Goal: Task Accomplishment & Management: Manage account settings

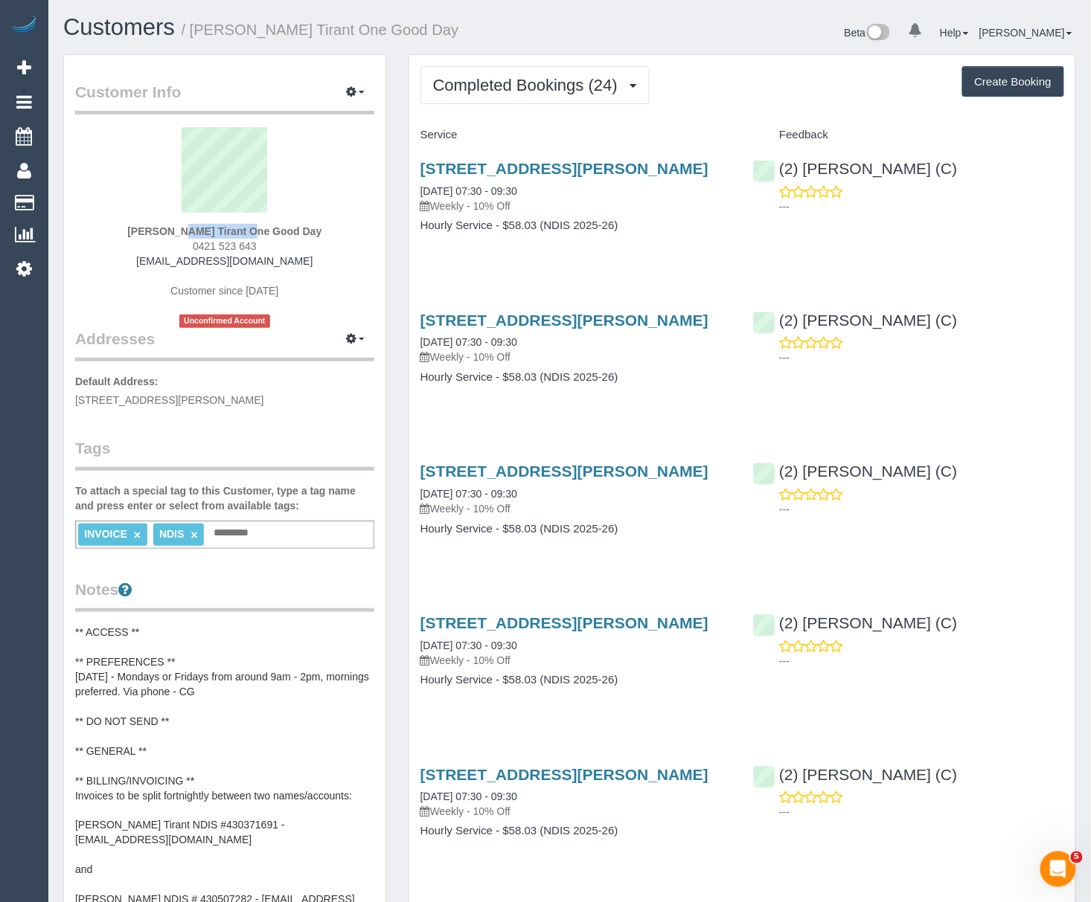
drag, startPoint x: 147, startPoint y: 230, endPoint x: 219, endPoint y: 229, distance: 72.2
click at [219, 229] on div "Marlyn Tirant One Good Day 0421 523 643 marlyntirant5@gmail.com Customer since …" at bounding box center [224, 227] width 299 height 201
copy strong "Marlyn Tirant"
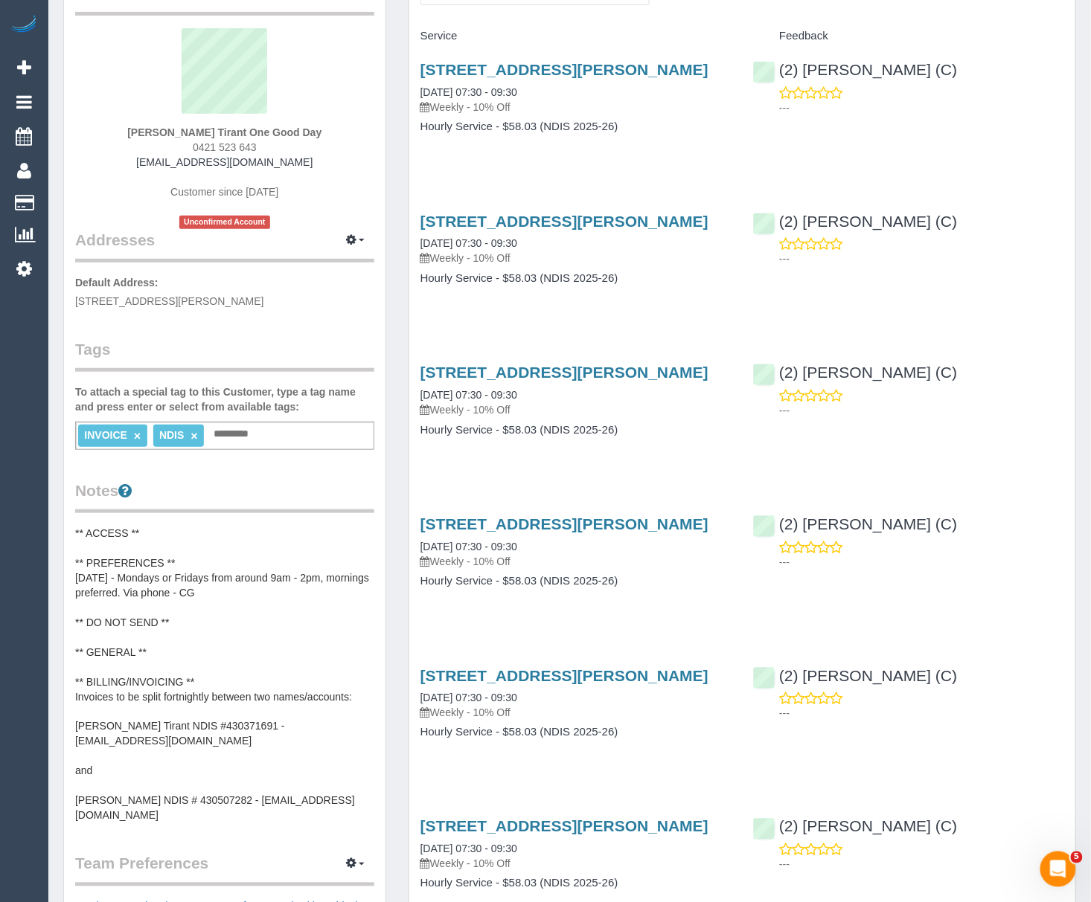
click at [202, 730] on pre "** ACCESS ** ** PREFERENCES ** 06/03/25 - Mondays or Fridays from around 9am - …" at bounding box center [224, 675] width 299 height 298
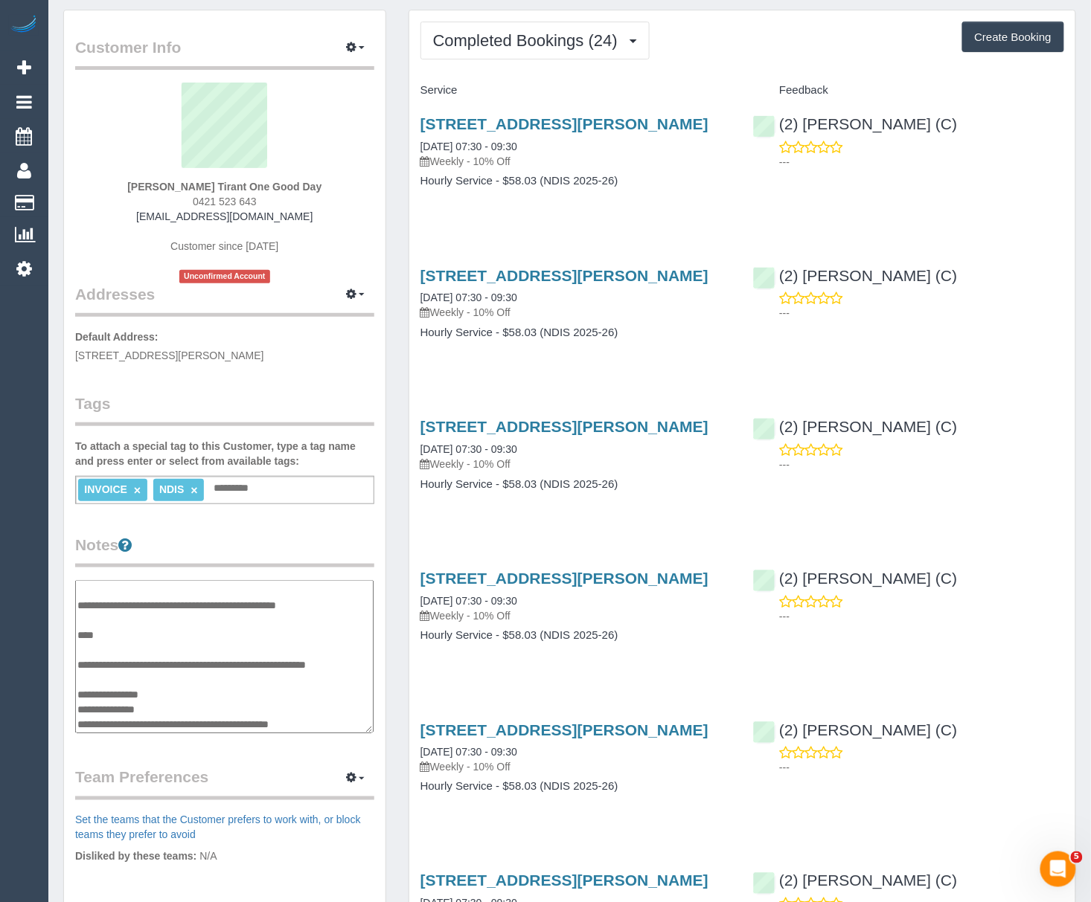
scroll to position [0, 0]
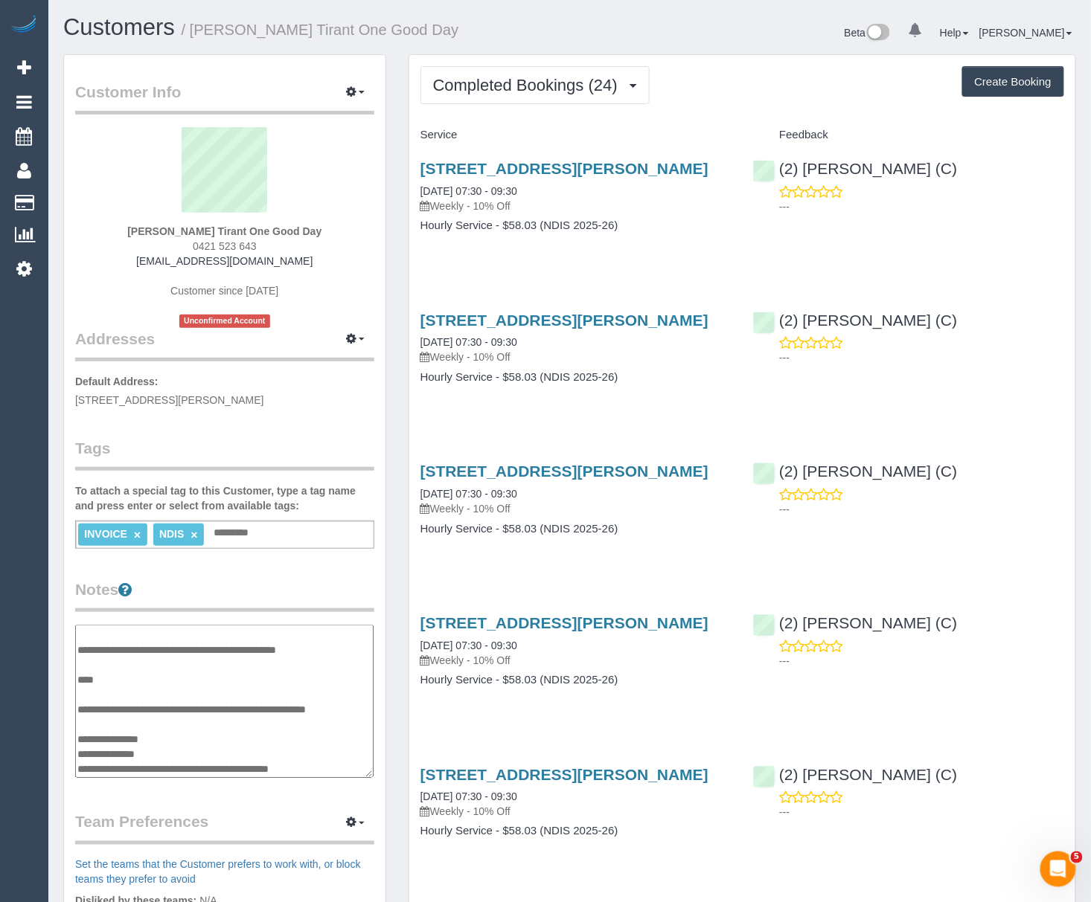
click at [229, 524] on input "text" at bounding box center [235, 533] width 51 height 19
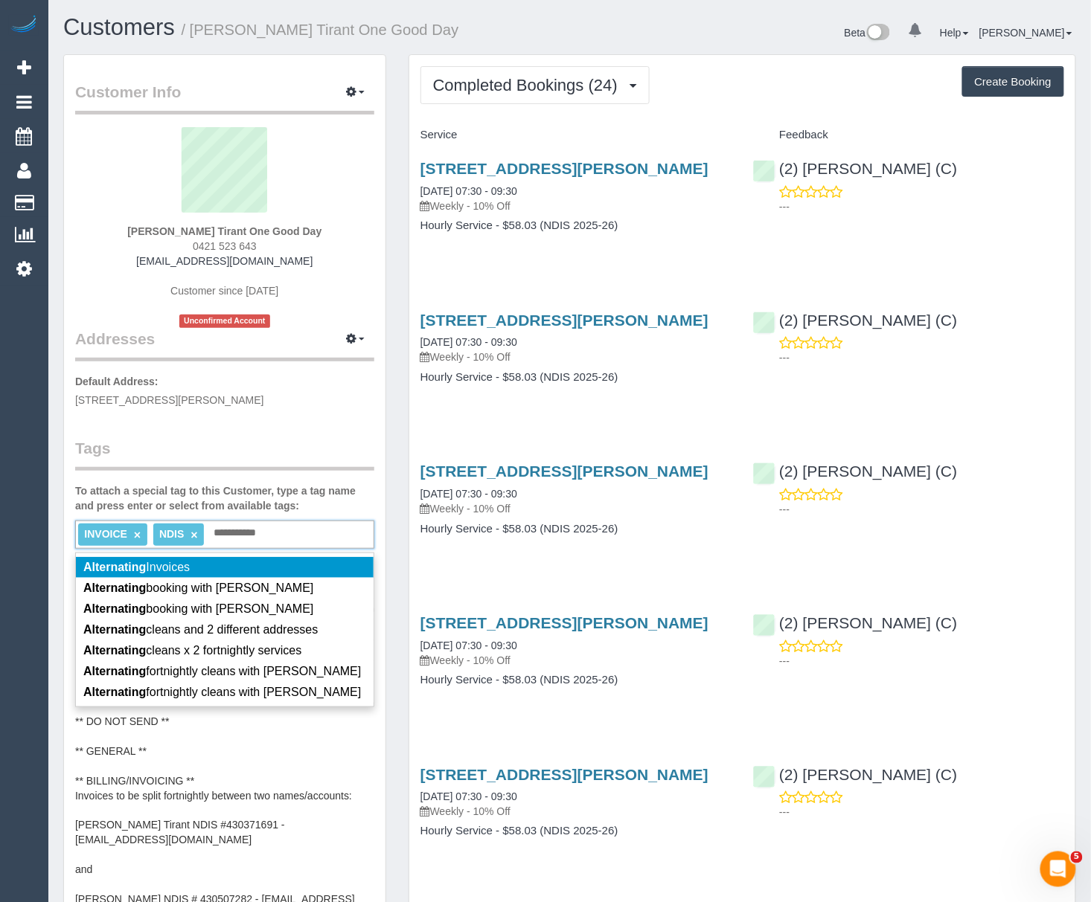
type input "**********"
click at [208, 562] on li "Alternating Invoices" at bounding box center [225, 567] width 298 height 21
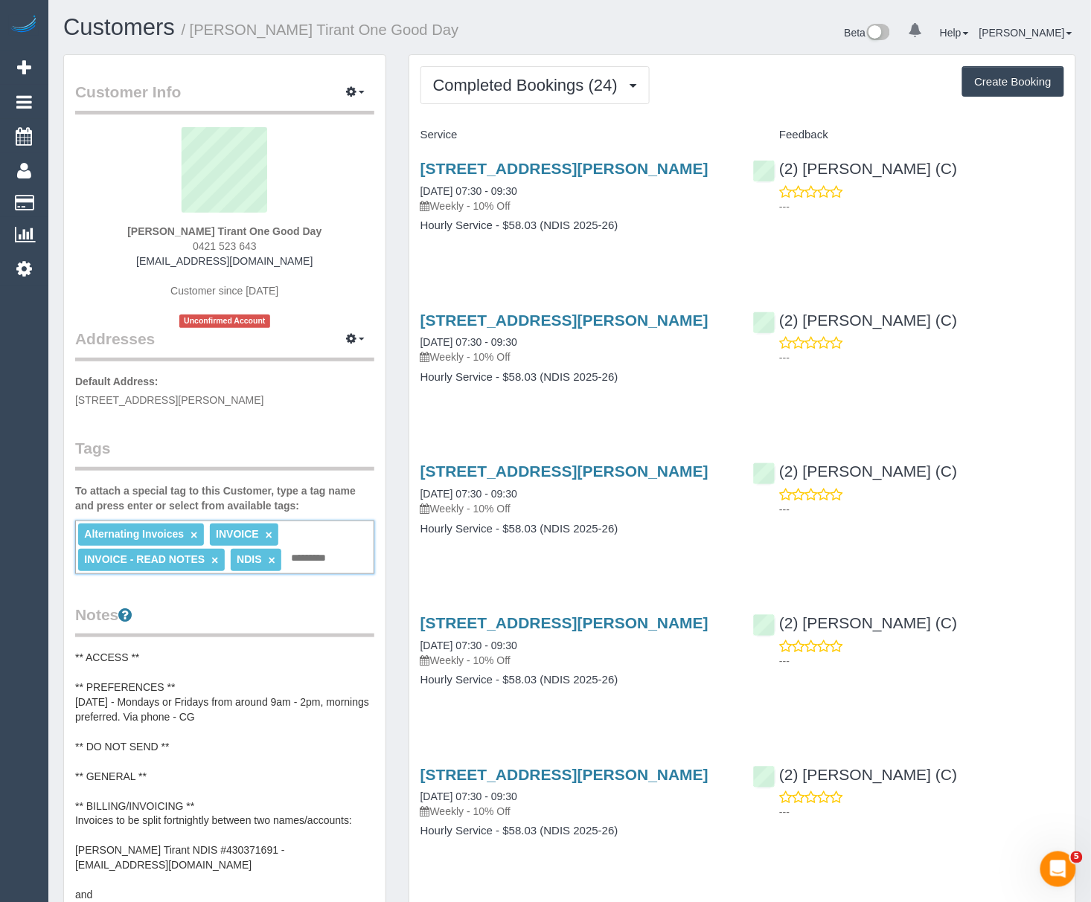
click at [364, 495] on label "To attach a special tag to this Customer, type a tag name and press enter or se…" at bounding box center [224, 499] width 299 height 30
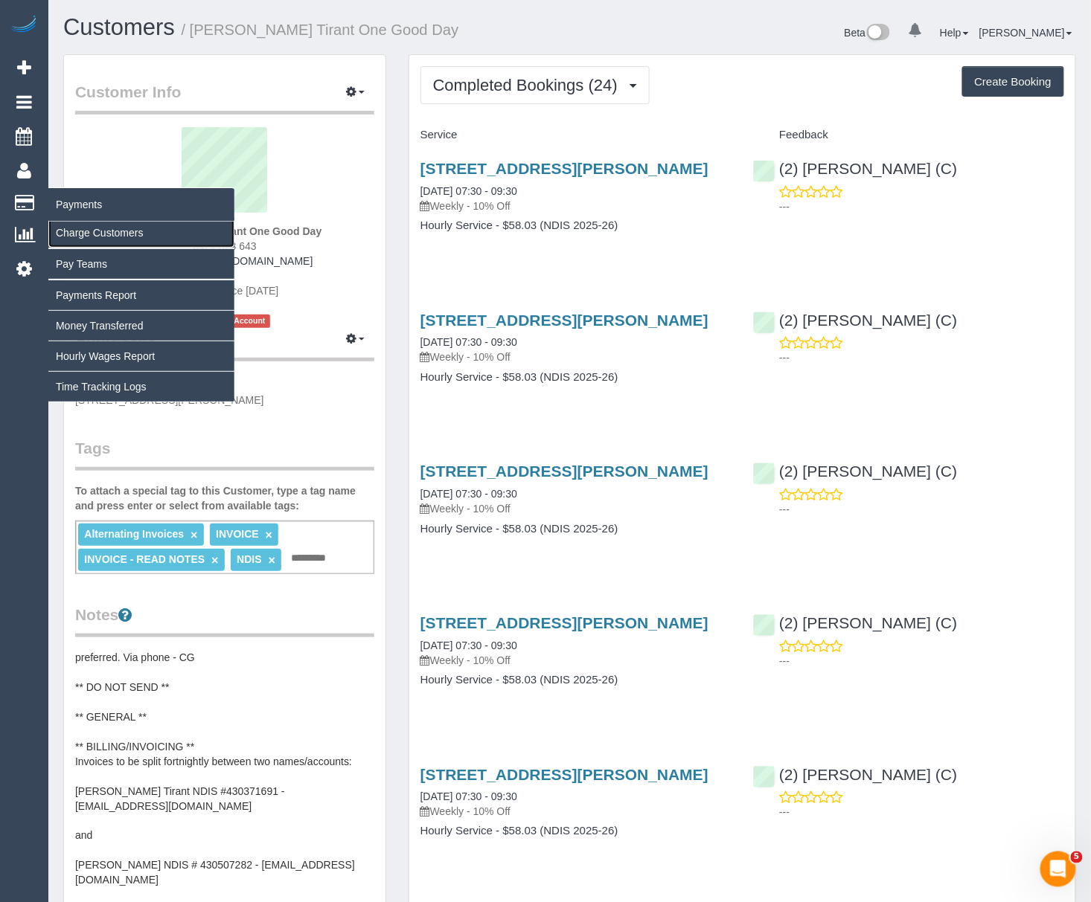
click at [95, 228] on link "Charge Customers" at bounding box center [141, 233] width 186 height 30
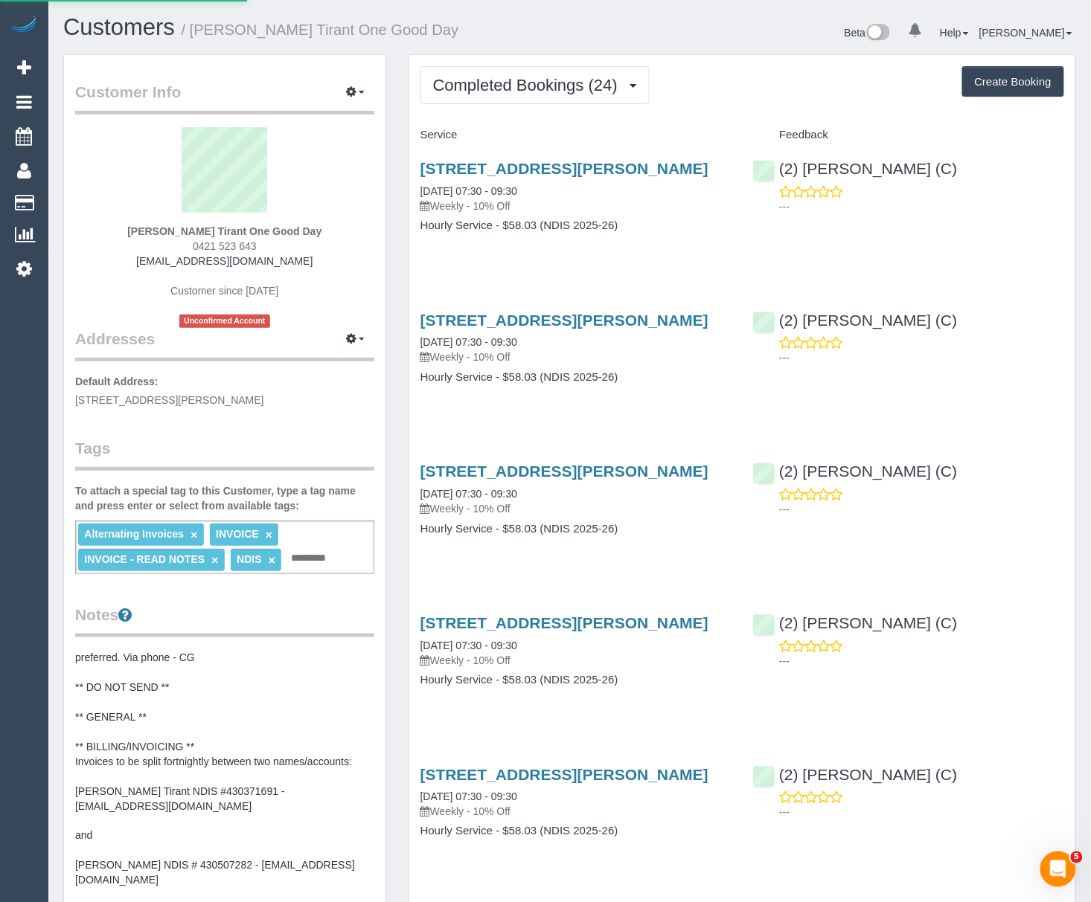
select select
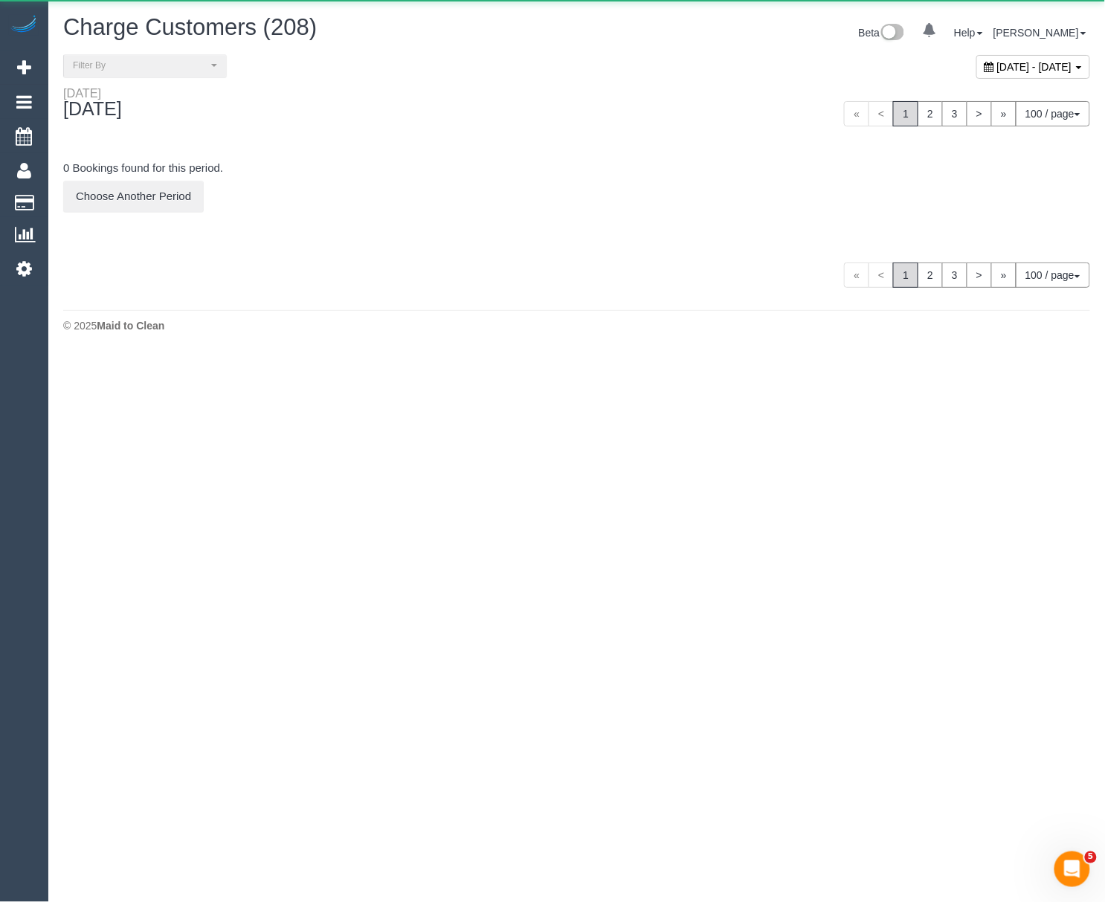
click at [1048, 61] on span "October 06, 2025 - October 06, 2025" at bounding box center [1035, 67] width 75 height 12
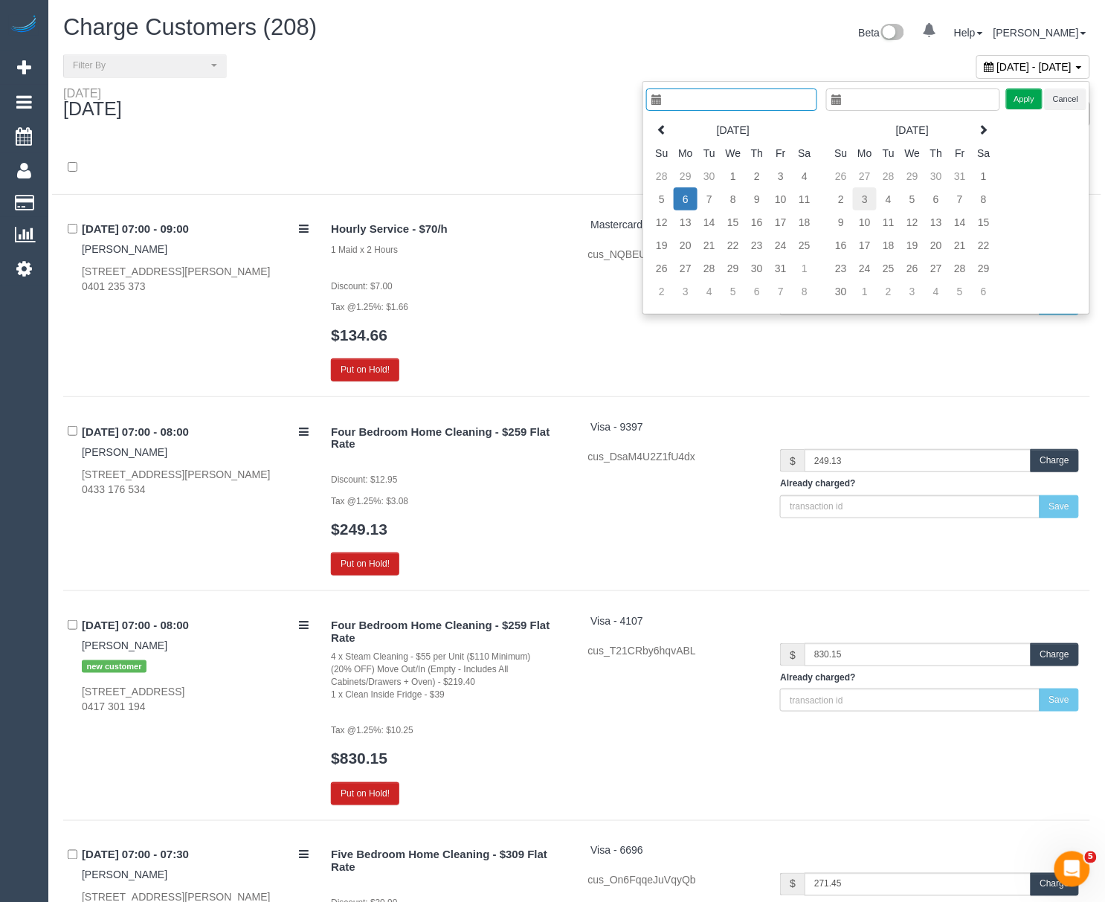
type input "**********"
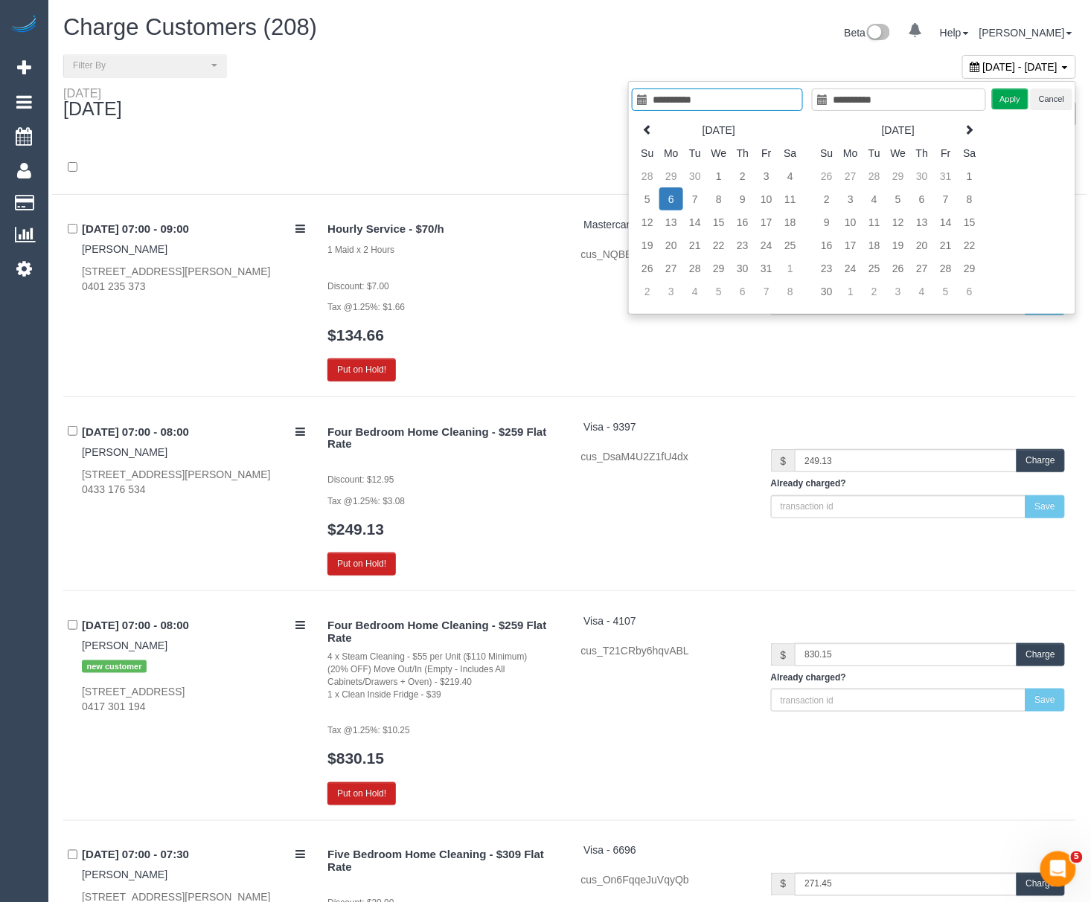
type input "**********"
click at [673, 204] on td "6" at bounding box center [671, 198] width 24 height 23
type input "**********"
click at [757, 179] on td "3" at bounding box center [766, 175] width 24 height 23
type input "**********"
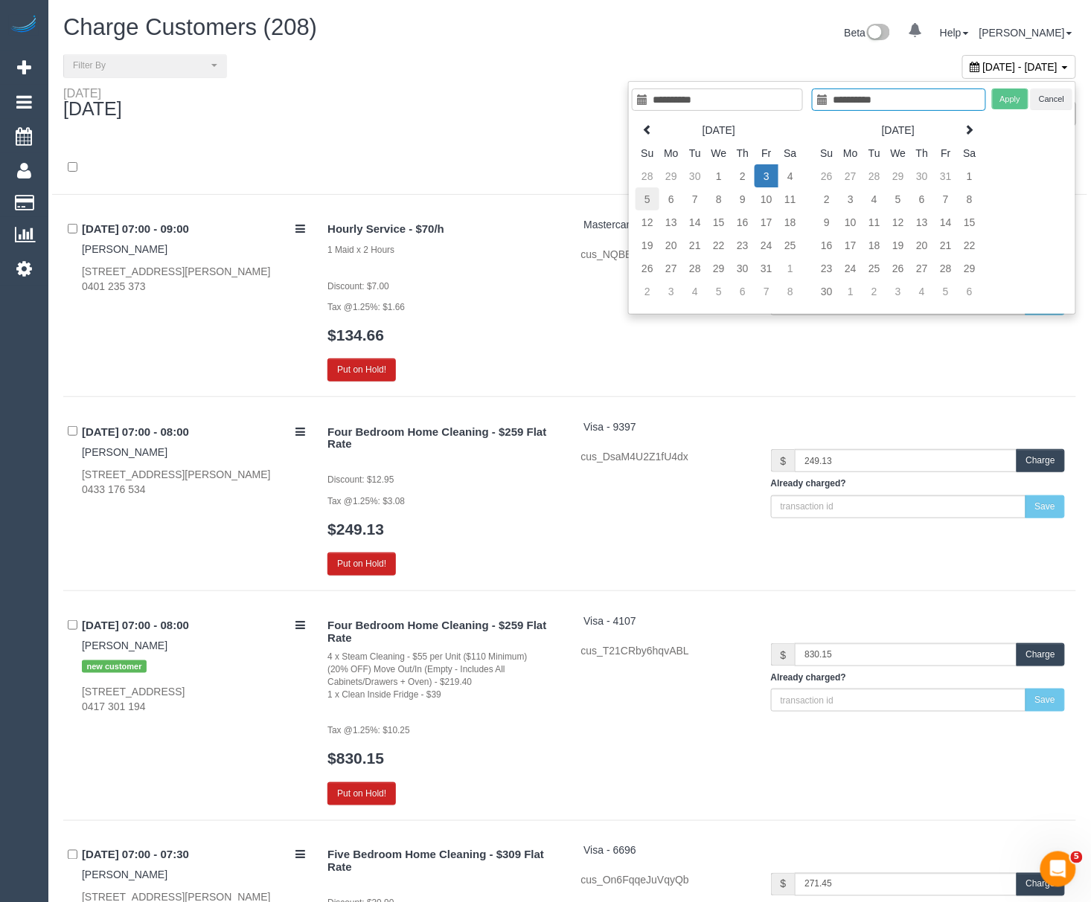
type input "**********"
click at [643, 194] on td "5" at bounding box center [647, 198] width 24 height 23
type input "**********"
click at [1012, 91] on button "Apply" at bounding box center [1010, 100] width 37 height 22
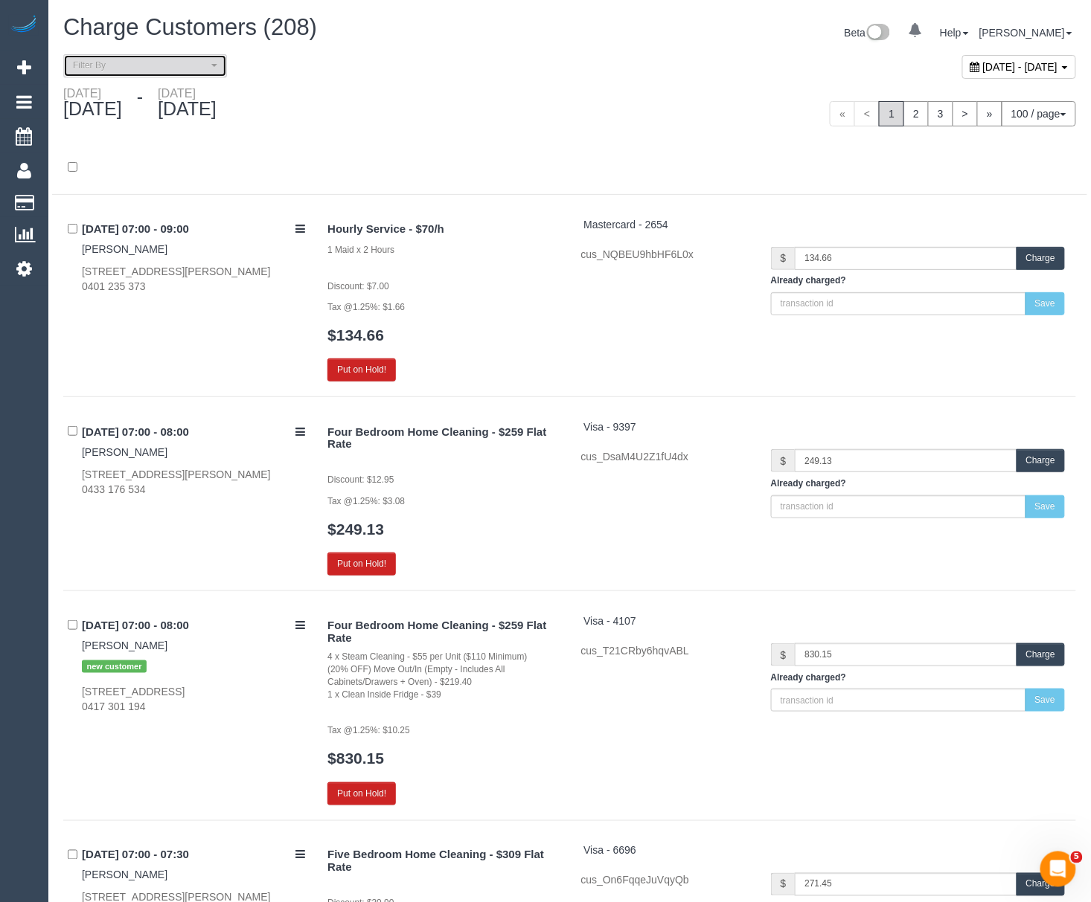
click at [176, 65] on span "Filter By" at bounding box center [140, 66] width 135 height 13
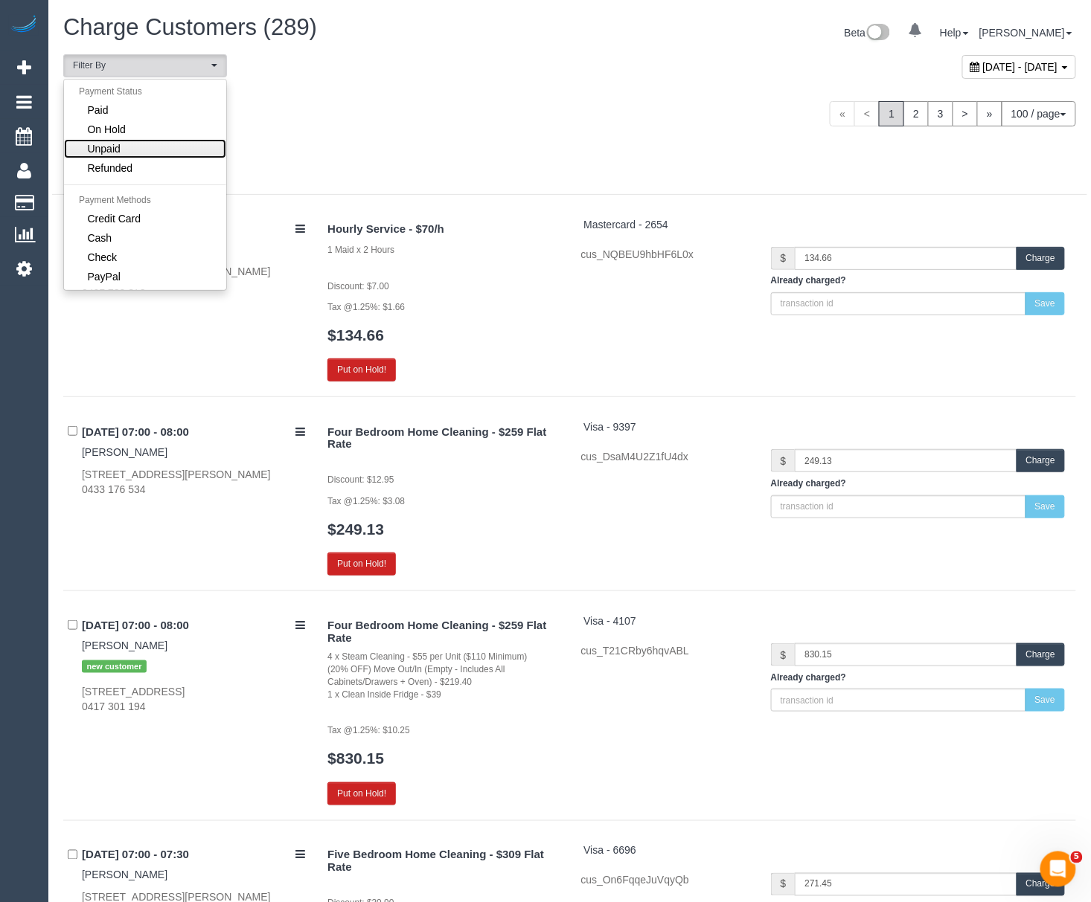
click at [152, 149] on link "Unpaid" at bounding box center [145, 148] width 162 height 19
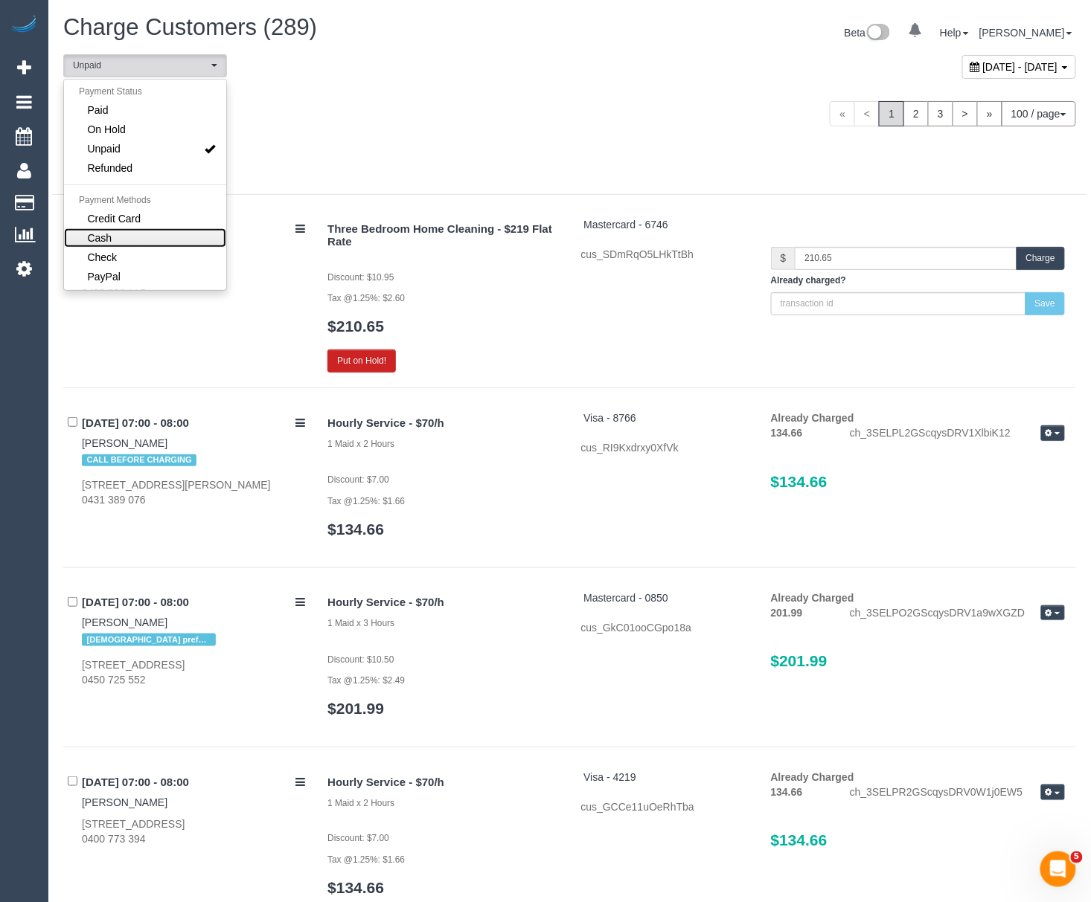
click at [131, 239] on link "Cash" at bounding box center [145, 237] width 162 height 19
click at [135, 262] on link "Check" at bounding box center [145, 257] width 162 height 19
click at [572, 146] on div at bounding box center [569, 168] width 1035 height 54
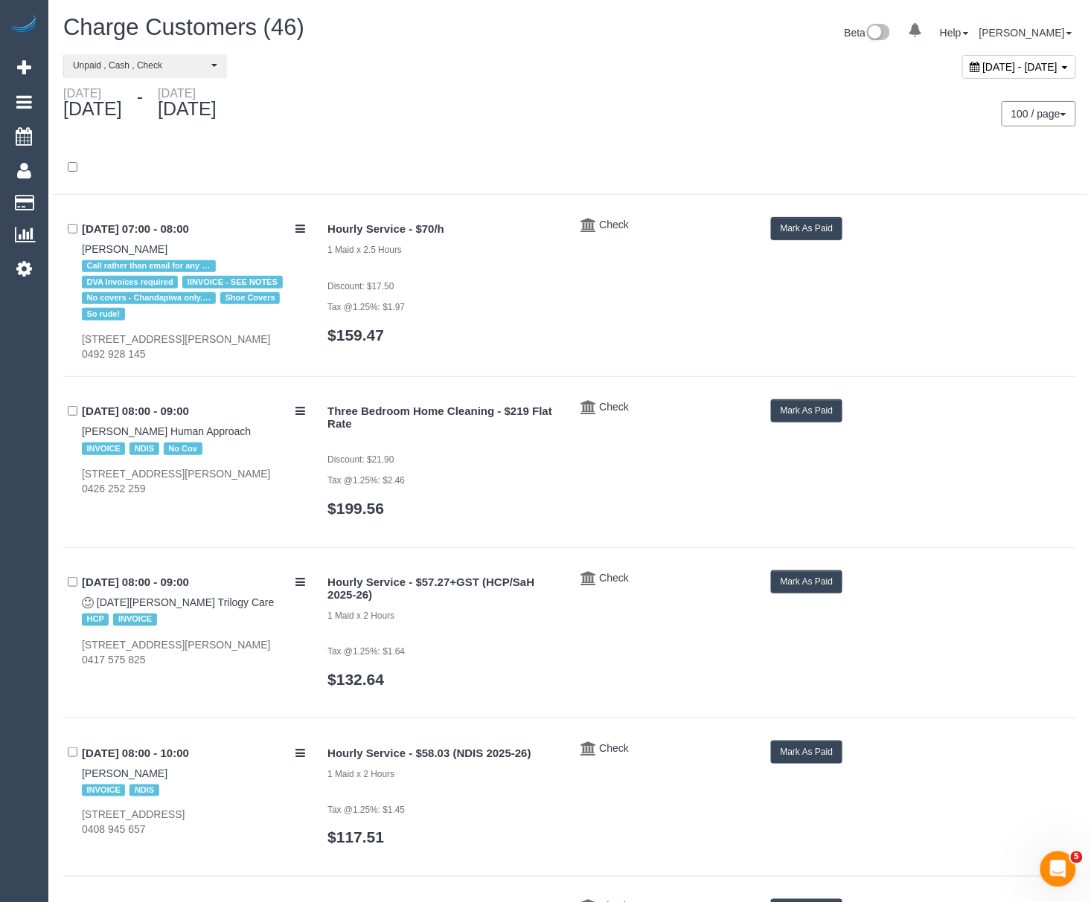
click at [796, 218] on button "Mark As Paid" at bounding box center [807, 228] width 72 height 23
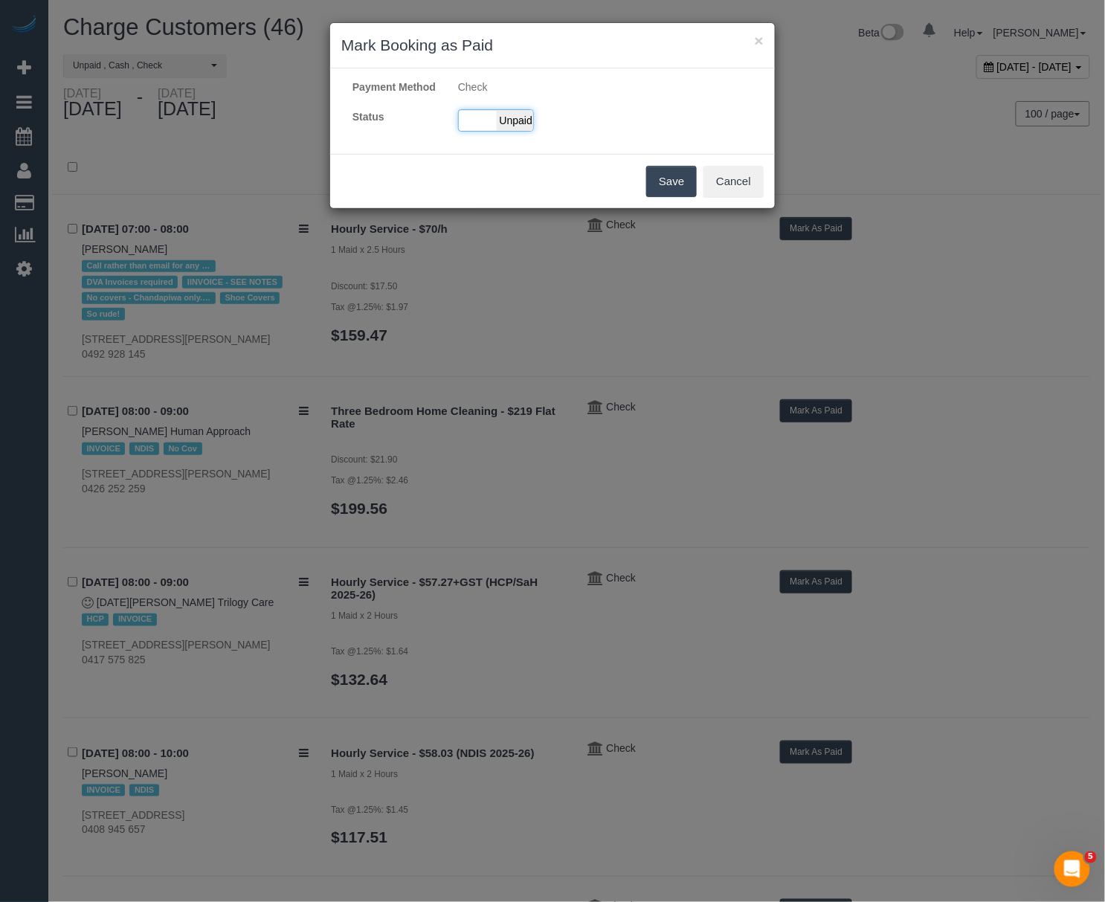
click at [476, 132] on div "Paid Unpaid" at bounding box center [496, 120] width 76 height 22
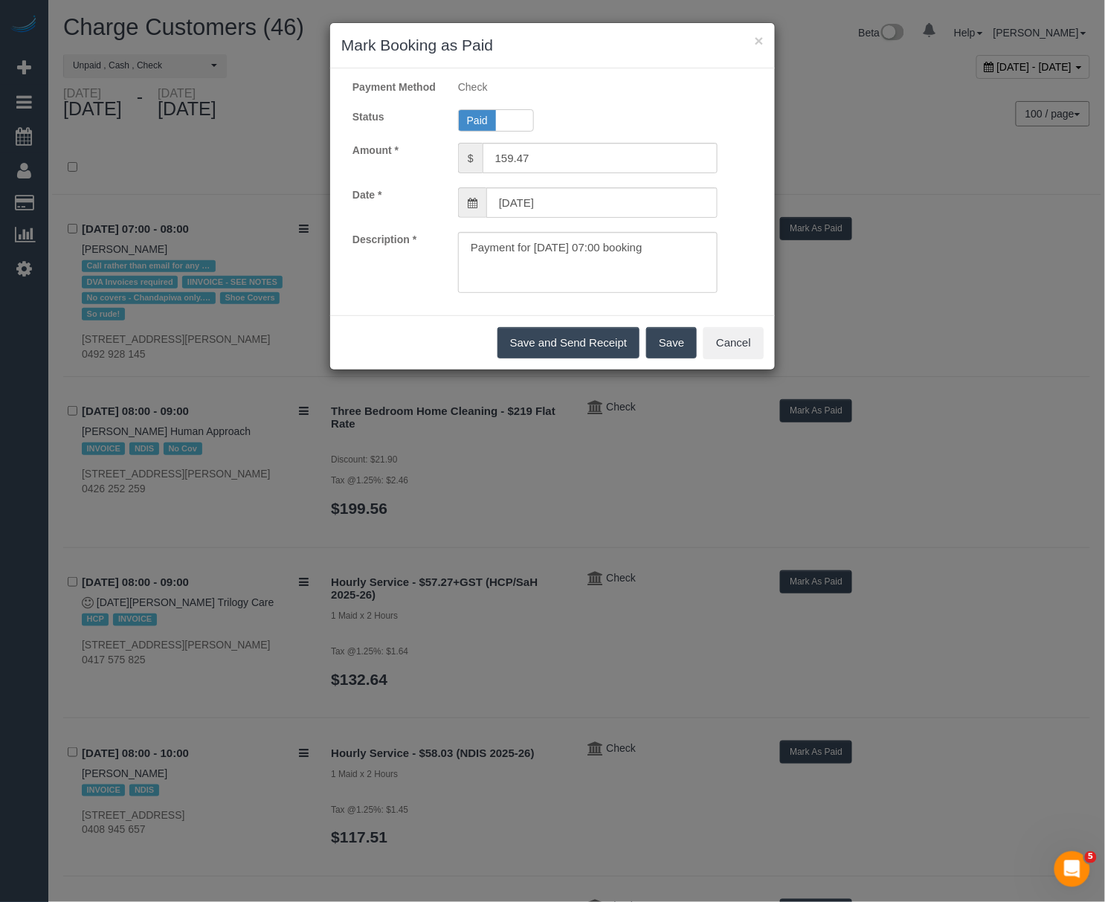
click at [655, 359] on button "Save" at bounding box center [671, 342] width 51 height 31
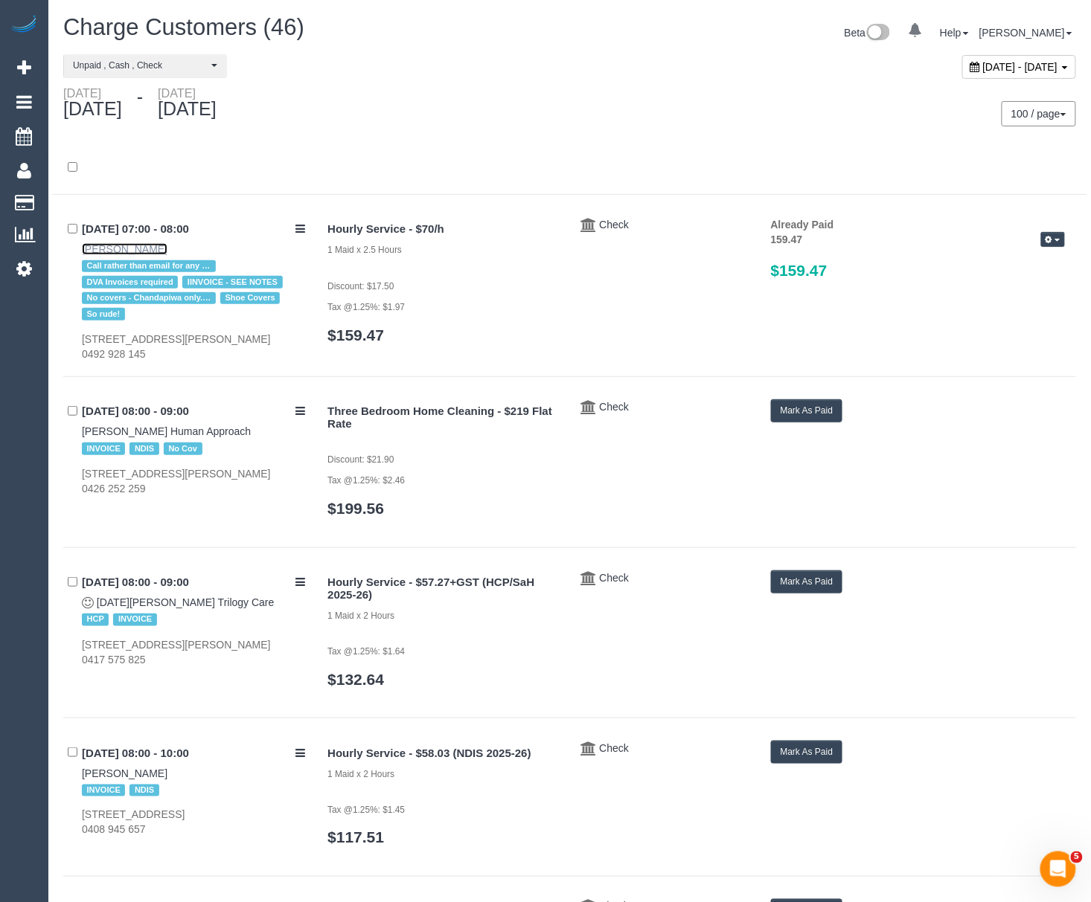
click at [100, 245] on link "Steven KOUFALAS" at bounding box center [125, 249] width 86 height 12
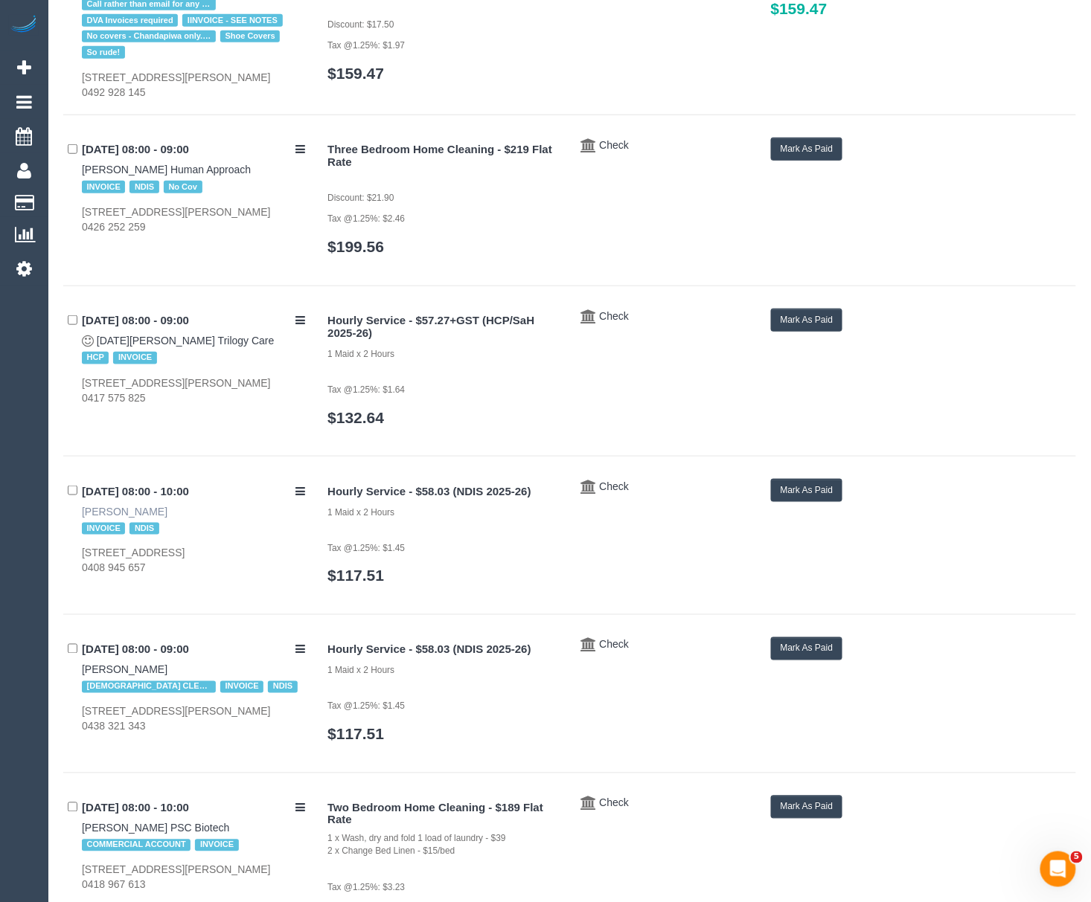
scroll to position [298, 0]
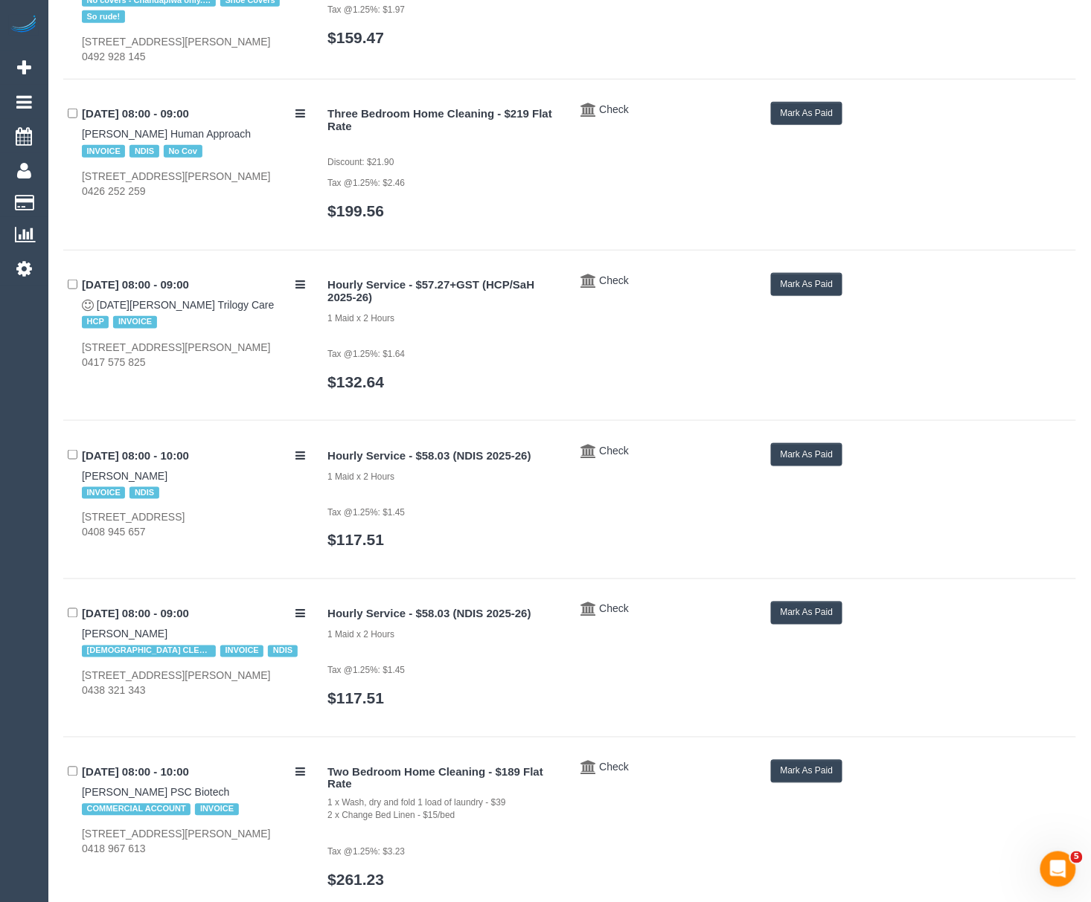
drag, startPoint x: 66, startPoint y: 477, endPoint x: 158, endPoint y: 475, distance: 92.3
click at [158, 475] on div "03/10/2025 08:00 - 10:00 Raj Srivastava INVOICE NDIS 4 Cavandish Avenue, Wantir…" at bounding box center [189, 491] width 253 height 97
copy link "Raj Srivastava"
click at [820, 460] on button "Mark As Paid" at bounding box center [807, 454] width 72 height 23
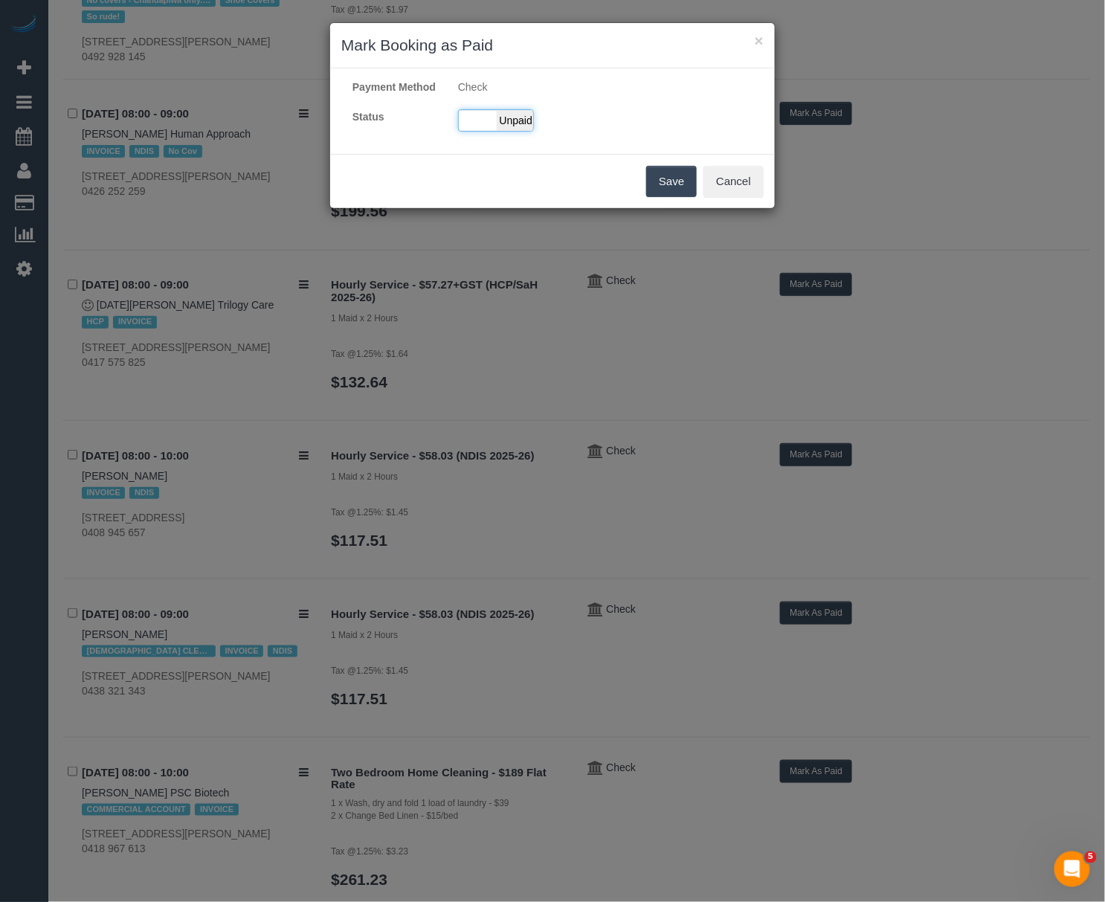
drag, startPoint x: 479, startPoint y: 129, endPoint x: 492, endPoint y: 144, distance: 19.5
click at [480, 129] on div "Paid Unpaid" at bounding box center [496, 120] width 76 height 22
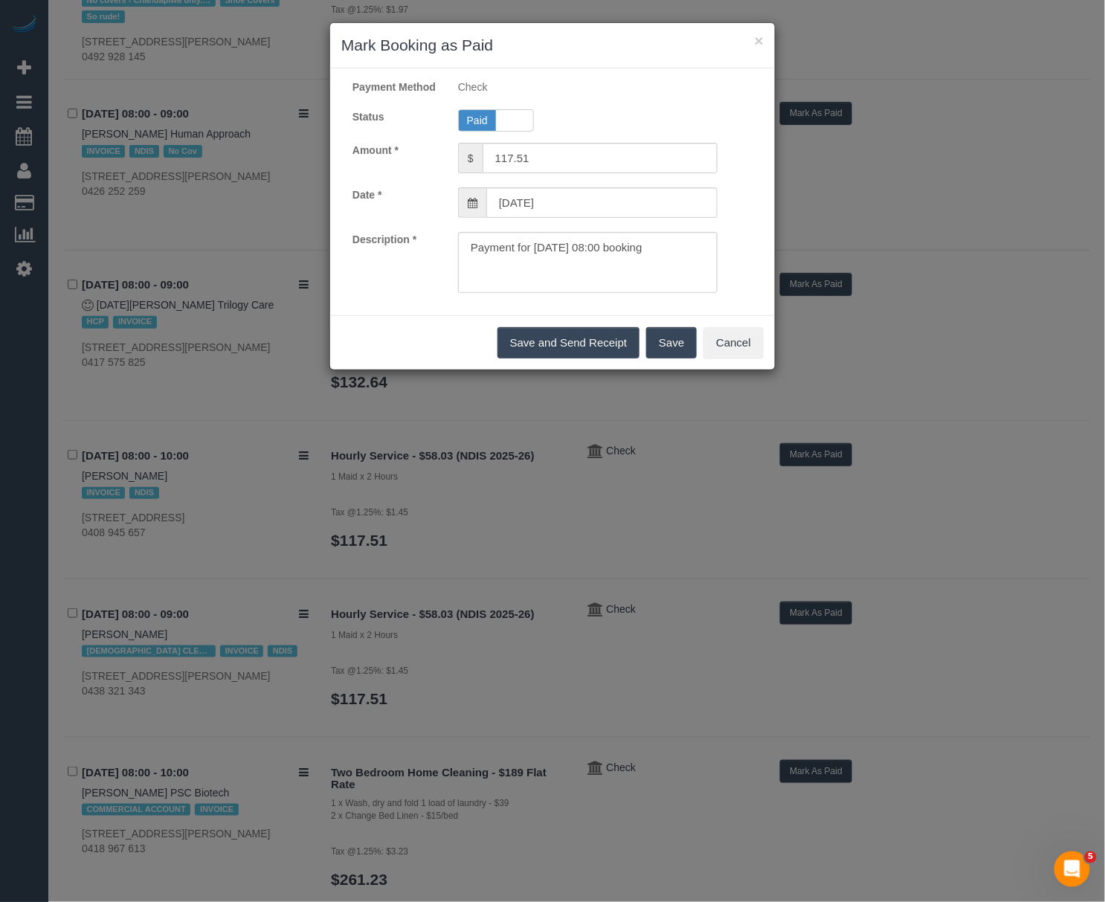
click at [643, 362] on div "Save and Send Receipt Save Cancel" at bounding box center [552, 342] width 445 height 54
click at [664, 359] on button "Save" at bounding box center [671, 342] width 51 height 31
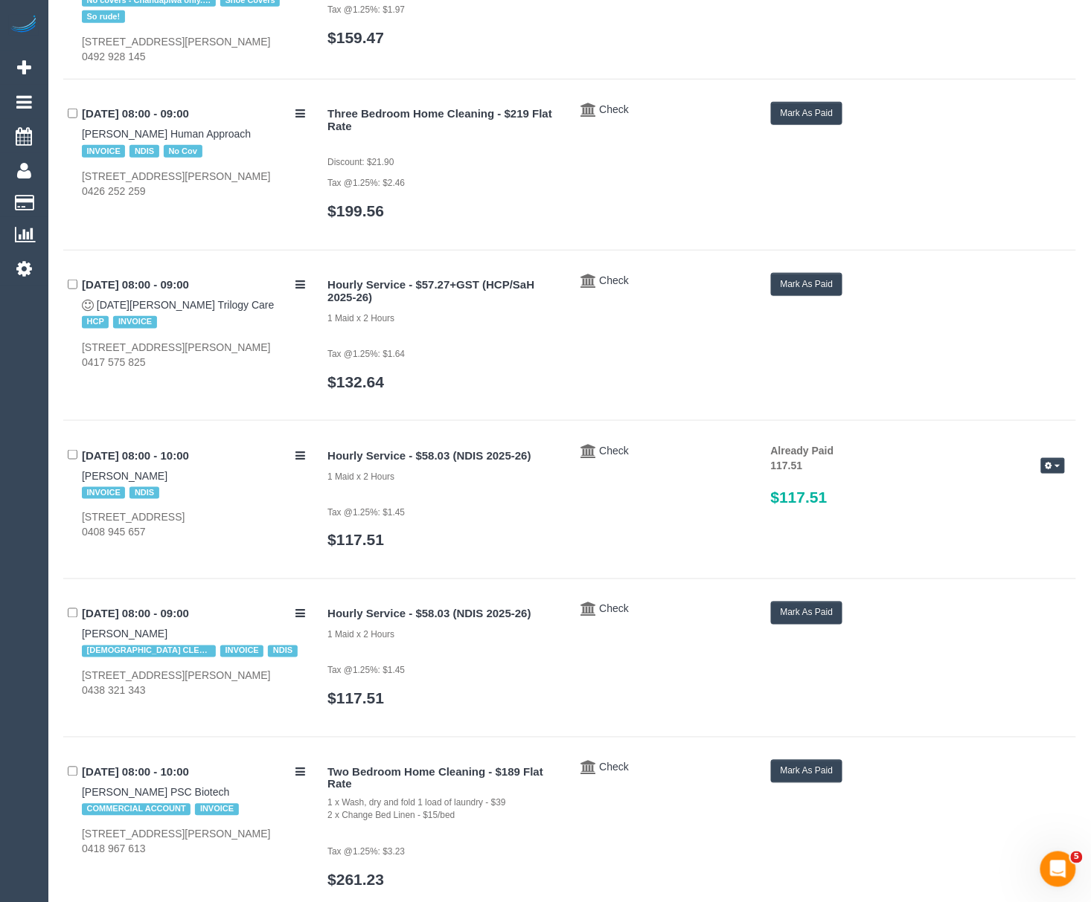
click at [811, 625] on button "Mark As Paid" at bounding box center [807, 613] width 72 height 23
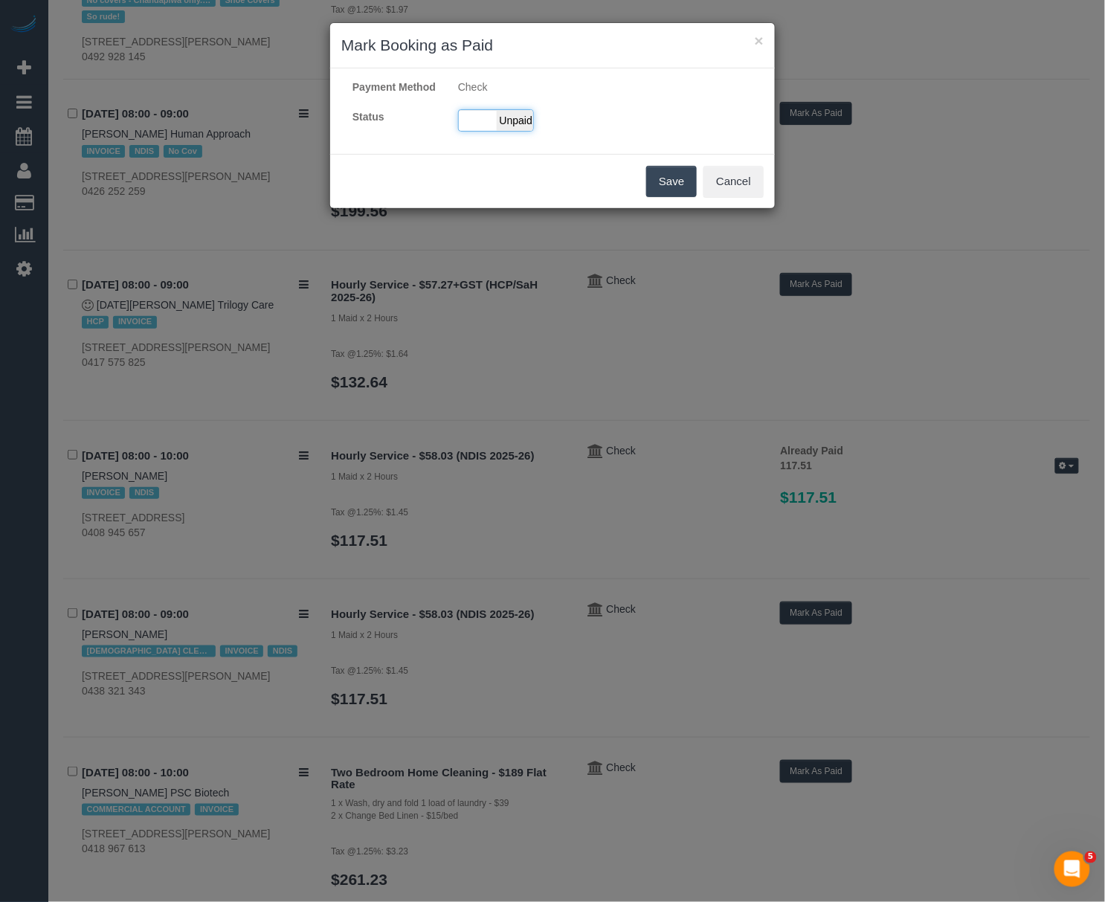
click at [513, 131] on span "Unpaid" at bounding box center [515, 120] width 37 height 21
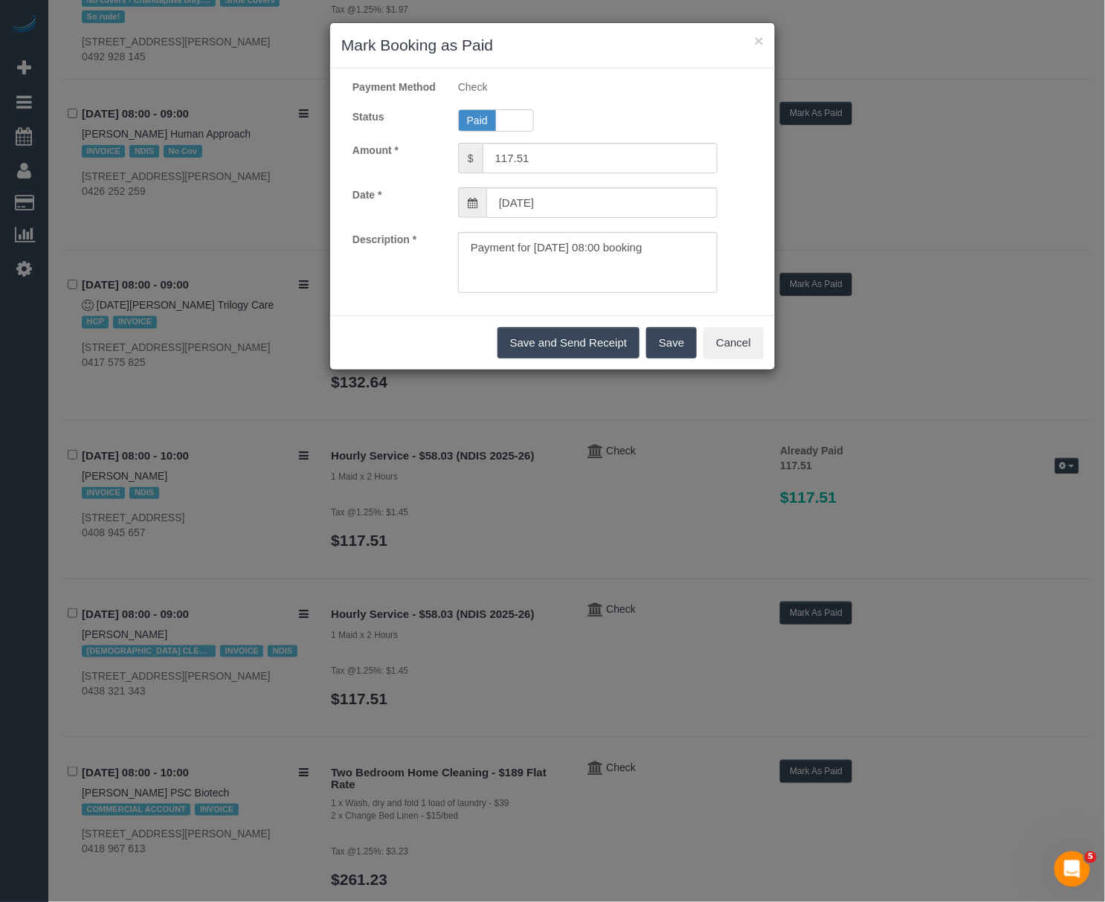
click at [637, 359] on button "Save and Send Receipt" at bounding box center [569, 342] width 143 height 31
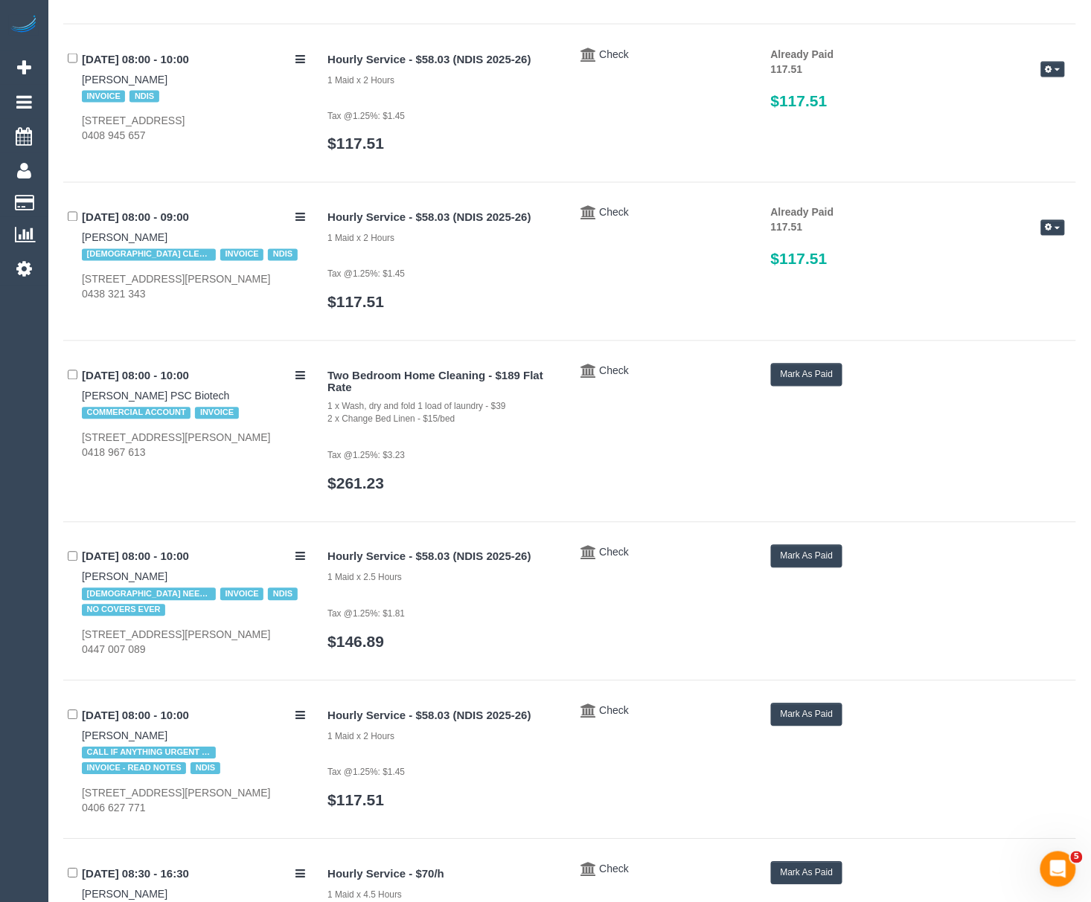
scroll to position [893, 0]
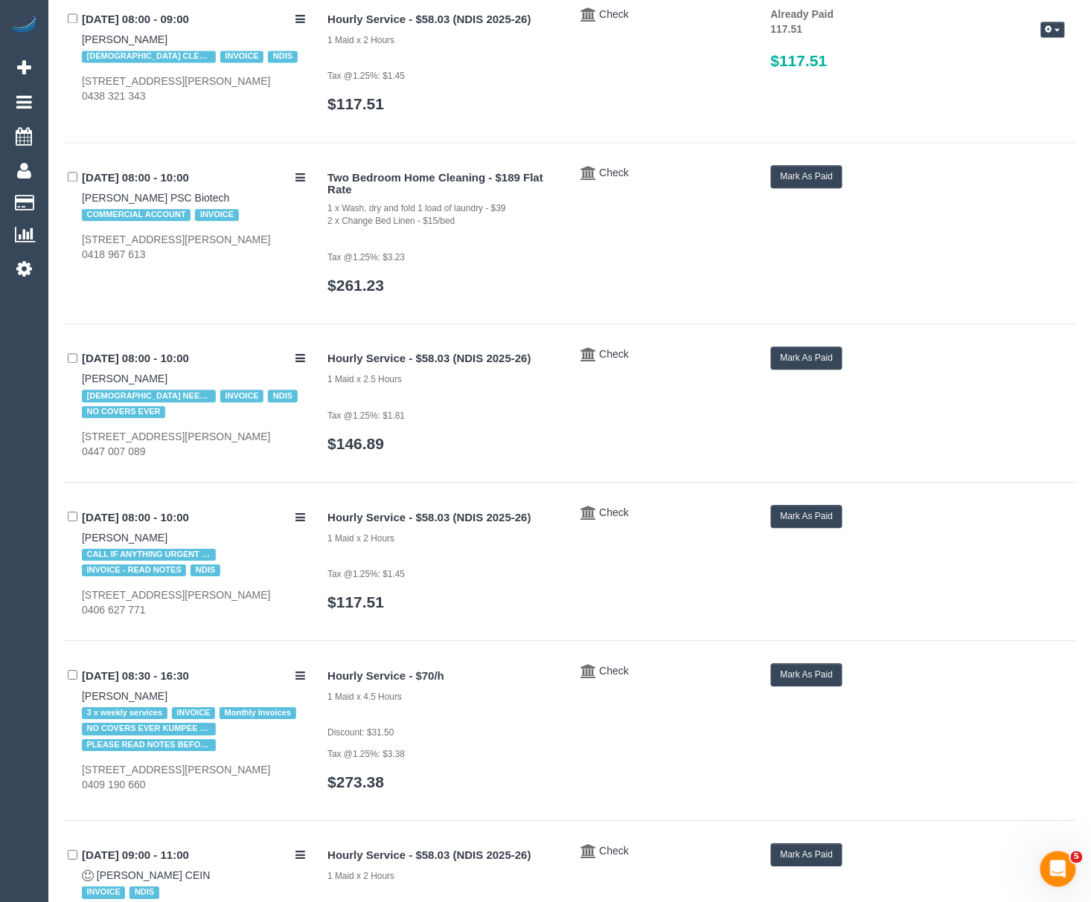
drag, startPoint x: 71, startPoint y: 378, endPoint x: 161, endPoint y: 375, distance: 90.1
click at [161, 375] on div "03/10/2025 08:00 - 10:00 Merinda Bathe FEMALE NEEDED INVOICE NDIS NO COVERS EVE…" at bounding box center [189, 403] width 253 height 112
copy link "Merinda Bathe"
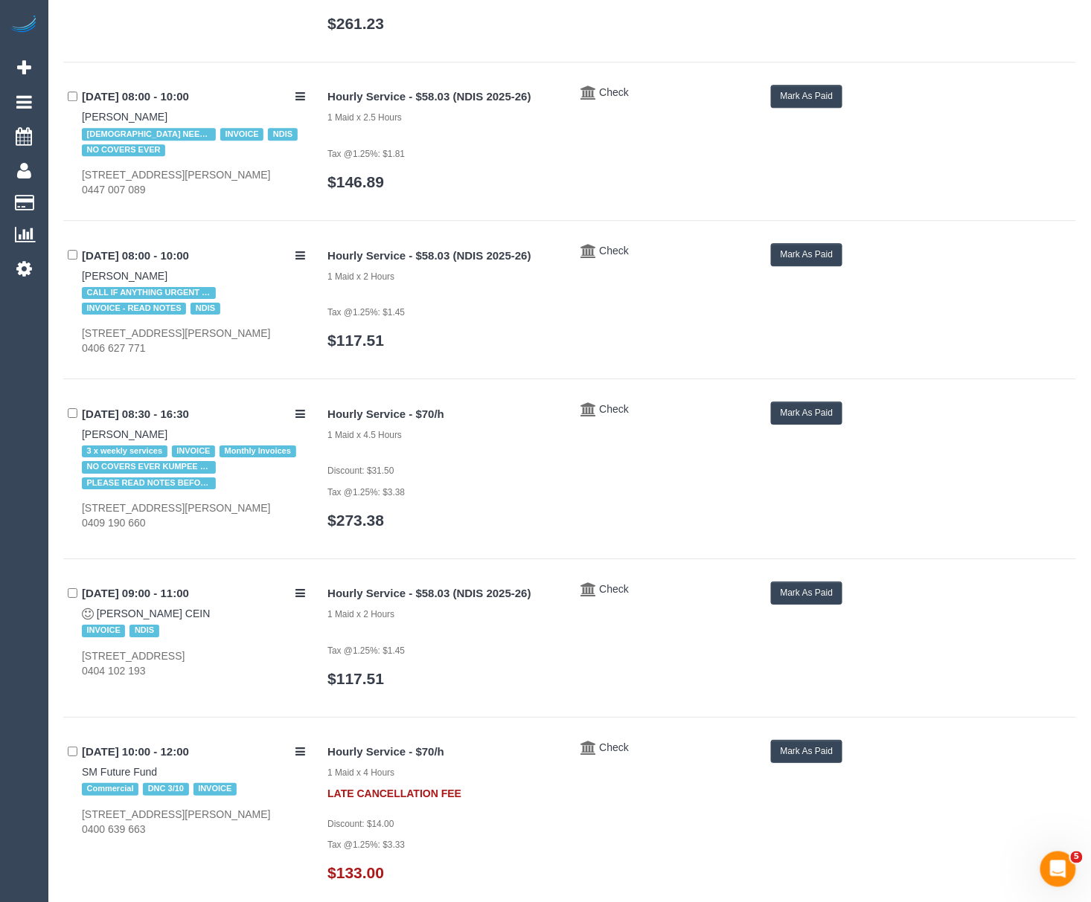
scroll to position [1190, 0]
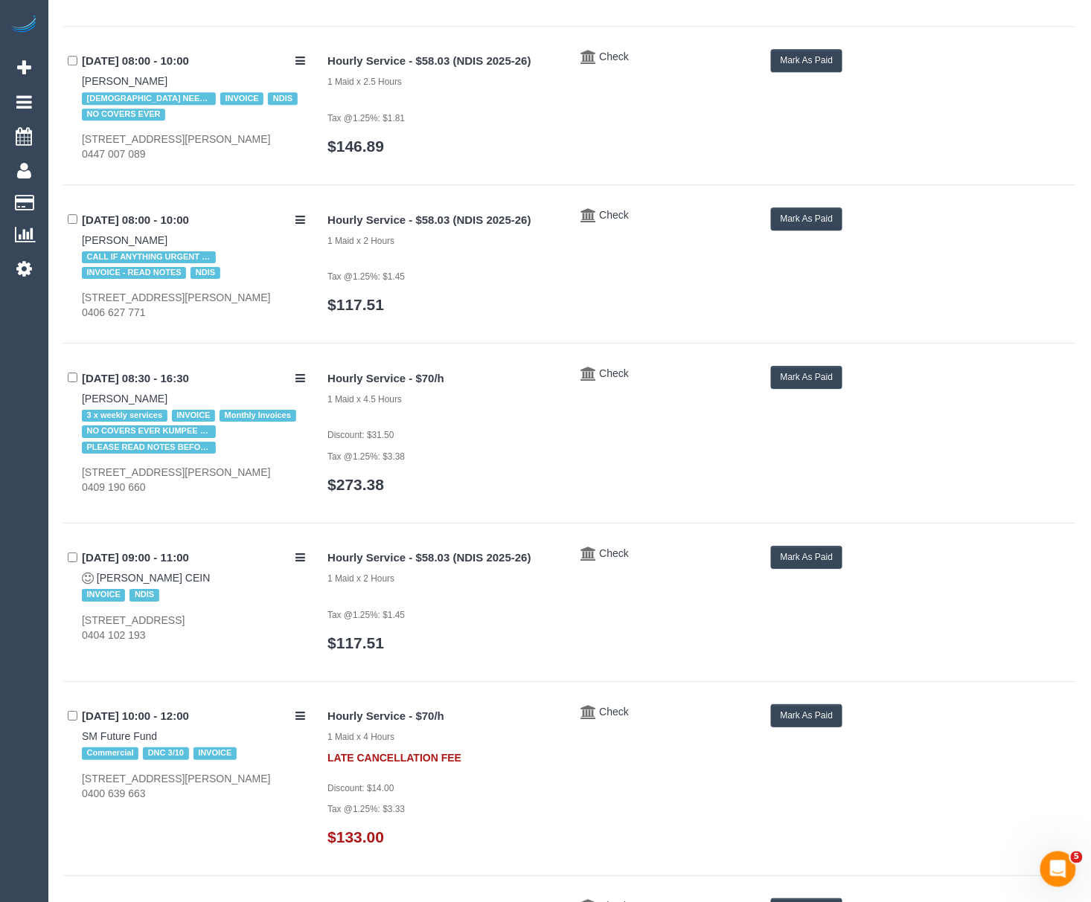
click at [812, 66] on button "Mark As Paid" at bounding box center [807, 60] width 72 height 23
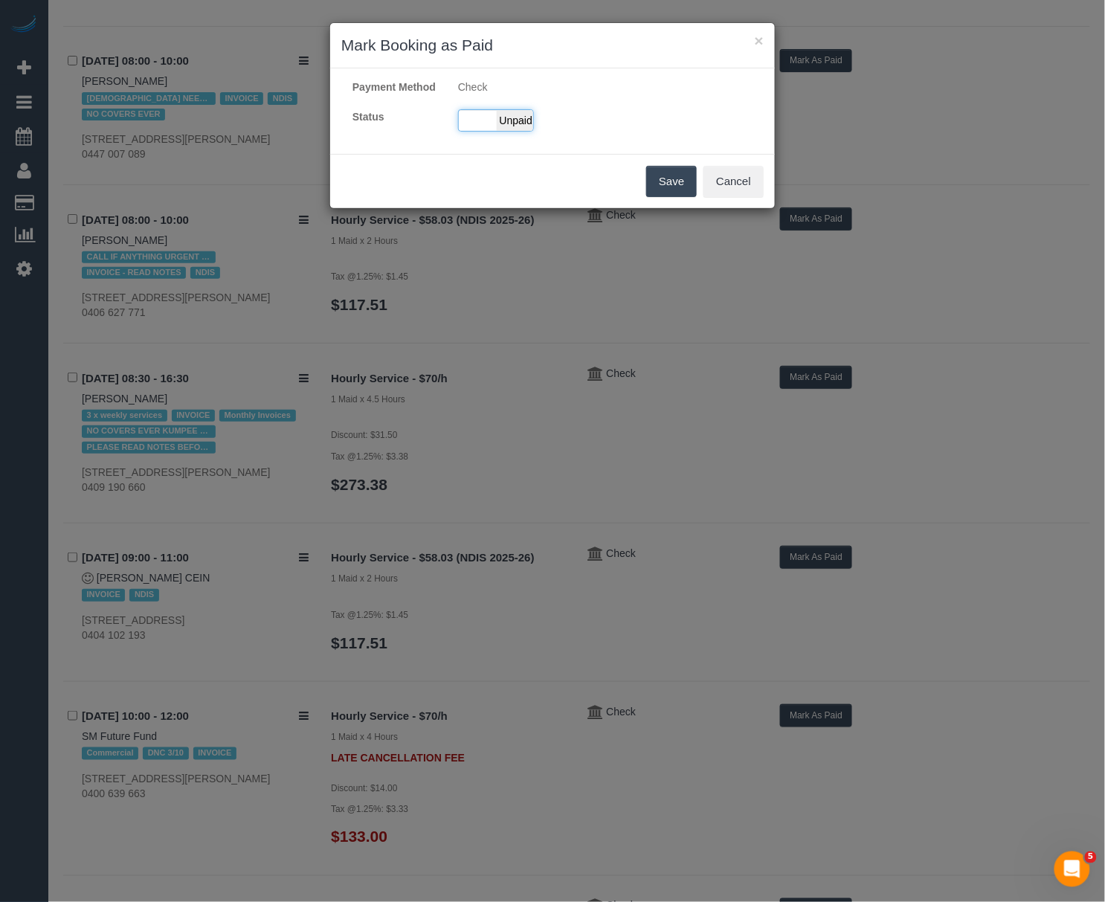
click at [507, 131] on span "Unpaid" at bounding box center [515, 120] width 37 height 21
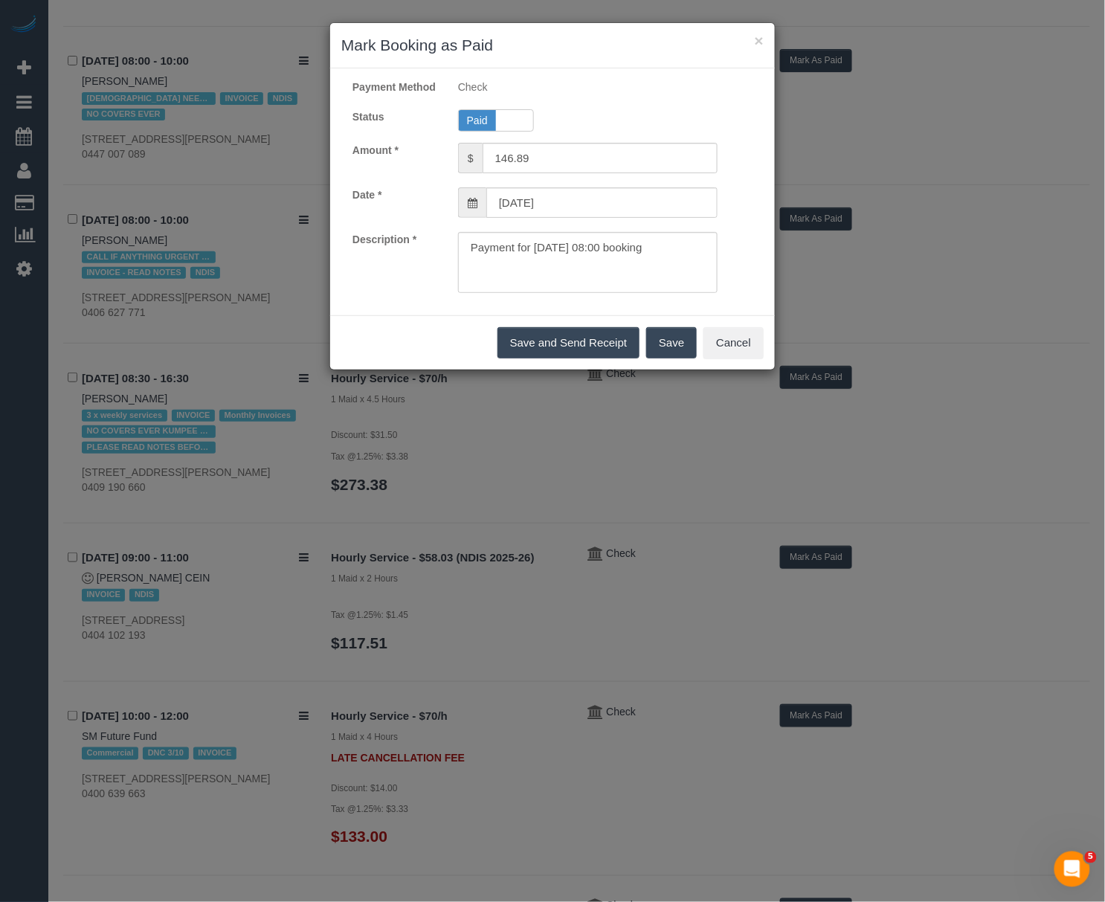
click at [682, 359] on button "Save" at bounding box center [671, 342] width 51 height 31
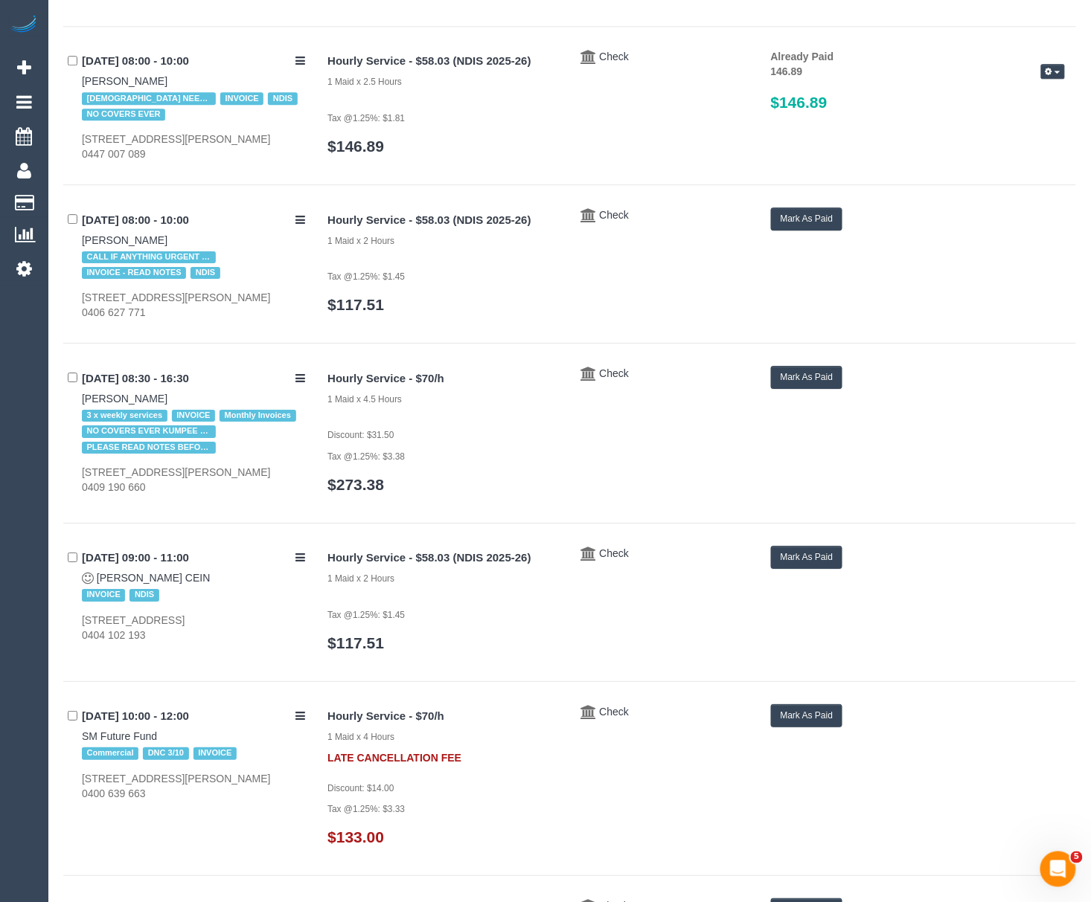
drag, startPoint x: 78, startPoint y: 236, endPoint x: 150, endPoint y: 237, distance: 72.2
click at [150, 237] on div "03/10/2025 08:00 - 10:00 Darko Antonic CALL IF ANYTHING URGENT - DOES NOT ALWAY…" at bounding box center [189, 264] width 253 height 112
copy link "Darko Antonic"
click at [809, 218] on button "Mark As Paid" at bounding box center [807, 219] width 72 height 23
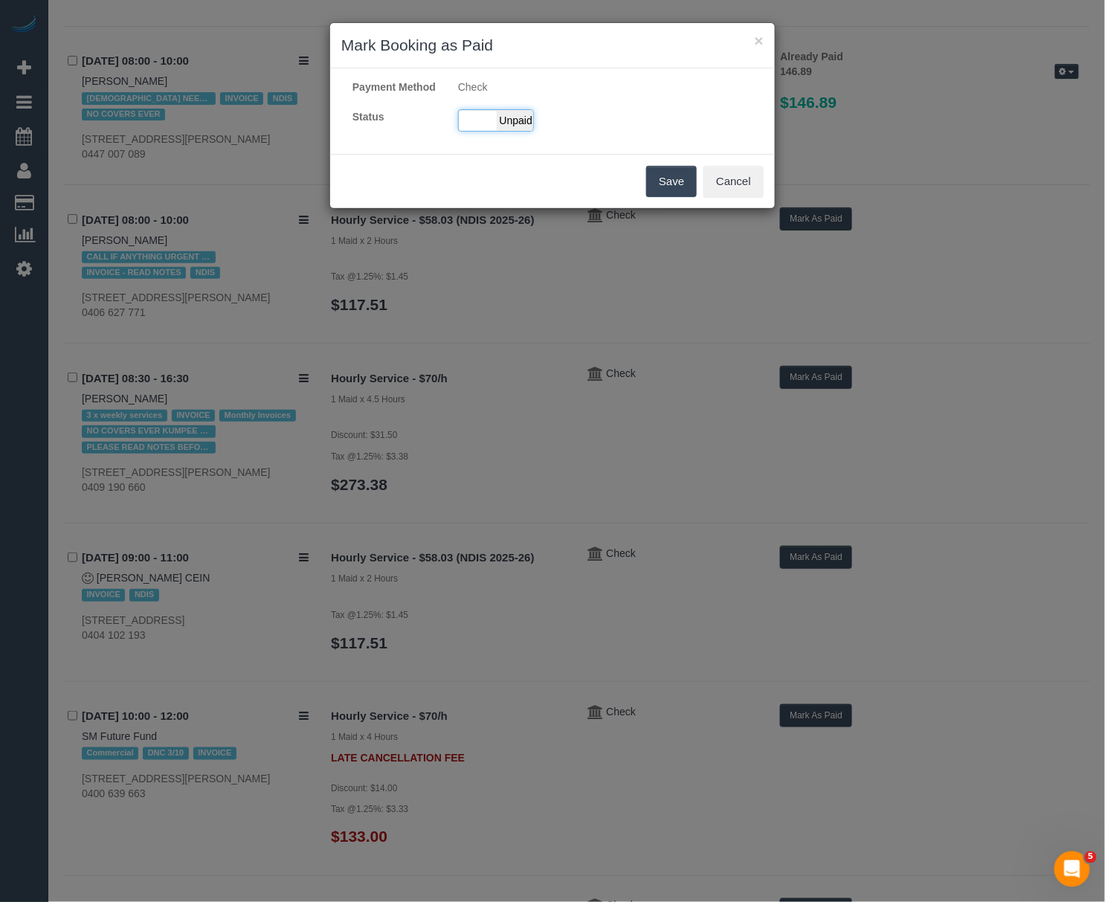
click at [498, 131] on span "Unpaid" at bounding box center [515, 120] width 37 height 21
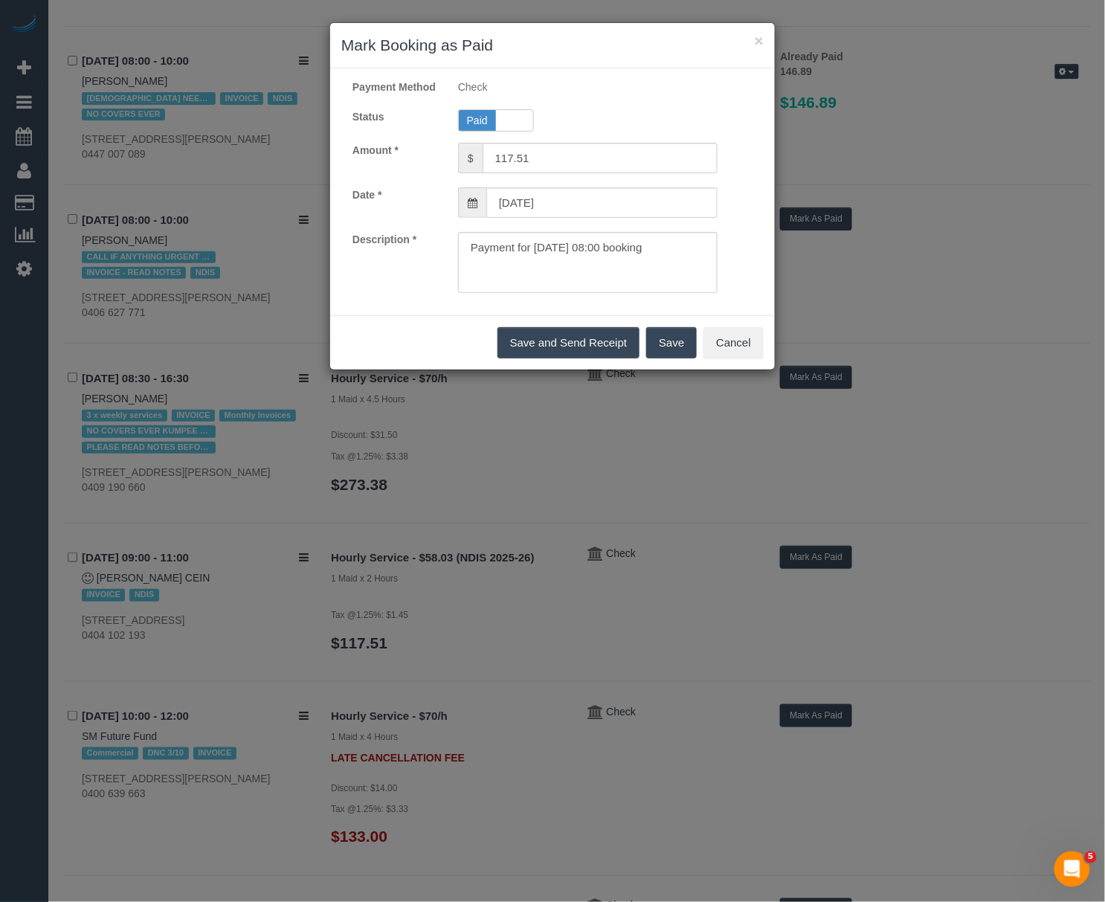
click at [665, 351] on button "Save" at bounding box center [671, 342] width 51 height 31
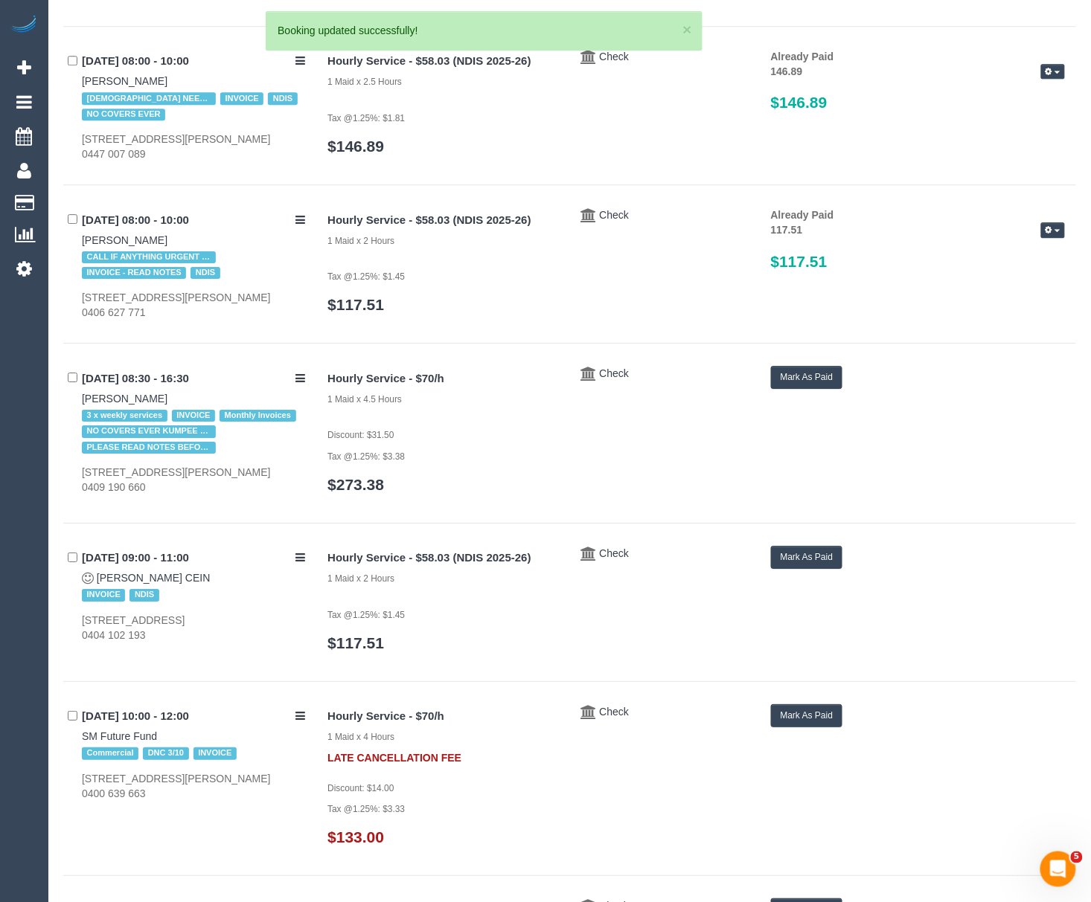
drag, startPoint x: 73, startPoint y: 408, endPoint x: 134, endPoint y: 402, distance: 61.3
click at [134, 402] on div "03/10/2025 08:30 - 16:30 Stacy Irwin 3 x weekly services INVOICE Monthly Invoic…" at bounding box center [189, 430] width 253 height 129
copy link "Stacy Irwin"
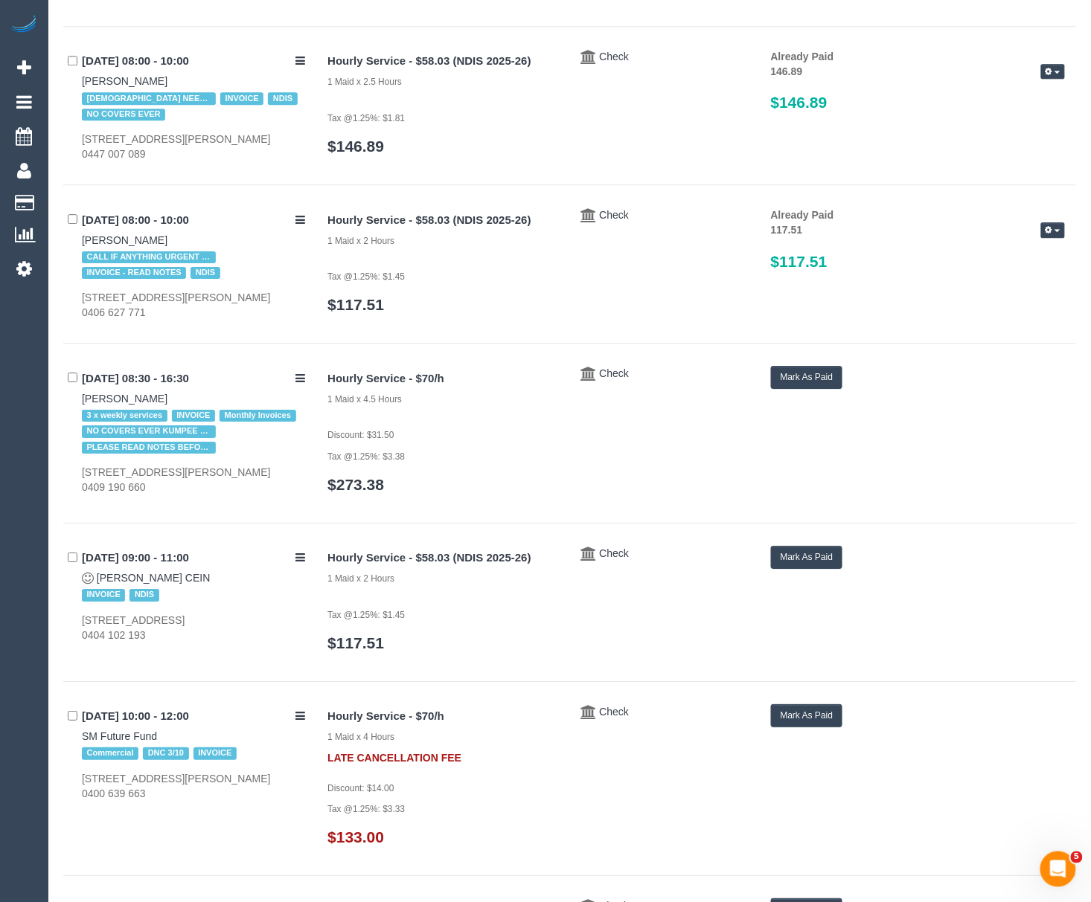
click at [794, 385] on button "Mark As Paid" at bounding box center [807, 377] width 72 height 23
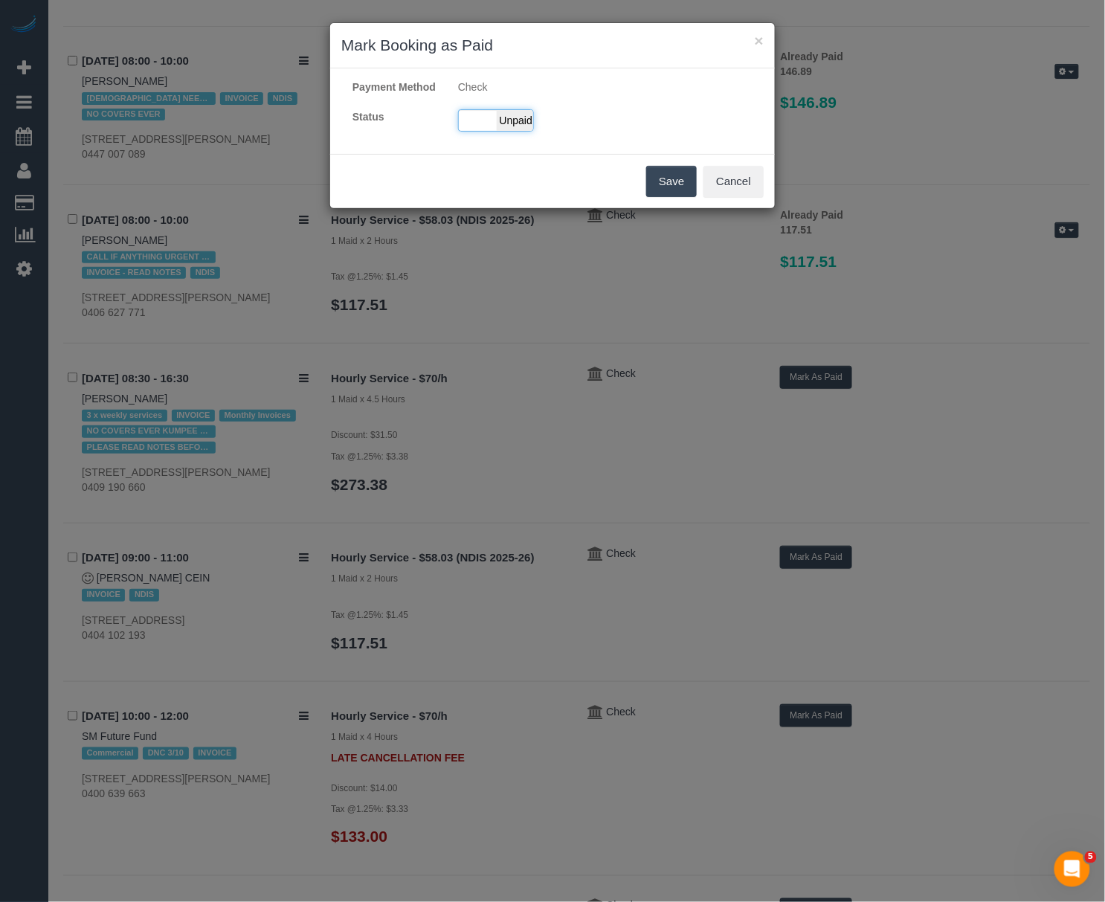
click at [488, 129] on div "Paid Unpaid" at bounding box center [496, 120] width 76 height 22
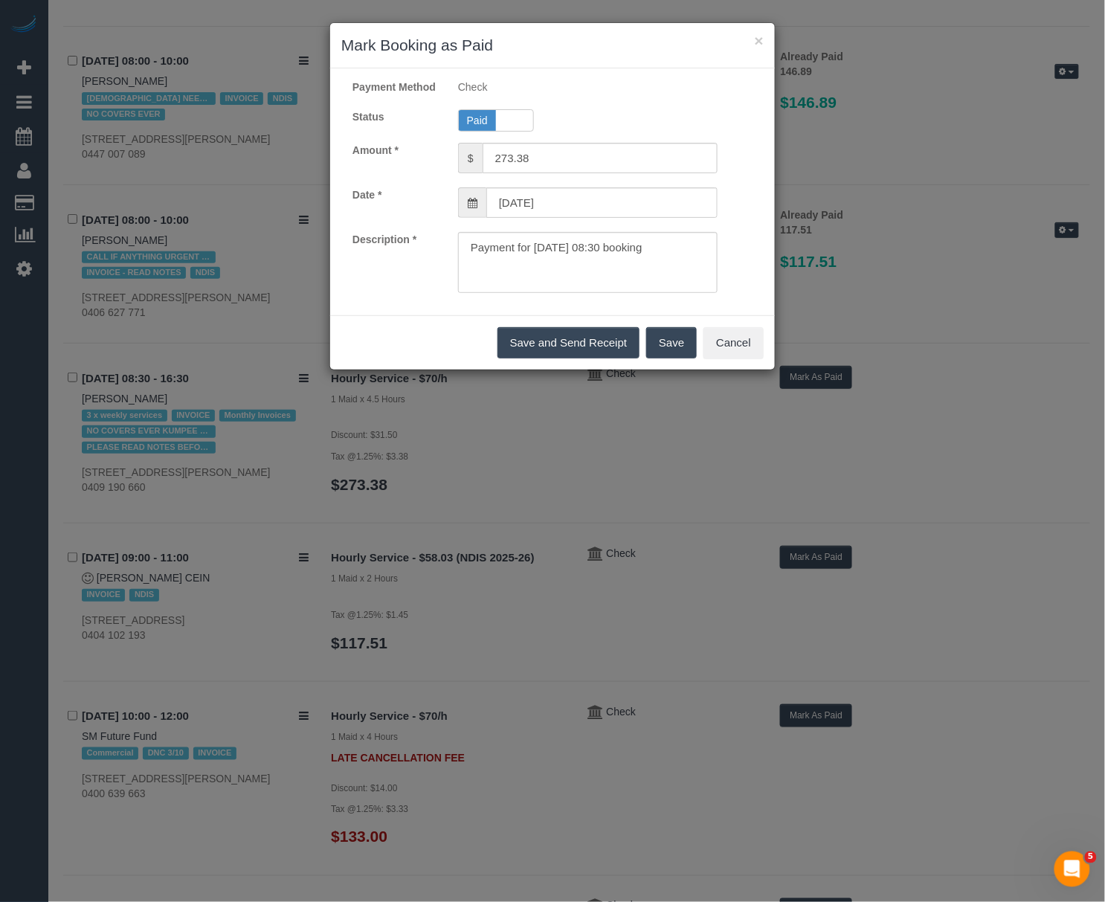
click at [640, 349] on div "Save and Send Receipt Save Cancel" at bounding box center [552, 342] width 445 height 54
click at [652, 349] on button "Save" at bounding box center [671, 342] width 51 height 31
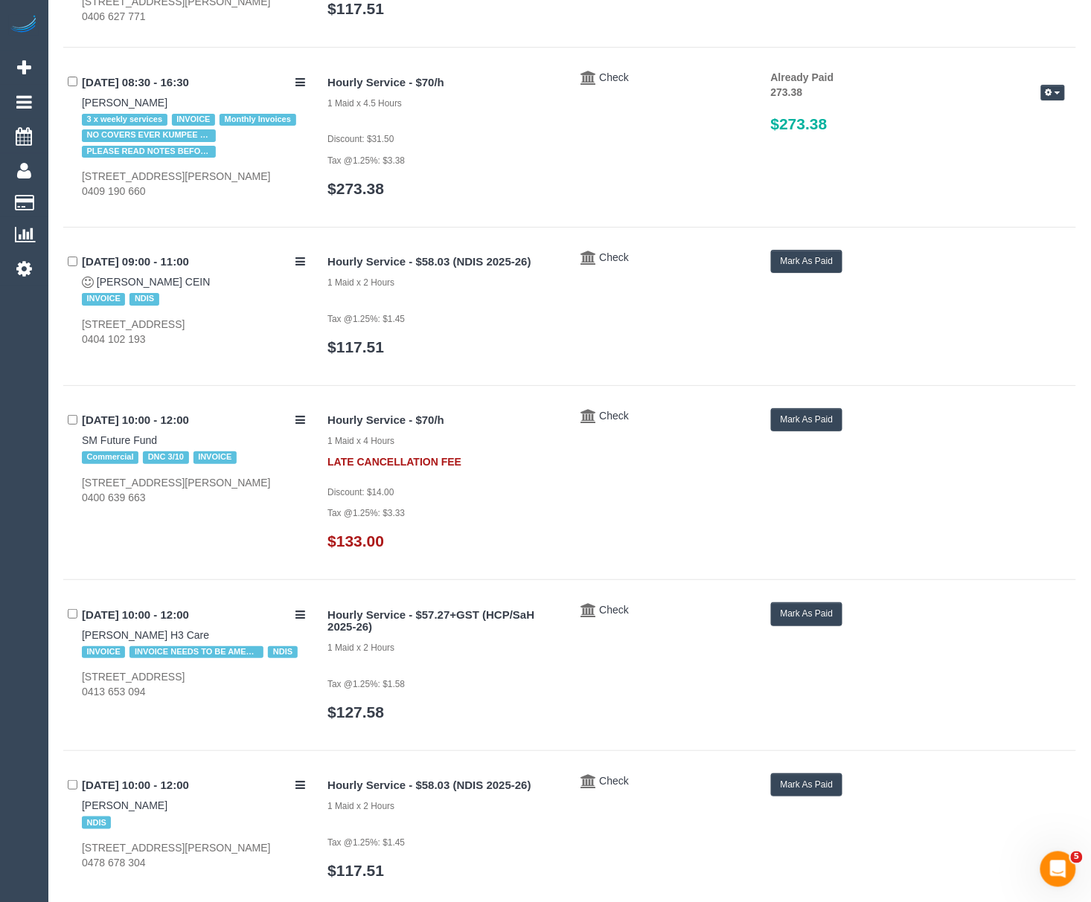
scroll to position [1488, 0]
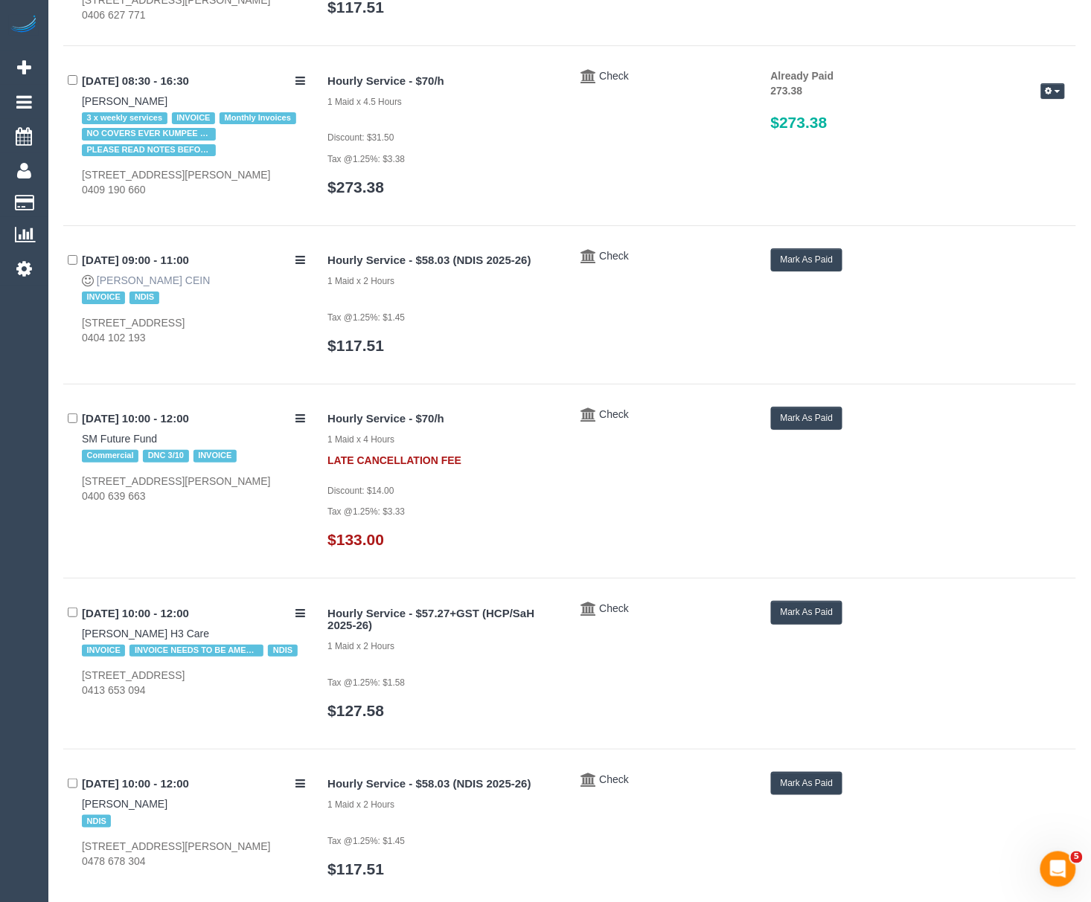
drag, startPoint x: 99, startPoint y: 277, endPoint x: 155, endPoint y: 278, distance: 55.8
click at [155, 278] on div "03/10/2025 09:00 - 11:00 Jessica Mills CEIN INVOICE NDIS Unit 11/59 St Vigeons …" at bounding box center [189, 296] width 253 height 97
copy link "Jessica Mills"
click at [801, 272] on button "Mark As Paid" at bounding box center [807, 259] width 72 height 23
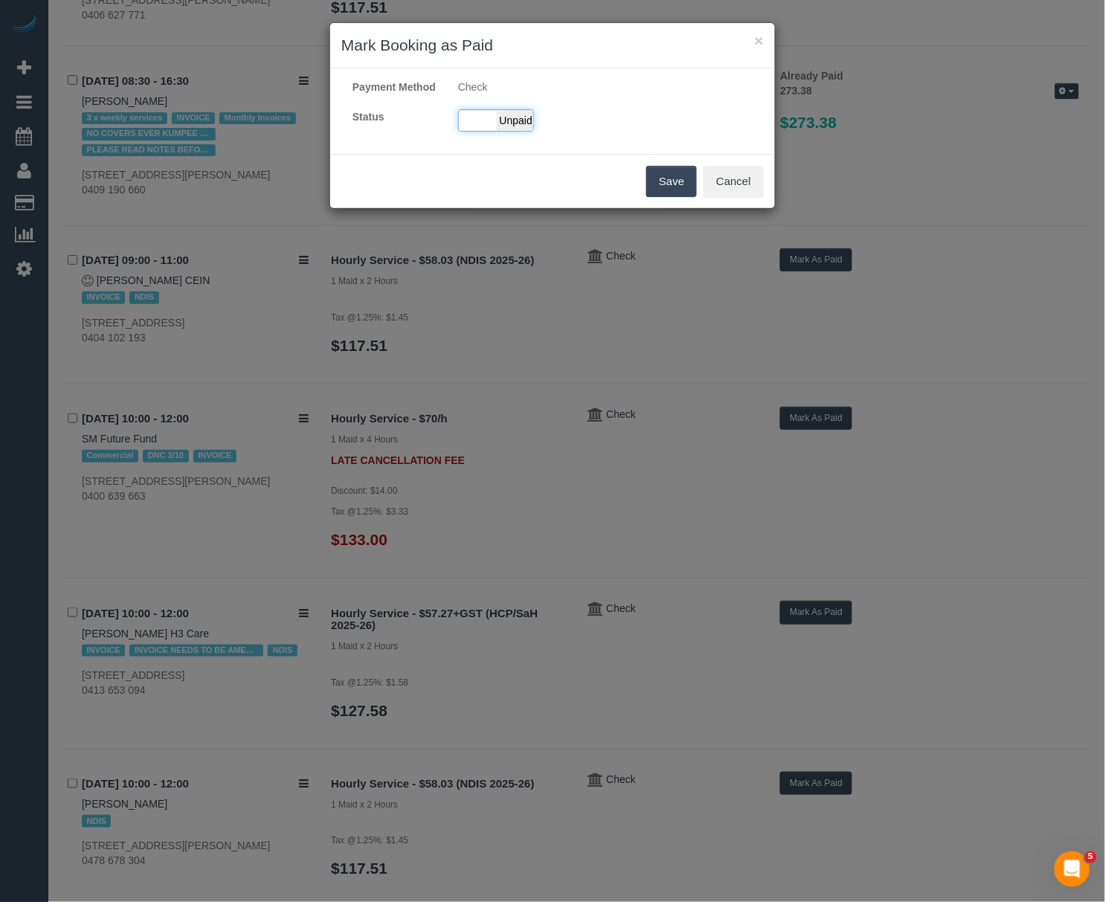
click at [512, 131] on span "Unpaid" at bounding box center [515, 120] width 37 height 21
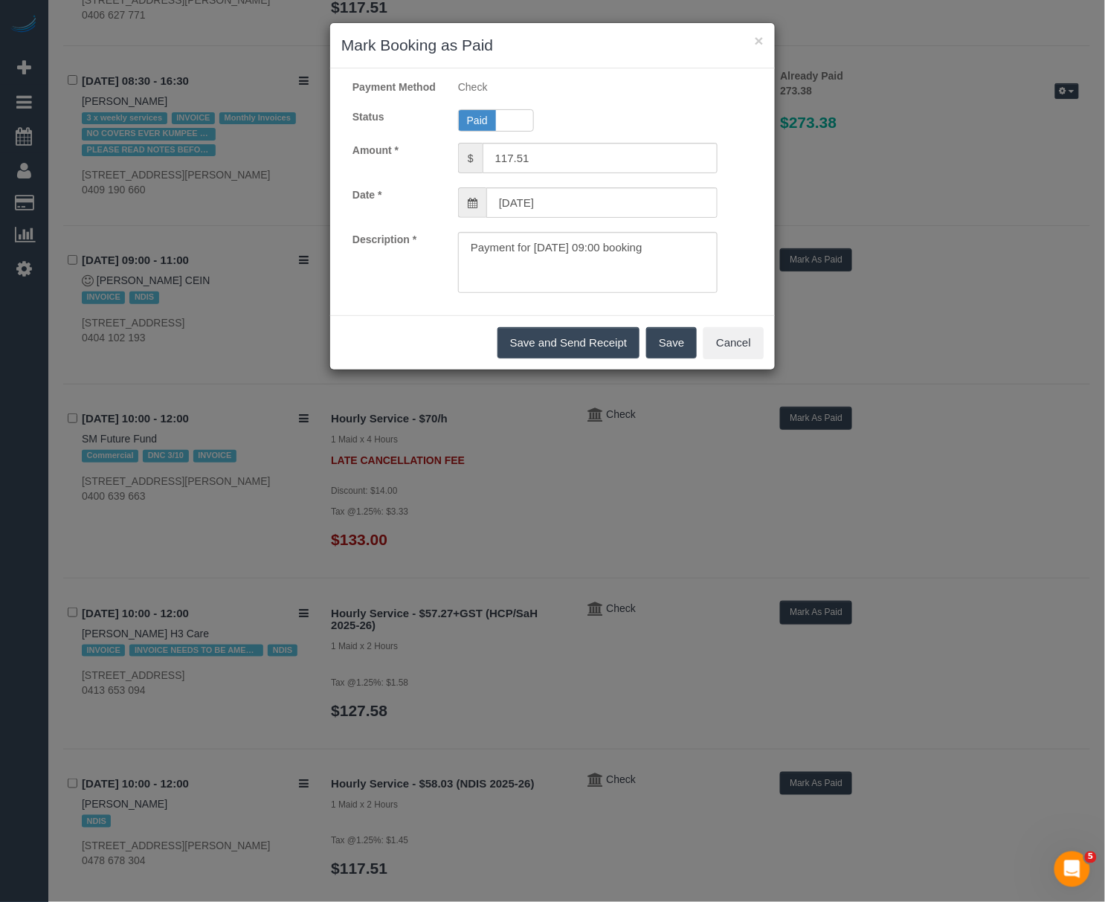
click at [667, 359] on button "Save" at bounding box center [671, 342] width 51 height 31
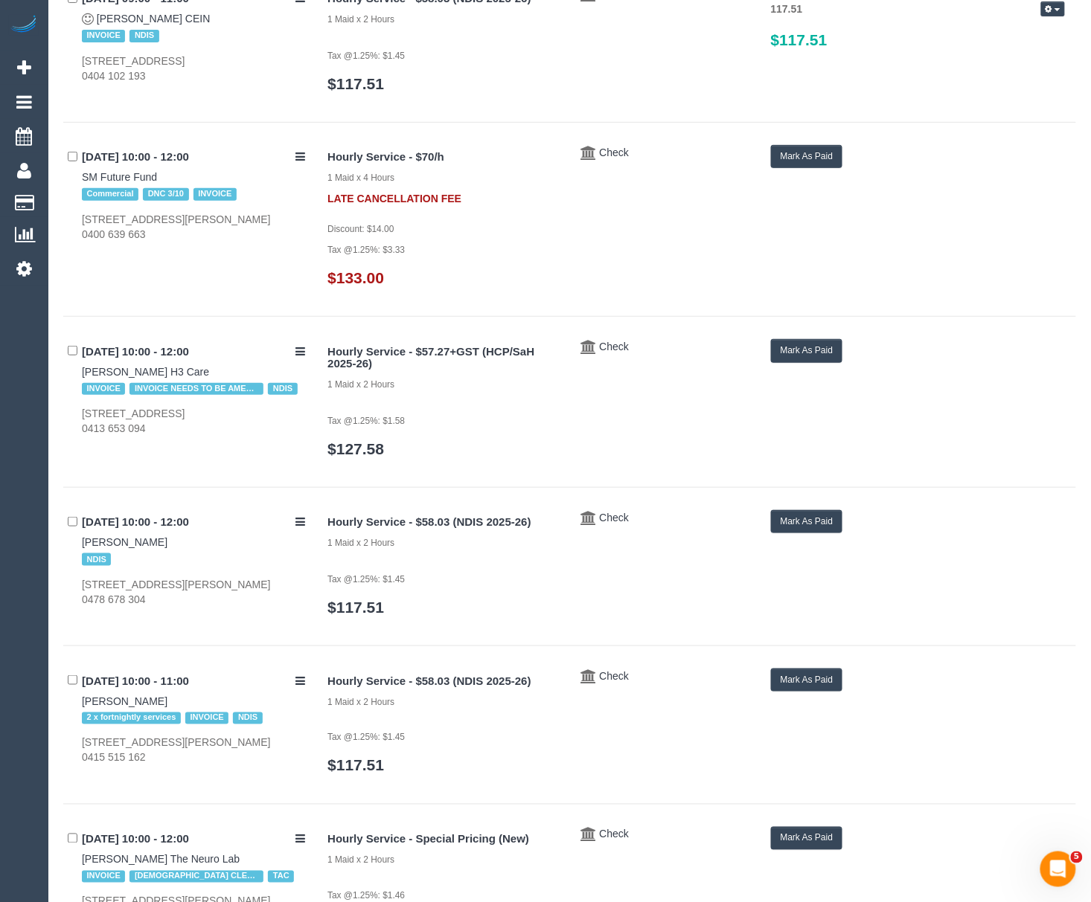
scroll to position [1785, 0]
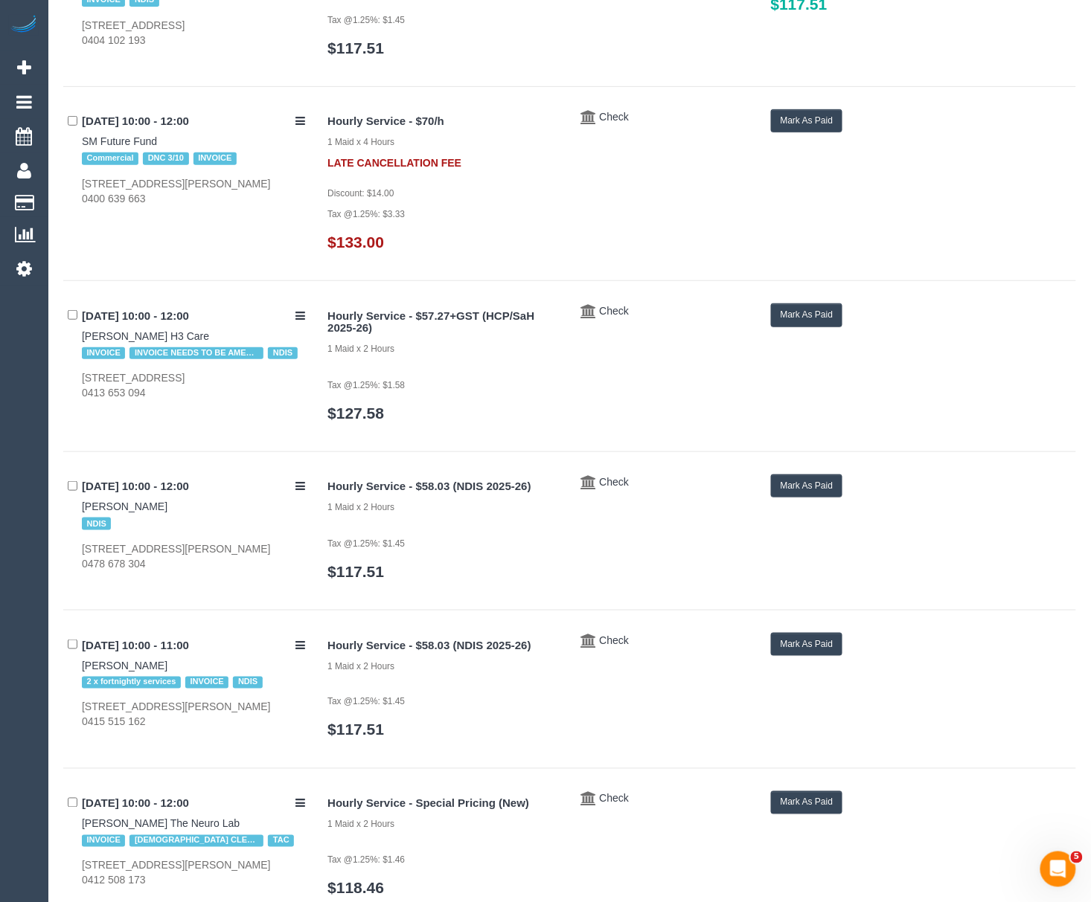
drag, startPoint x: 76, startPoint y: 512, endPoint x: 167, endPoint y: 516, distance: 91.6
click at [167, 516] on div "03/10/2025 10:00 - 12:00 Melodye Sartori NDIS 38 Wilkins Street, Newport, VIC 3…" at bounding box center [189, 523] width 253 height 97
copy link "Melodye Sartori"
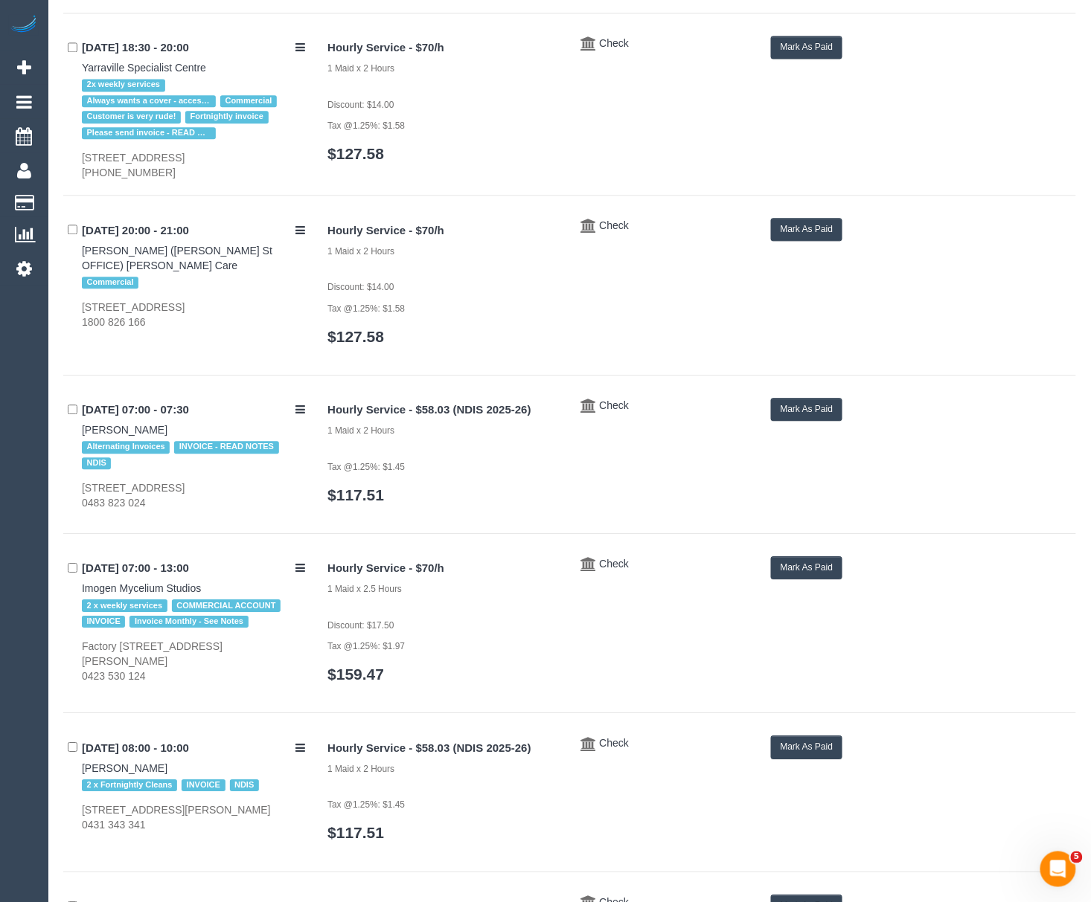
click at [797, 421] on button "Mark As Paid" at bounding box center [807, 409] width 72 height 23
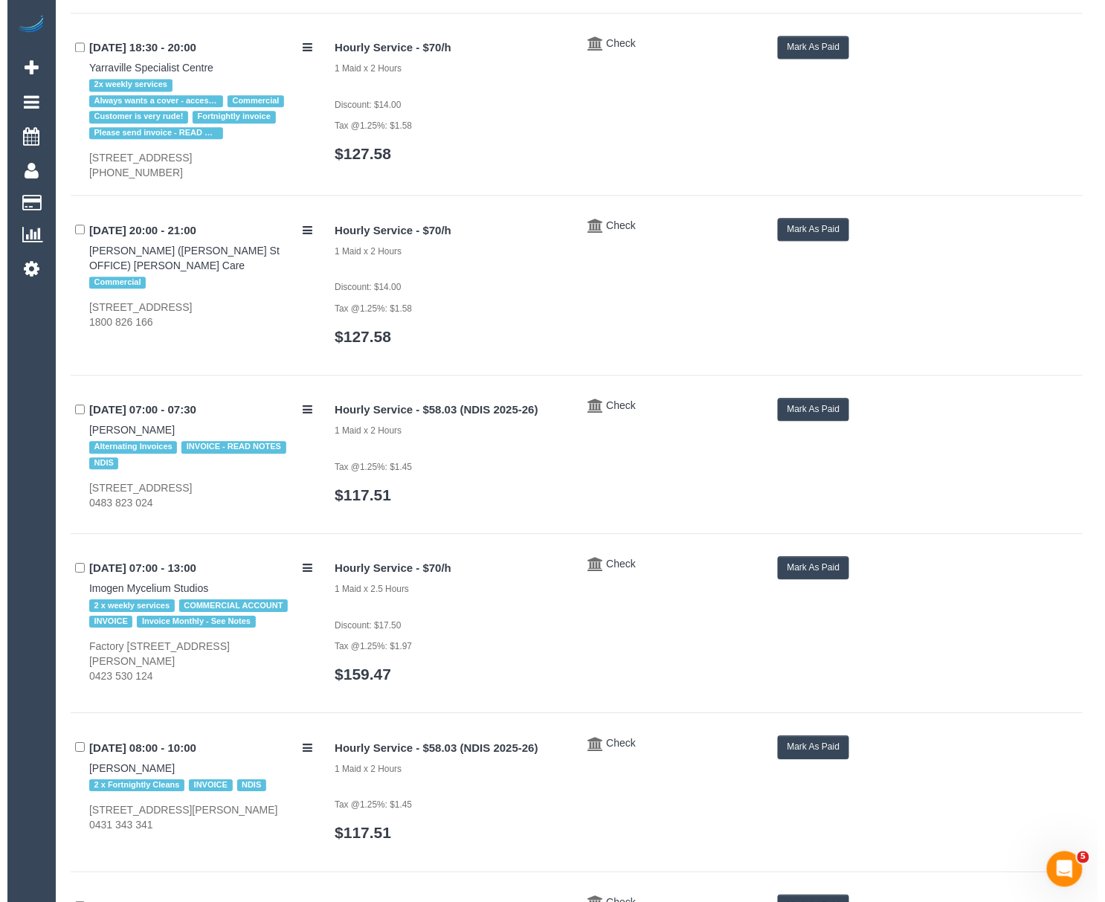
scroll to position [5833, 0]
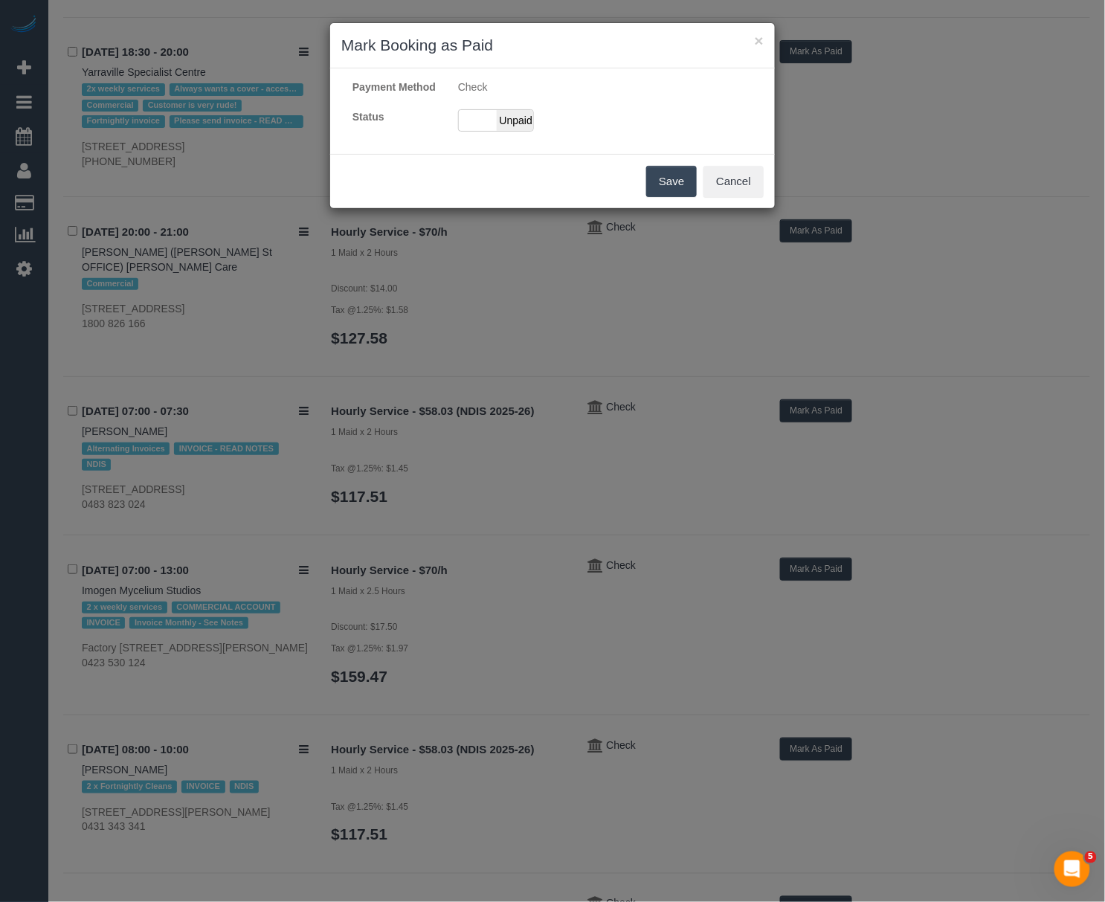
click at [524, 143] on div "Payment Method Check Status Paid Unpaid" at bounding box center [552, 111] width 445 height 63
click at [524, 131] on span "Unpaid" at bounding box center [515, 120] width 37 height 21
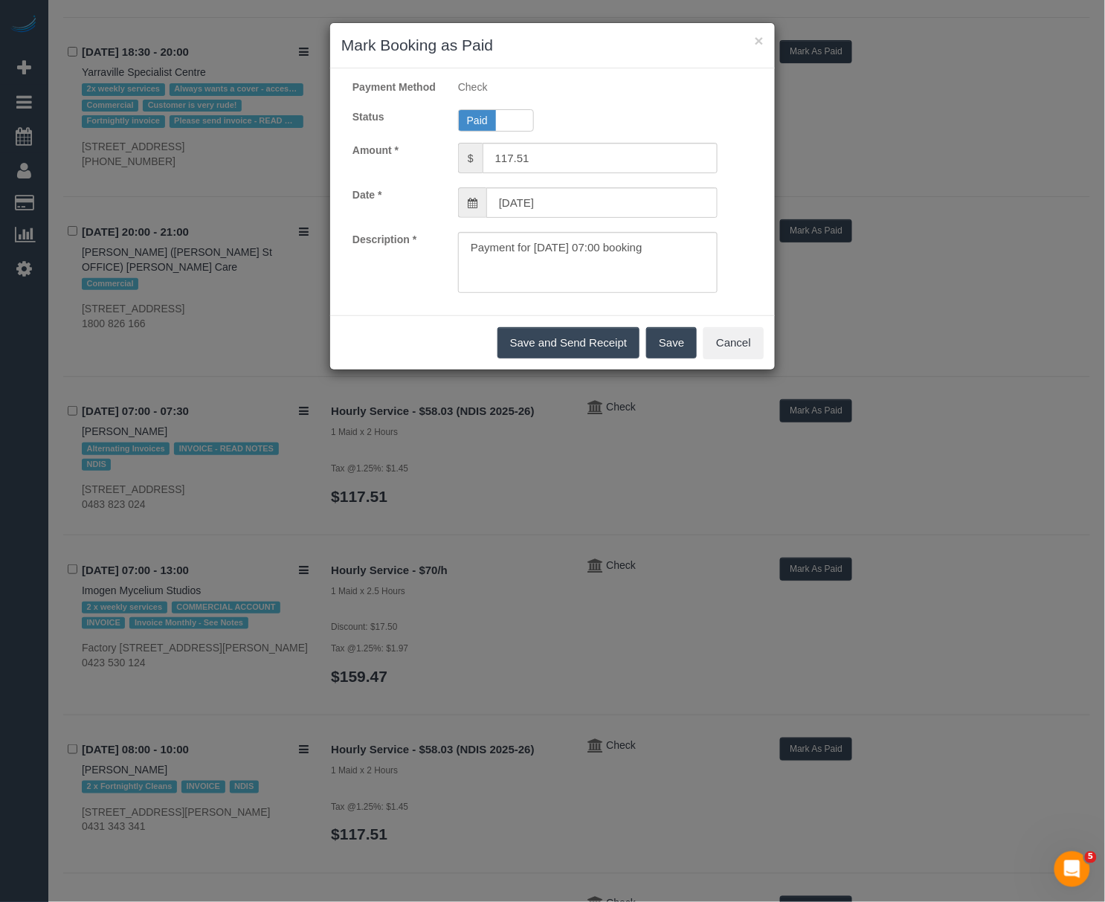
click at [668, 359] on button "Save" at bounding box center [671, 342] width 51 height 31
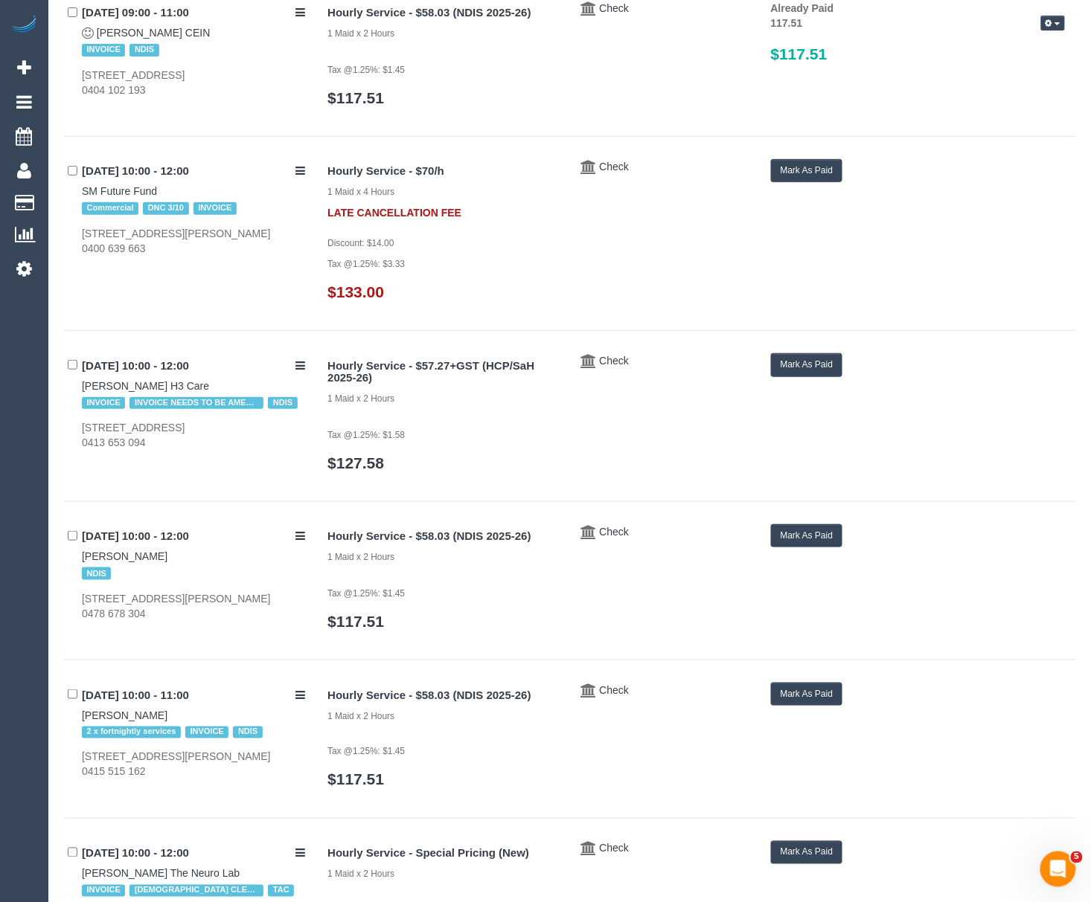
scroll to position [1771, 0]
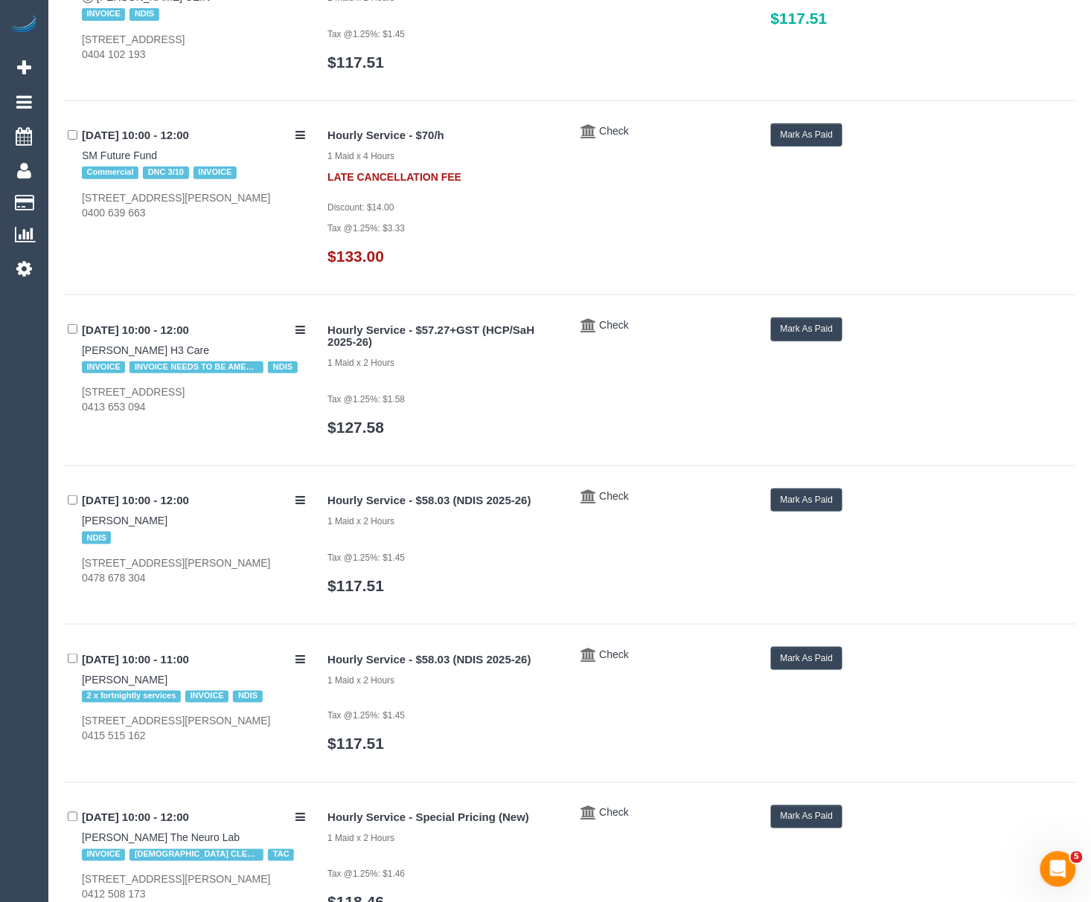
drag, startPoint x: 71, startPoint y: 521, endPoint x: 161, endPoint y: 527, distance: 89.4
click at [176, 518] on div "03/10/2025 10:00 - 12:00 Melodye Sartori NDIS 38 Wilkins Street, Newport, VIC 3…" at bounding box center [189, 537] width 253 height 97
copy link "Melodye Sartori"
click at [808, 509] on button "Mark As Paid" at bounding box center [807, 500] width 72 height 23
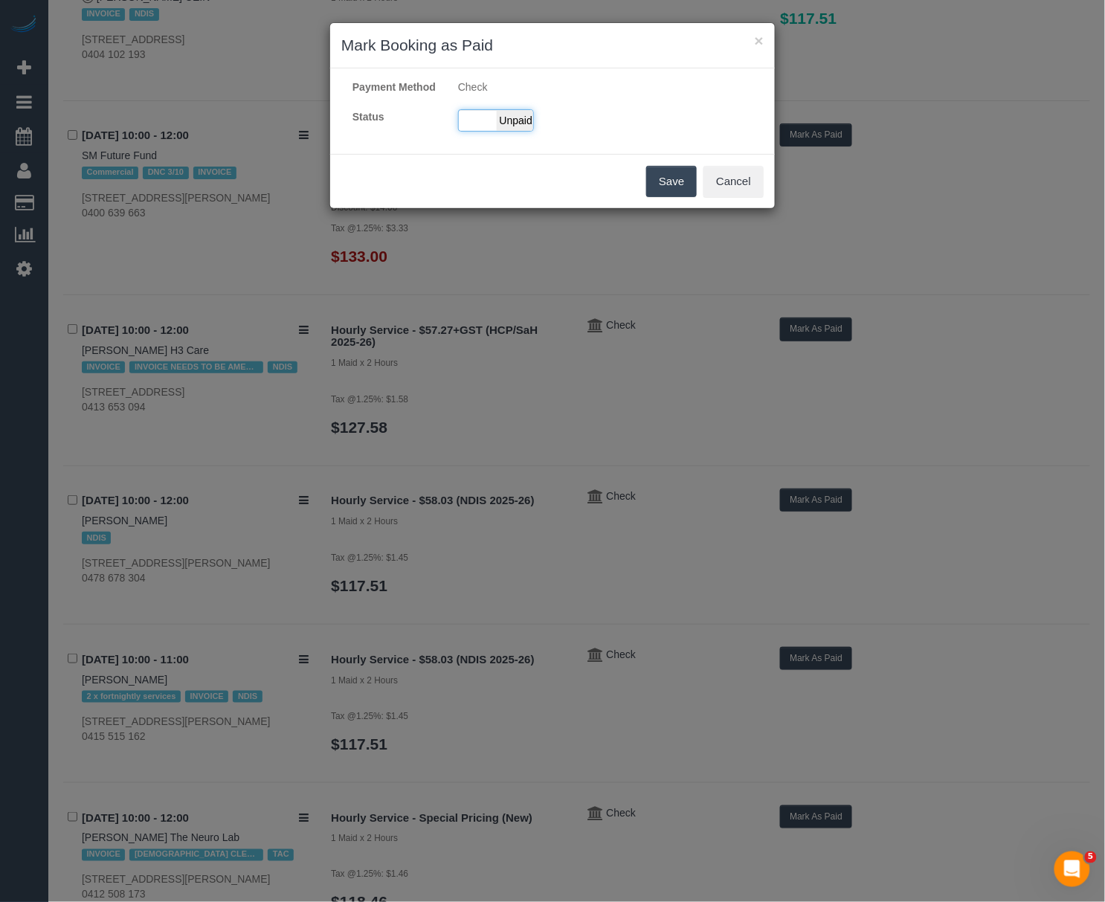
click at [491, 132] on div "Paid Unpaid" at bounding box center [496, 120] width 76 height 22
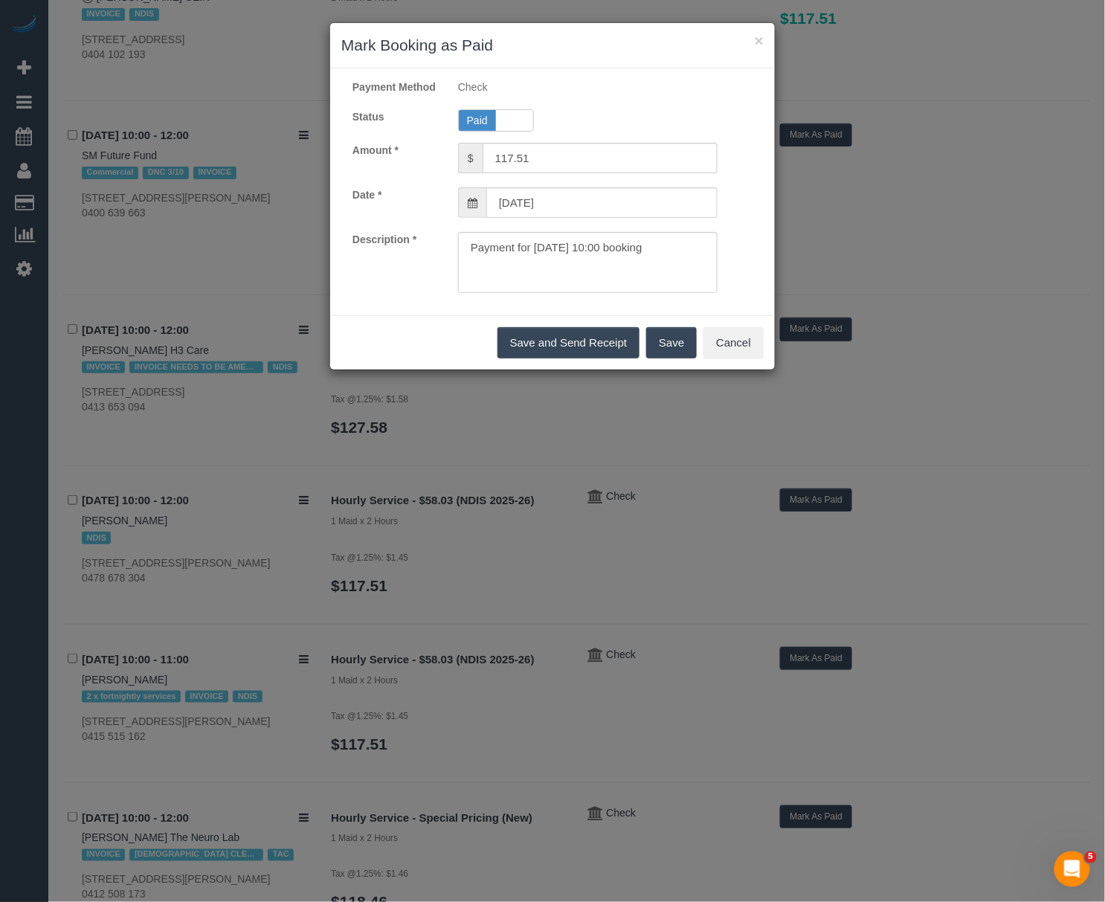
click at [668, 359] on button "Save" at bounding box center [671, 342] width 51 height 31
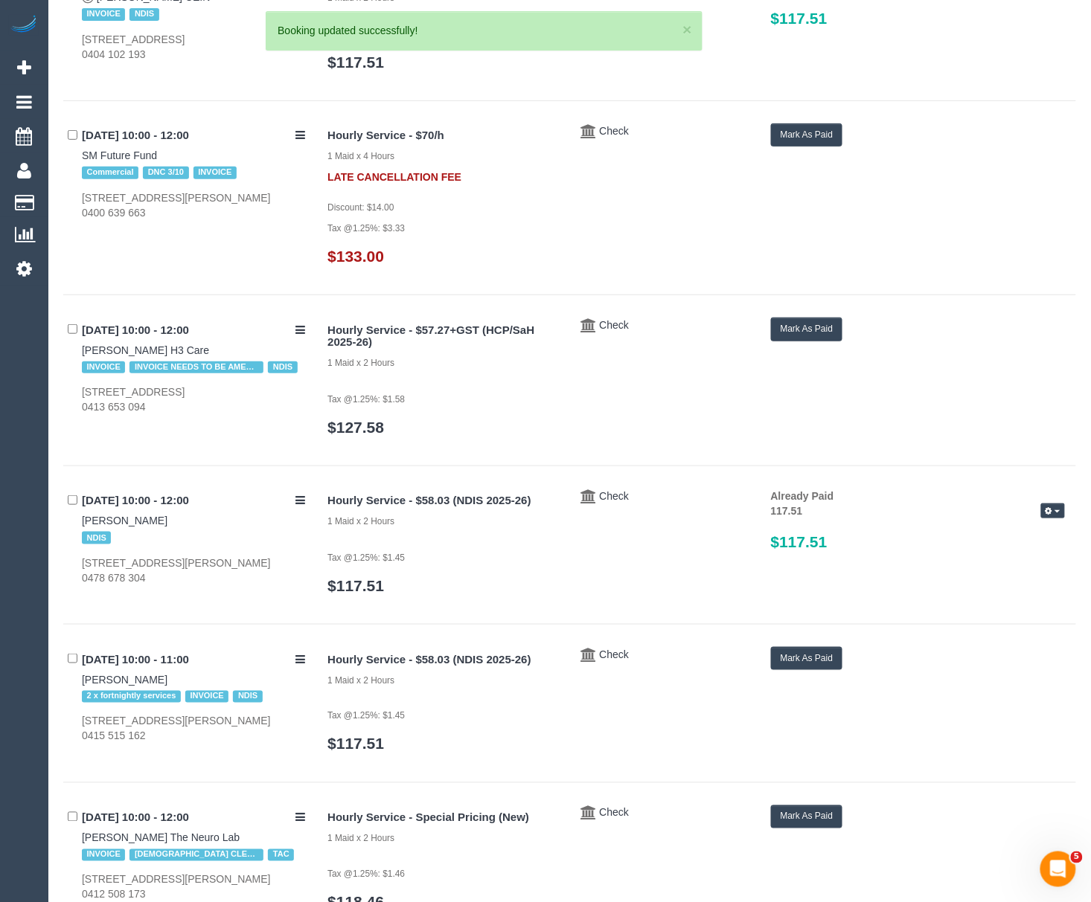
drag, startPoint x: 65, startPoint y: 682, endPoint x: 171, endPoint y: 677, distance: 105.8
click at [171, 677] on div "03/10/2025 10:00 - 11:00 kirsty beves 2 x fortnightly services INVOICE NDIS 27 …" at bounding box center [189, 695] width 253 height 97
copy link "kirsty beves"
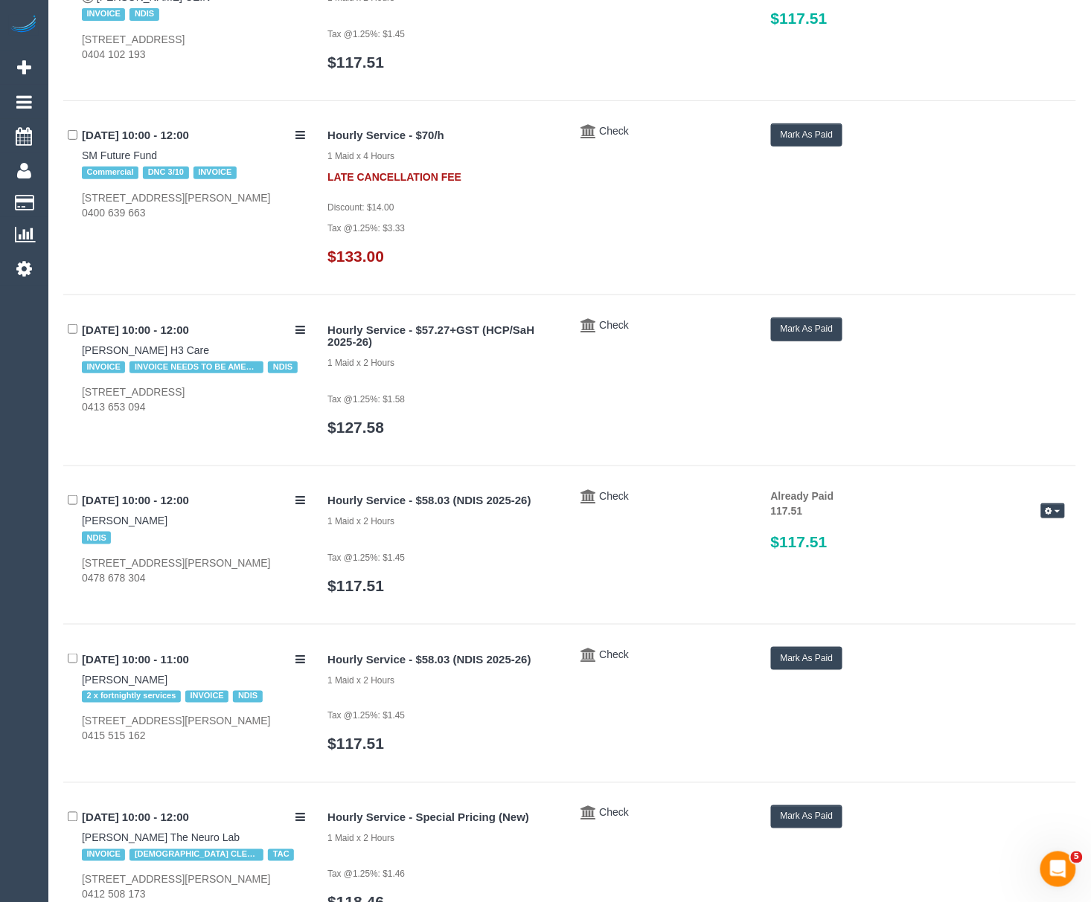
click at [786, 661] on button "Mark As Paid" at bounding box center [807, 658] width 72 height 23
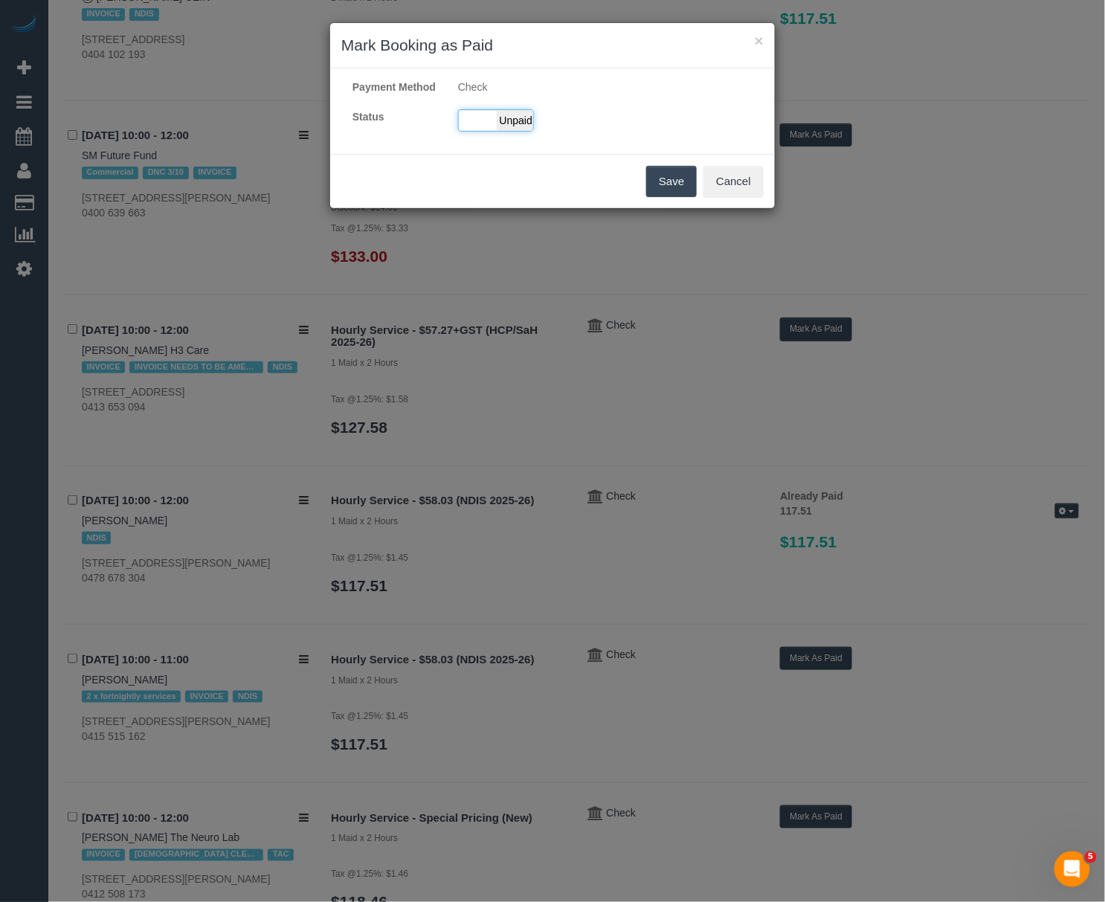
click at [521, 131] on span "Unpaid" at bounding box center [515, 120] width 37 height 21
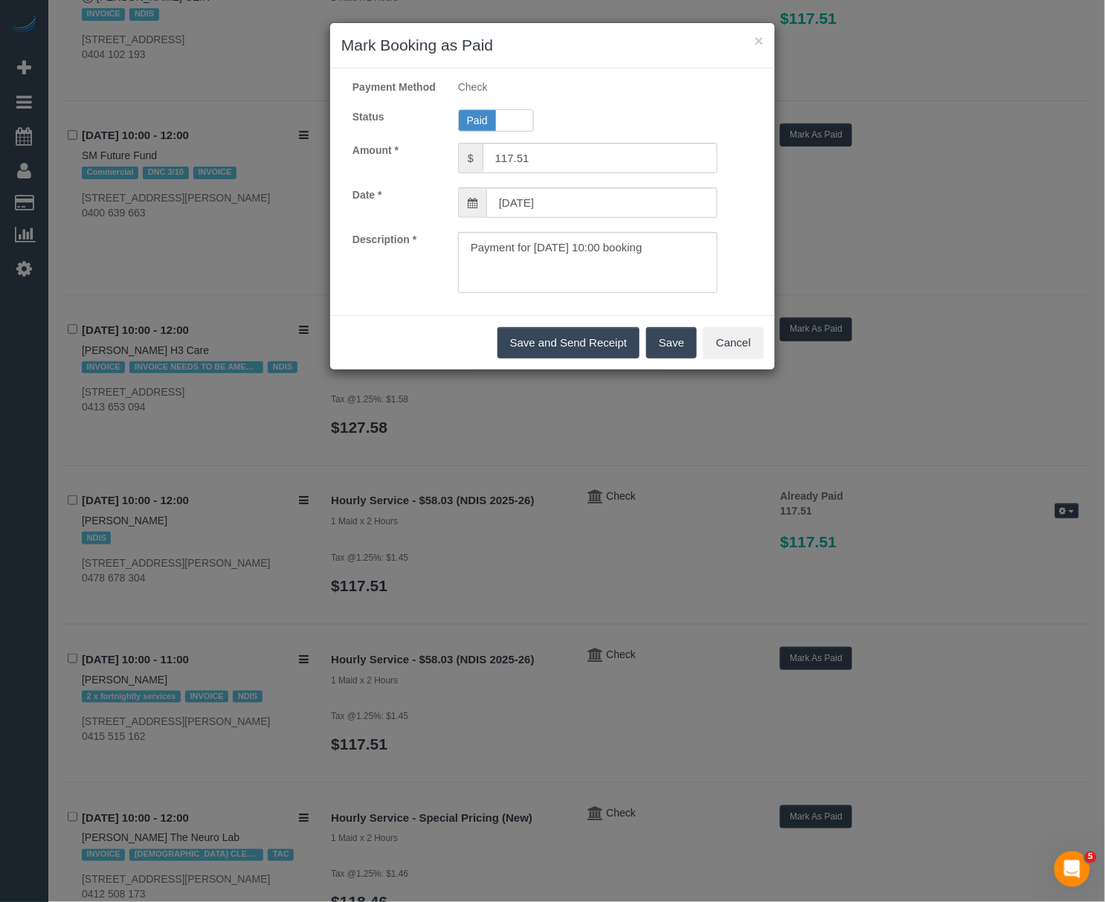
click at [650, 352] on button "Save" at bounding box center [671, 342] width 51 height 31
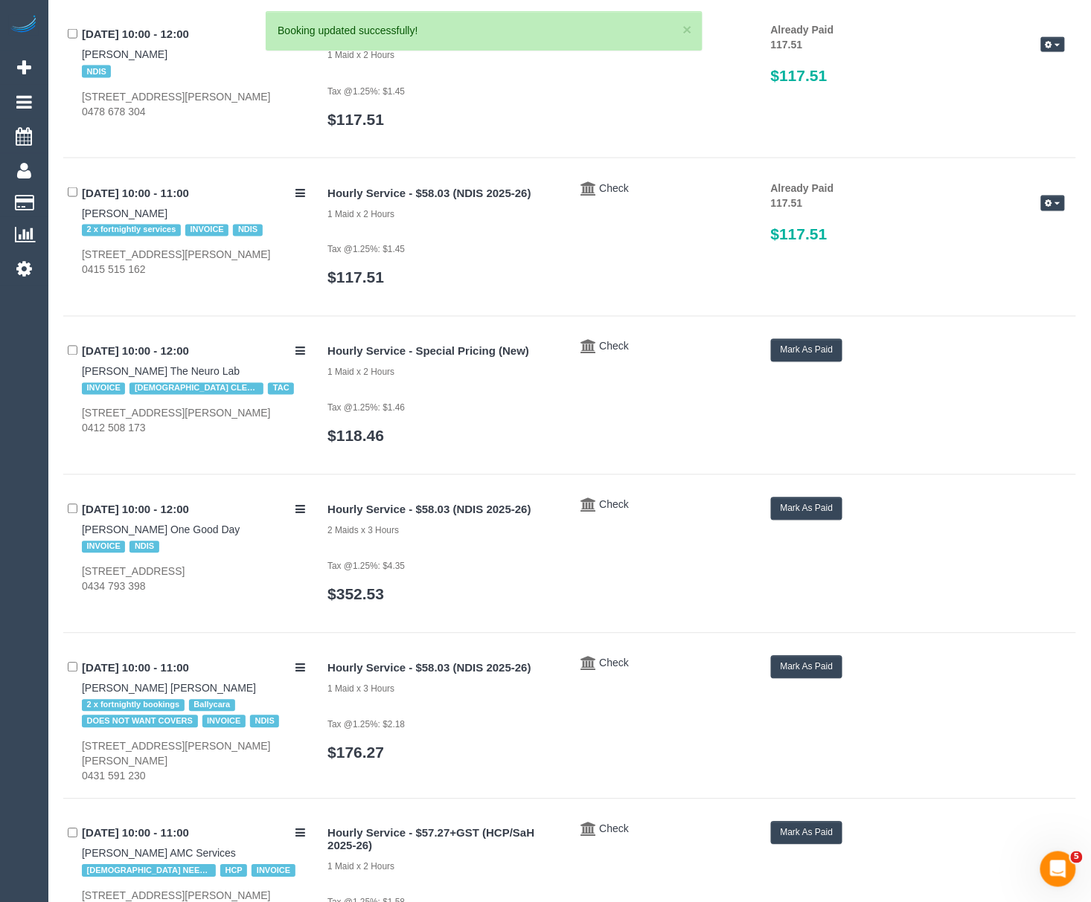
scroll to position [2267, 0]
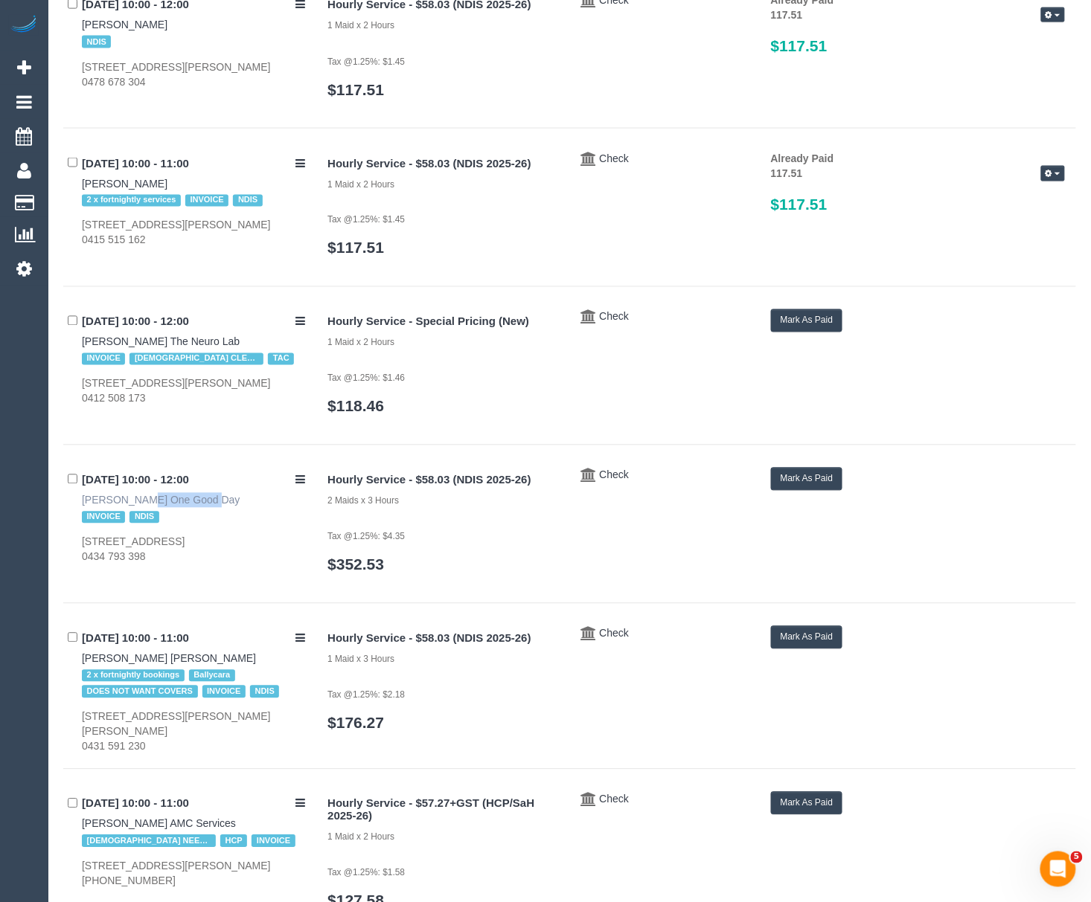
drag, startPoint x: 79, startPoint y: 503, endPoint x: 153, endPoint y: 503, distance: 74.4
click at [153, 503] on div "03/10/2025 10:00 - 12:00 James Kosmas One Good Day INVOICE NDIS 103 Military Rd…" at bounding box center [189, 516] width 253 height 97
copy link "James Kosmas"
click at [789, 484] on button "Mark As Paid" at bounding box center [807, 479] width 72 height 23
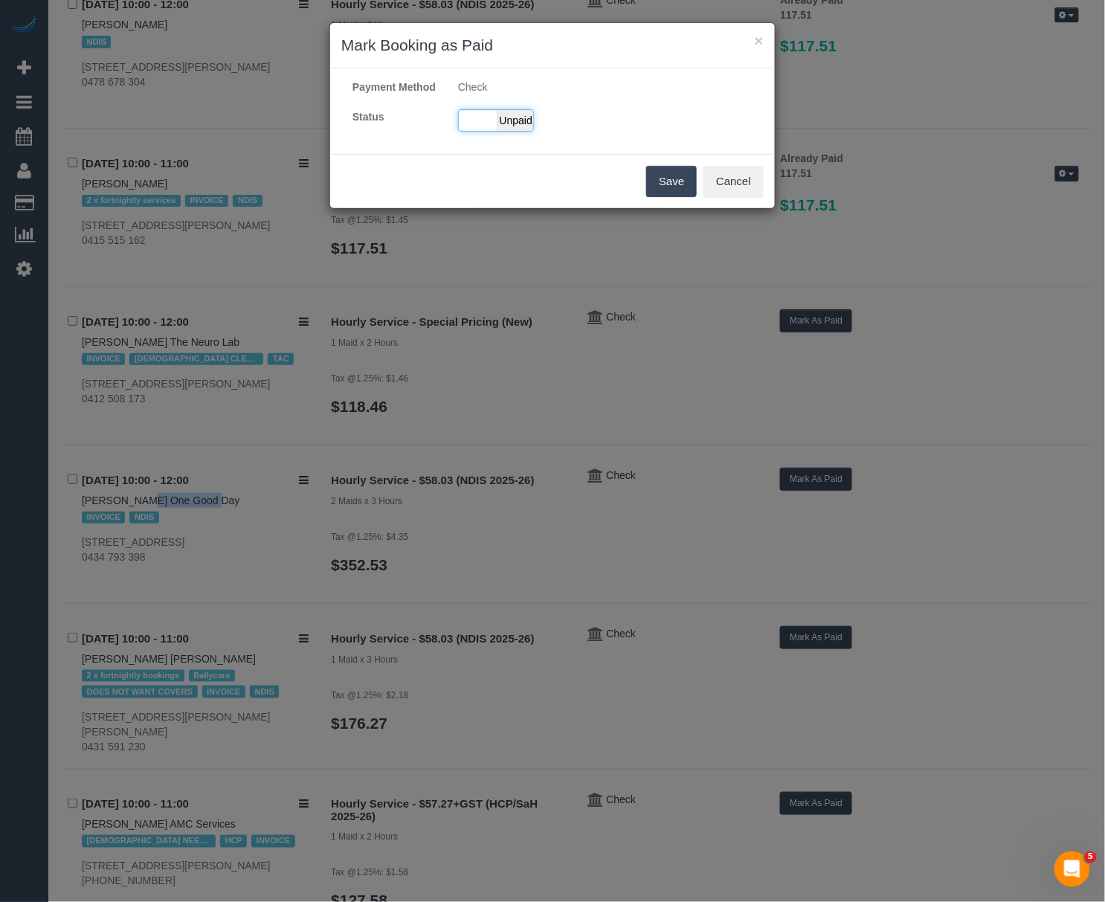
drag, startPoint x: 495, startPoint y: 141, endPoint x: 507, endPoint y: 156, distance: 18.6
click at [497, 132] on div "Paid Unpaid" at bounding box center [496, 120] width 76 height 22
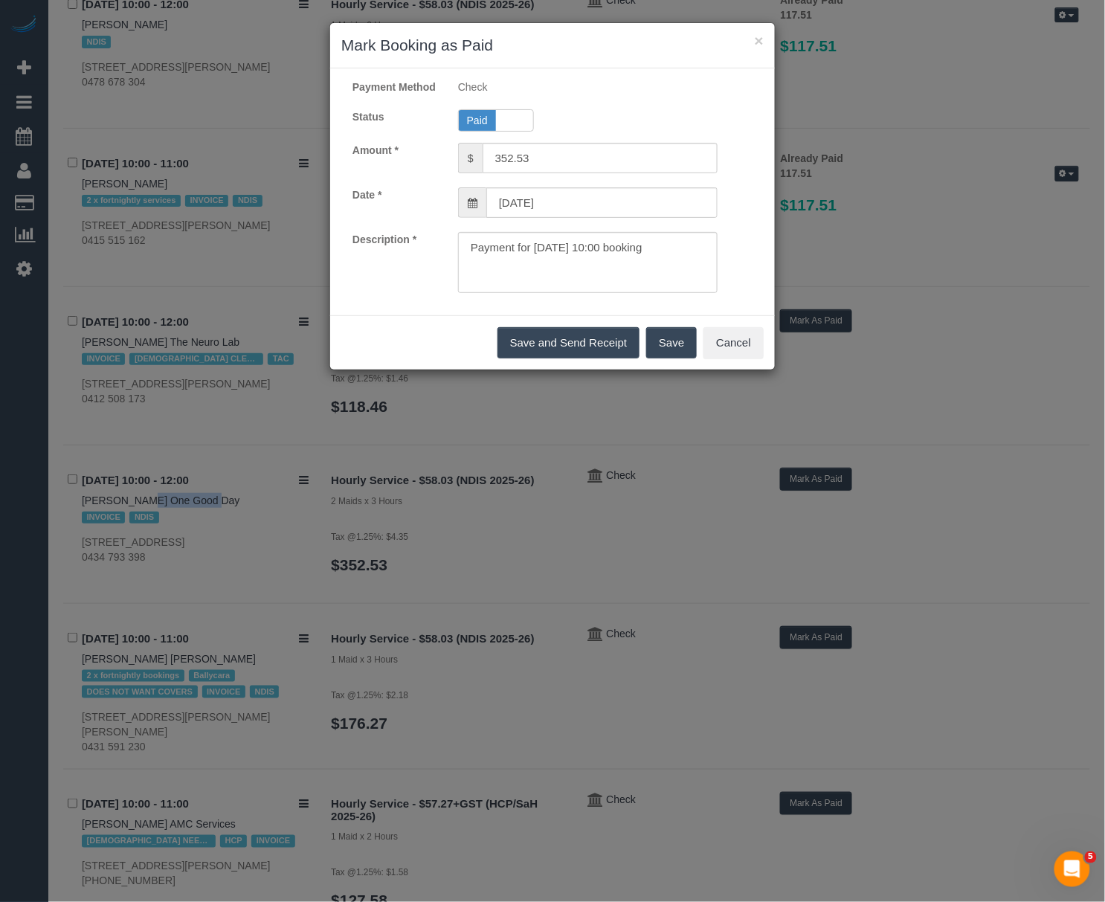
click at [658, 352] on button "Save" at bounding box center [671, 342] width 51 height 31
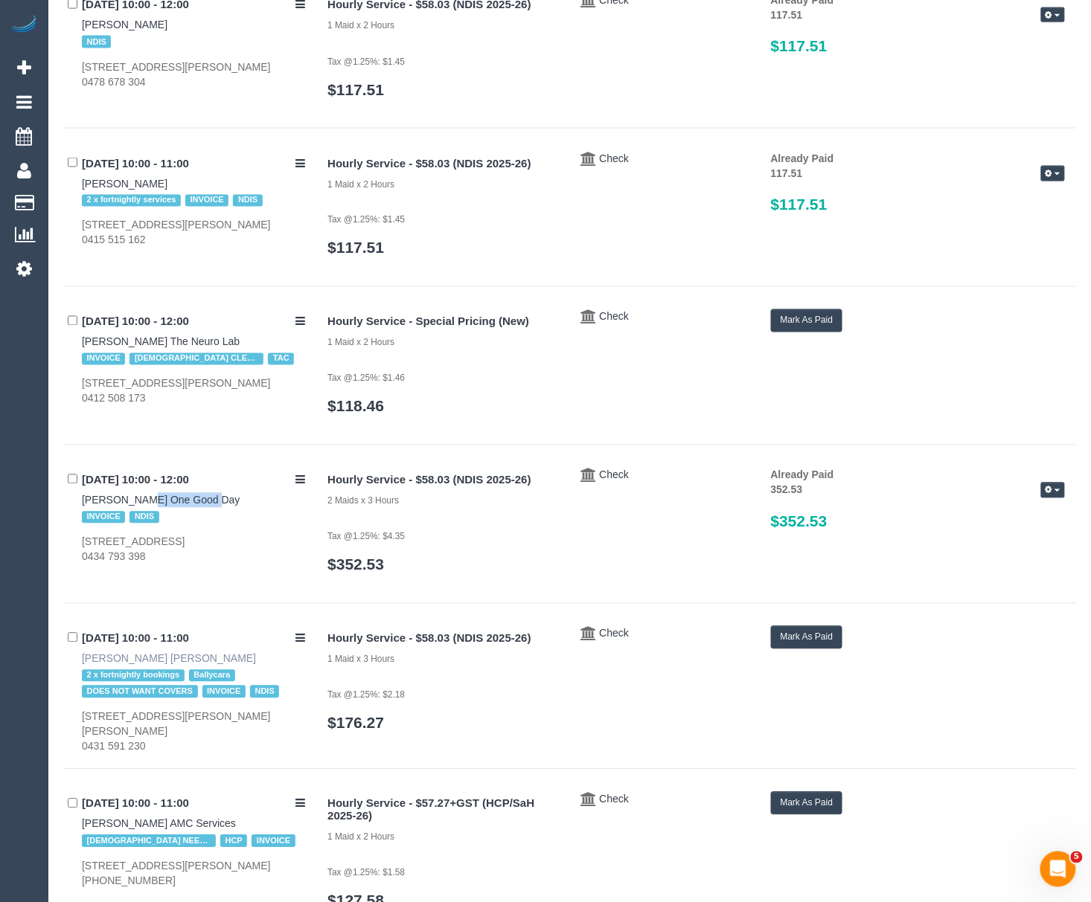
drag, startPoint x: 204, startPoint y: 664, endPoint x: 140, endPoint y: 667, distance: 64.0
click at [140, 667] on div "03/10/2025 10:00 - 11:00 Fadia Khalil Bally Cara 2 x fortnightly bookings Bally…" at bounding box center [189, 689] width 253 height 127
click at [809, 635] on button "Mark As Paid" at bounding box center [807, 637] width 72 height 23
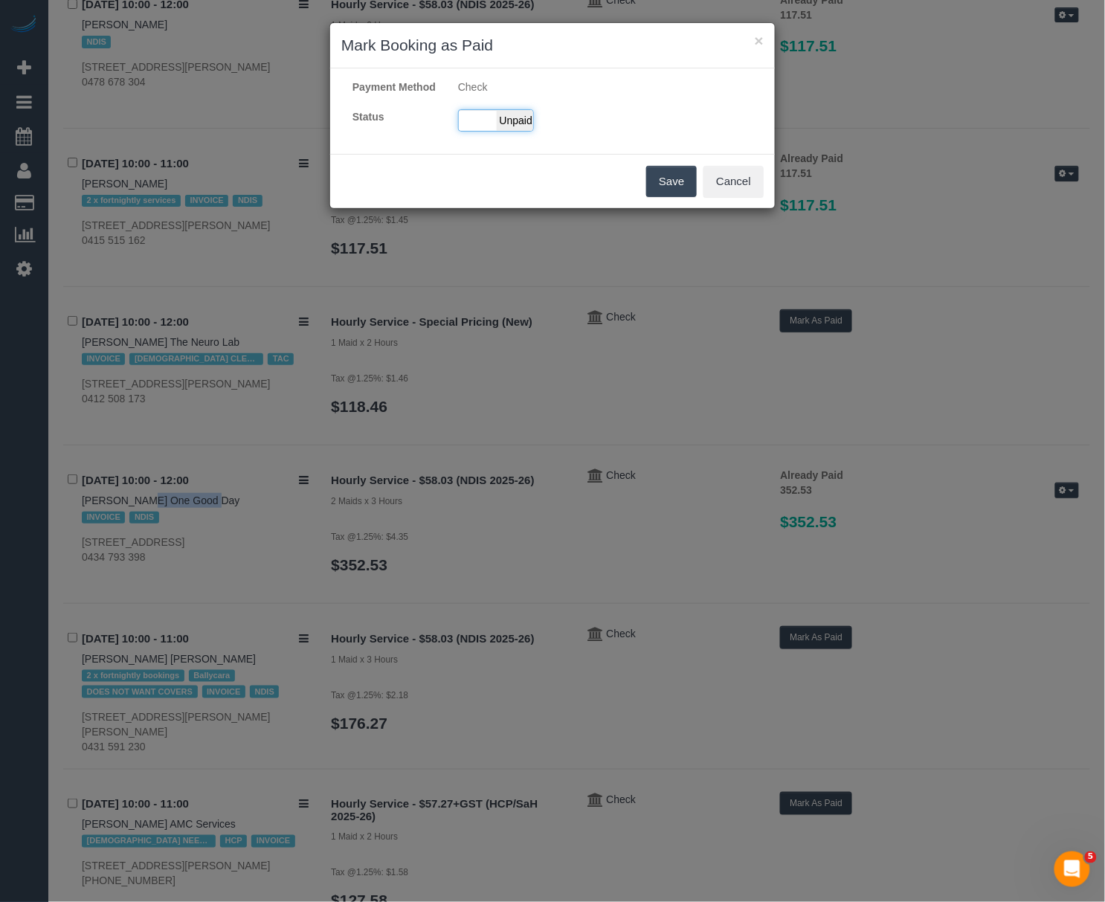
drag, startPoint x: 518, startPoint y: 138, endPoint x: 587, endPoint y: 247, distance: 129.4
click at [518, 131] on span "Unpaid" at bounding box center [515, 120] width 37 height 21
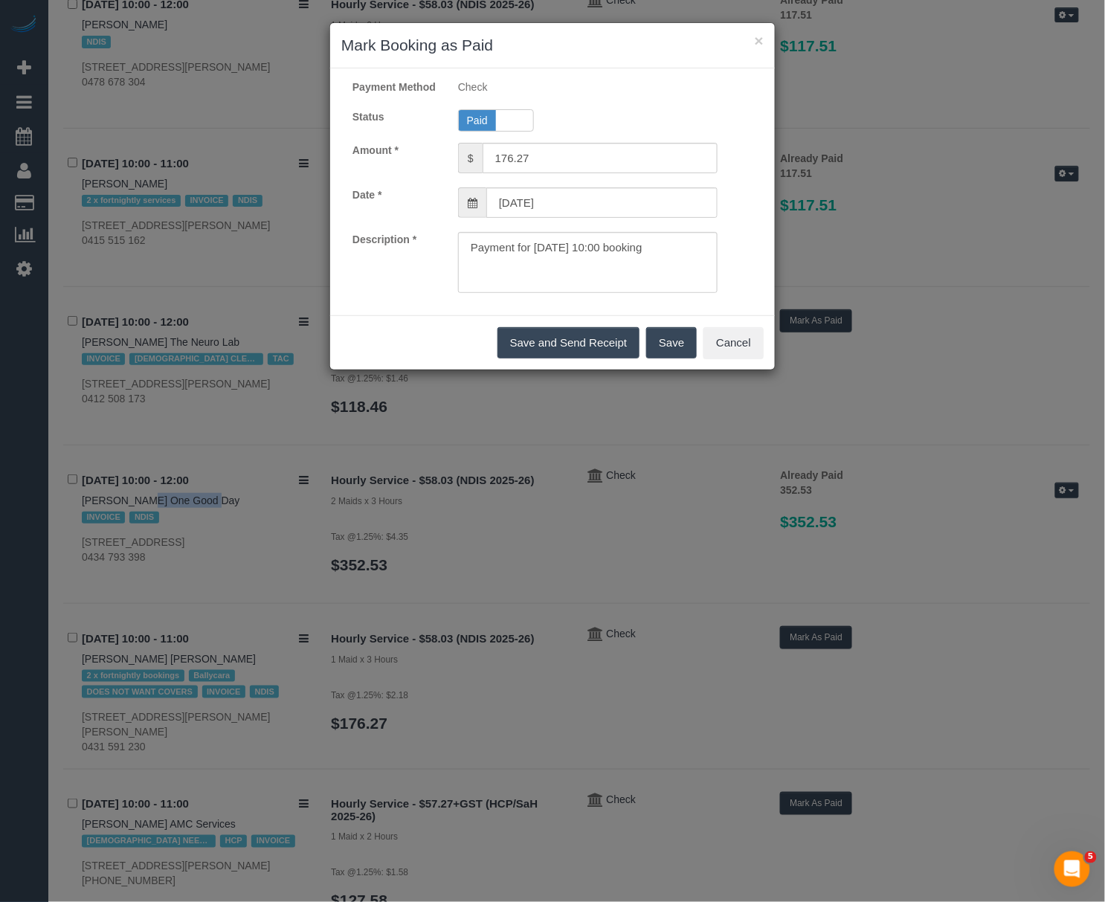
click at [667, 343] on button "Save" at bounding box center [671, 342] width 51 height 31
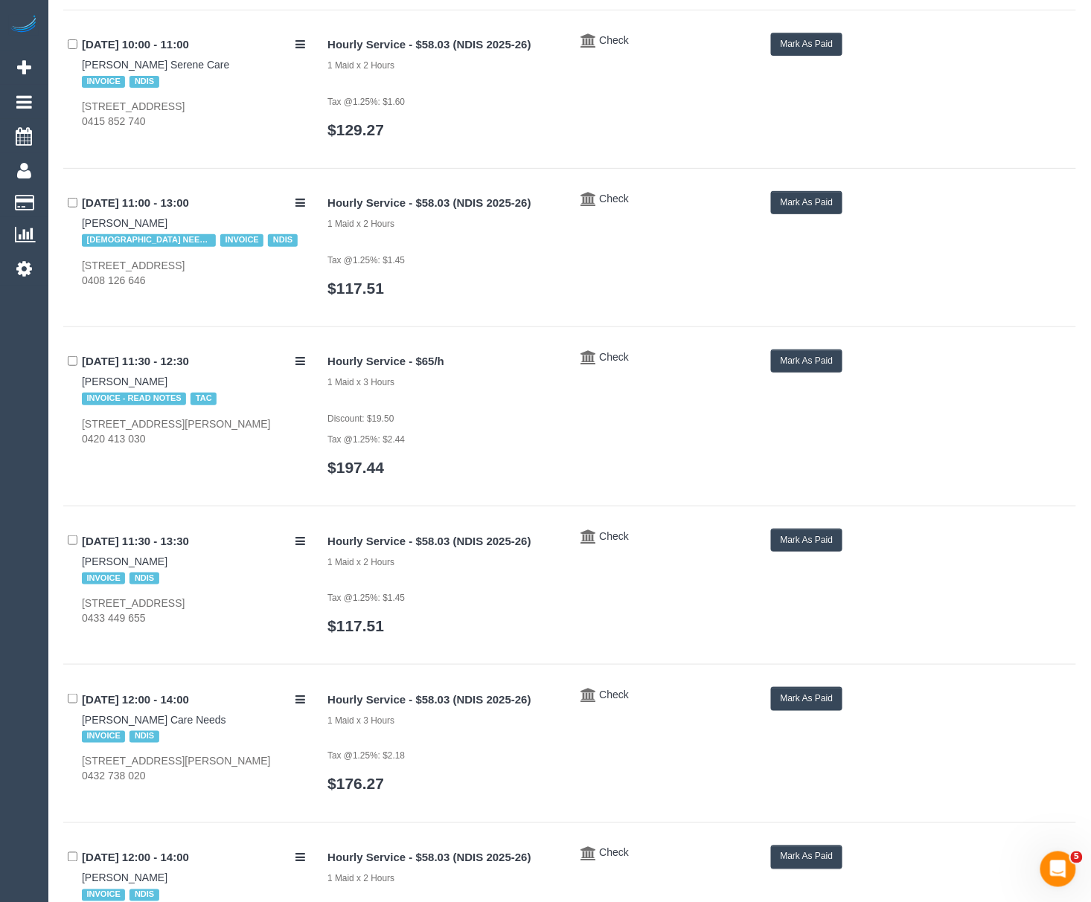
scroll to position [3358, 0]
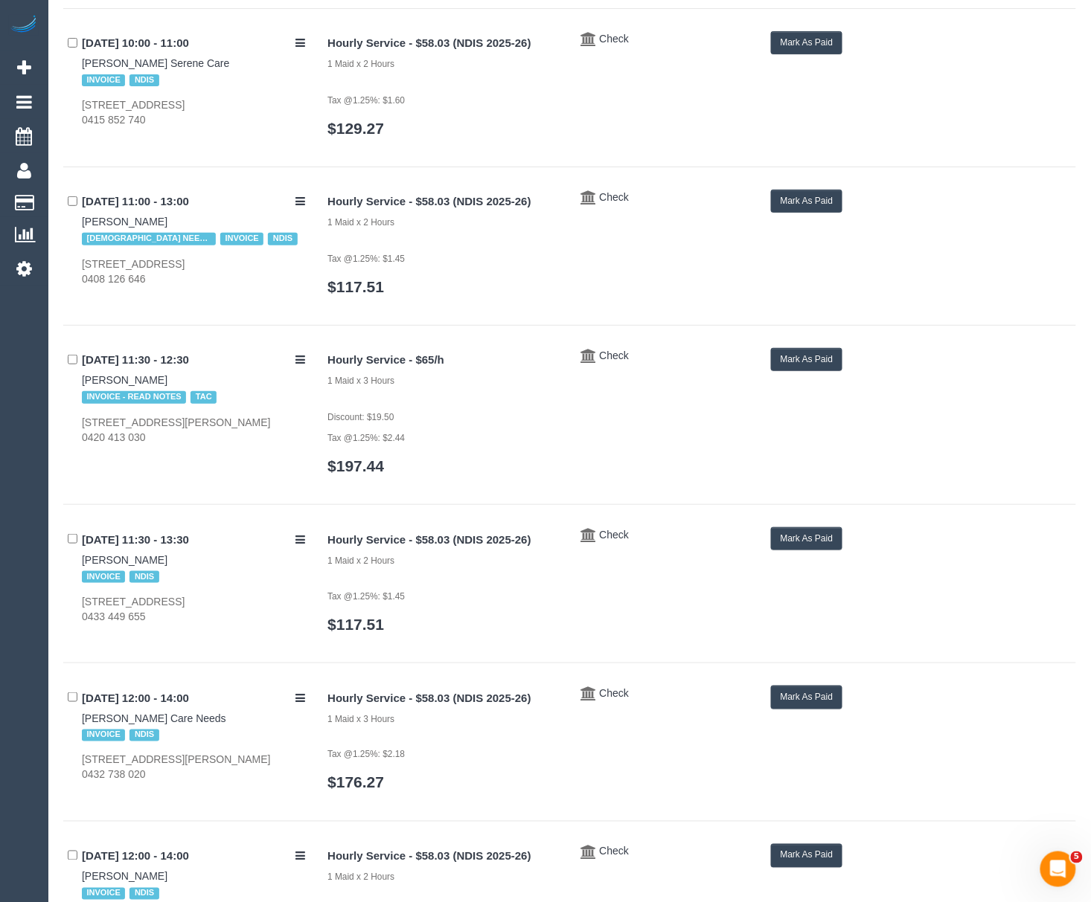
drag, startPoint x: 73, startPoint y: 218, endPoint x: 158, endPoint y: 218, distance: 85.5
click at [158, 218] on div "03/10/2025 11:00 - 13:00 Angela Forgione FEMALE NEEDED INVOICE NDIS 90 Cardinal…" at bounding box center [189, 238] width 253 height 97
click at [789, 199] on button "Mark As Paid" at bounding box center [807, 201] width 72 height 23
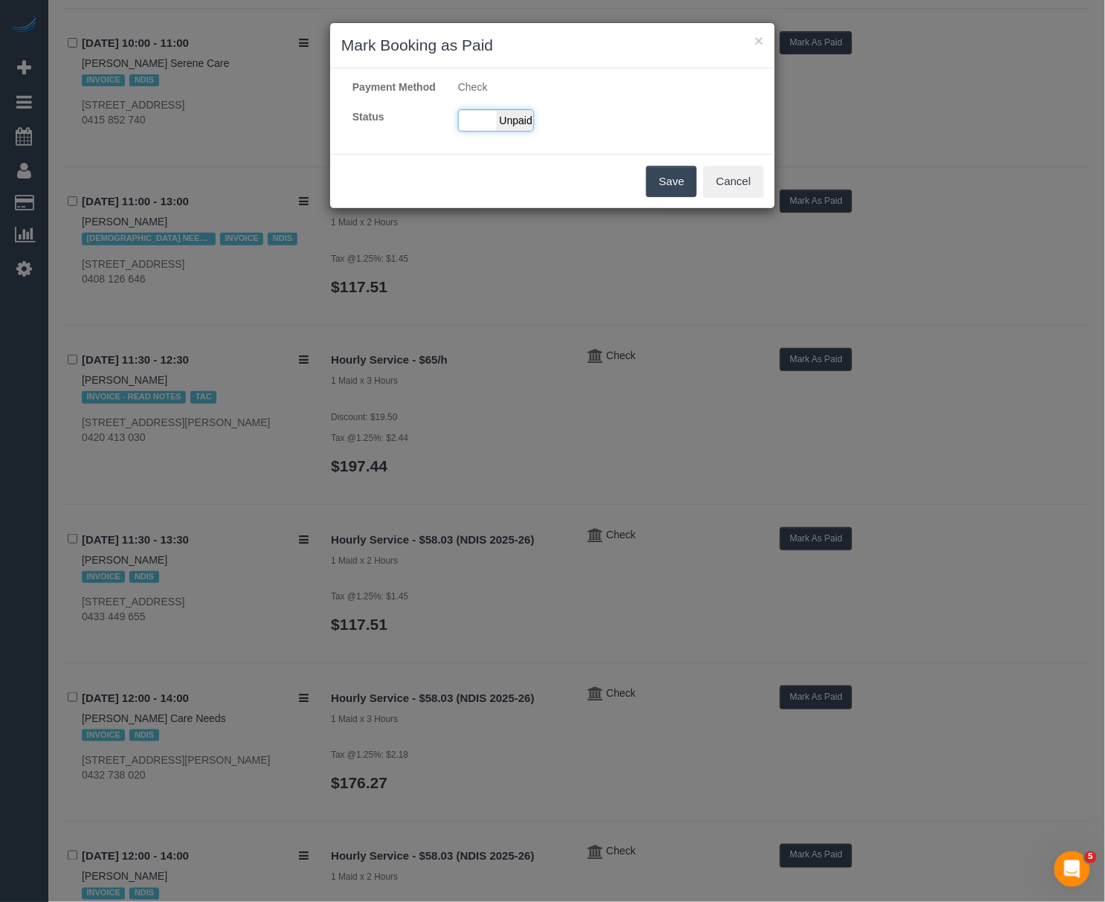
click at [503, 131] on span "Unpaid" at bounding box center [515, 120] width 37 height 21
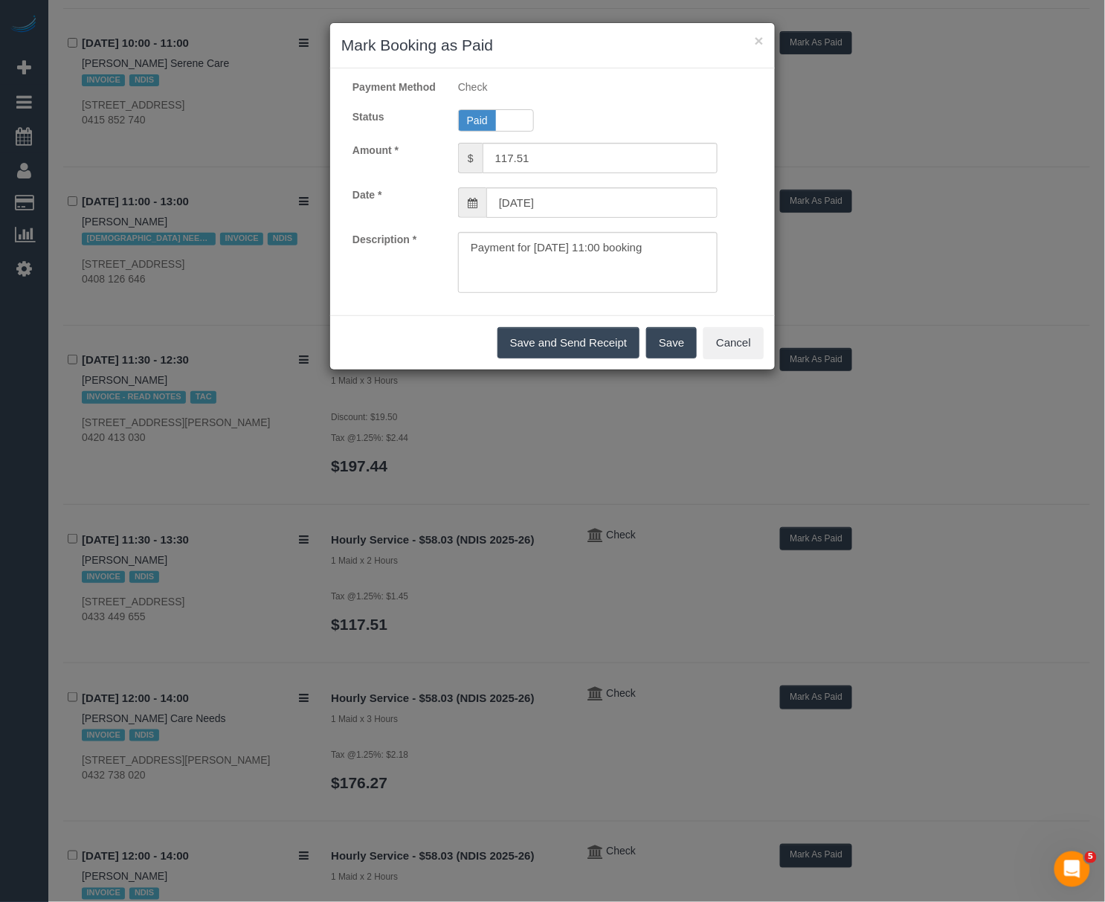
click at [664, 359] on button "Save" at bounding box center [671, 342] width 51 height 31
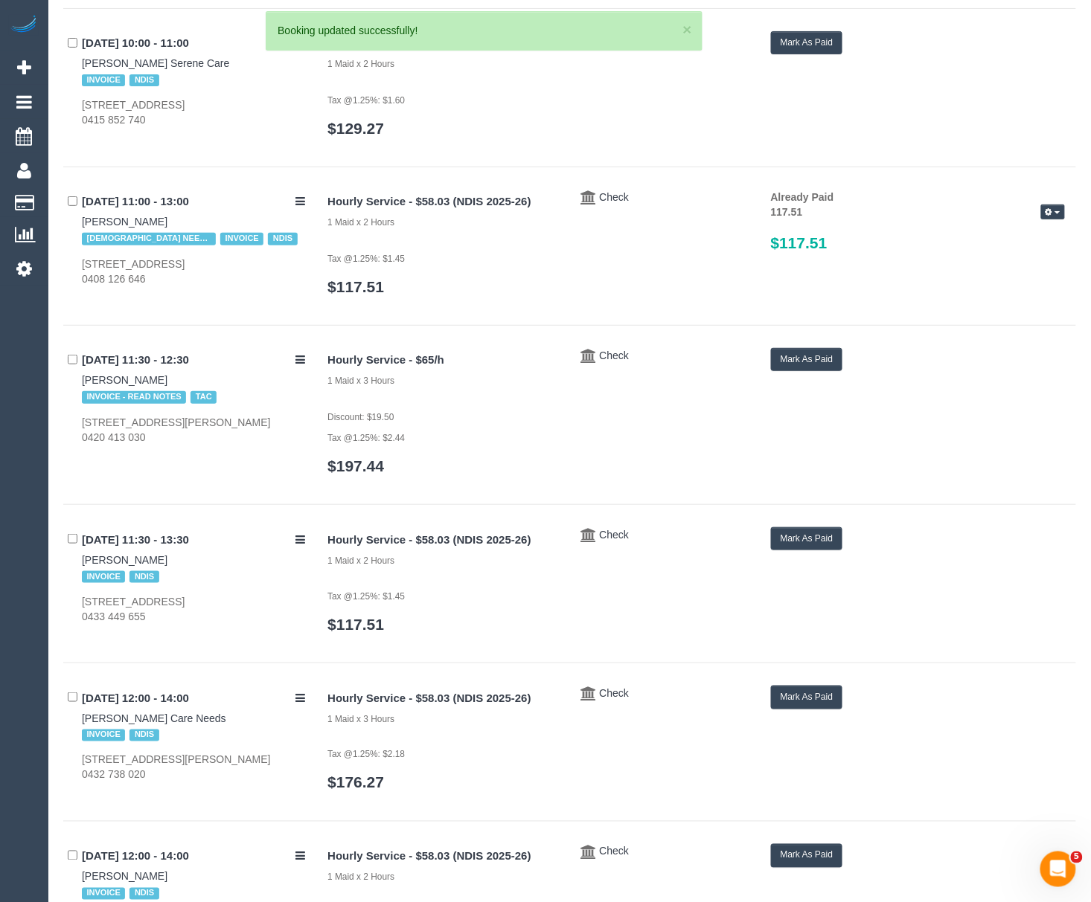
drag, startPoint x: 74, startPoint y: 565, endPoint x: 164, endPoint y: 554, distance: 90.7
click at [164, 554] on div "03/10/2025 11:30 - 13:30 Anthony Merlino INVOICE NDIS Flat 9/33 Gardenia Rd, Ga…" at bounding box center [189, 575] width 253 height 97
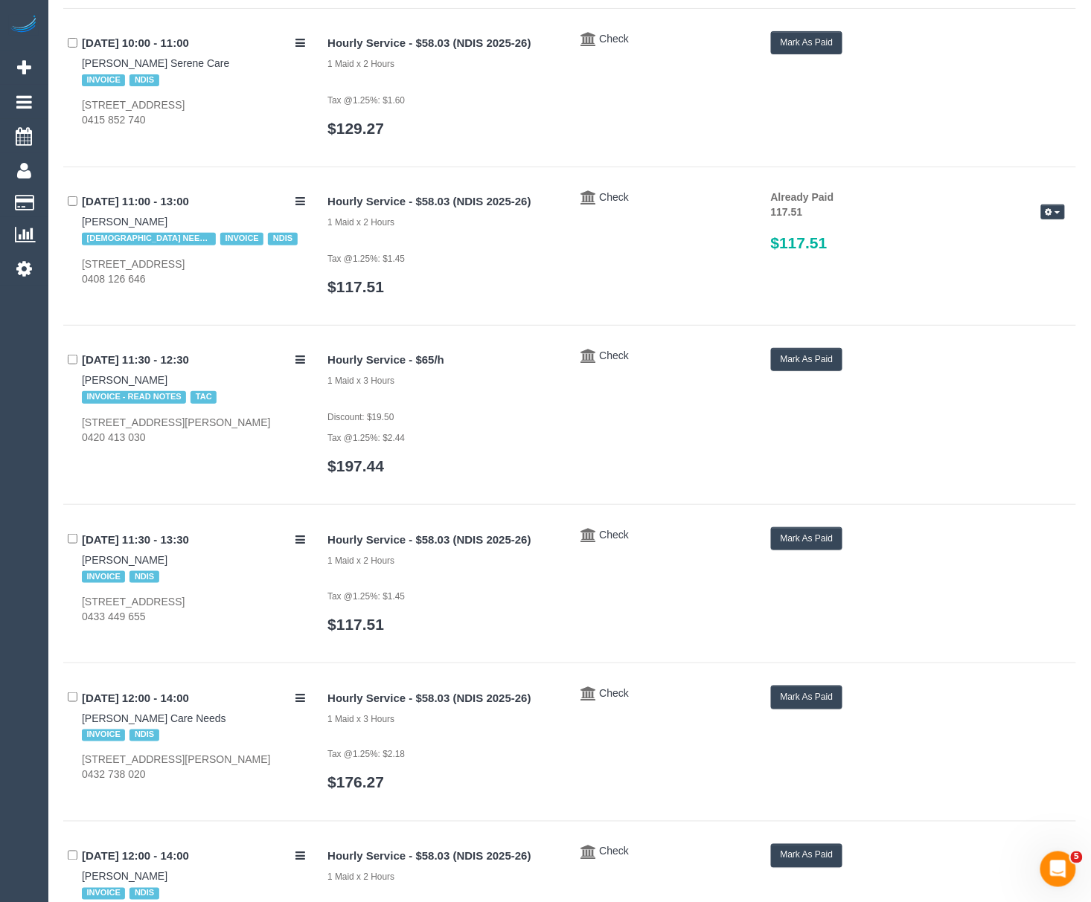
click at [812, 549] on button "Mark As Paid" at bounding box center [807, 538] width 72 height 23
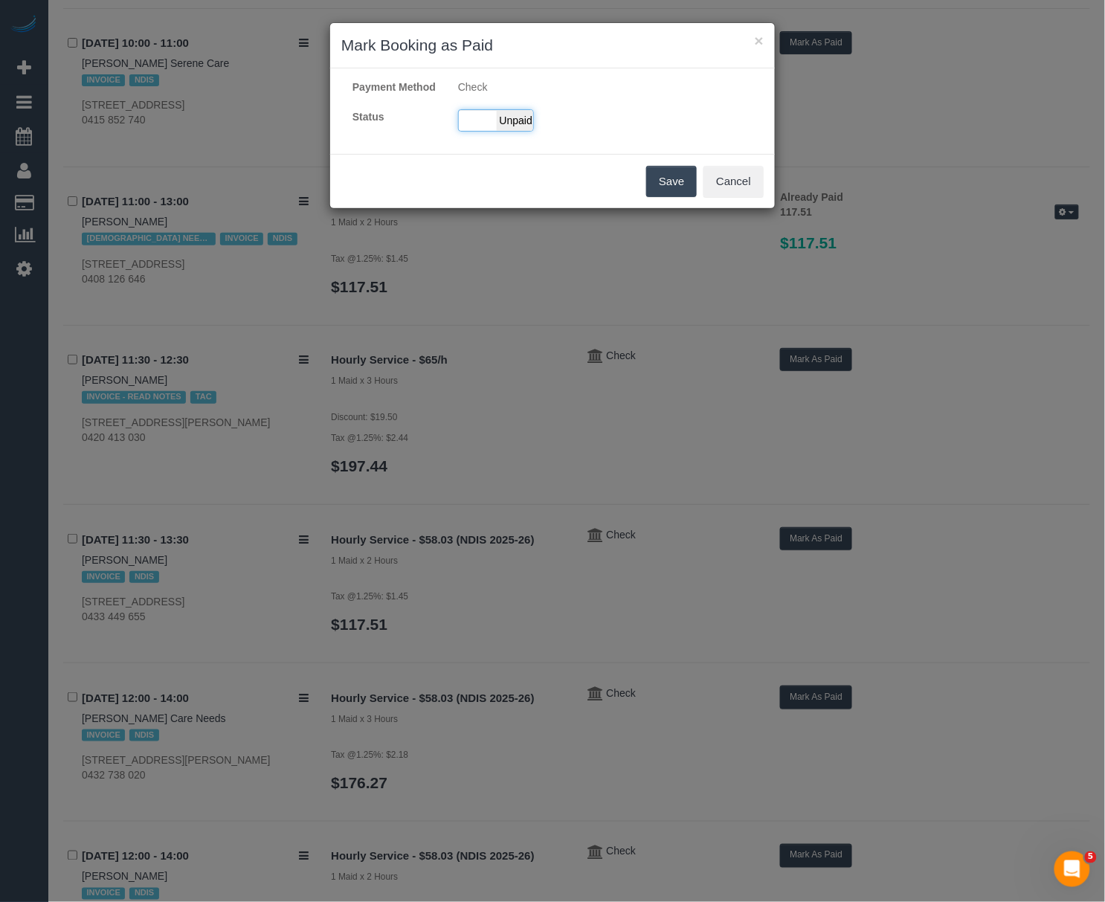
click at [519, 131] on span "Unpaid" at bounding box center [515, 120] width 37 height 21
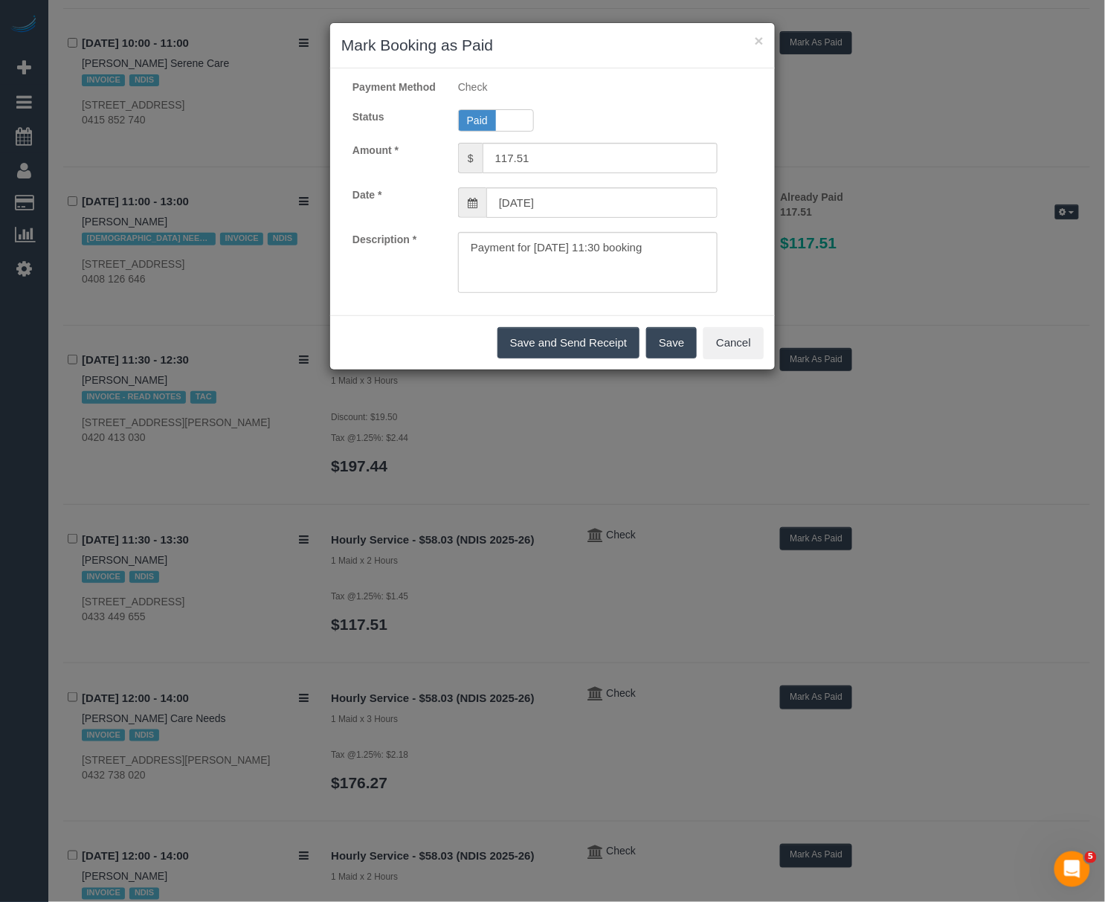
click at [661, 359] on button "Save" at bounding box center [671, 342] width 51 height 31
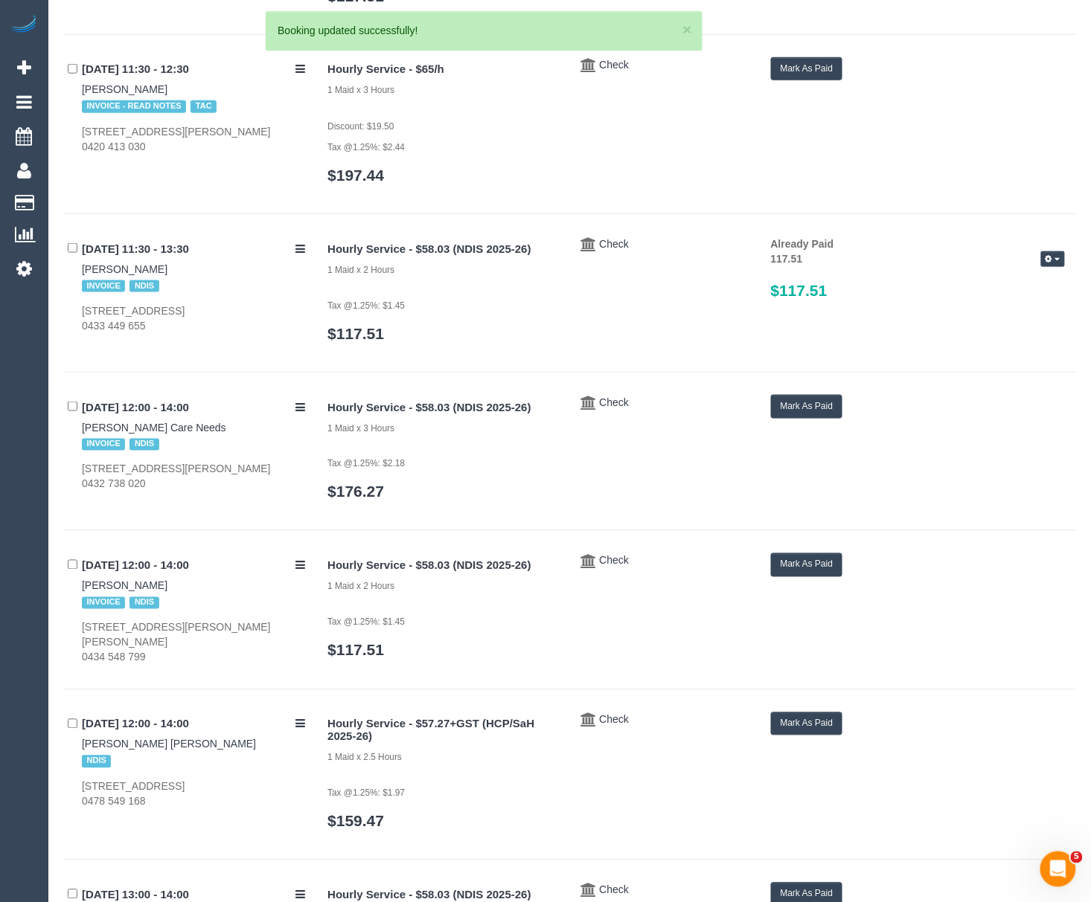
scroll to position [3655, 0]
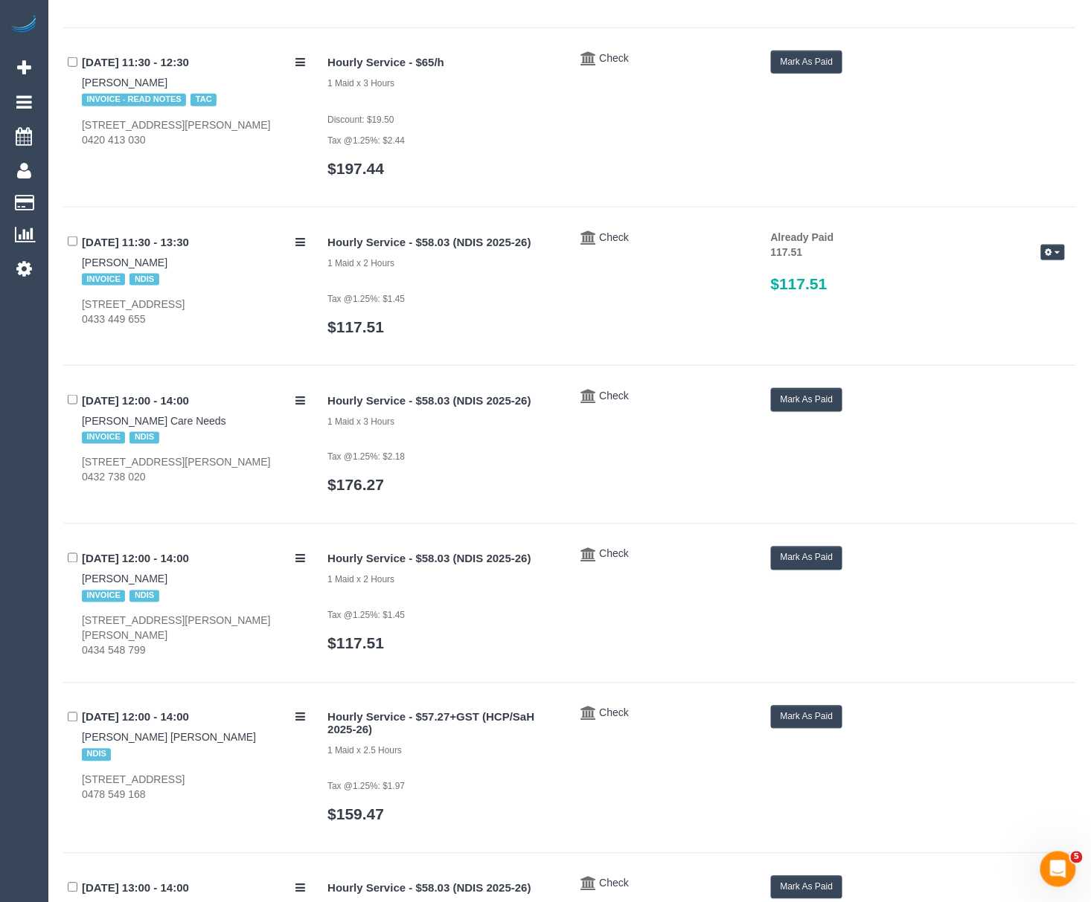
drag, startPoint x: 128, startPoint y: 411, endPoint x: 161, endPoint y: 411, distance: 32.7
click at [161, 411] on div "03/10/2025 12:00 - 14:00 Gordon De Haas Care Needs INVOICE NDIS 56 Raheen Ave, …" at bounding box center [189, 436] width 253 height 97
click at [818, 414] on div "Hourly Service - $58.03 (NDIS 2025-26) 1 Maid x 3 Hours Tax @1.25%: $2.18 $176.…" at bounding box center [695, 448] width 759 height 121
click at [821, 402] on button "Mark As Paid" at bounding box center [807, 399] width 72 height 23
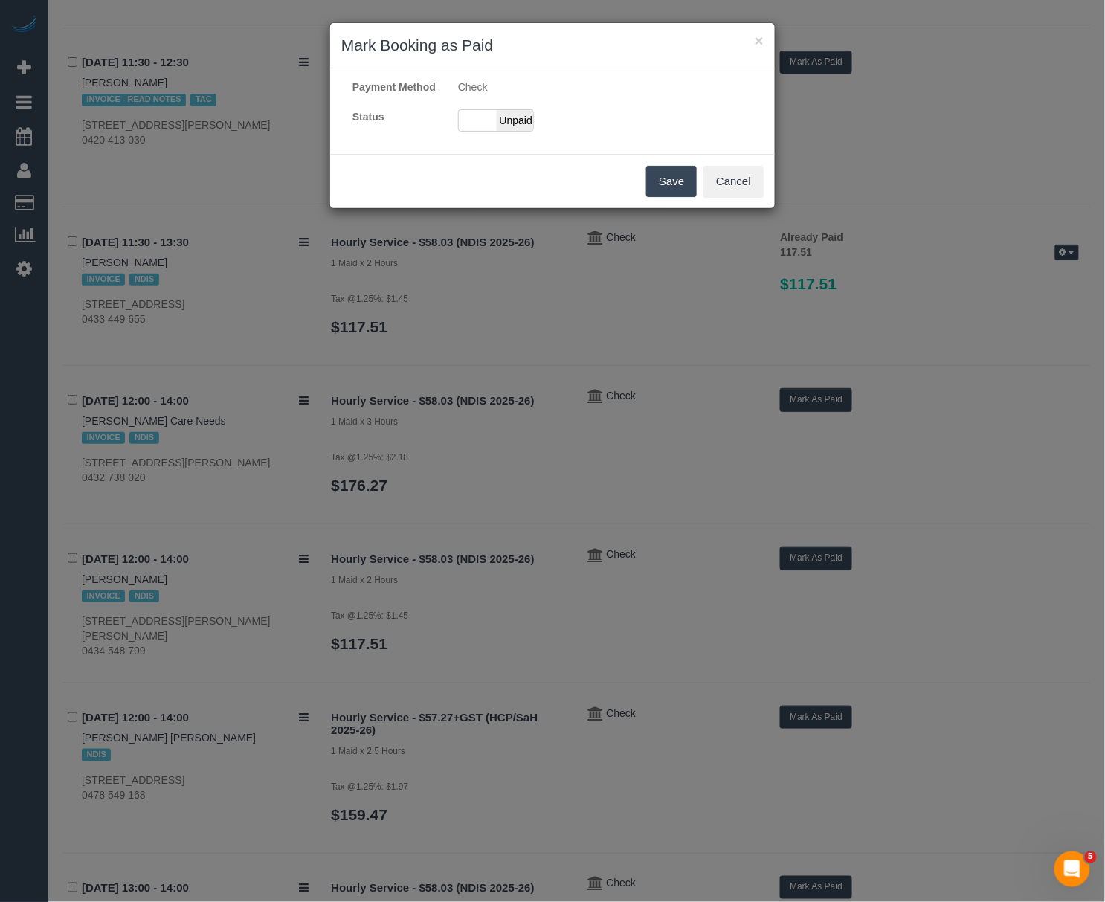
click at [470, 98] on div "Payment Method Check" at bounding box center [552, 89] width 445 height 19
click at [481, 132] on div "Paid Unpaid" at bounding box center [496, 120] width 76 height 22
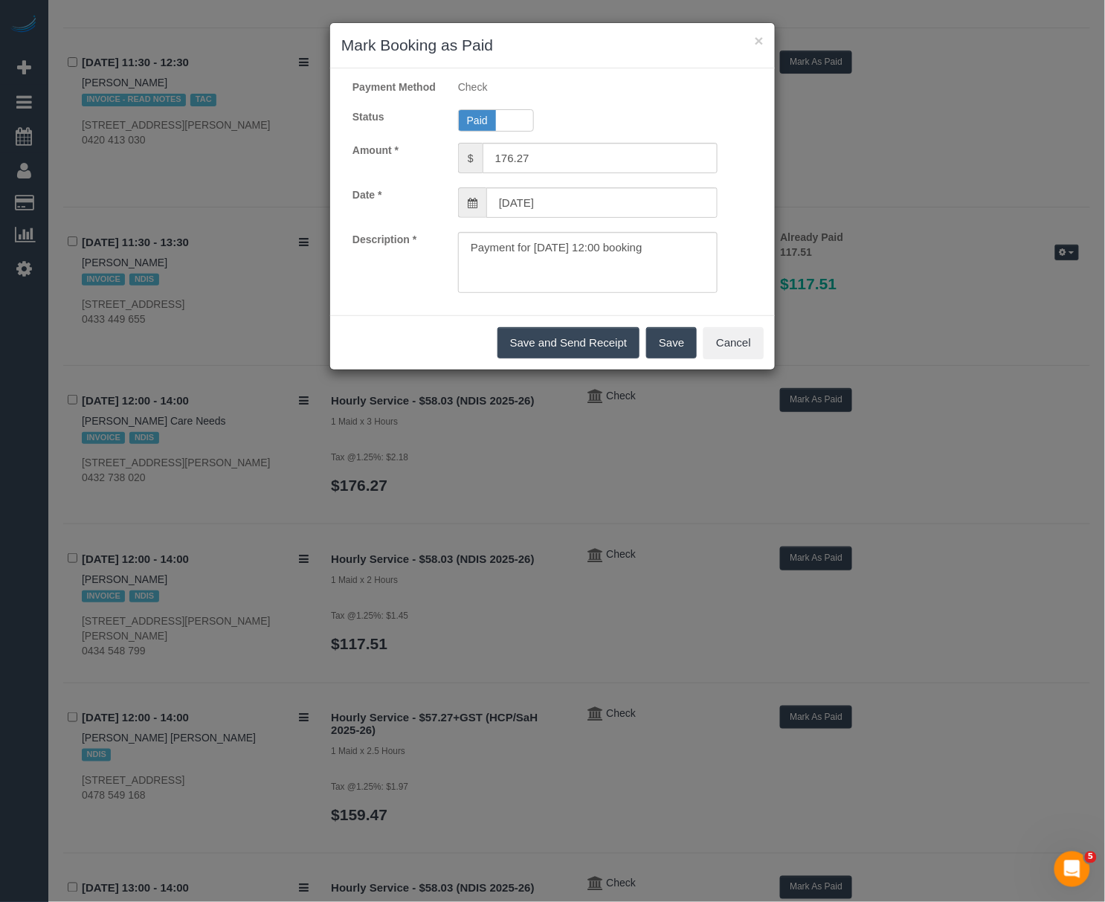
click at [680, 356] on button "Save" at bounding box center [671, 342] width 51 height 31
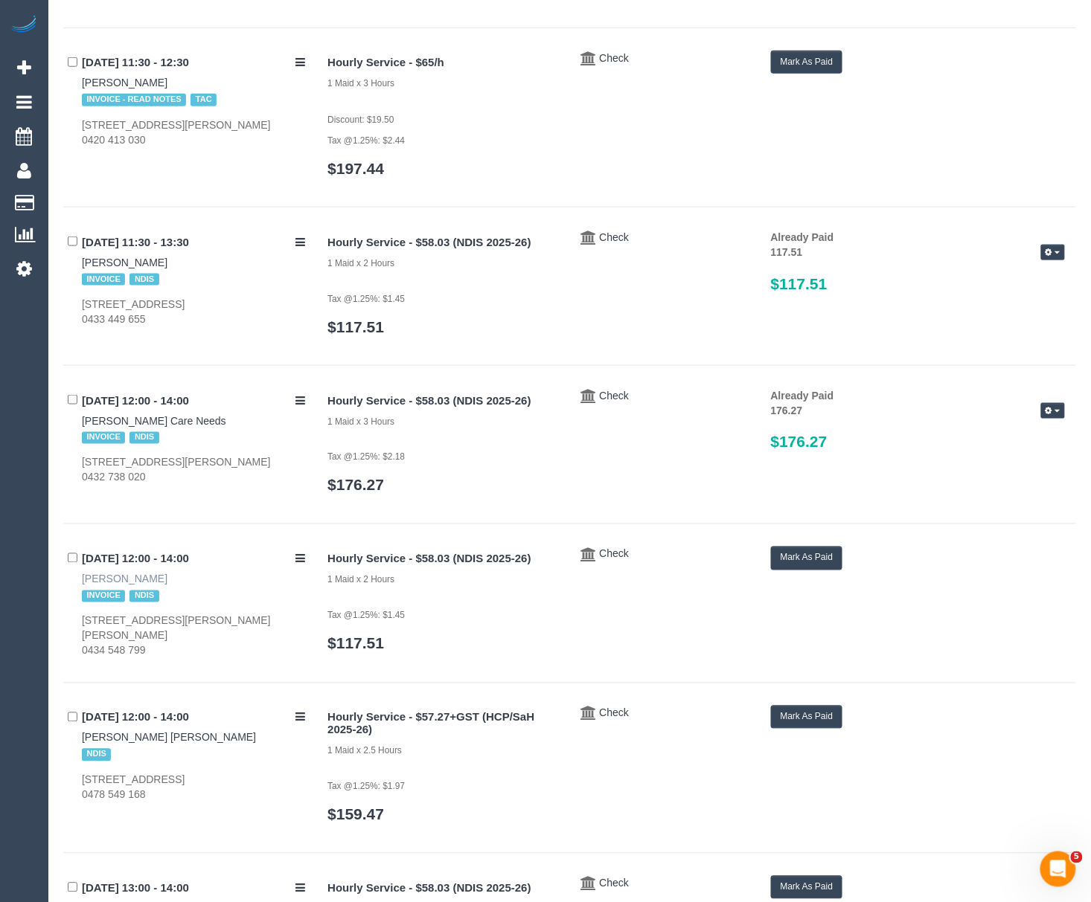
drag, startPoint x: 75, startPoint y: 582, endPoint x: 135, endPoint y: 575, distance: 59.9
click at [135, 575] on div "03/10/2025 12:00 - 14:00 Aysha Keith INVOICE NDIS 8 Daisy Ct, Narre Warren Sout…" at bounding box center [189, 603] width 253 height 112
click at [804, 549] on button "Mark As Paid" at bounding box center [807, 558] width 72 height 23
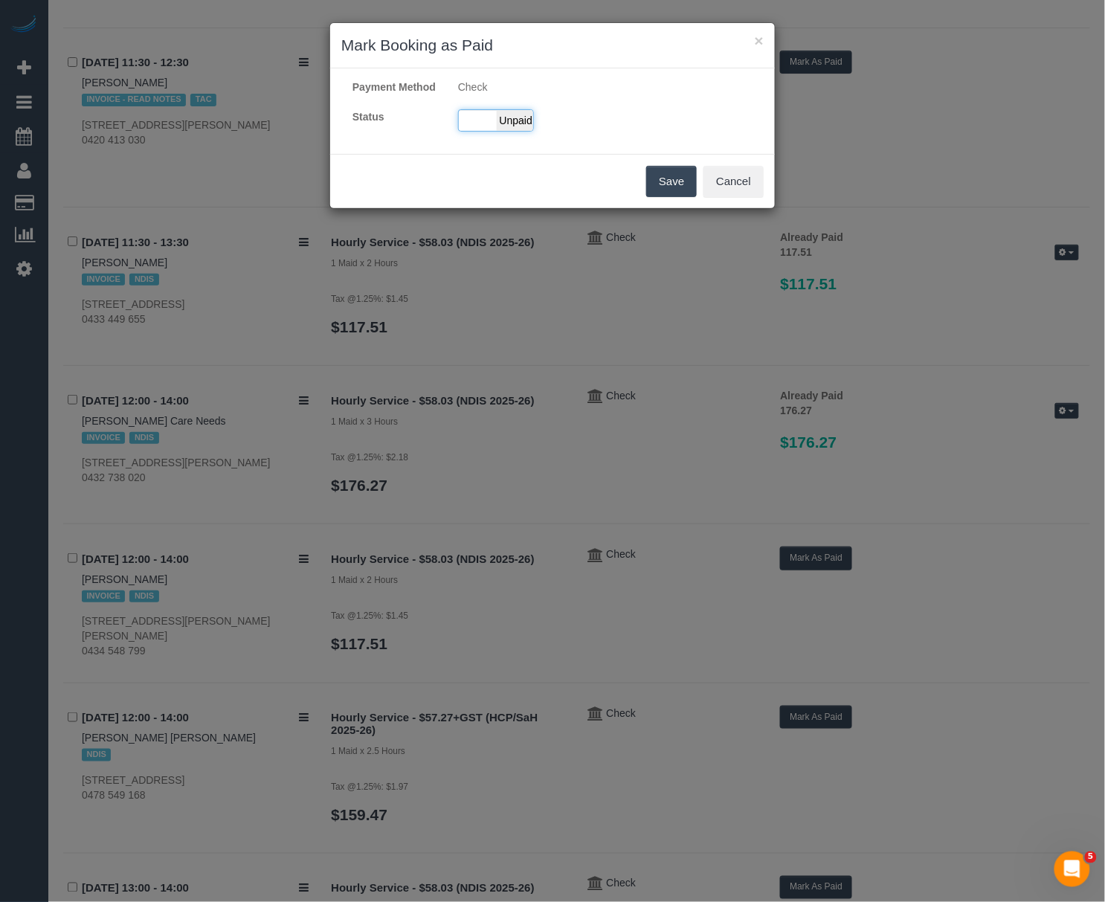
click at [507, 131] on span "Unpaid" at bounding box center [515, 120] width 37 height 21
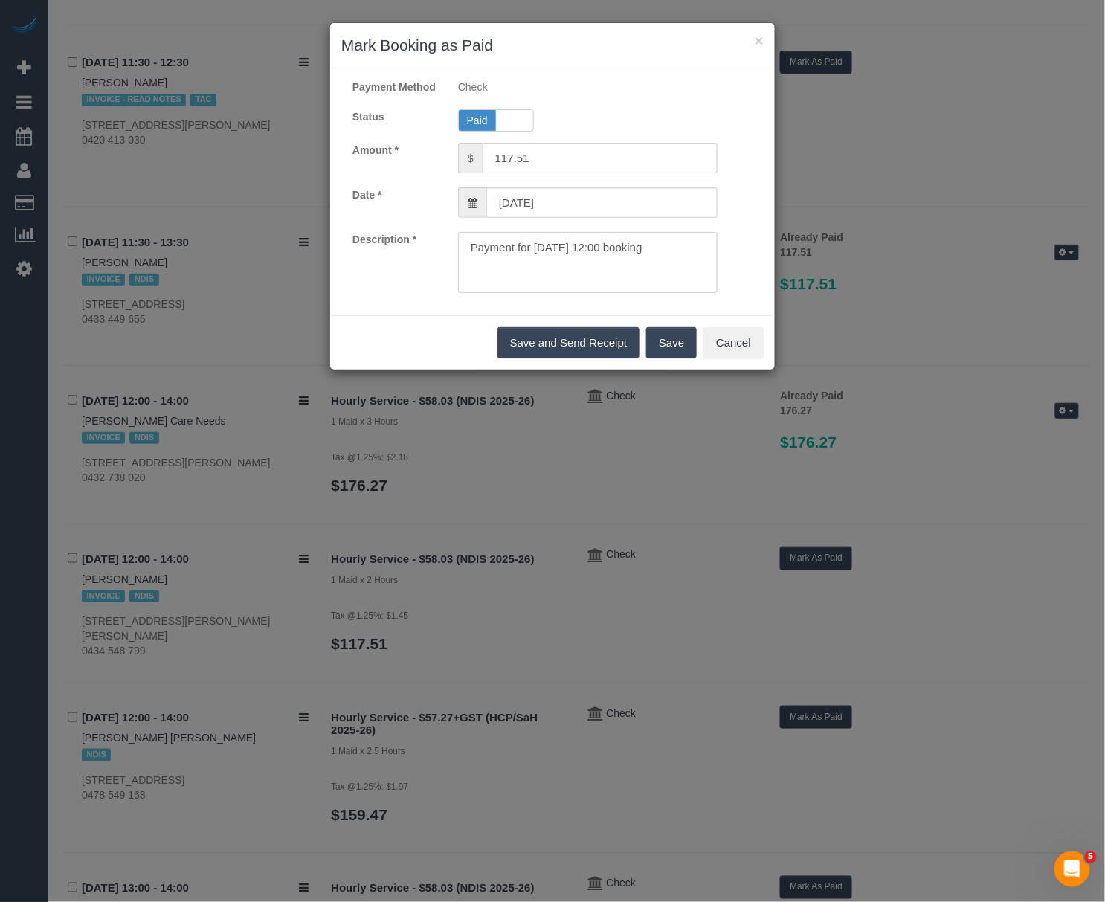
click at [643, 354] on div "Save and Send Receipt Save Cancel" at bounding box center [552, 342] width 445 height 54
click at [652, 354] on button "Save" at bounding box center [671, 342] width 51 height 31
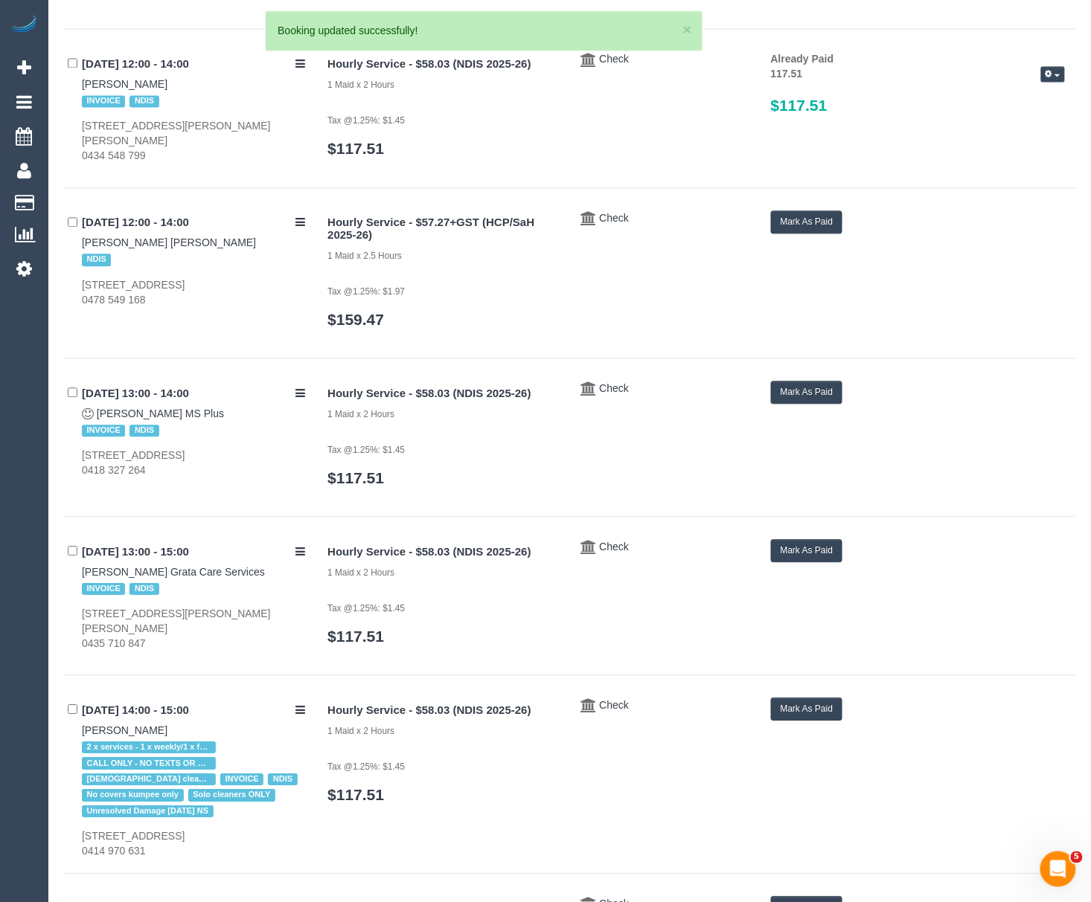
scroll to position [4152, 0]
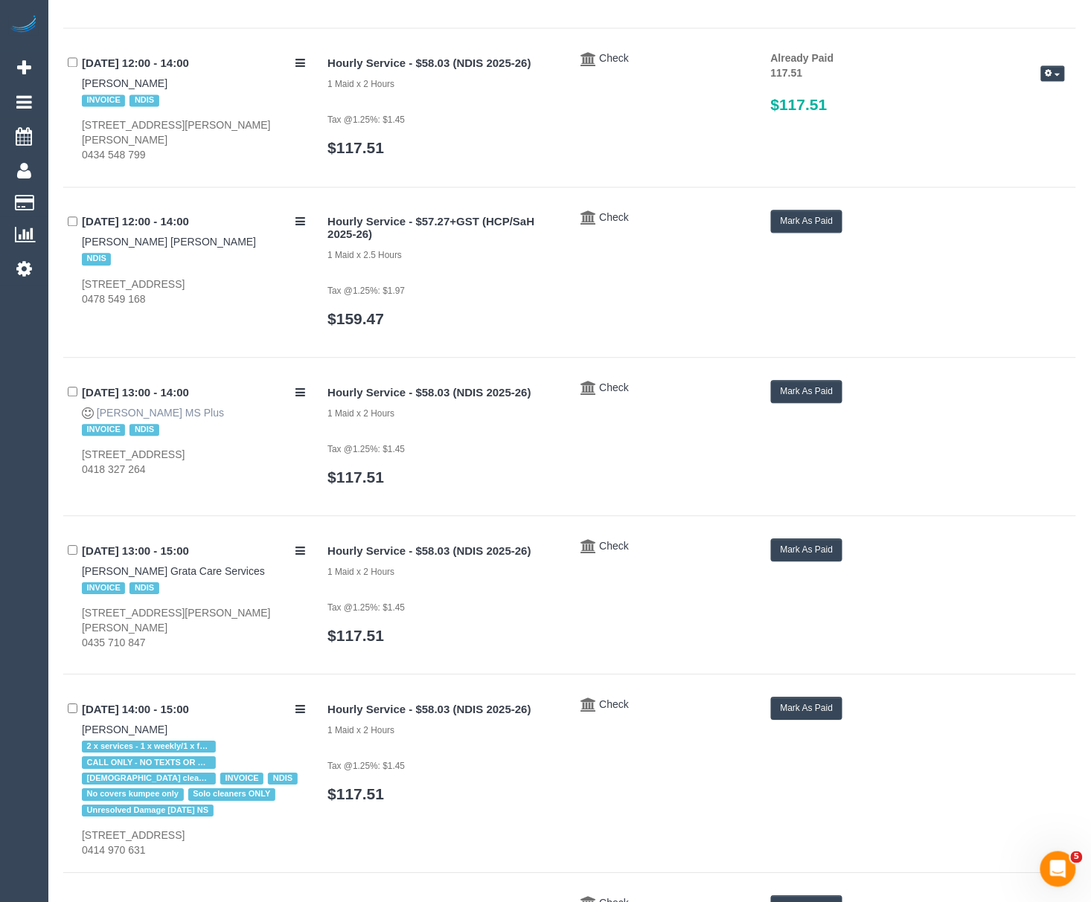
drag, startPoint x: 216, startPoint y: 408, endPoint x: 98, endPoint y: 414, distance: 117.6
click at [98, 414] on div "03/10/2025 13:00 - 14:00 Mary Vigilante MS Plus INVOICE NDIS 1 Temple Street, B…" at bounding box center [189, 428] width 253 height 97
click at [811, 384] on button "Mark As Paid" at bounding box center [807, 391] width 72 height 23
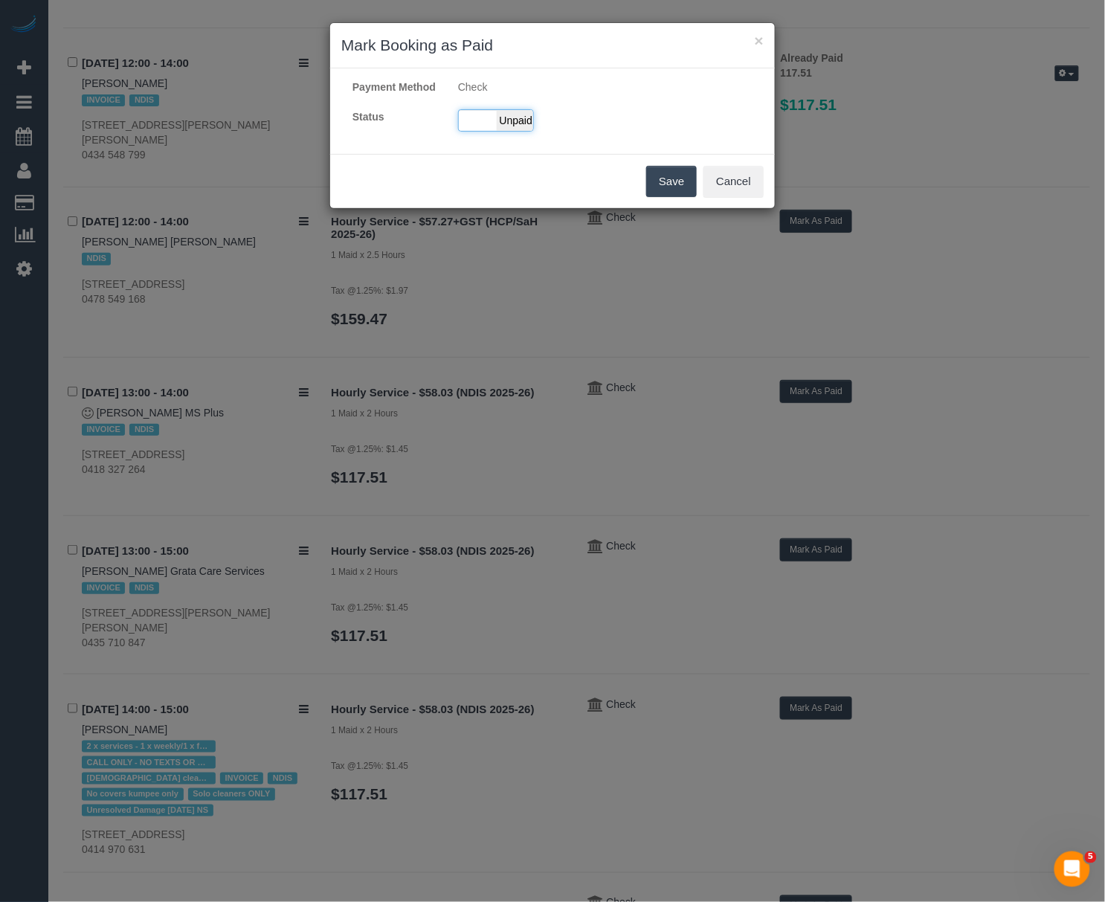
click at [530, 131] on span "Unpaid" at bounding box center [515, 120] width 37 height 21
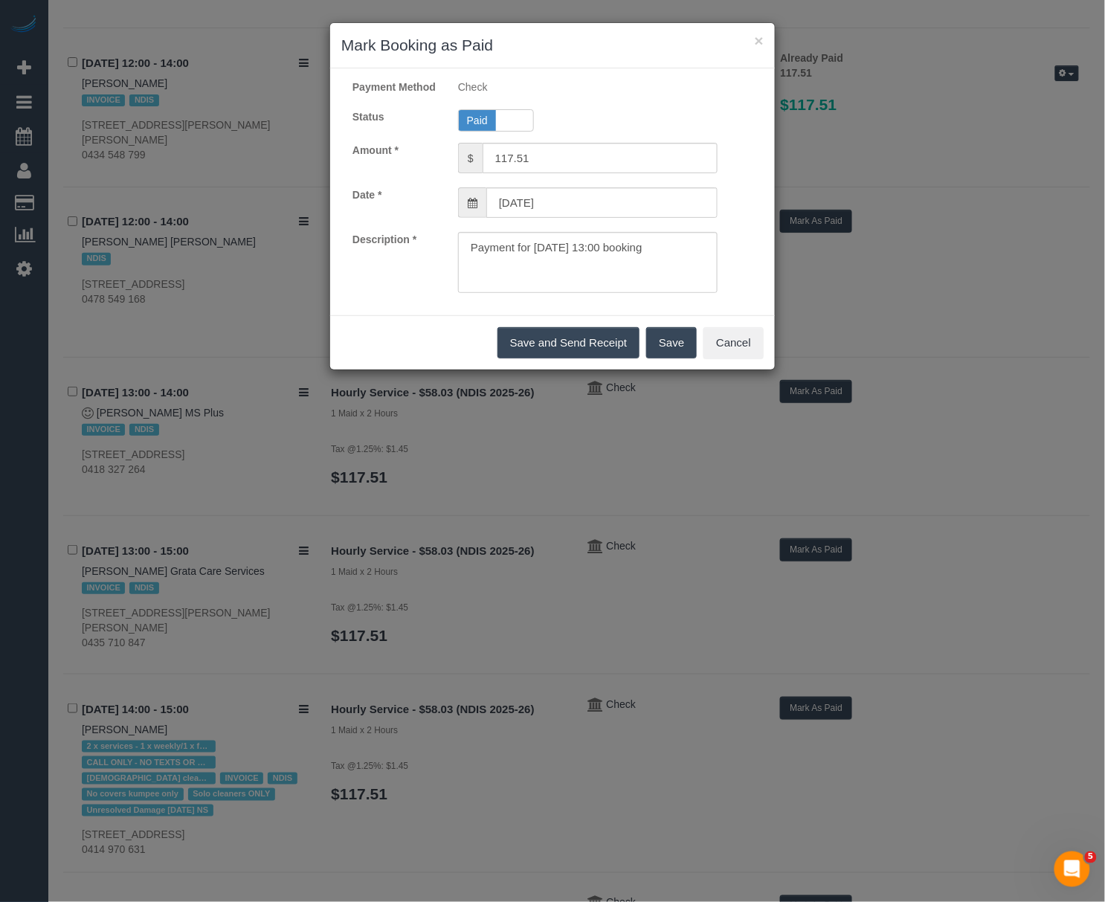
click at [680, 359] on button "Save" at bounding box center [671, 342] width 51 height 31
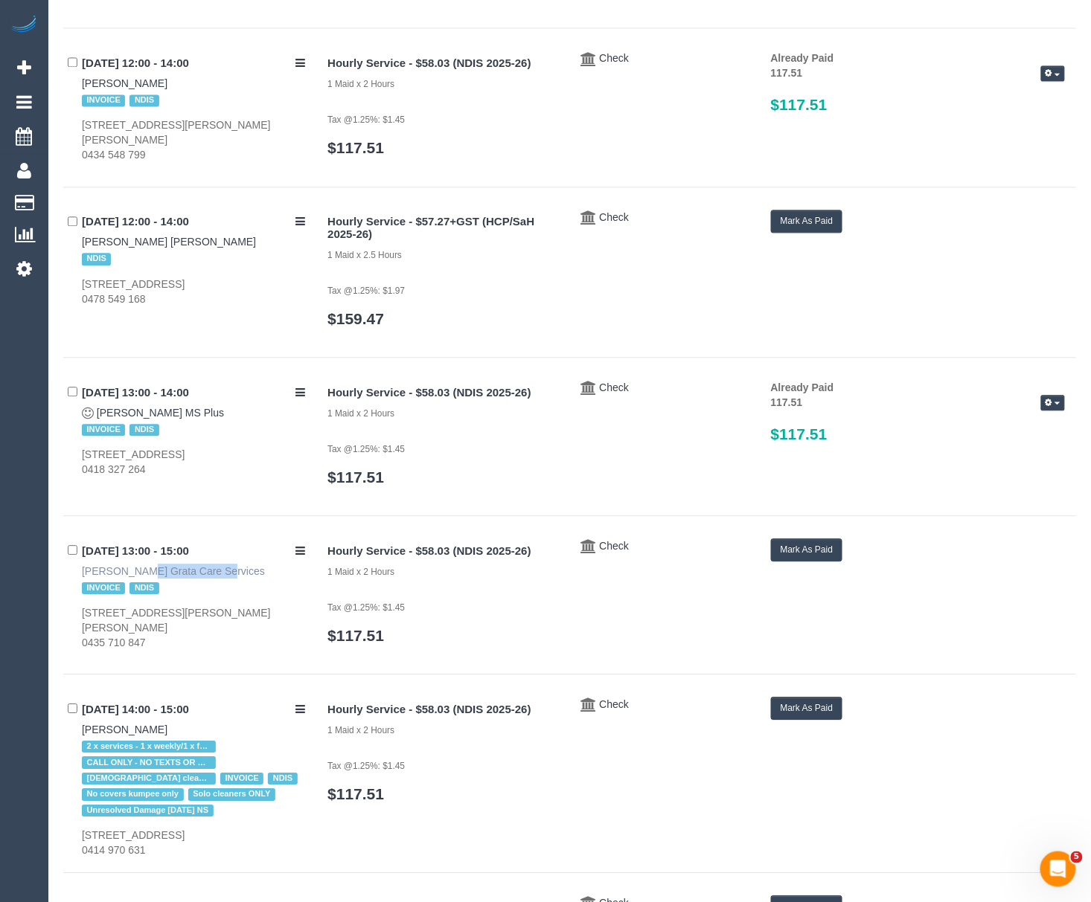
drag, startPoint x: 68, startPoint y: 565, endPoint x: 155, endPoint y: 568, distance: 87.1
click at [155, 568] on div "03/10/2025 13:00 - 15:00 Vasiliki Gavalas Grata Care Services INVOICE NDIS 11 W…" at bounding box center [189, 595] width 253 height 112
click at [792, 563] on div "Hourly Service - $58.03 (NDIS 2025-26) 1 Maid x 2 Hours Tax @1.25%: $1.45 $117.…" at bounding box center [695, 599] width 759 height 121
click at [791, 553] on button "Mark As Paid" at bounding box center [807, 550] width 72 height 23
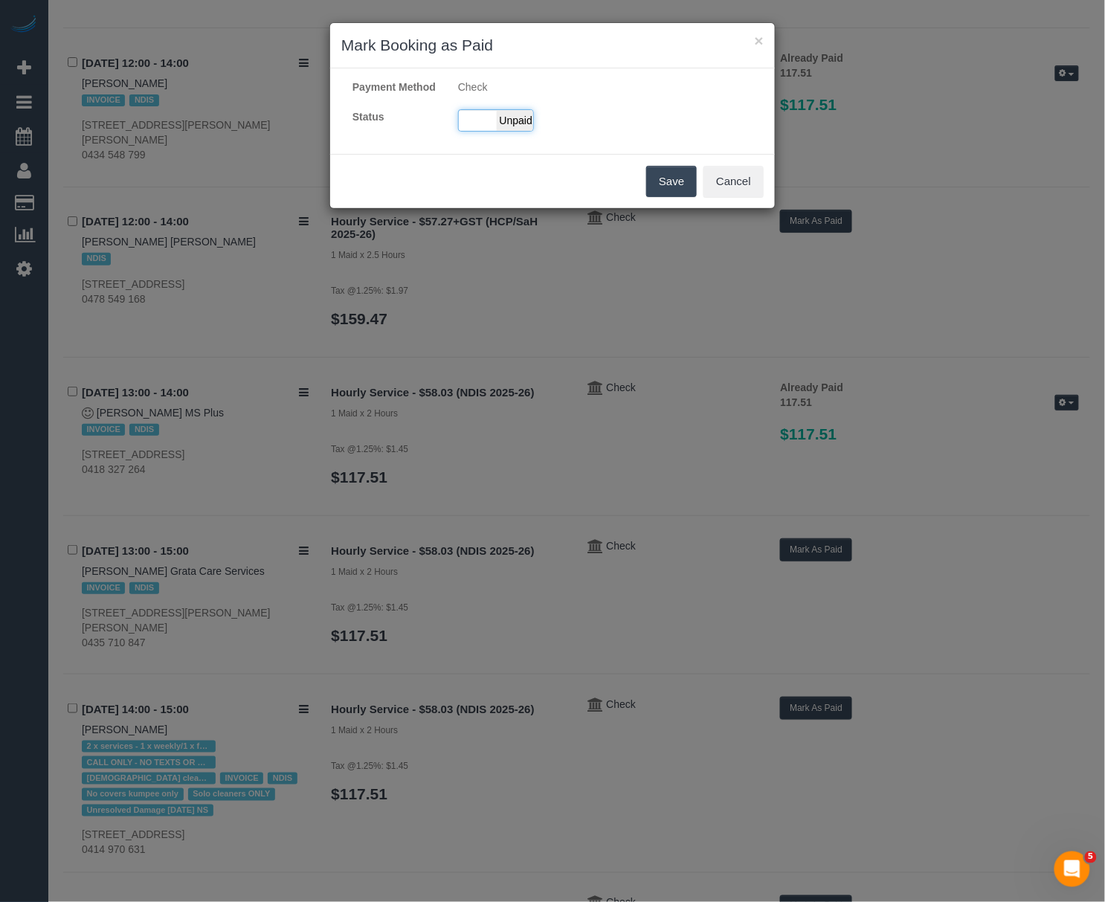
click at [494, 126] on div "Paid Unpaid" at bounding box center [496, 120] width 76 height 22
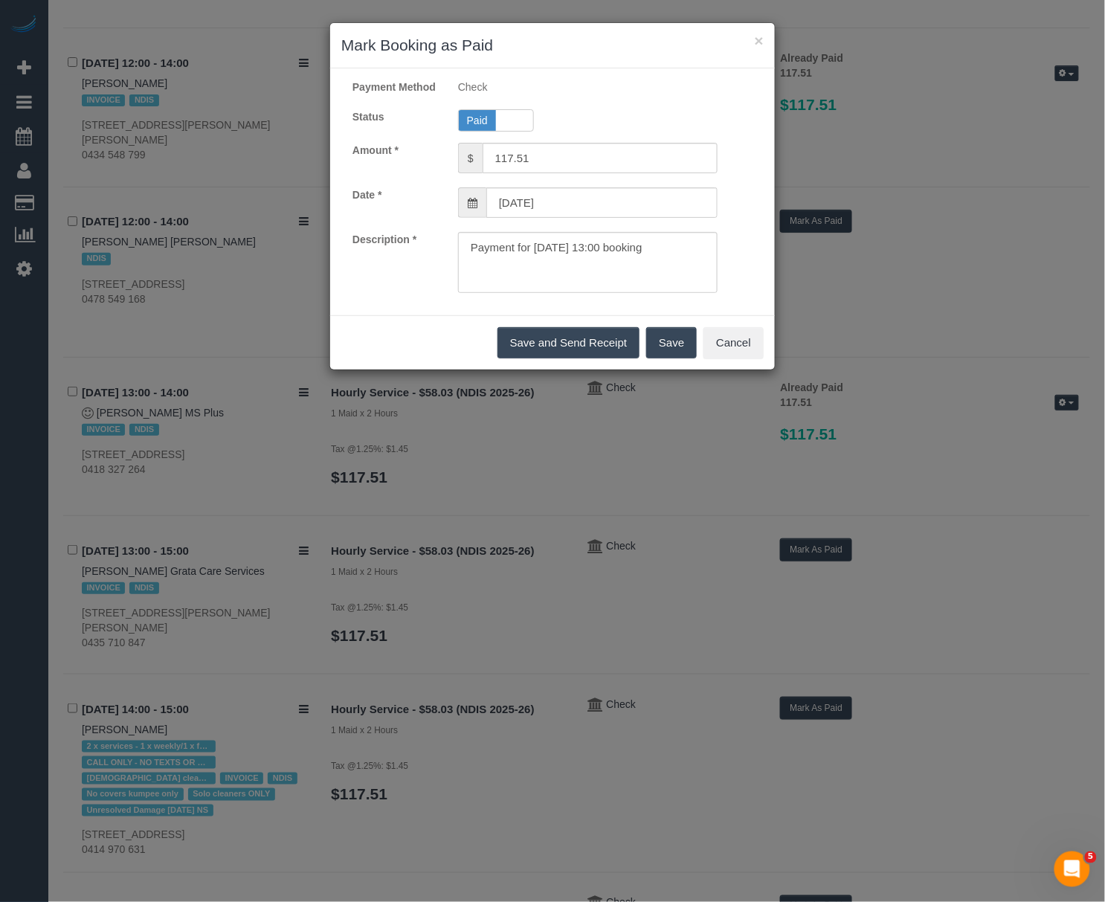
click at [672, 359] on button "Save" at bounding box center [671, 342] width 51 height 31
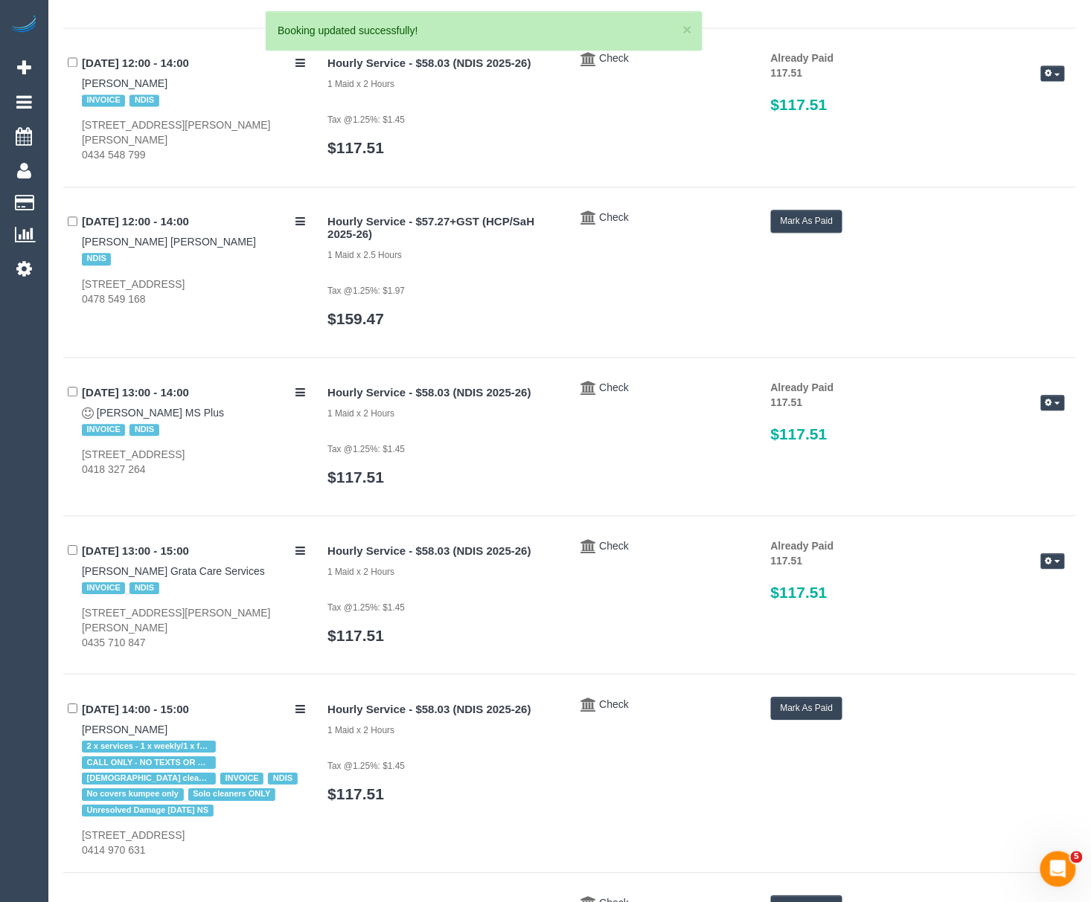
drag, startPoint x: 76, startPoint y: 730, endPoint x: 155, endPoint y: 729, distance: 79.6
click at [155, 729] on div "03/10/2025 14:00 - 15:00 Samira Rahme 2 x services - 1 x weekly/1 x fortnightly…" at bounding box center [189, 777] width 253 height 161
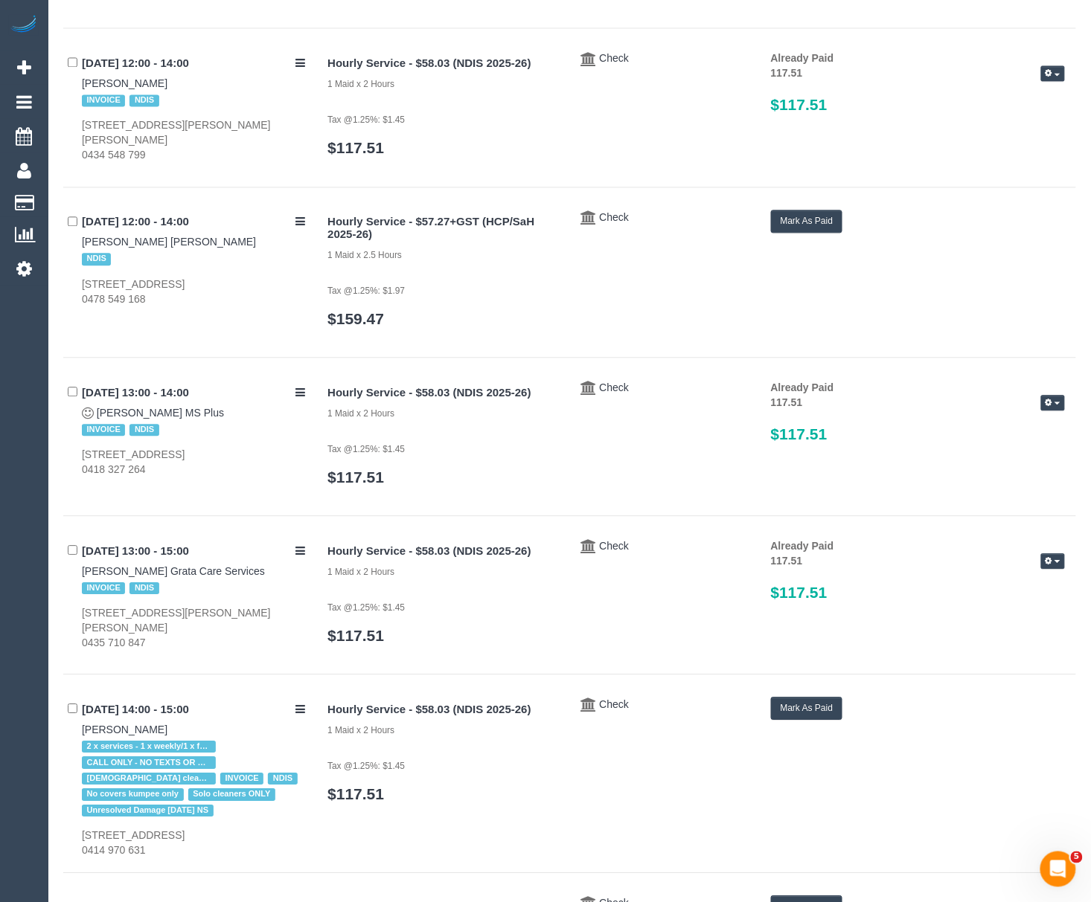
click at [790, 704] on button "Mark As Paid" at bounding box center [807, 708] width 72 height 23
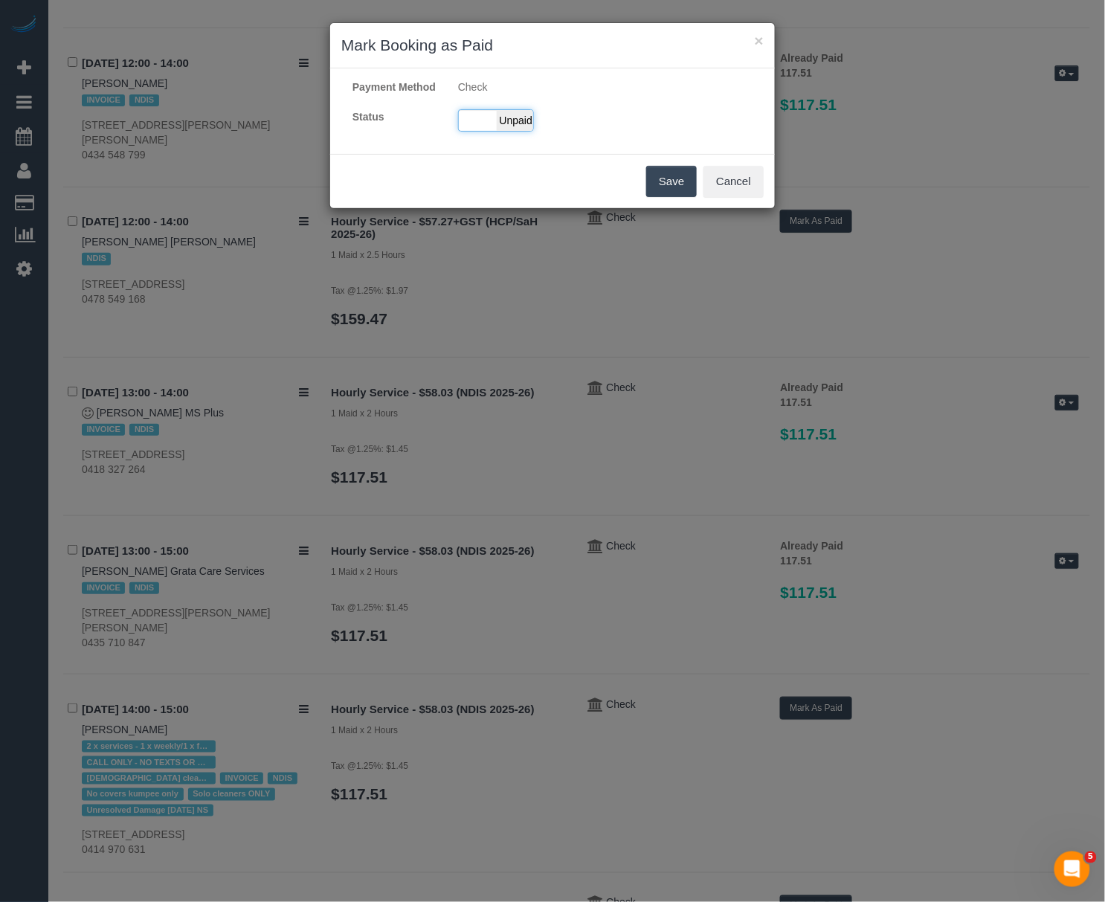
click at [516, 129] on span "Unpaid" at bounding box center [515, 120] width 37 height 21
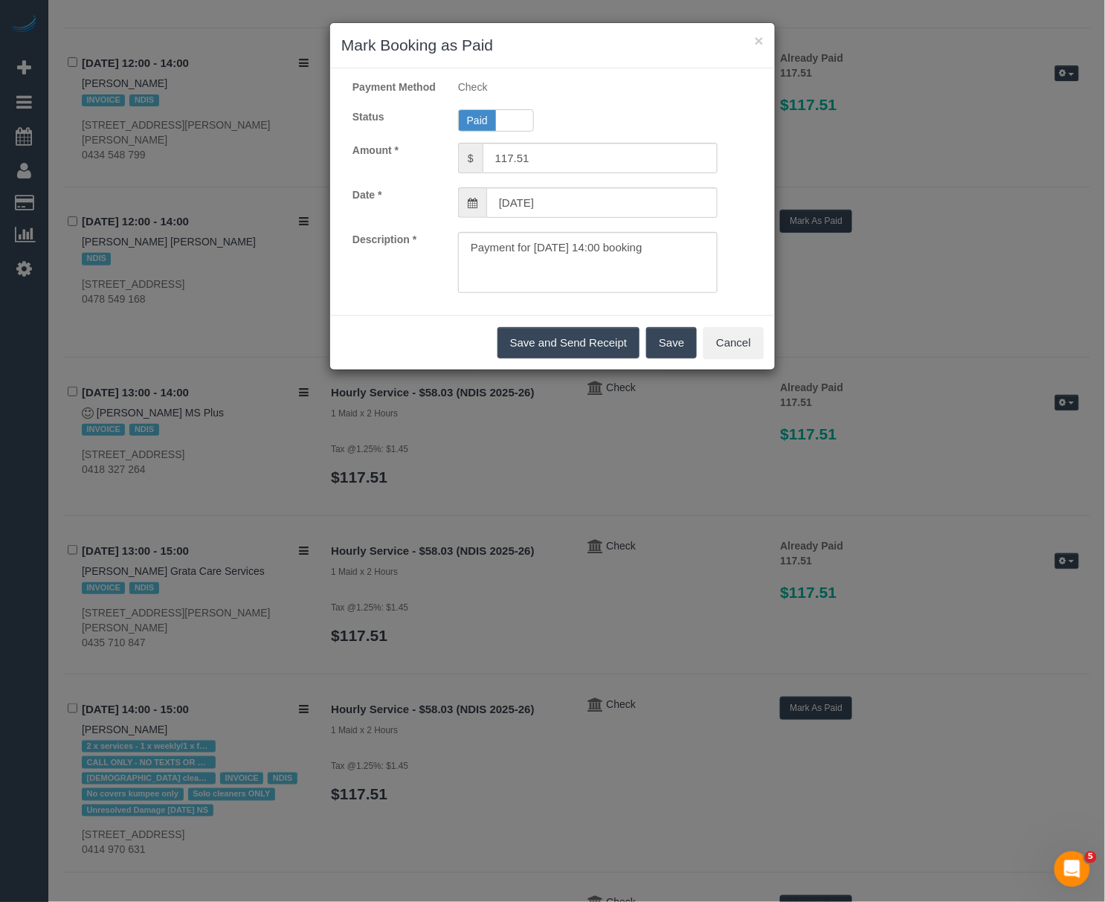
click at [680, 359] on button "Save" at bounding box center [671, 342] width 51 height 31
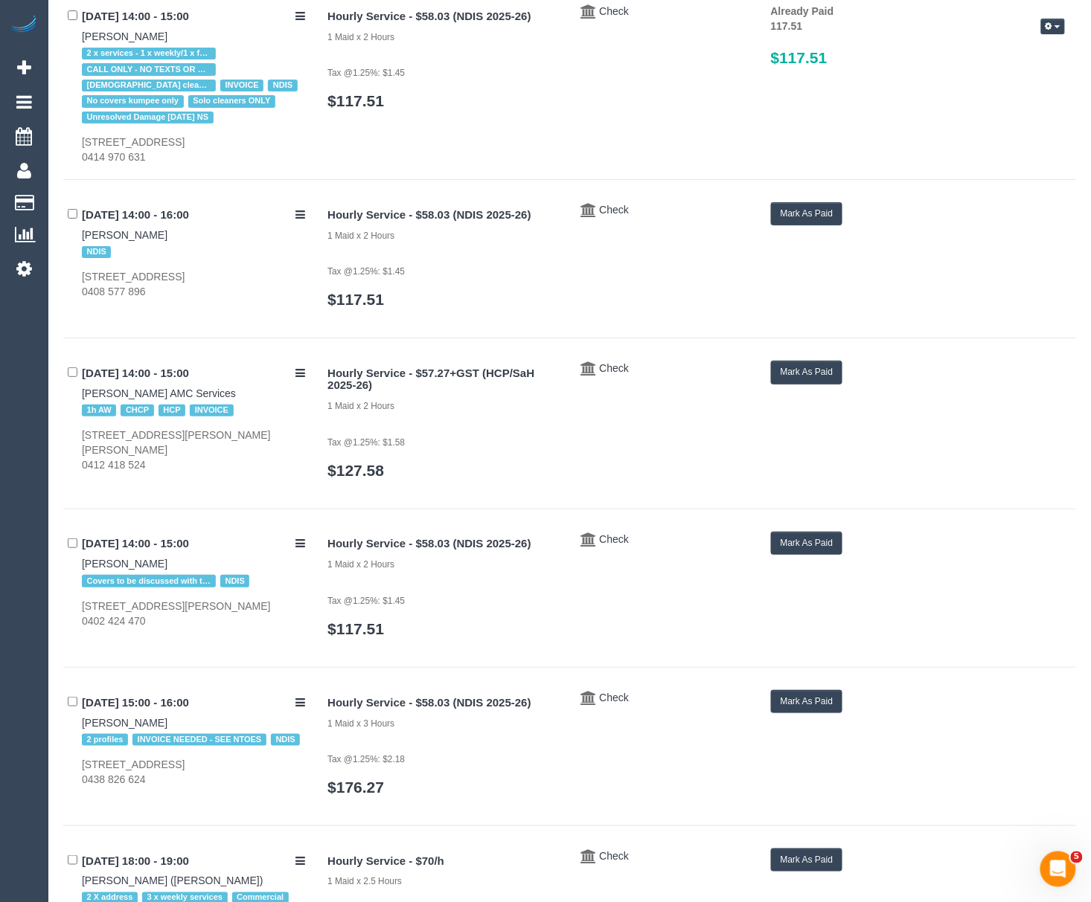
scroll to position [4846, 0]
drag, startPoint x: 72, startPoint y: 238, endPoint x: 153, endPoint y: 236, distance: 81.1
click at [153, 236] on div "03/10/2025 14:00 - 16:00 Michael Waters NDIS 16 Mossfield Mews, Tullamarine, VI…" at bounding box center [189, 250] width 253 height 97
click at [791, 217] on button "Mark As Paid" at bounding box center [807, 213] width 72 height 23
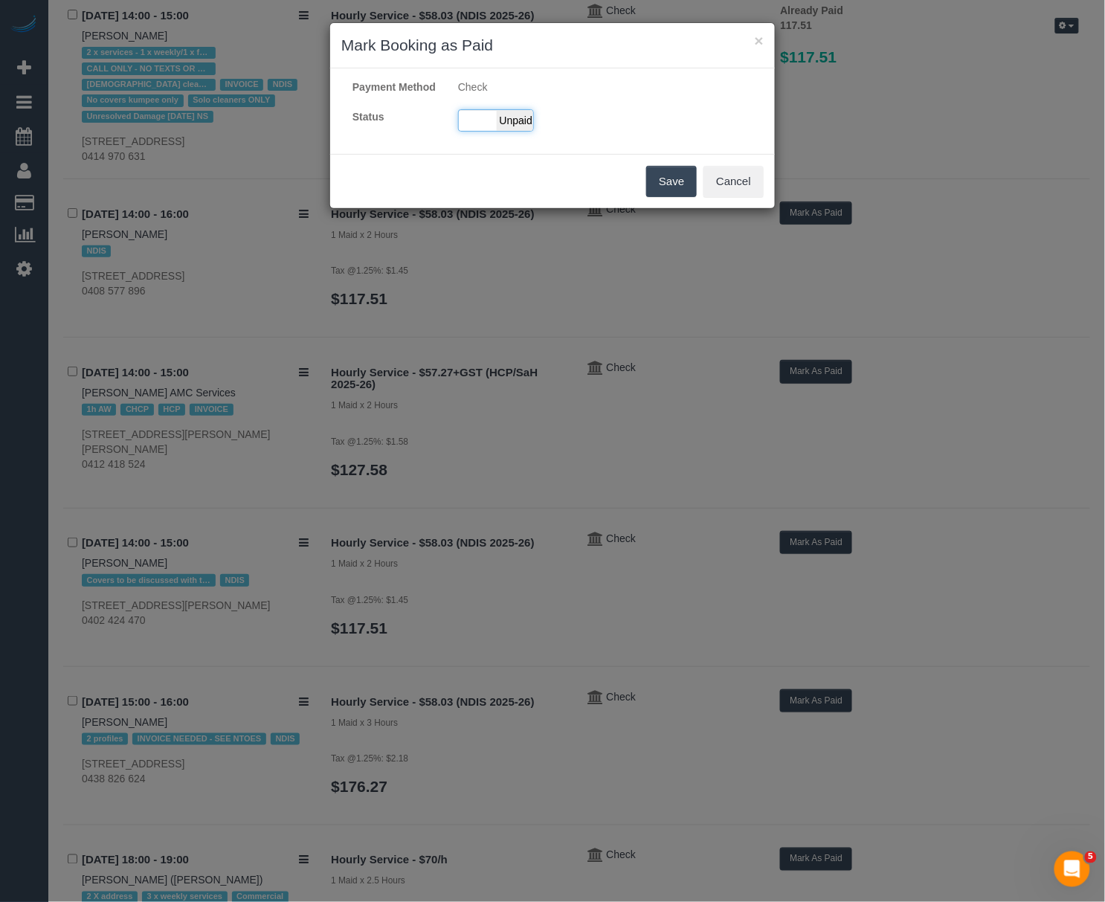
click at [480, 126] on div "Paid Unpaid" at bounding box center [496, 120] width 76 height 22
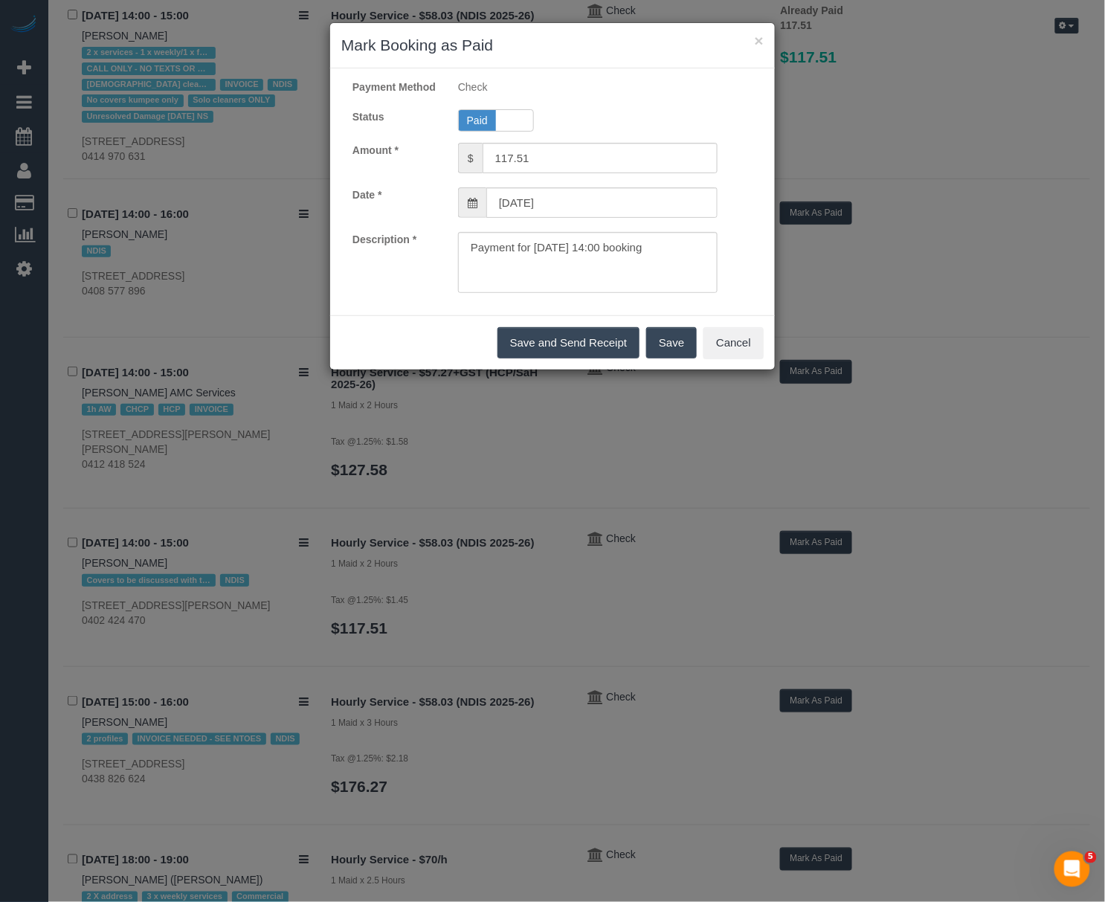
click at [668, 358] on button "Save" at bounding box center [671, 342] width 51 height 31
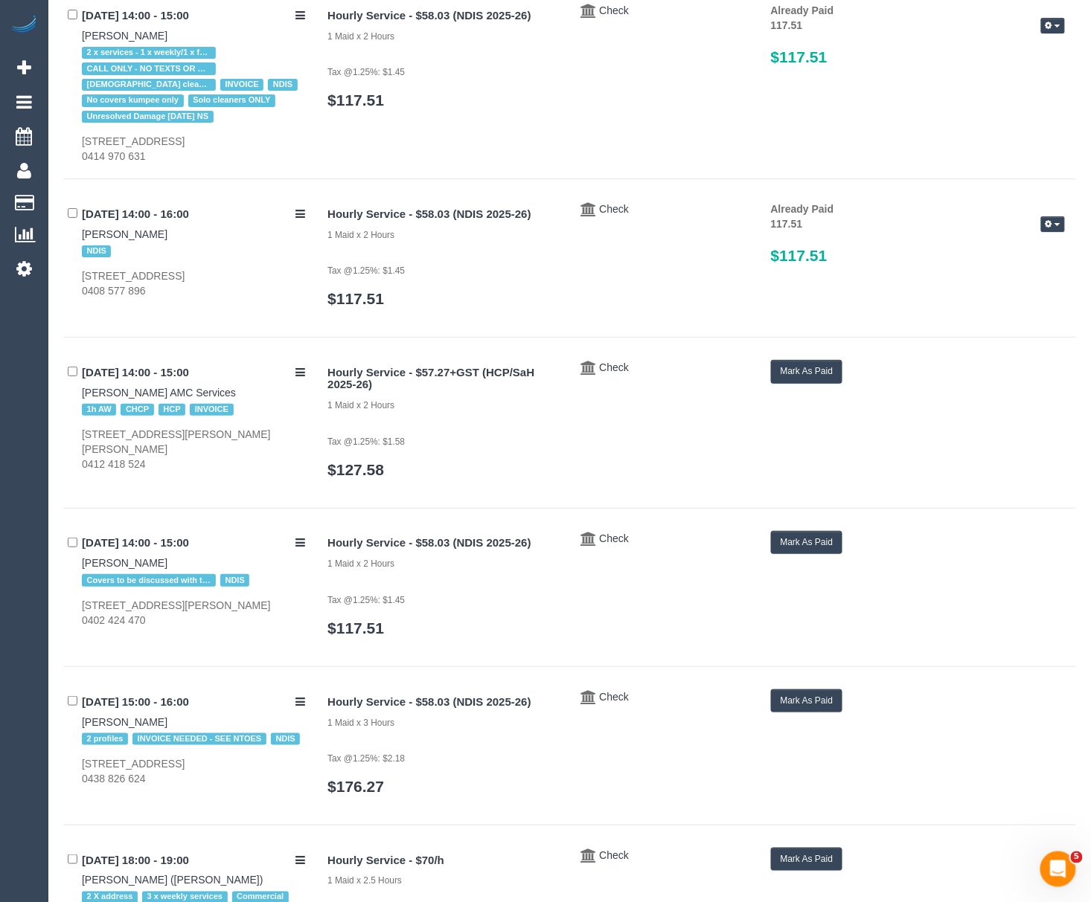
drag, startPoint x: 79, startPoint y: 563, endPoint x: 147, endPoint y: 559, distance: 67.8
click at [147, 559] on div "03/10/2025 14:00 - 15:00 Lloyd Webb Covers to be discussed with the customer ND…" at bounding box center [189, 579] width 253 height 97
click at [820, 554] on button "Mark As Paid" at bounding box center [807, 542] width 72 height 23
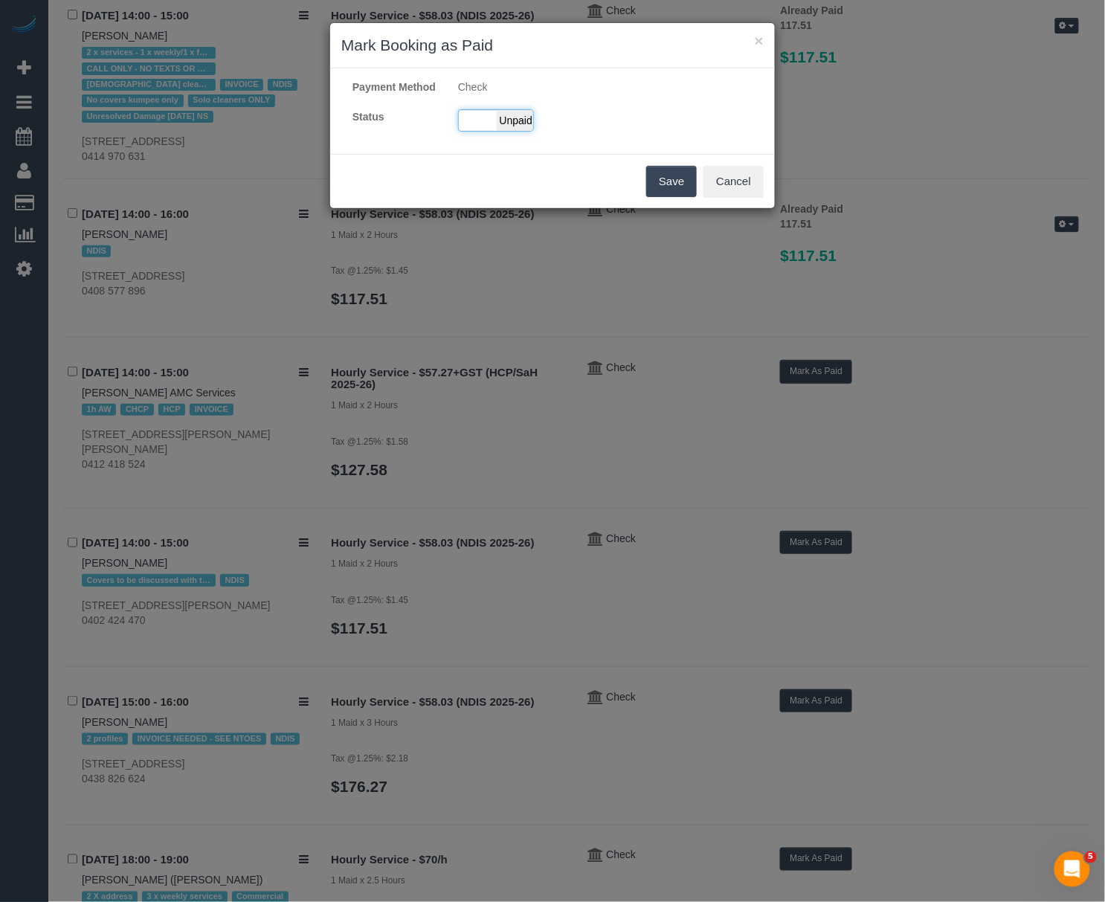
click at [513, 131] on span "Unpaid" at bounding box center [515, 120] width 37 height 21
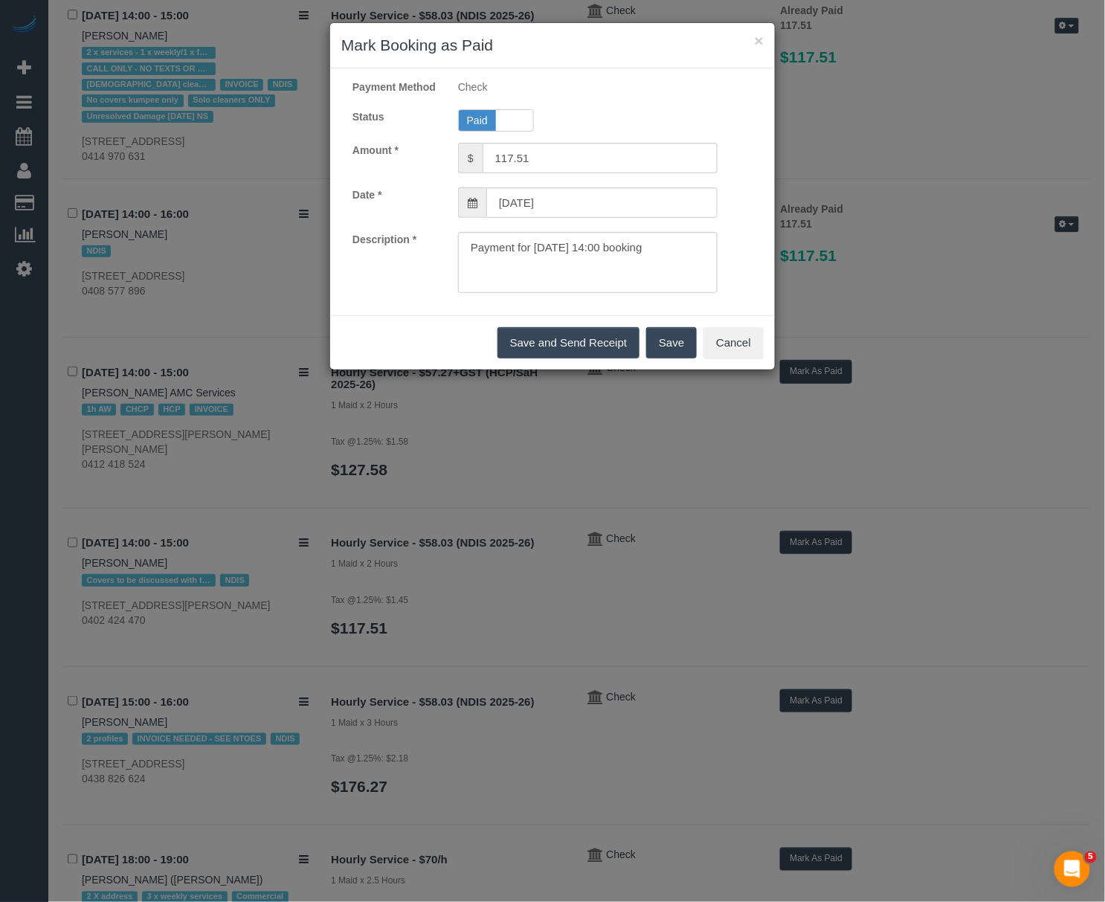
click at [658, 359] on button "Save" at bounding box center [671, 342] width 51 height 31
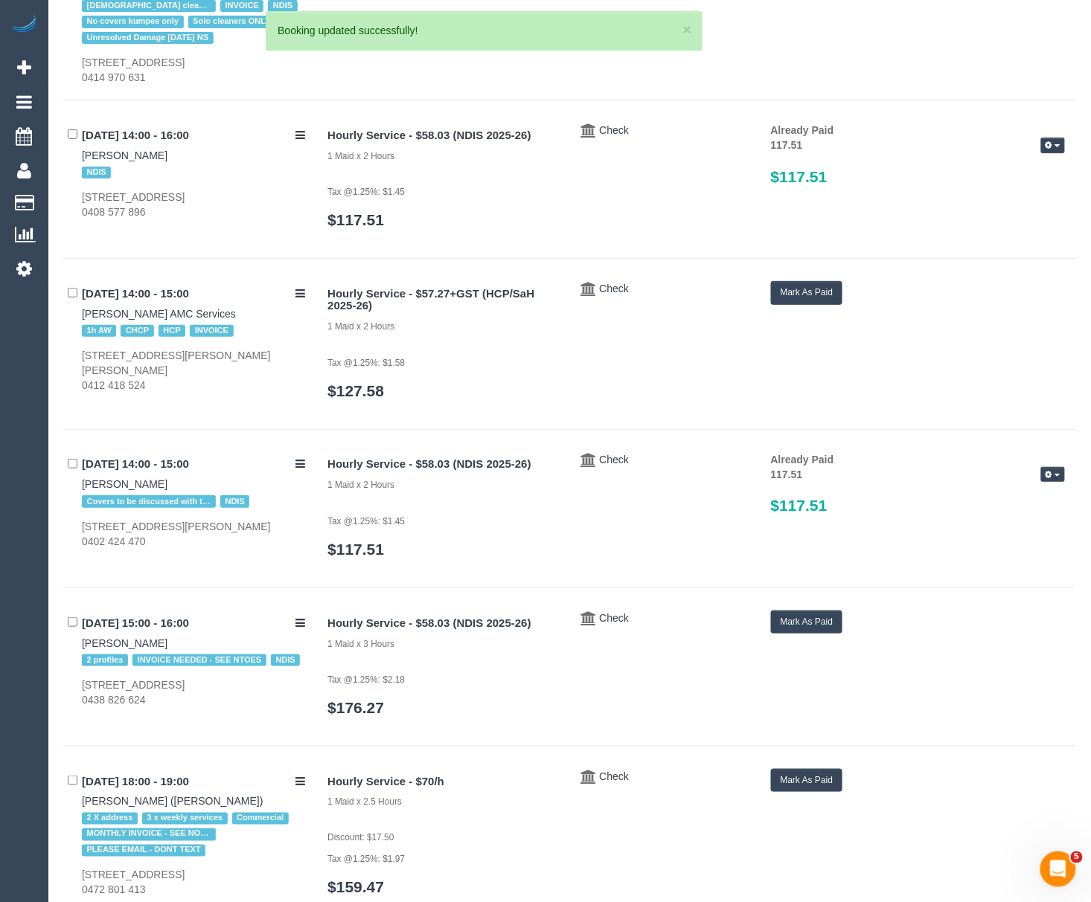
scroll to position [5143, 0]
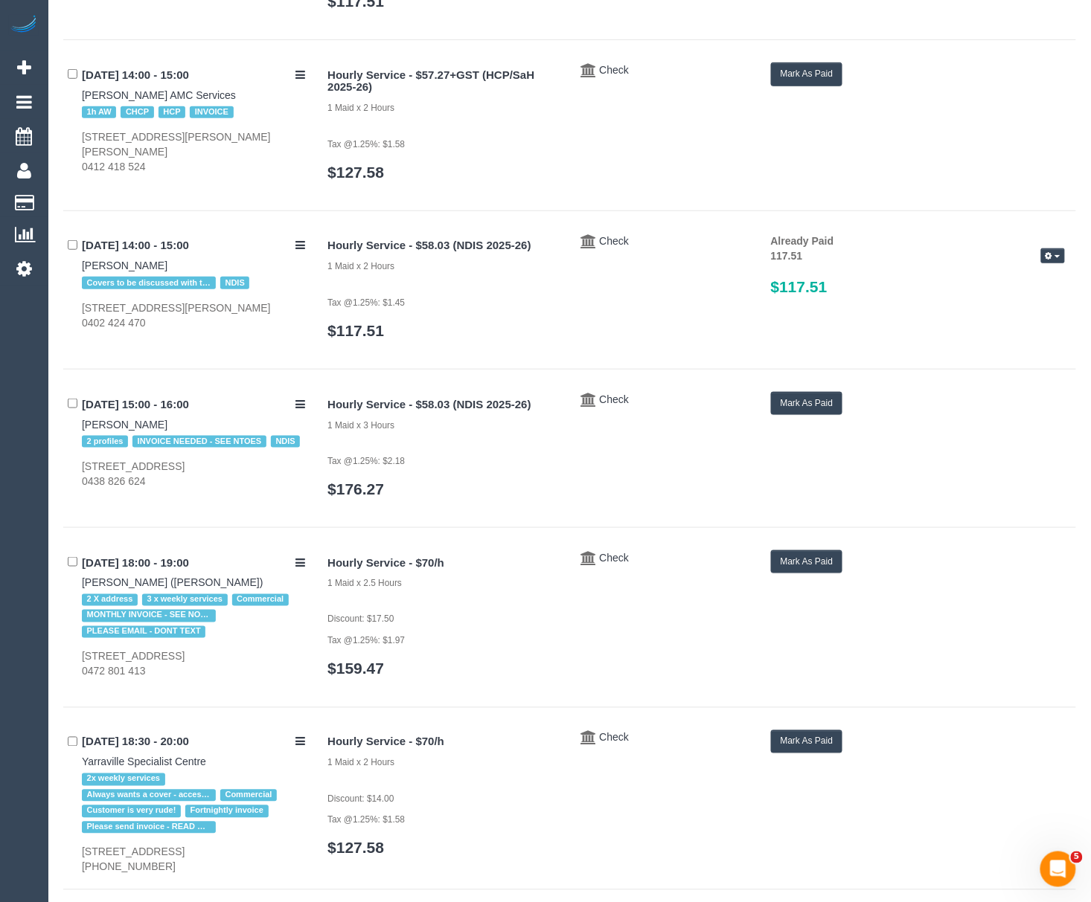
drag, startPoint x: 79, startPoint y: 427, endPoint x: 187, endPoint y: 424, distance: 108.6
click at [187, 424] on div "03/10/2025 15:00 - 16:00 Andigoni Kambourakis 2 profiles INVOICE NEEDED - SEE N…" at bounding box center [189, 440] width 253 height 97
click at [798, 409] on button "Mark As Paid" at bounding box center [807, 403] width 72 height 23
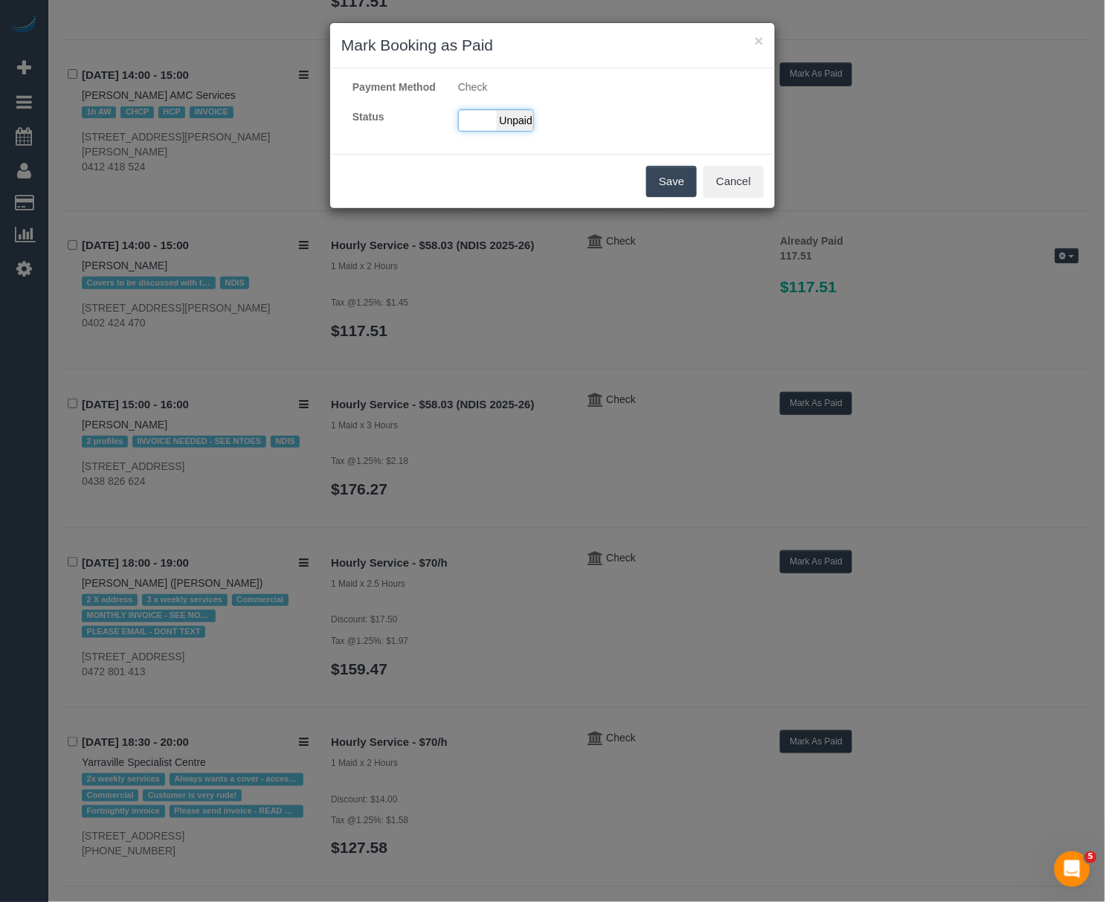
click at [479, 132] on div "Paid Unpaid" at bounding box center [496, 120] width 76 height 22
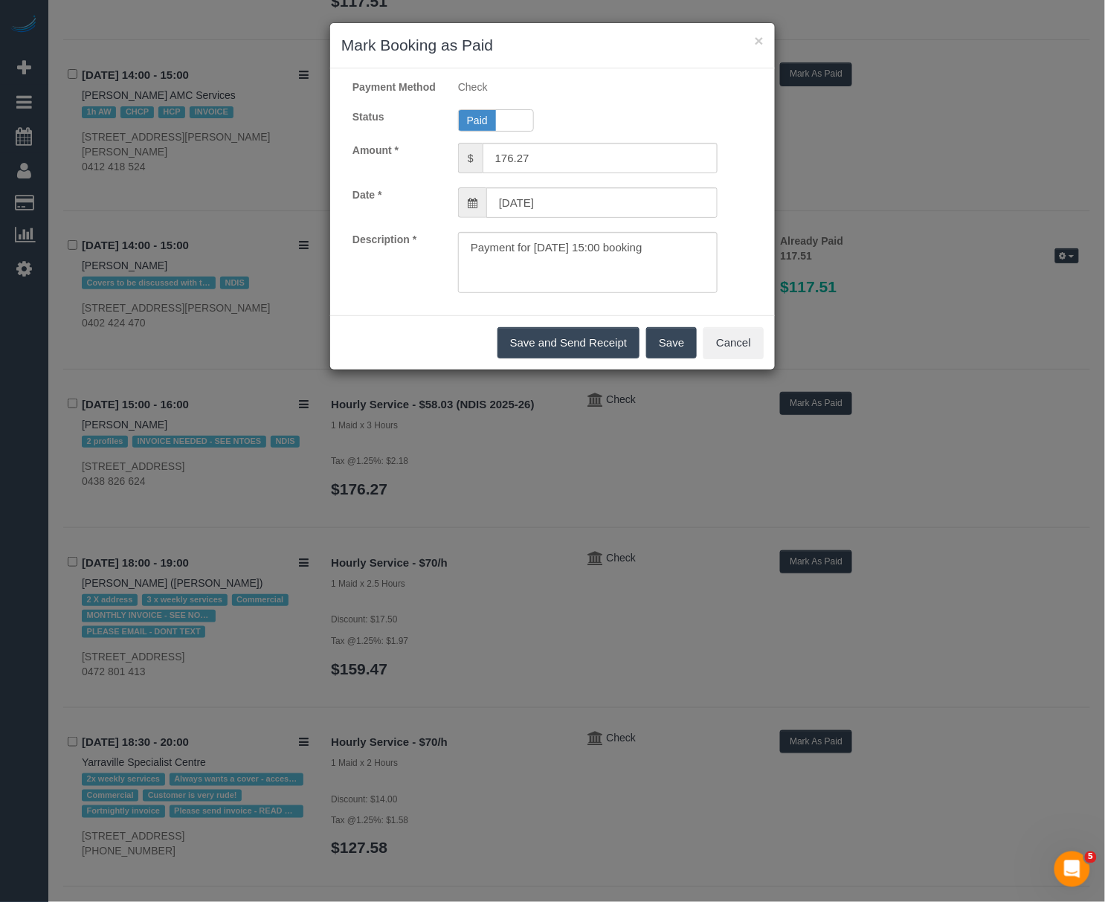
click at [655, 348] on button "Save" at bounding box center [671, 342] width 51 height 31
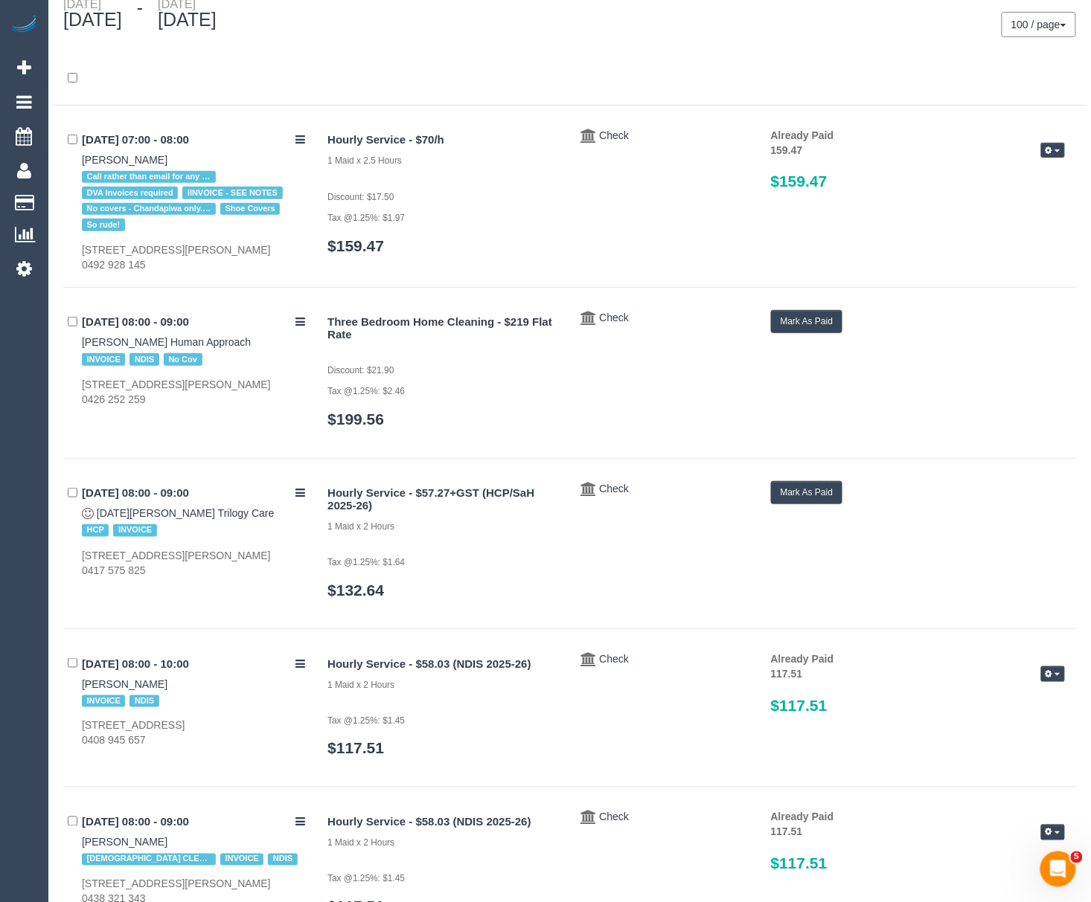
scroll to position [0, 0]
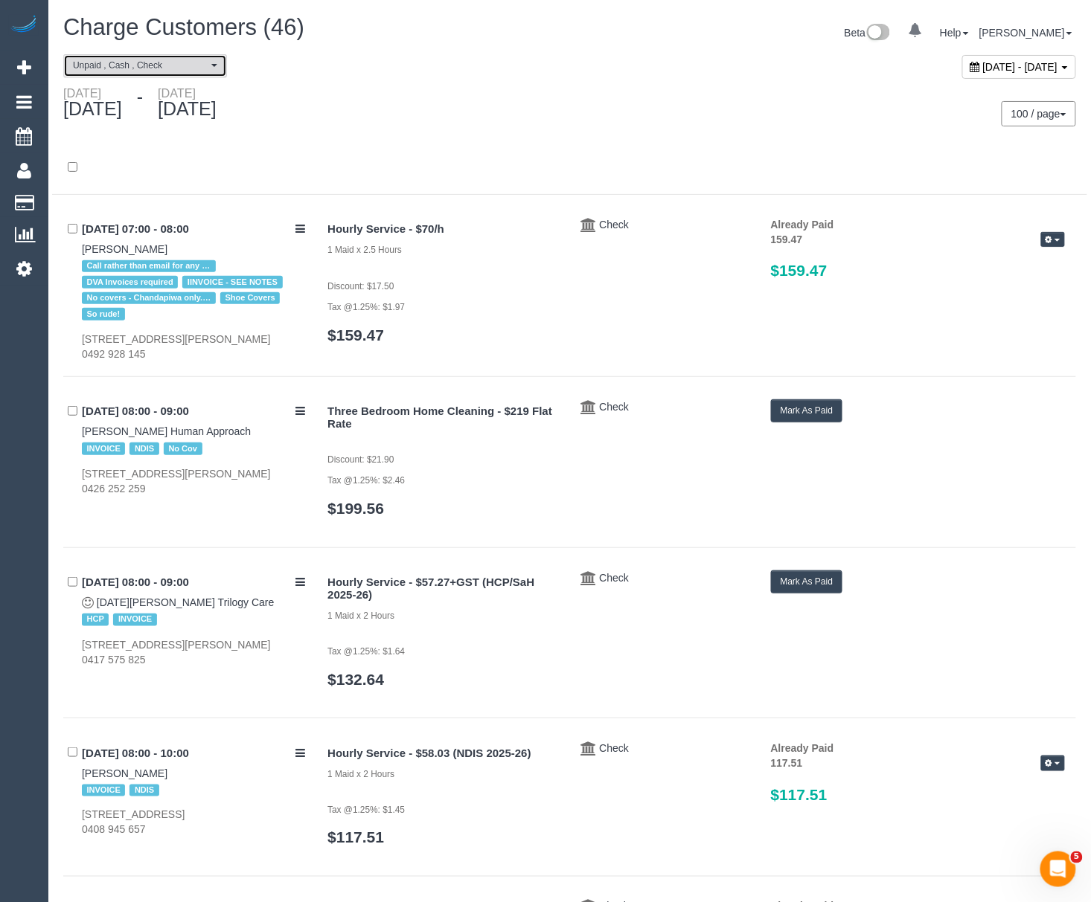
click at [214, 60] on button "Unpaid , Cash , Check" at bounding box center [145, 65] width 164 height 23
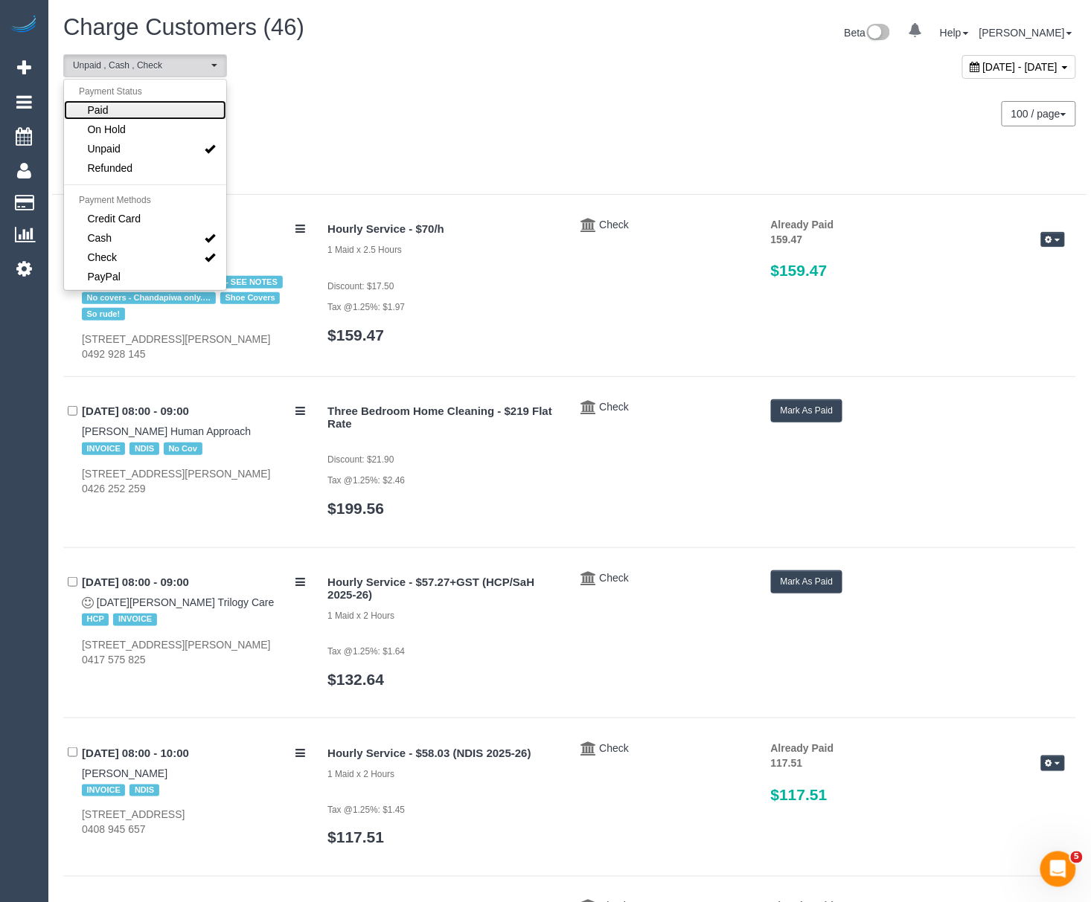
click at [152, 111] on link "Paid" at bounding box center [145, 109] width 162 height 19
click at [144, 141] on link "Unpaid" at bounding box center [145, 148] width 162 height 19
select select "******"
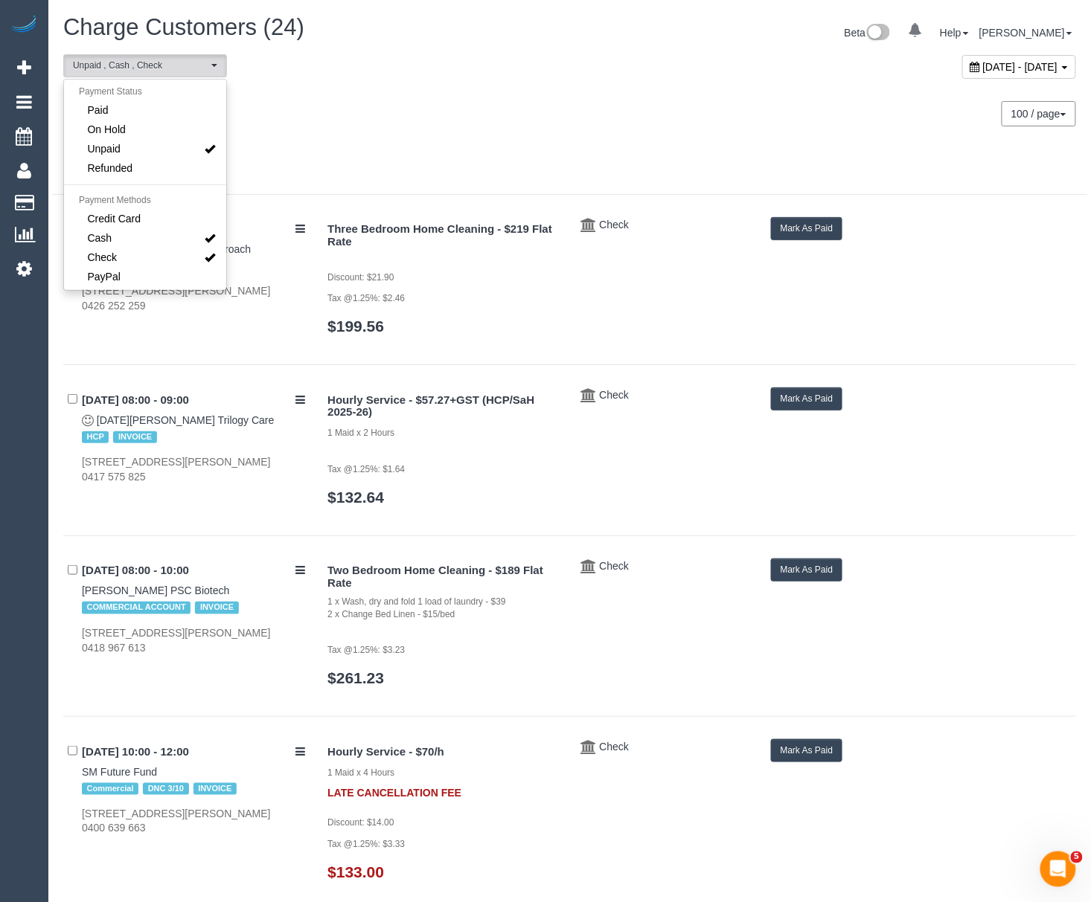
click at [537, 122] on div "Friday October 03, 2025 - Sunday October 05, 2025" at bounding box center [311, 105] width 518 height 39
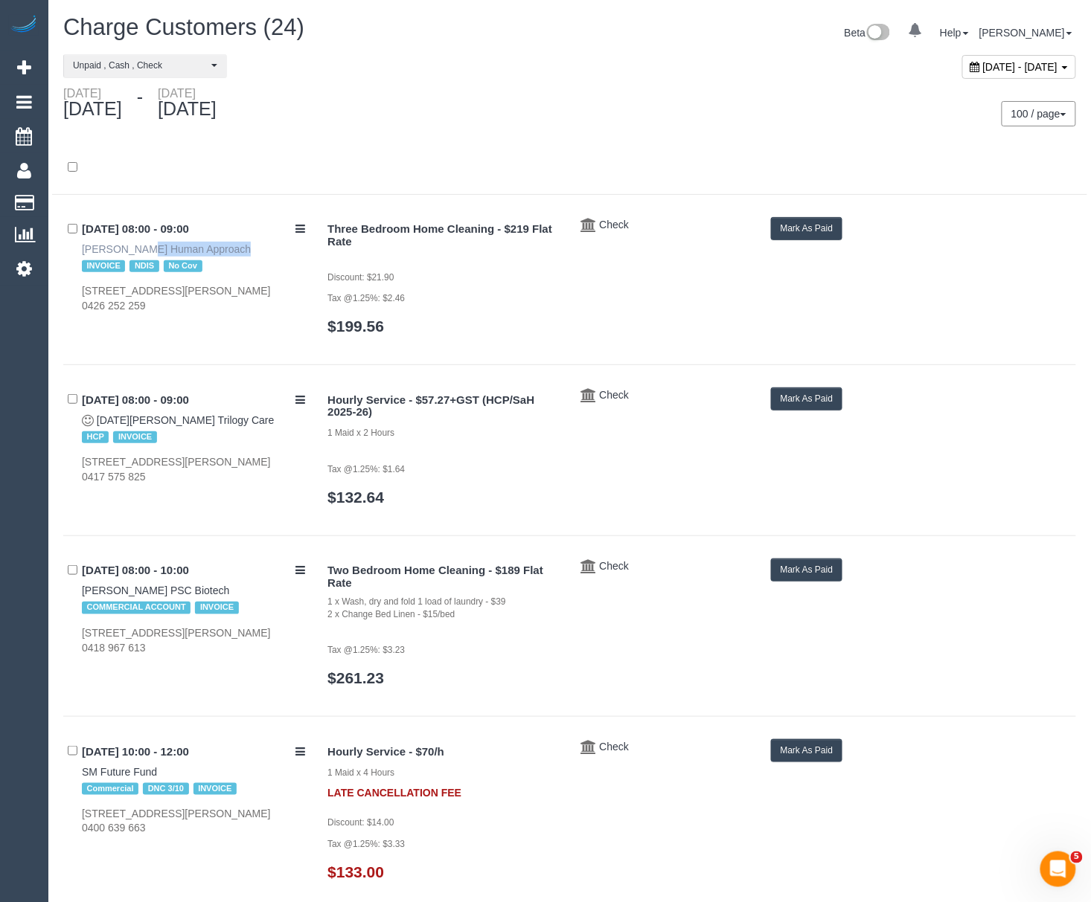
drag, startPoint x: 70, startPoint y: 251, endPoint x: 158, endPoint y: 251, distance: 88.5
click at [158, 251] on div "03/10/2025 08:00 - 09:00 Isabella Butcher Human Approach INVOICE NDIS No Cov 12…" at bounding box center [189, 265] width 253 height 97
drag, startPoint x: 100, startPoint y: 411, endPoint x: 132, endPoint y: 411, distance: 32.7
click at [132, 411] on div "03/10/2025 08:00 - 09:00 LUCIA GAIGALAS Trilogy Care HCP INVOICE 42 Spry Street…" at bounding box center [189, 436] width 253 height 97
click at [95, 411] on div "03/10/2025 08:00 - 09:00 LUCIA GAIGALAS Trilogy Care HCP INVOICE 42 Spry Street…" at bounding box center [189, 436] width 253 height 97
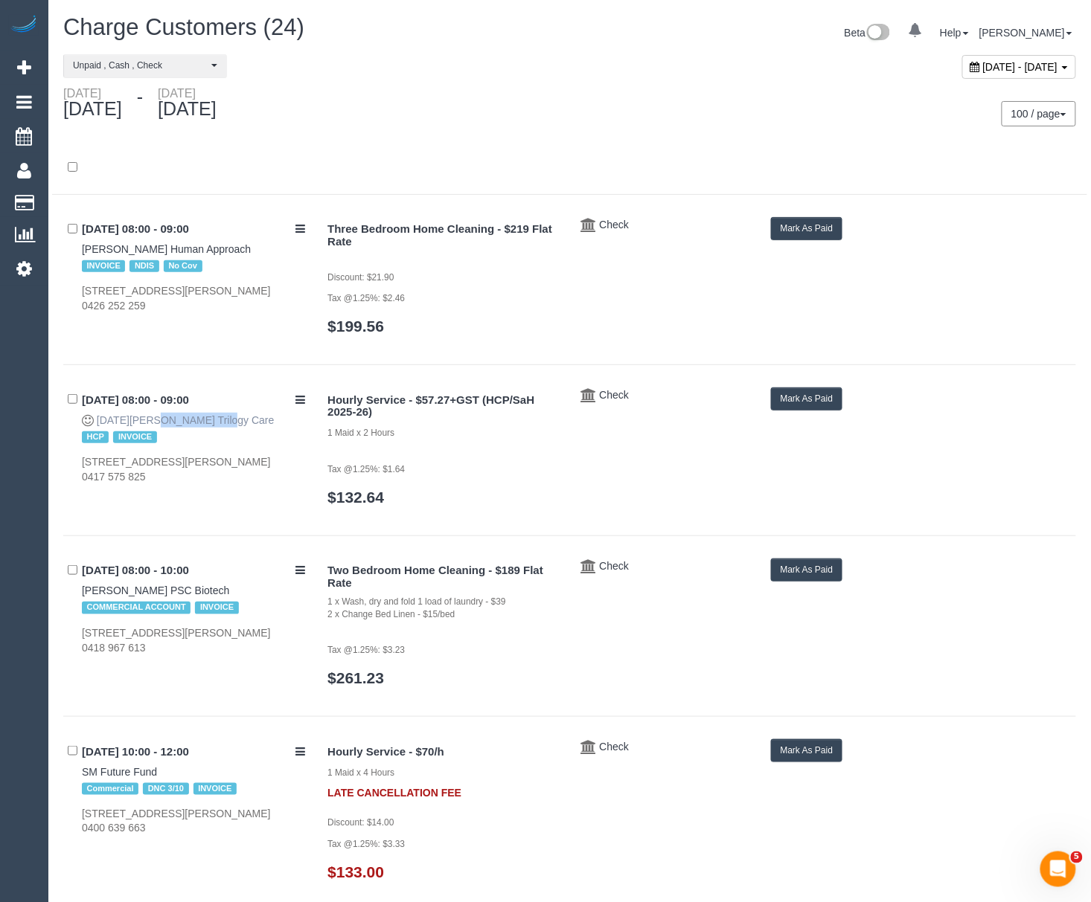
drag, startPoint x: 97, startPoint y: 411, endPoint x: 179, endPoint y: 417, distance: 82.8
click at [179, 417] on div "03/10/2025 08:00 - 09:00 LUCIA GAIGALAS Trilogy Care HCP INVOICE 42 Spry Street…" at bounding box center [189, 436] width 253 height 97
click at [364, 492] on link "$132.64" at bounding box center [355, 497] width 57 height 17
click at [793, 393] on button "Mark As Paid" at bounding box center [807, 399] width 72 height 23
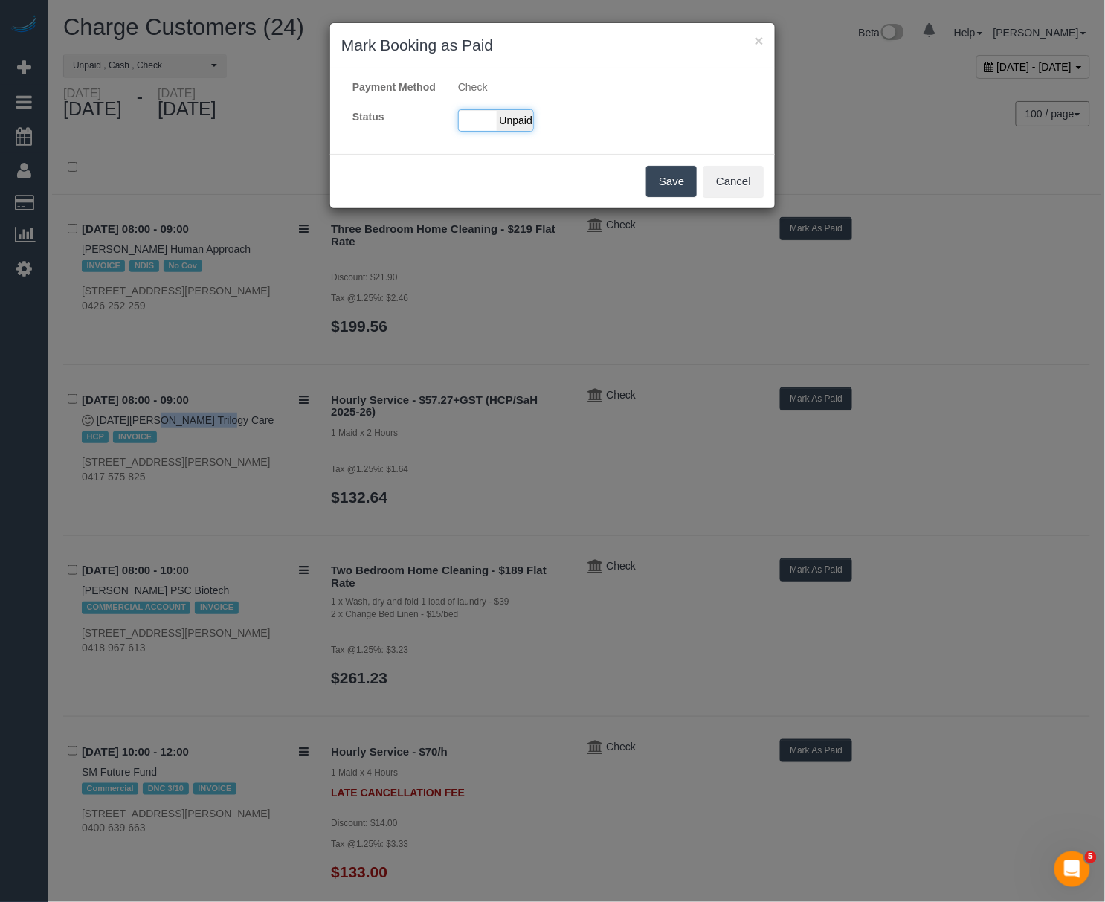
click at [518, 131] on span "Unpaid" at bounding box center [515, 120] width 37 height 21
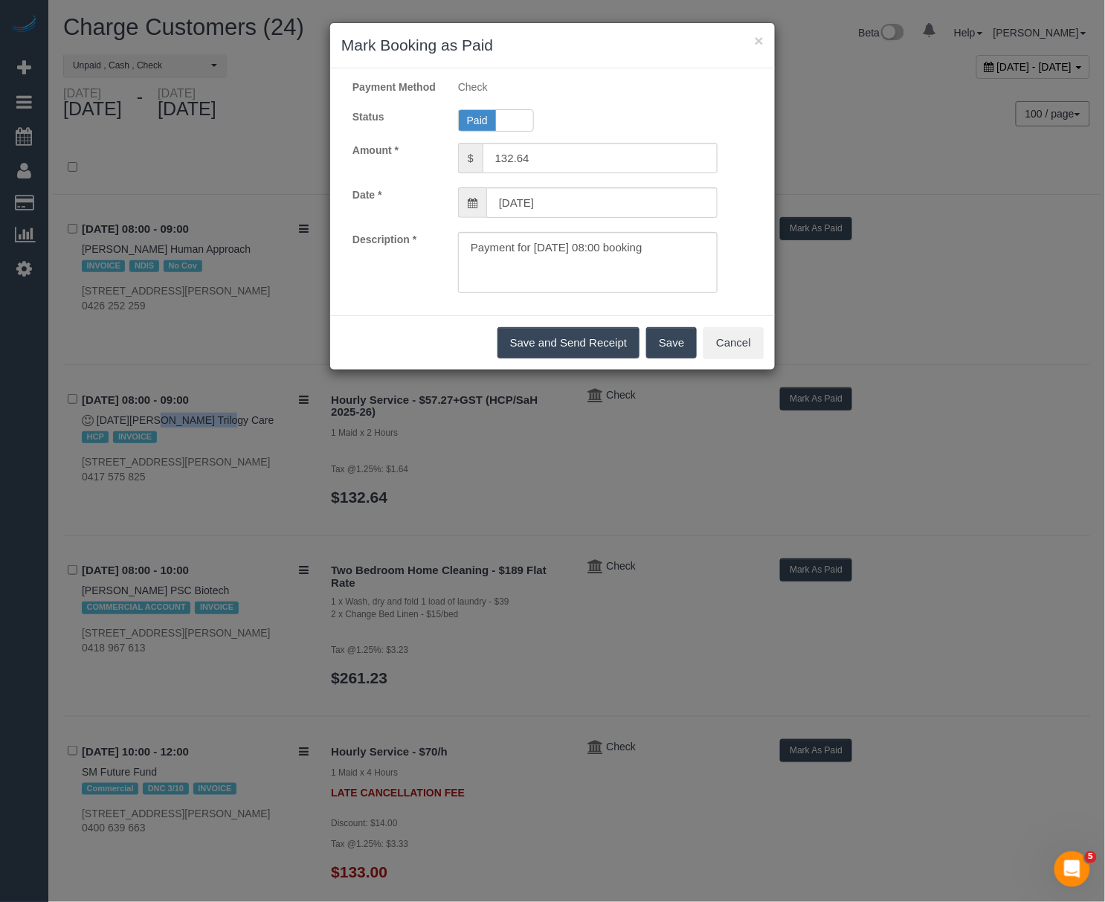
click at [679, 359] on button "Save" at bounding box center [671, 342] width 51 height 31
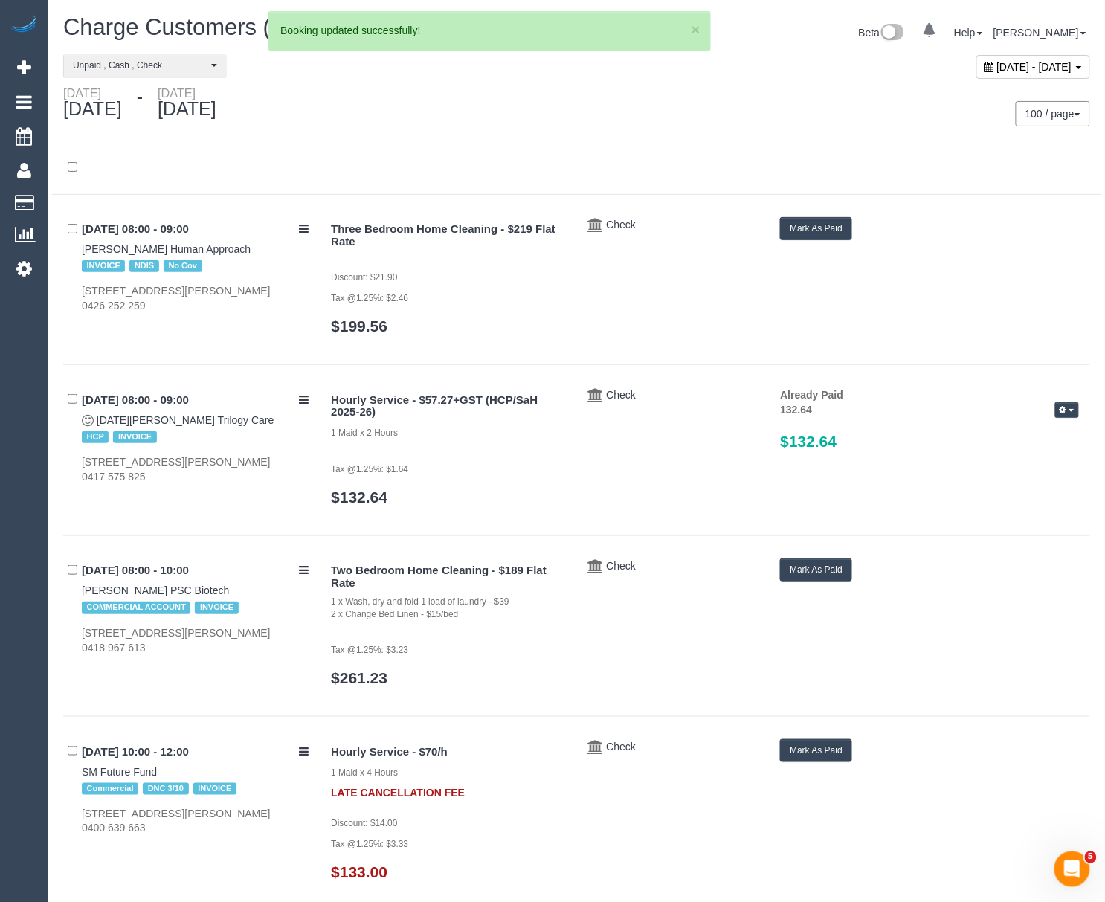
click at [76, 247] on div "× Mark Booking as Paid Payment Method Check Status Paid Unpaid Amount * $ 132.6…" at bounding box center [552, 451] width 1105 height 902
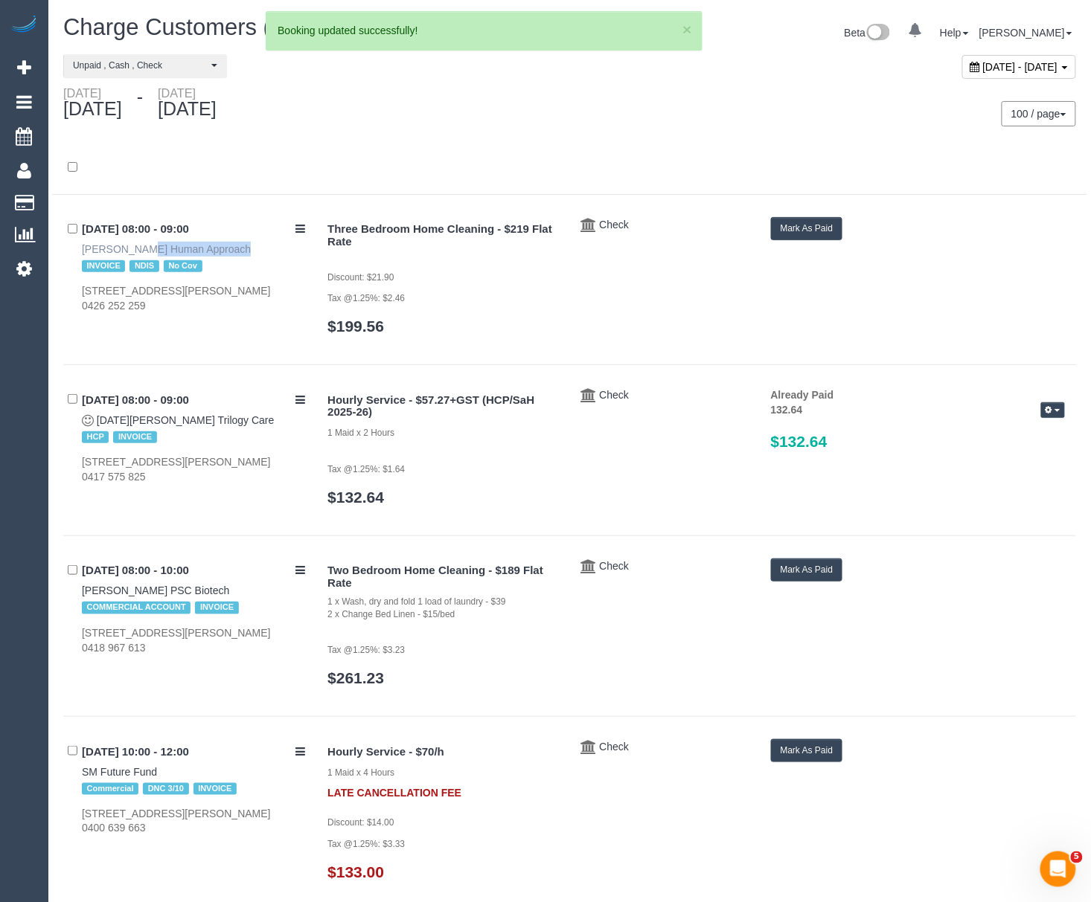
drag, startPoint x: 76, startPoint y: 247, endPoint x: 161, endPoint y: 247, distance: 85.5
click at [161, 247] on div "03/10/2025 08:00 - 09:00 Isabella Butcher Human Approach INVOICE NDIS No Cov 12…" at bounding box center [189, 265] width 253 height 97
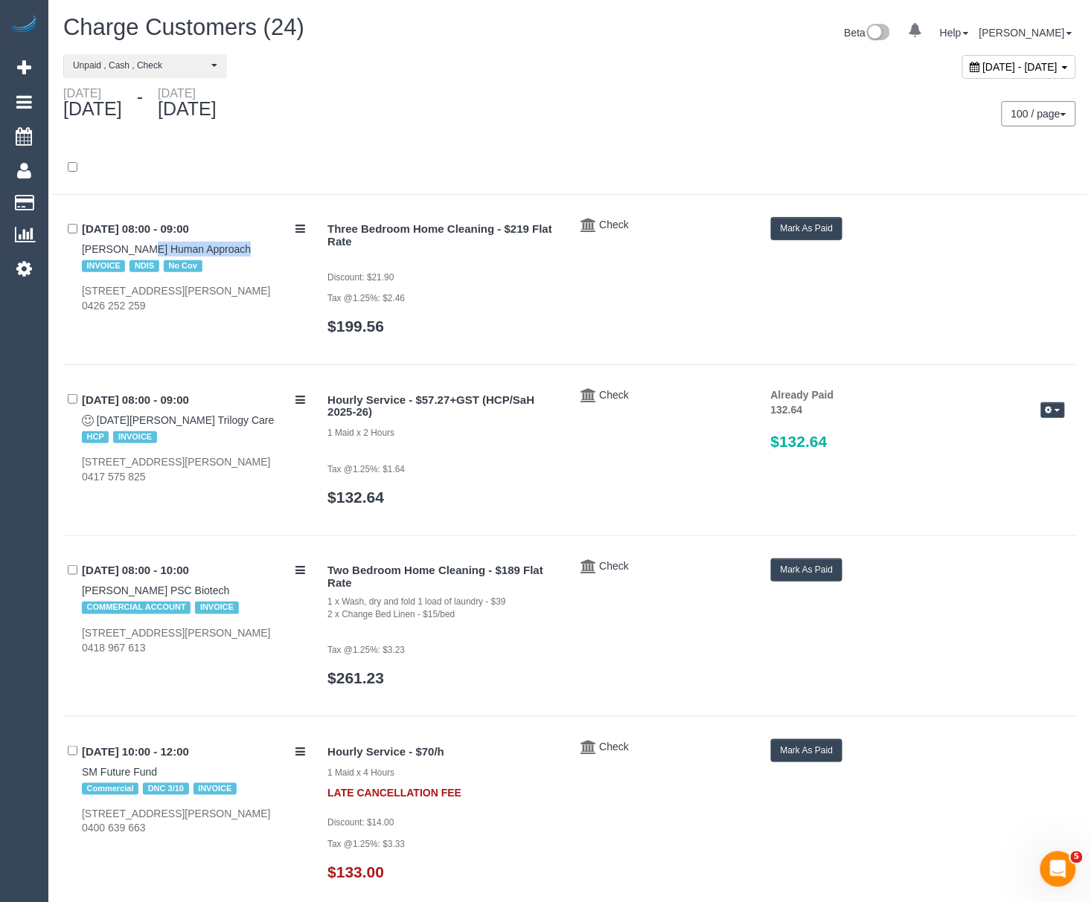
click at [818, 229] on button "Mark As Paid" at bounding box center [807, 228] width 72 height 23
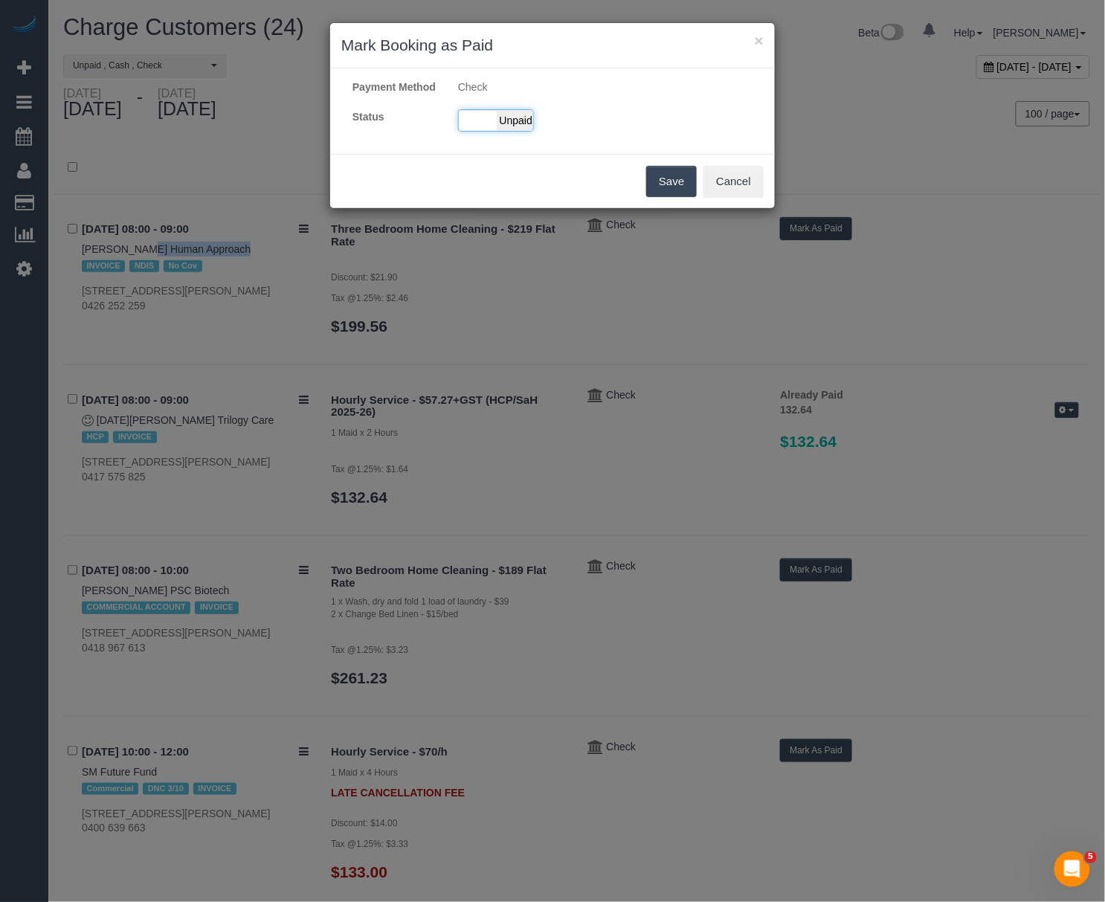
click at [507, 131] on span "Unpaid" at bounding box center [515, 120] width 37 height 21
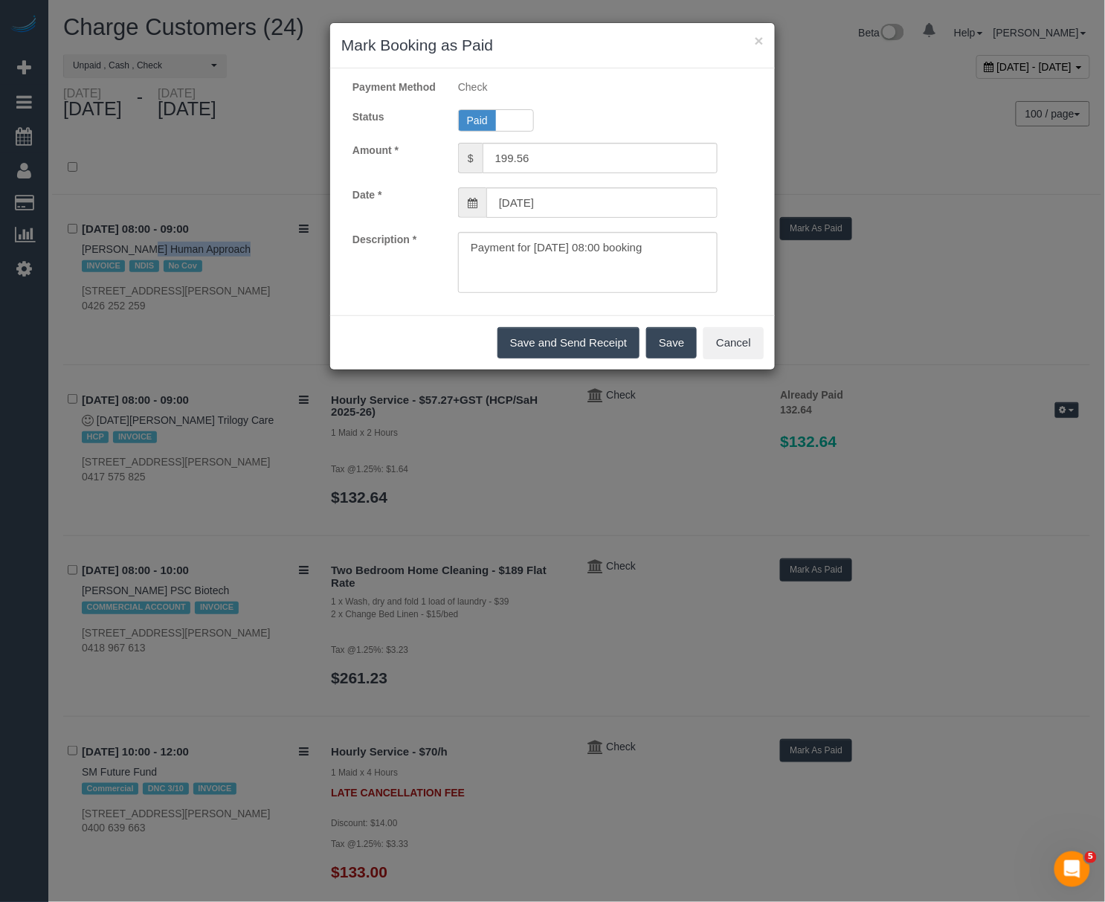
click at [664, 359] on button "Save" at bounding box center [671, 342] width 51 height 31
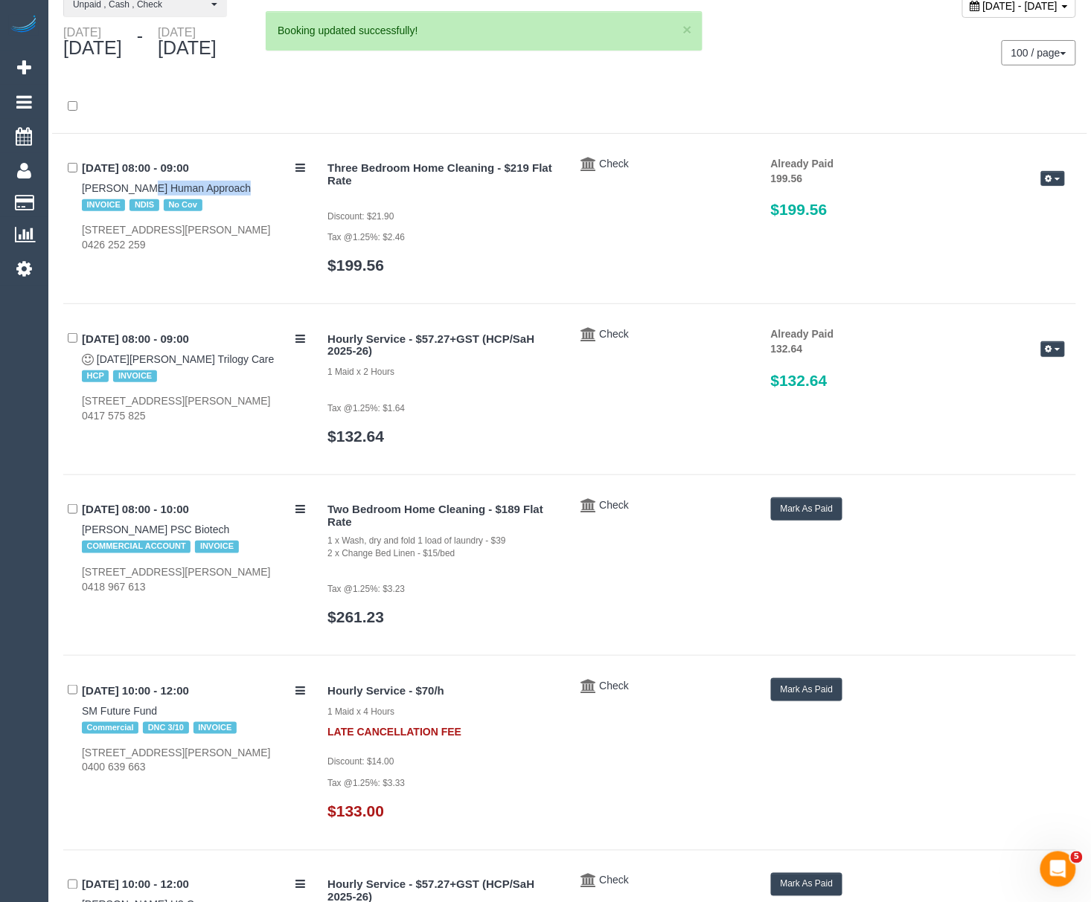
scroll to position [298, 0]
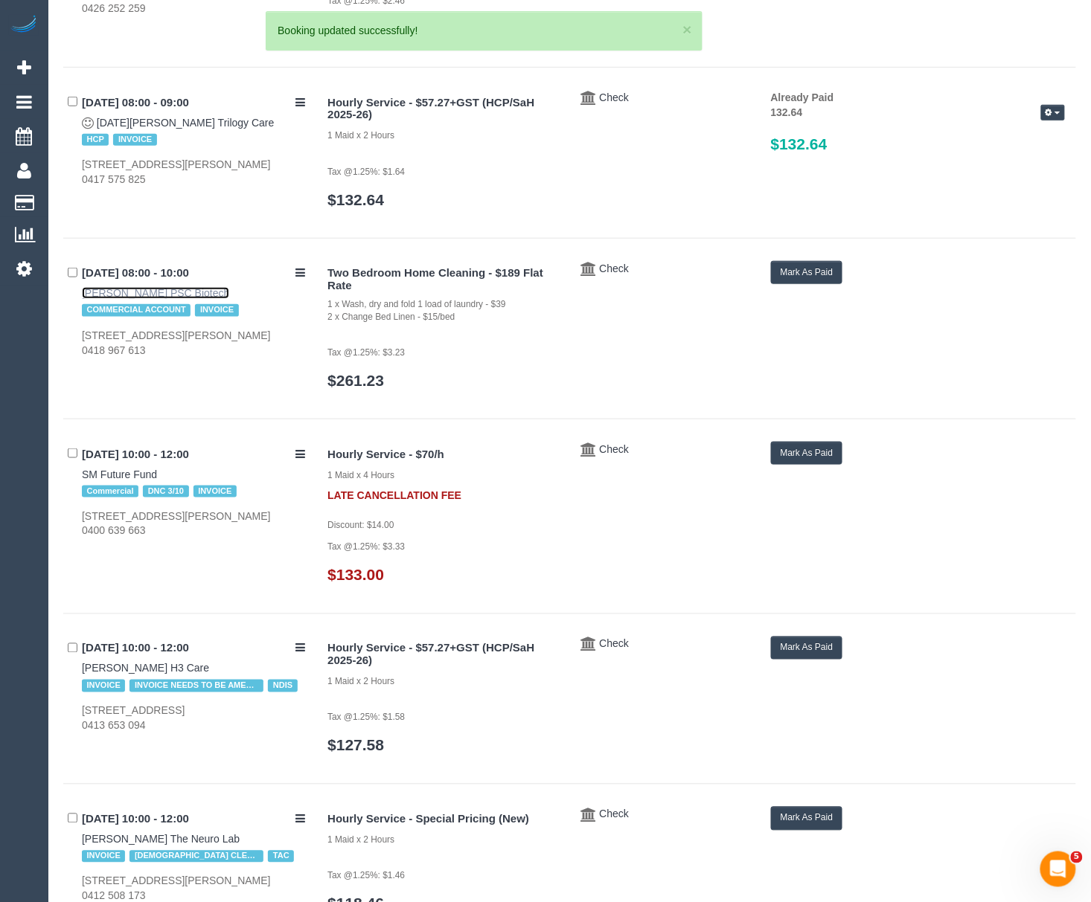
click at [106, 296] on link "Megan Scally PSC Biotech" at bounding box center [155, 293] width 147 height 12
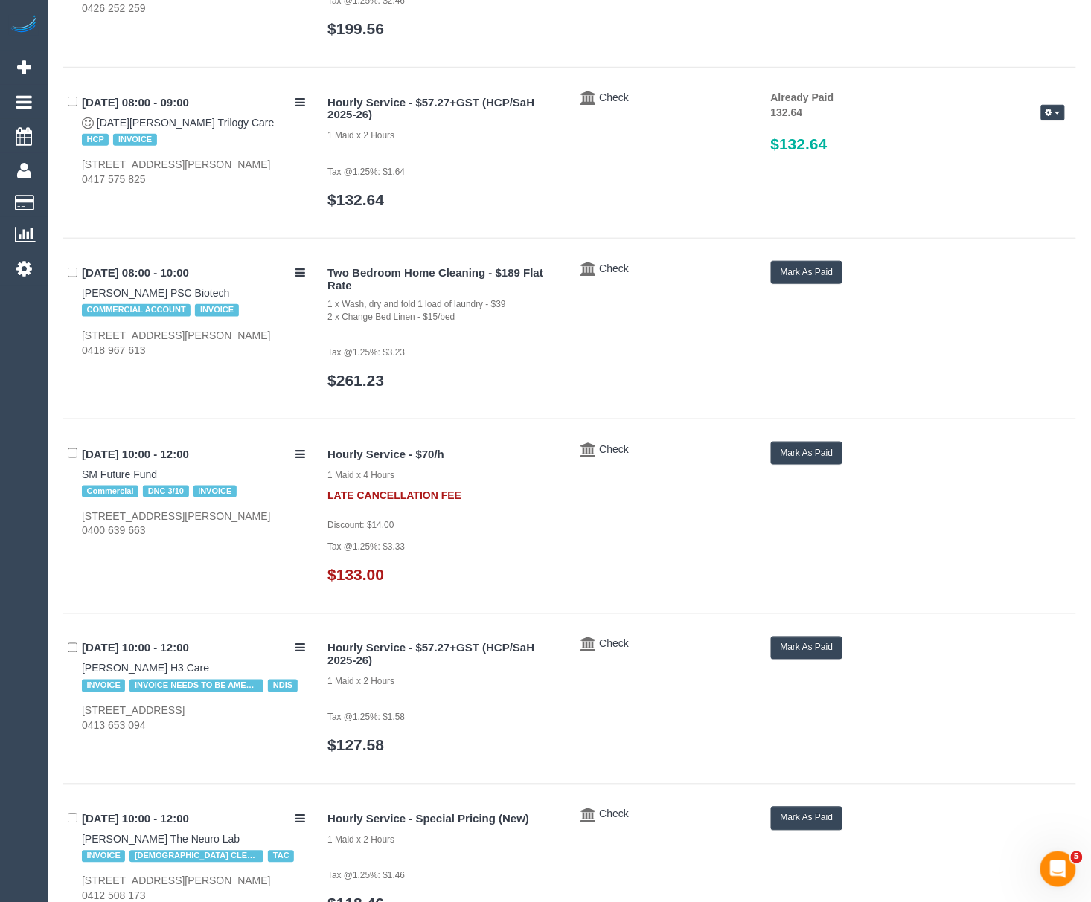
drag, startPoint x: 80, startPoint y: 289, endPoint x: 215, endPoint y: 284, distance: 134.7
click at [215, 284] on div "03/10/2025 08:00 - 10:00 Megan Scally PSC Biotech COMMERCIAL ACCOUNT INVOICE 17…" at bounding box center [189, 309] width 253 height 97
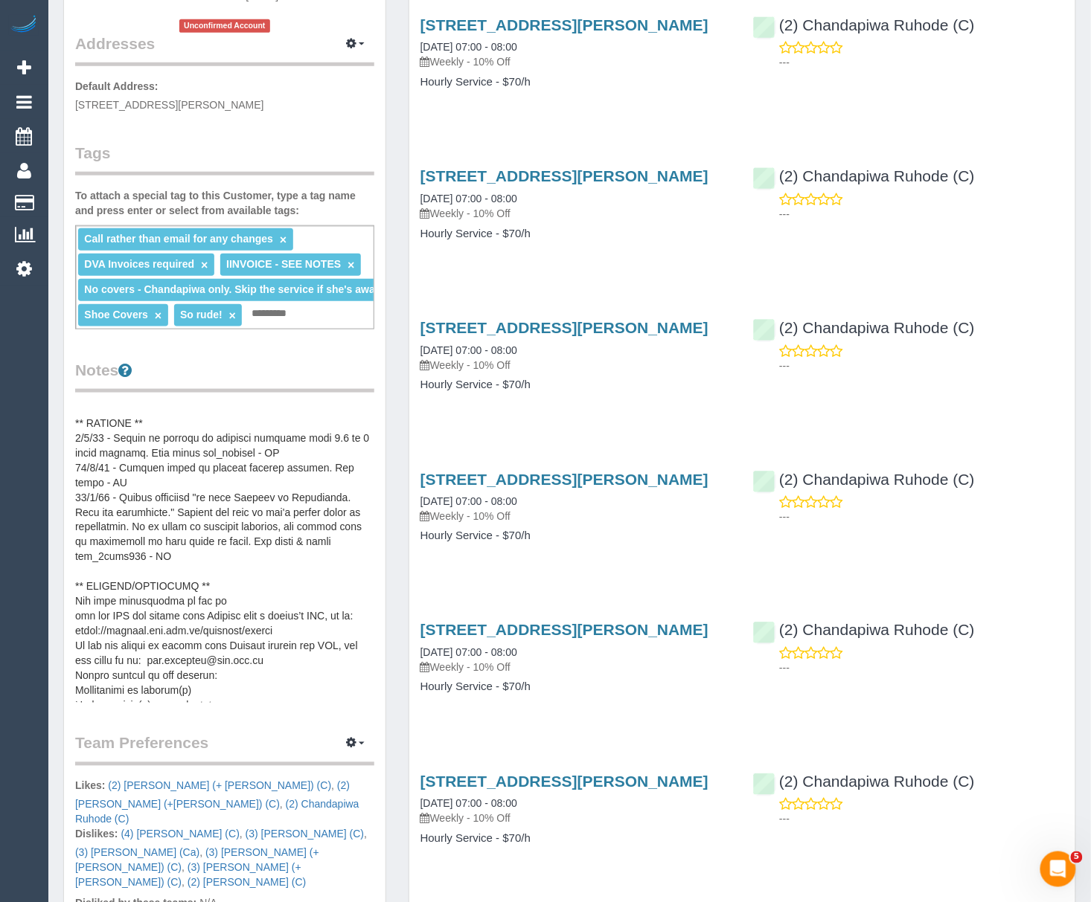
scroll to position [298, 0]
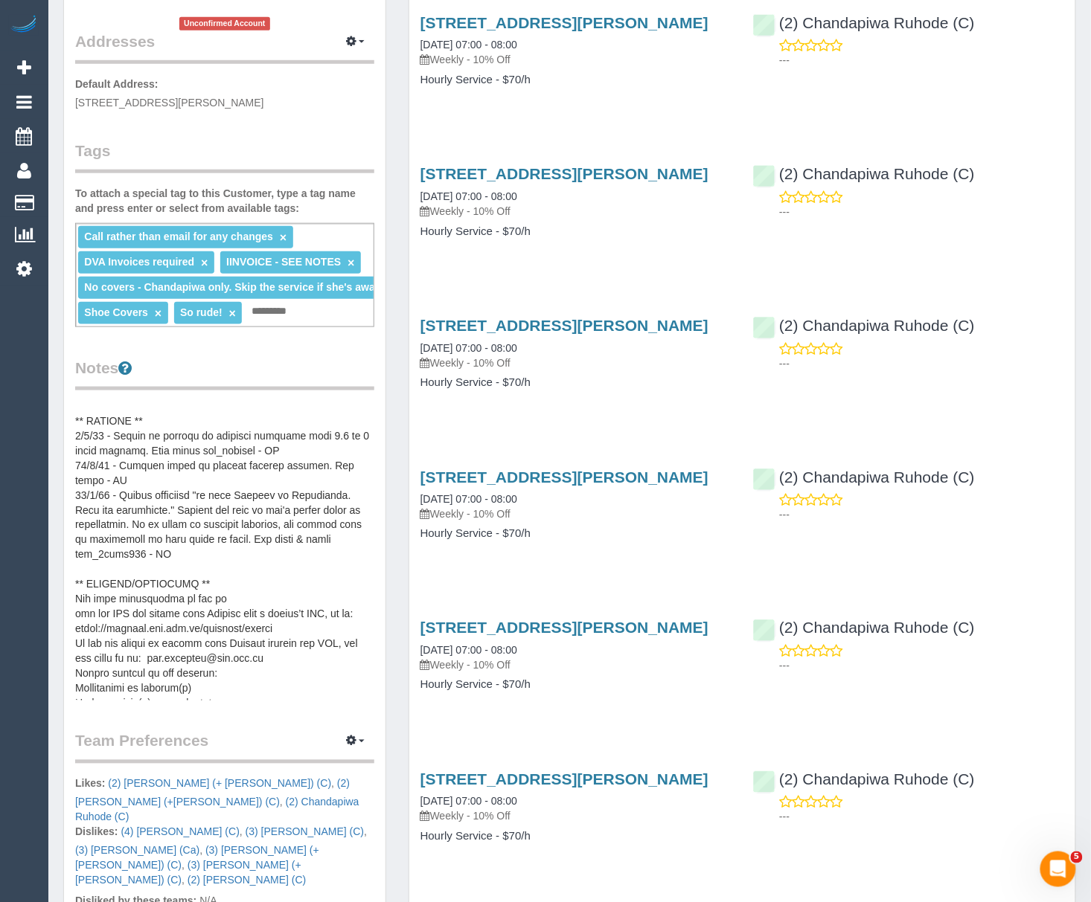
click at [196, 670] on pre at bounding box center [224, 552] width 299 height 298
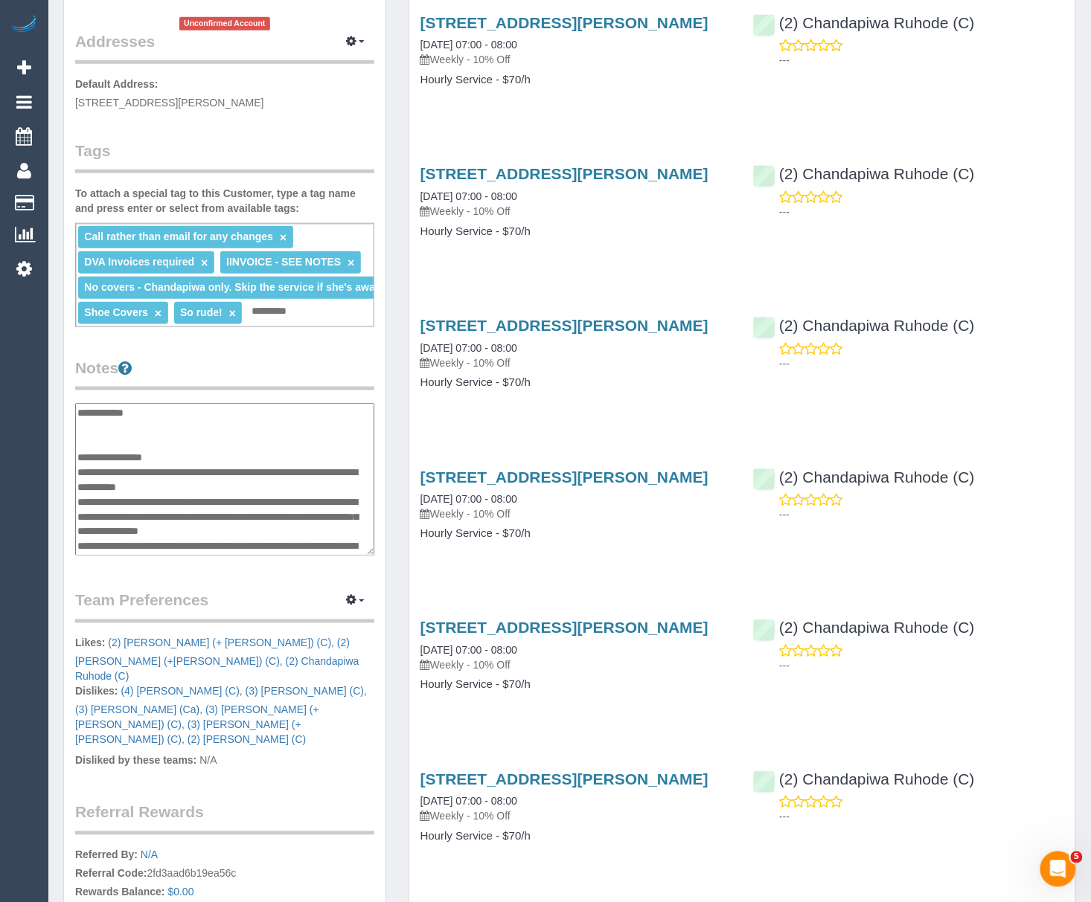
scroll to position [1205, 0]
drag, startPoint x: 328, startPoint y: 486, endPoint x: 259, endPoint y: 489, distance: 69.2
click at [259, 489] on textarea at bounding box center [224, 480] width 298 height 154
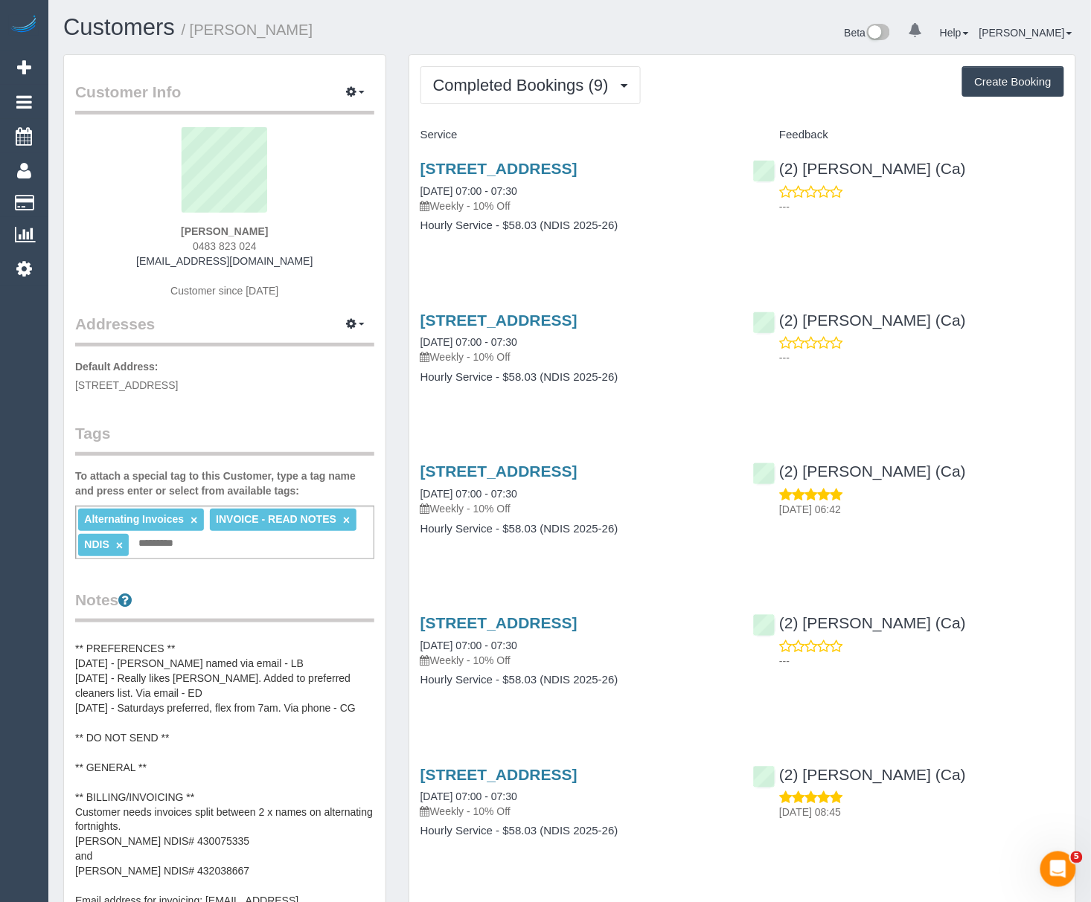
scroll to position [104, 0]
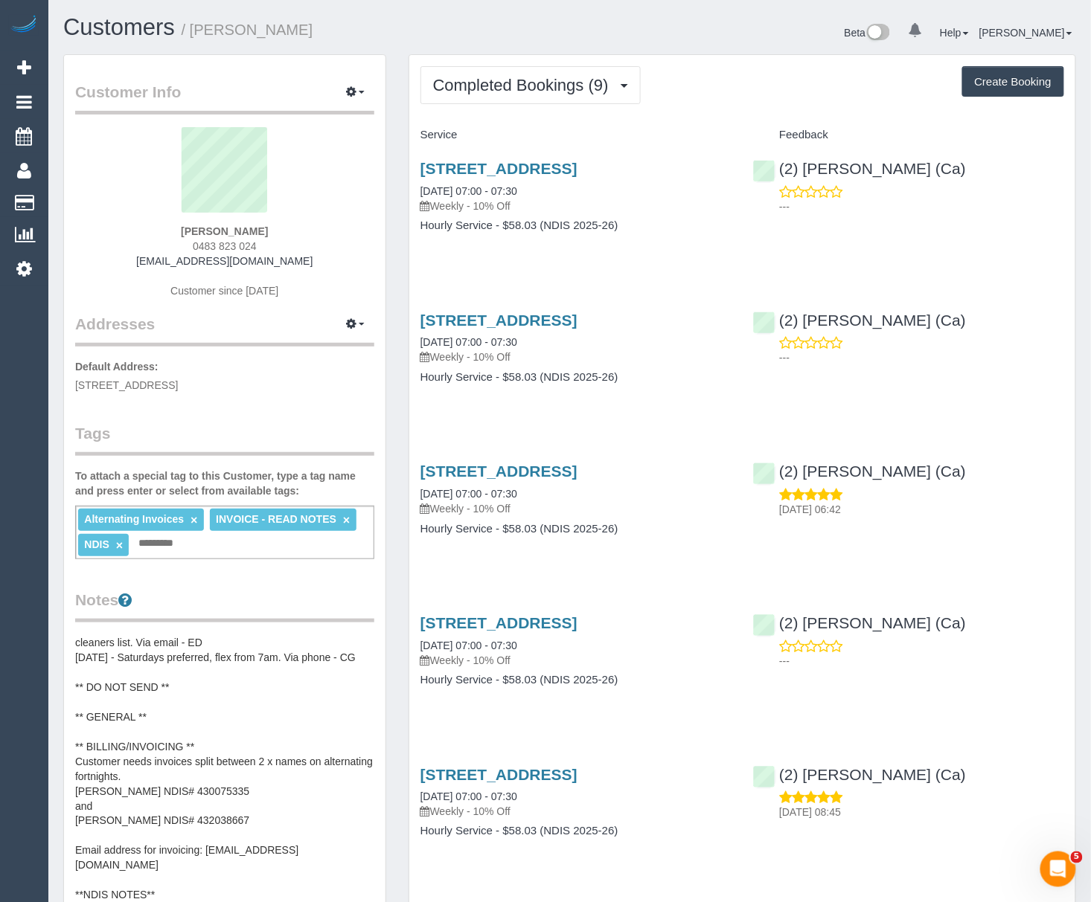
click at [132, 804] on pre "Rachel - 0434866807 ** ACCESS ** ** PREFERENCES ** 28/05/25 - Aisha named via e…" at bounding box center [224, 784] width 299 height 298
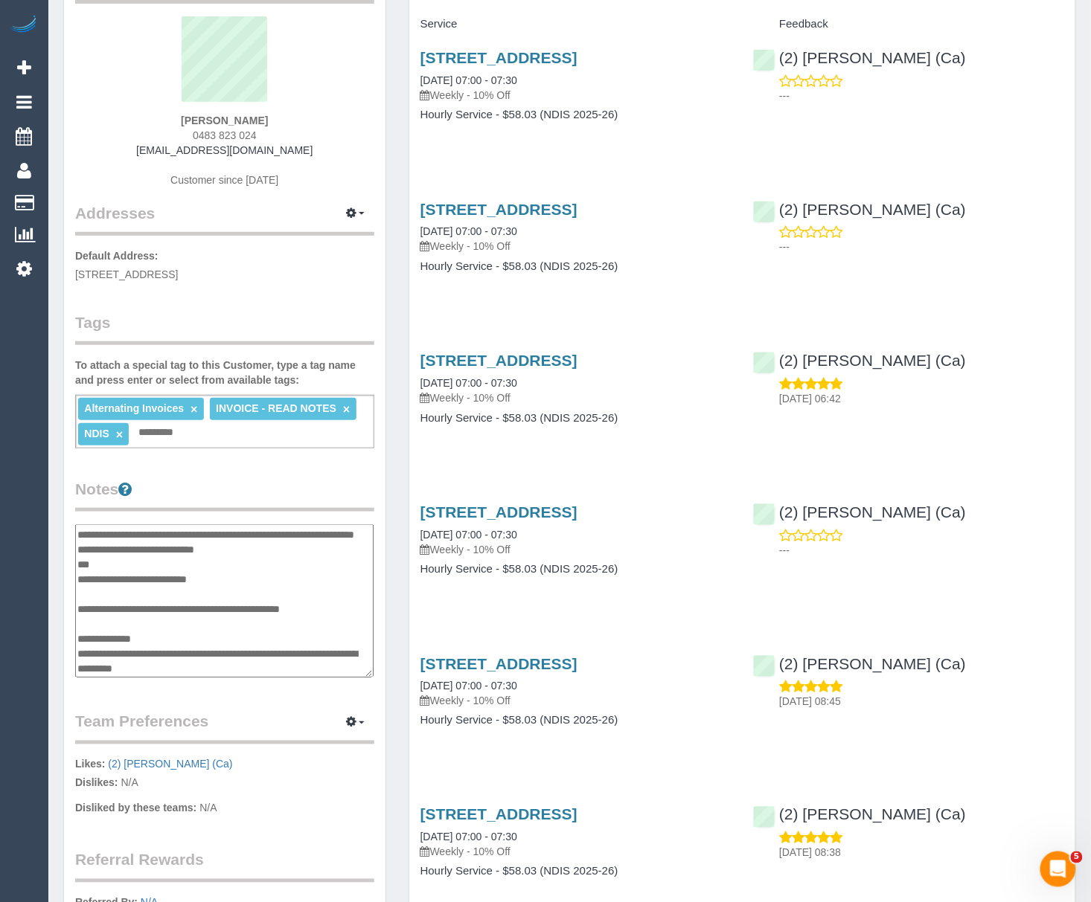
scroll to position [0, 0]
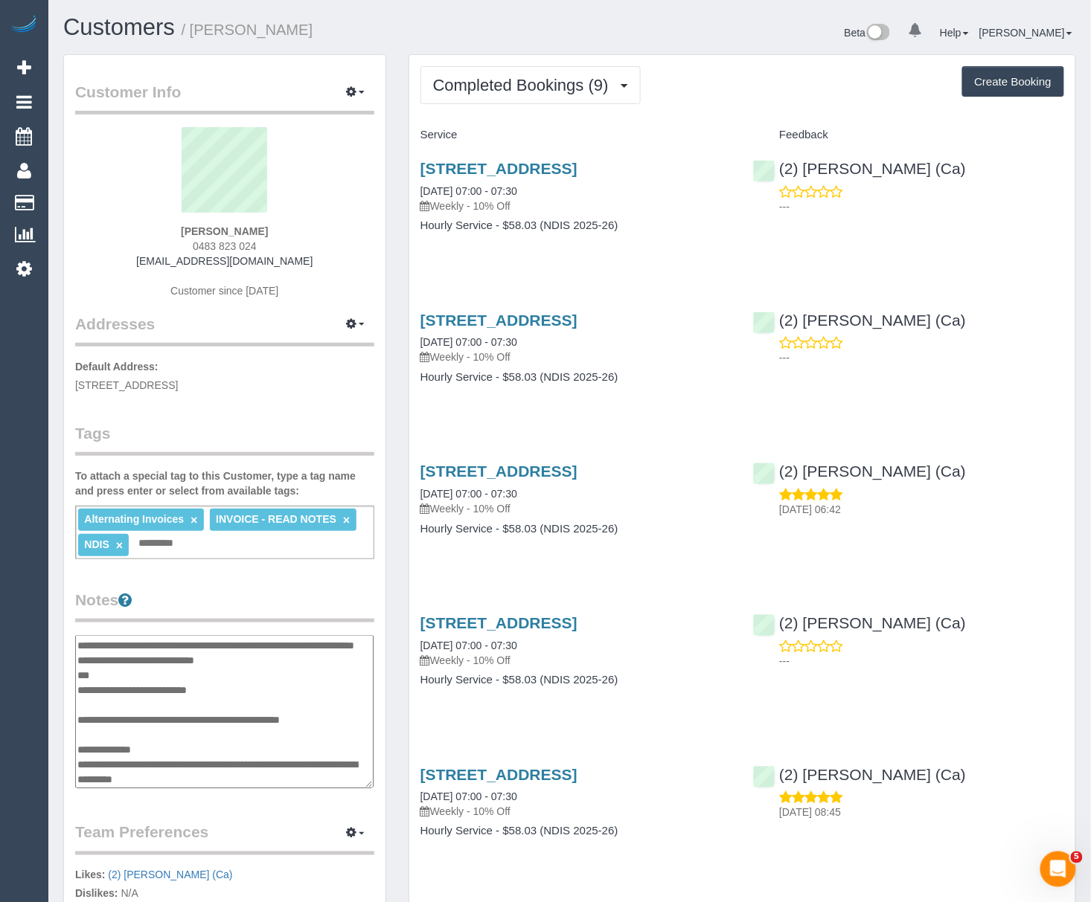
drag, startPoint x: 164, startPoint y: 652, endPoint x: 81, endPoint y: 655, distance: 83.3
click at [81, 655] on textarea "**********" at bounding box center [224, 712] width 298 height 154
click at [358, 95] on button "button" at bounding box center [355, 92] width 37 height 23
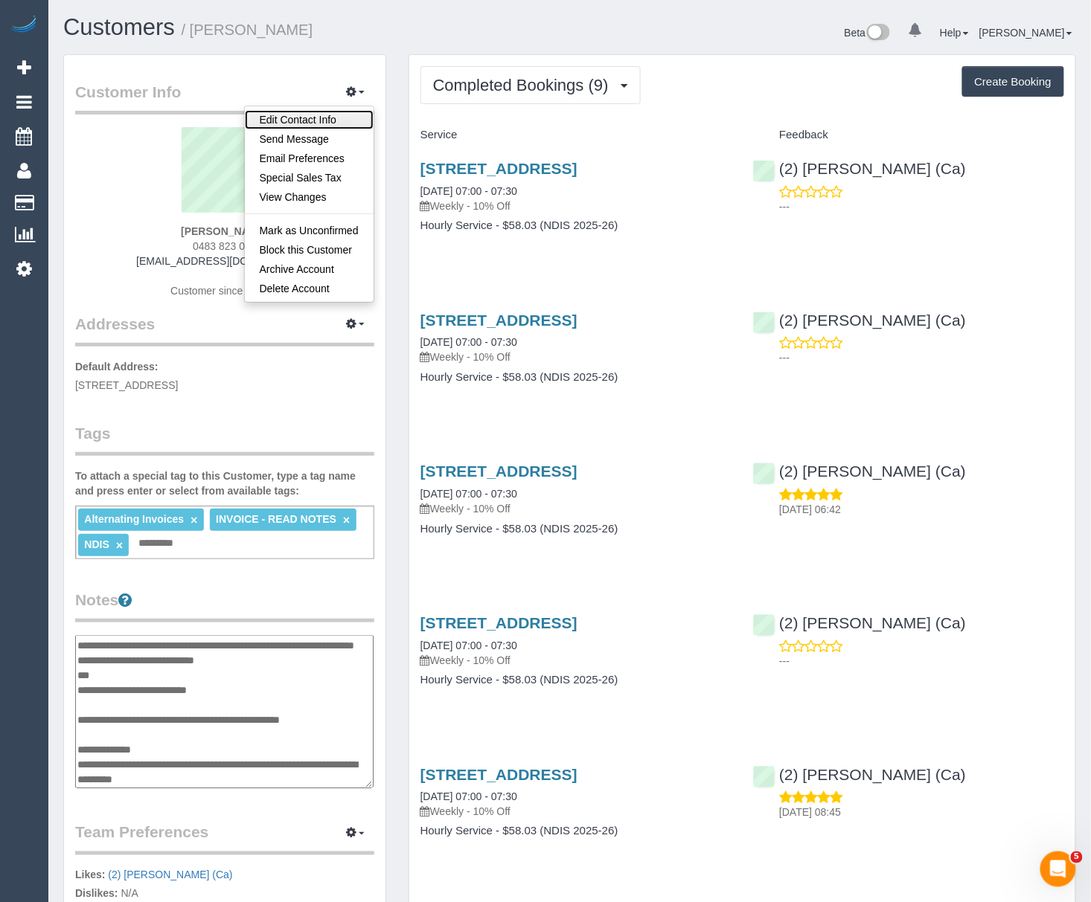
click at [326, 123] on link "Edit Contact Info" at bounding box center [309, 119] width 129 height 19
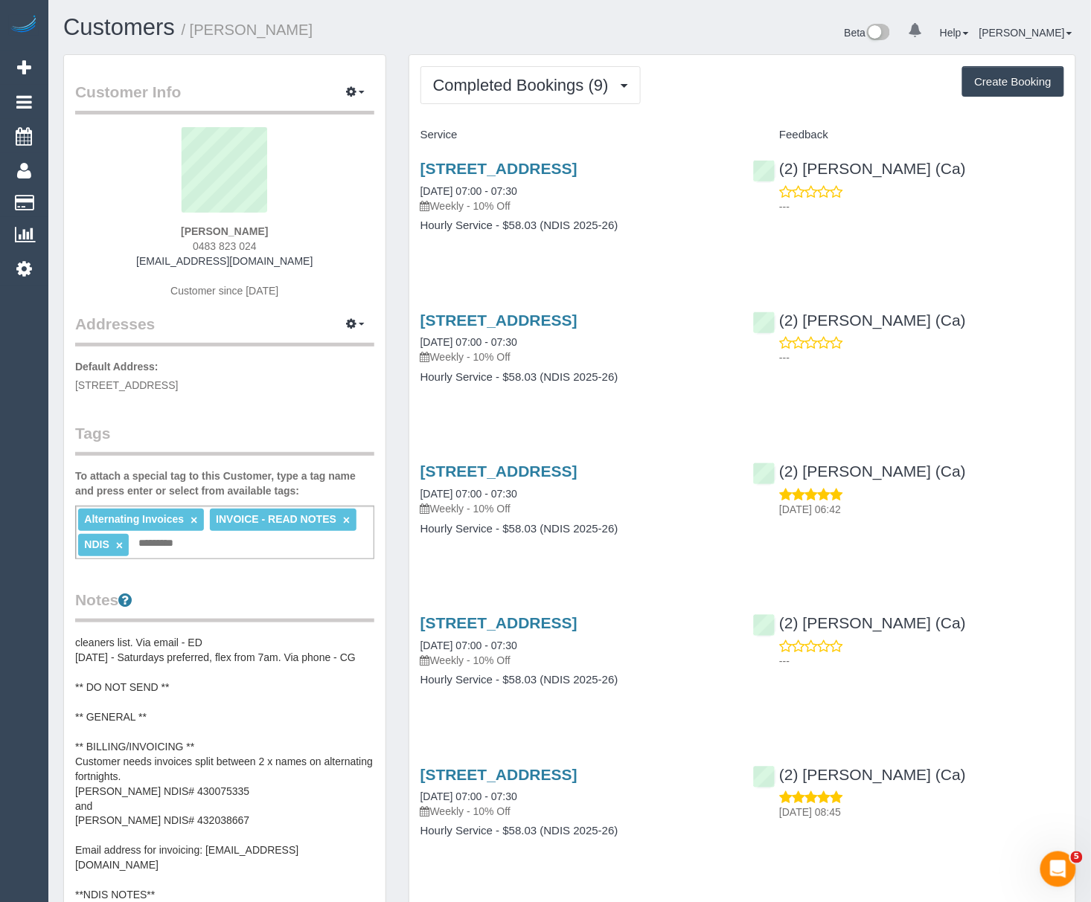
select select "VIC"
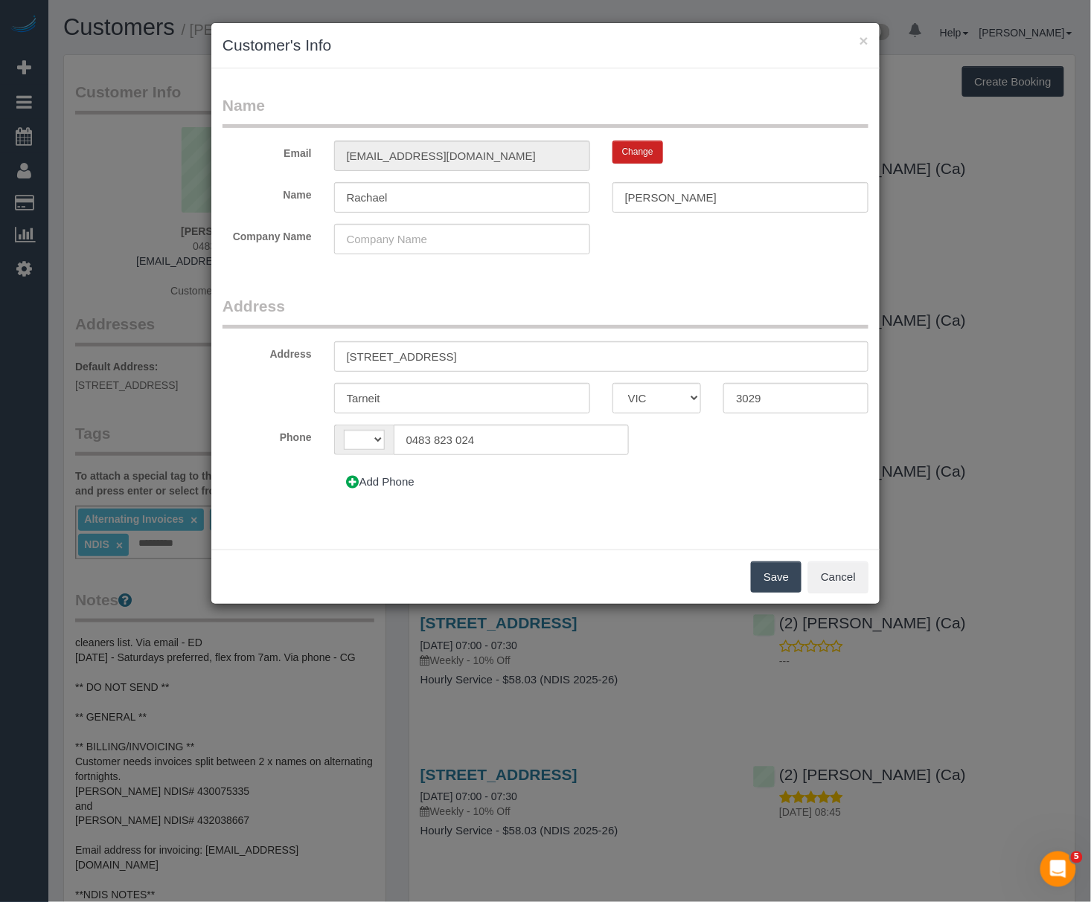
scroll to position [89, 0]
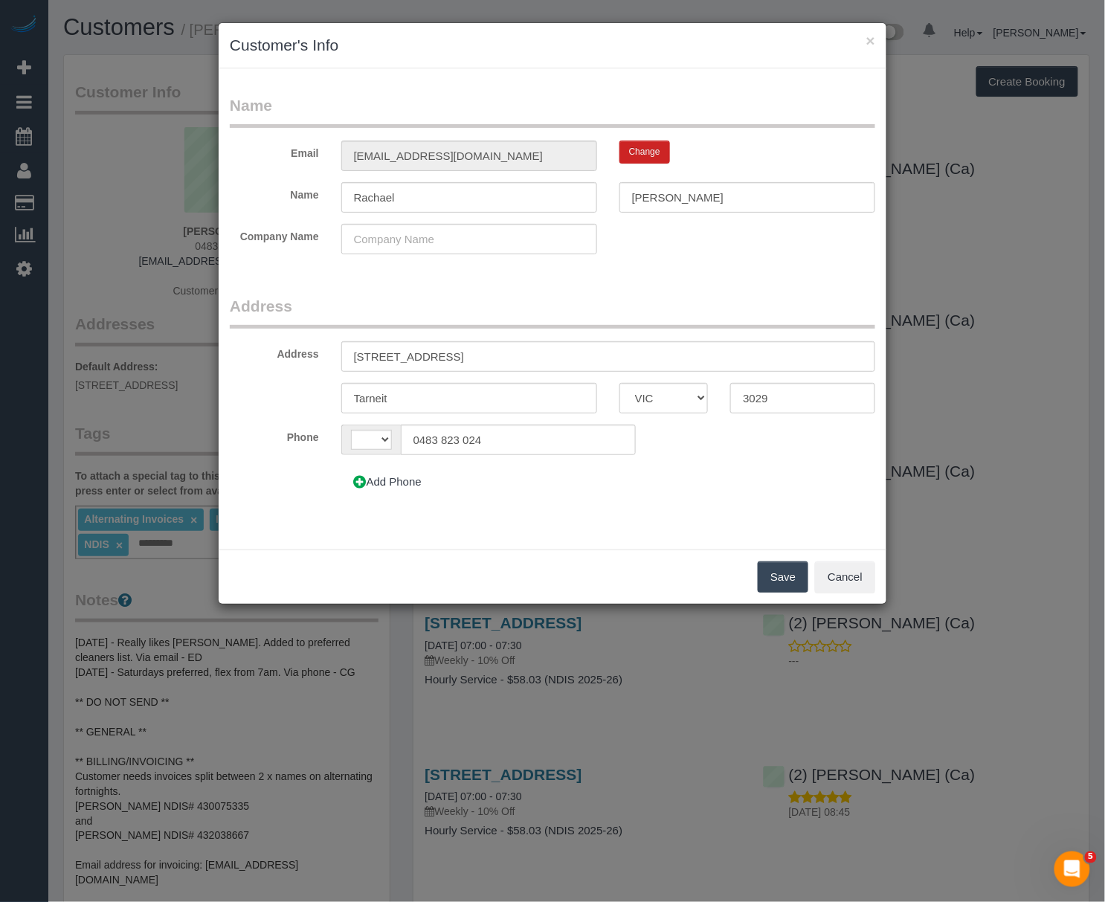
select select "string:AU"
drag, startPoint x: 423, startPoint y: 198, endPoint x: 262, endPoint y: 200, distance: 161.4
click at [262, 200] on div "Name Rachael Tench" at bounding box center [553, 197] width 668 height 30
type input "Benjamin"
type input "Denman"
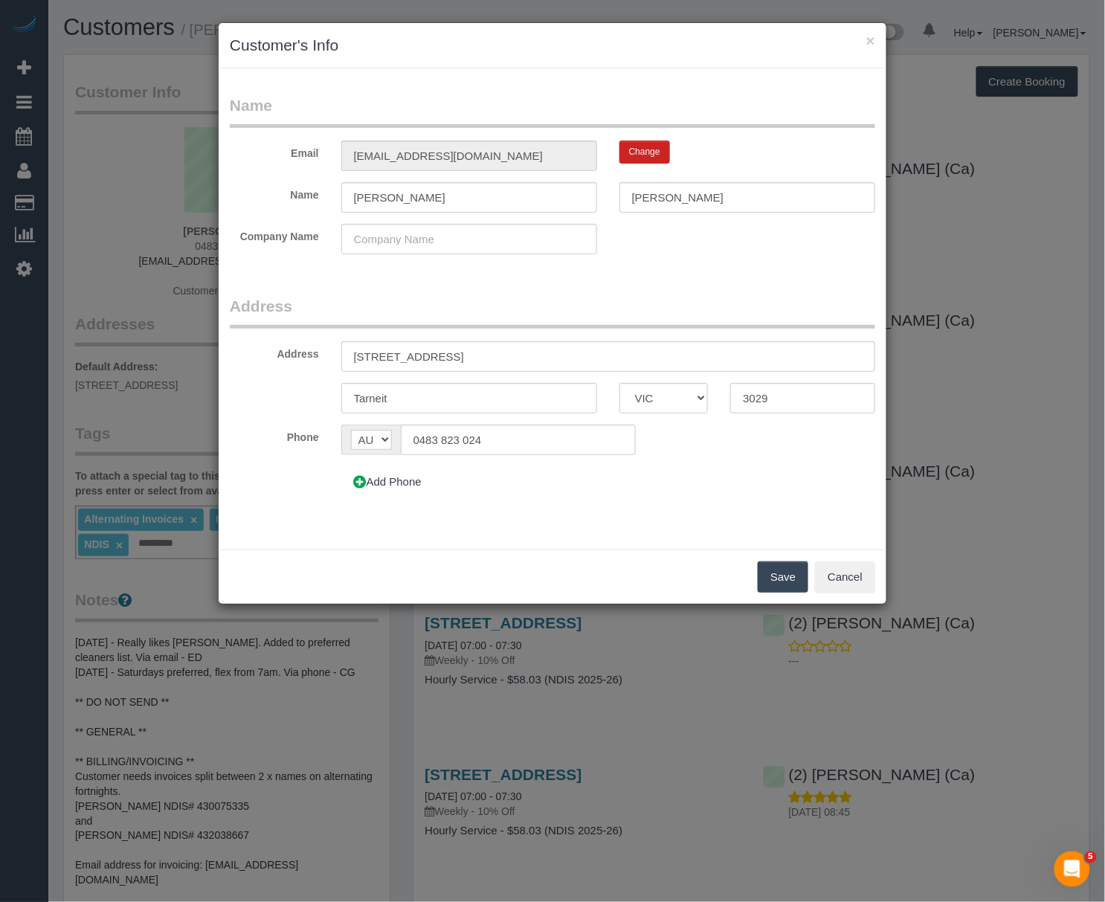
click at [771, 578] on button "Save" at bounding box center [783, 577] width 51 height 31
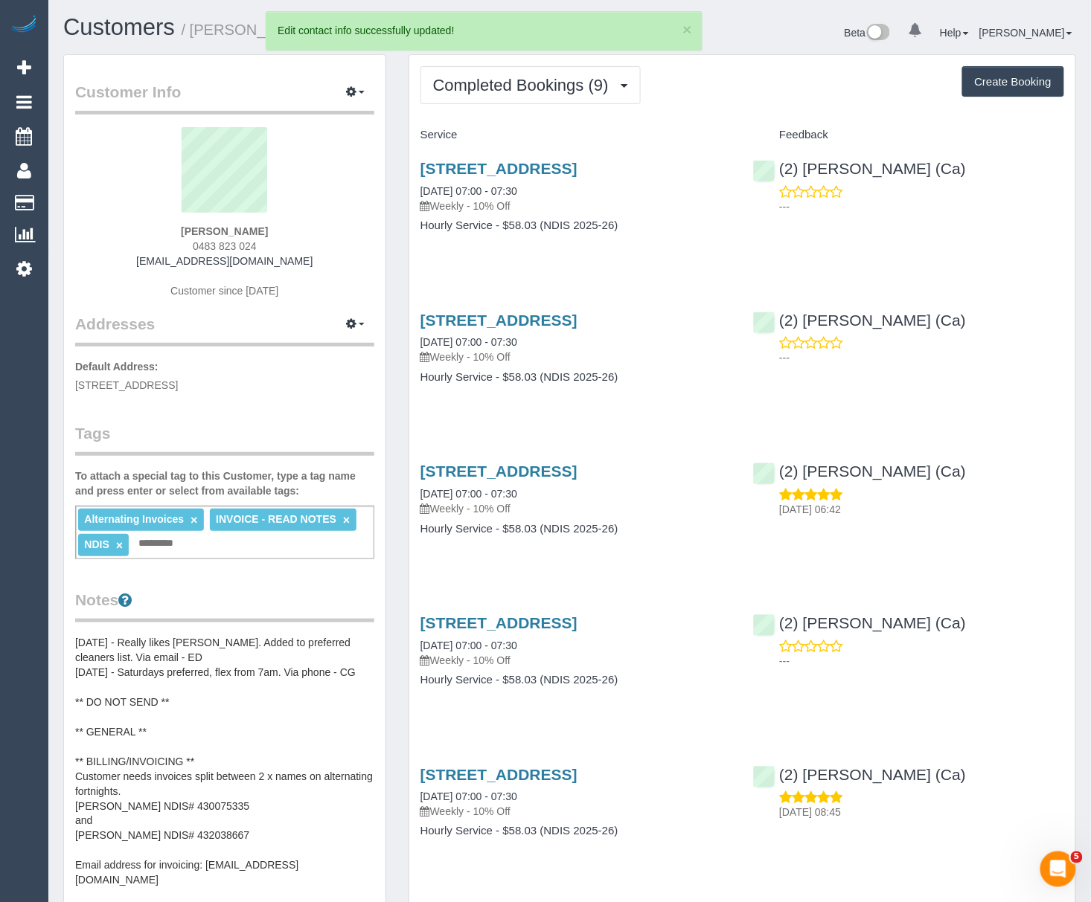
scroll to position [104, 0]
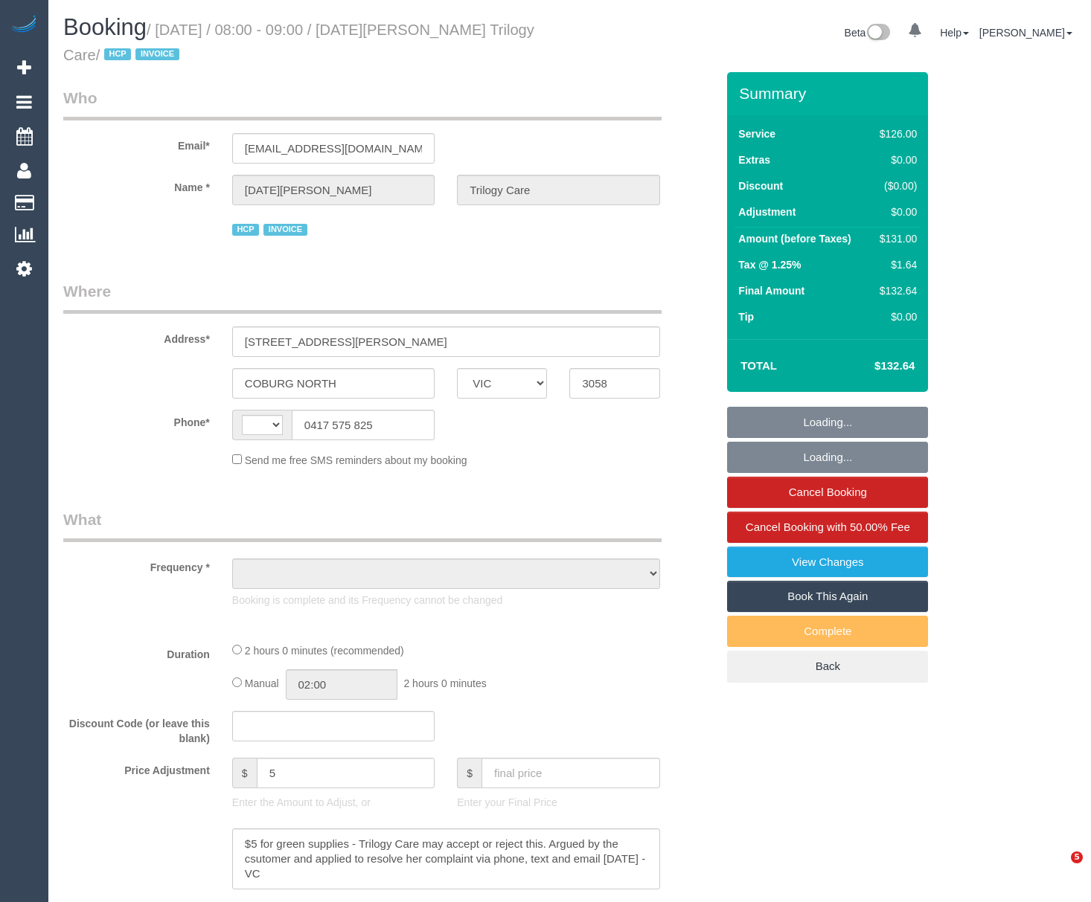
select select "VIC"
select select "string:AU"
select select "number:29"
select select "number:14"
select select "number:19"
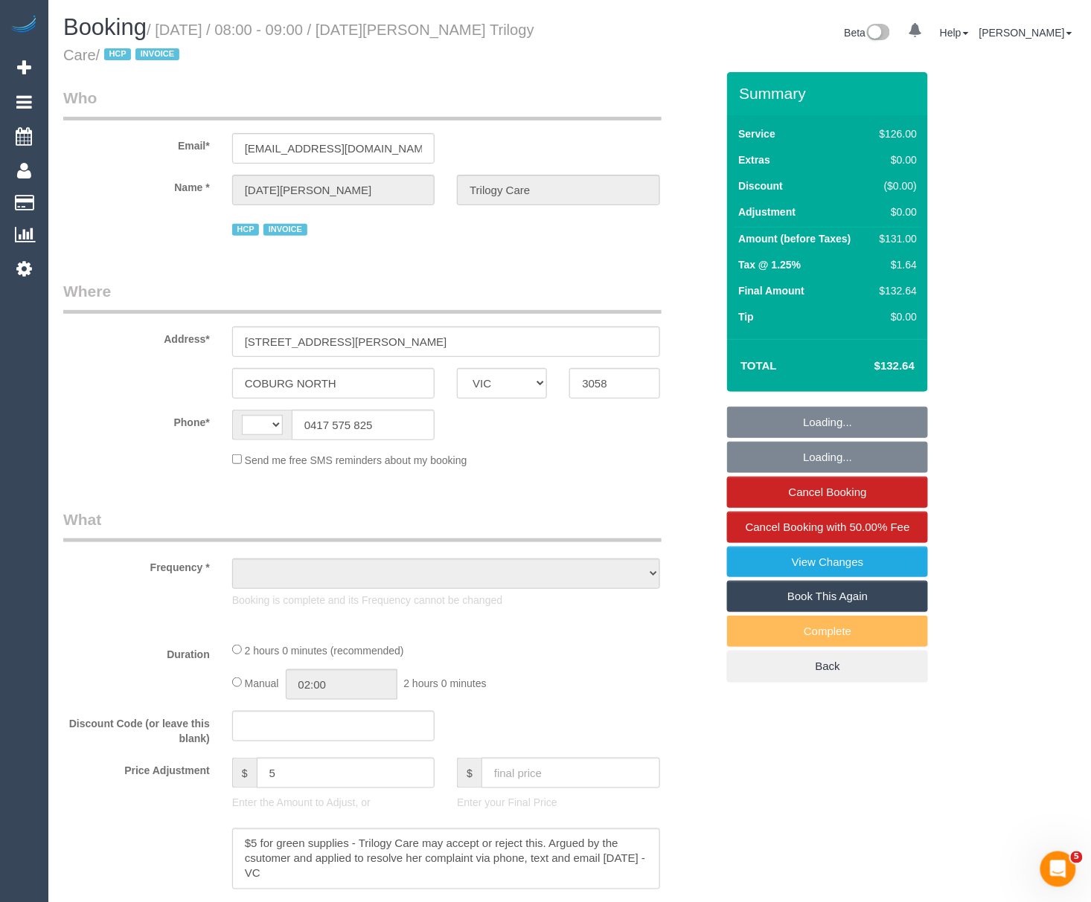
select select "number:25"
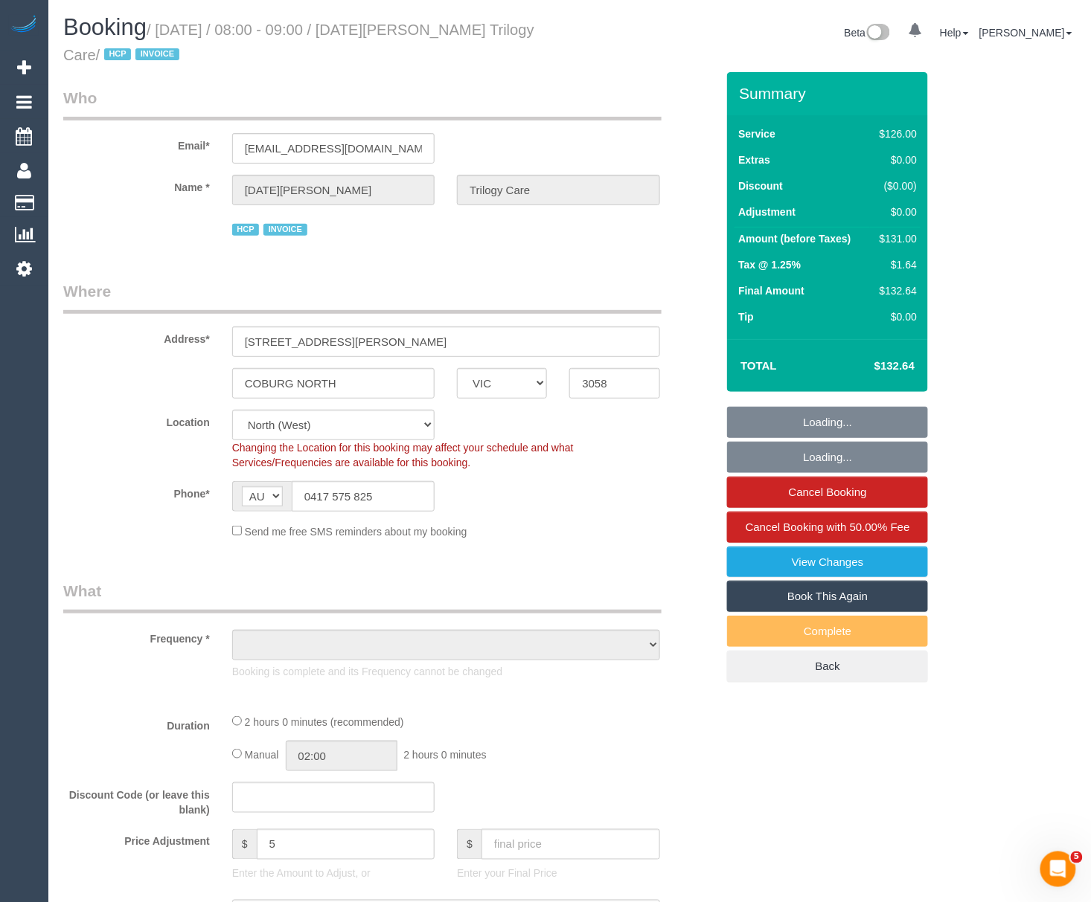
select select "object:1437"
select select "120"
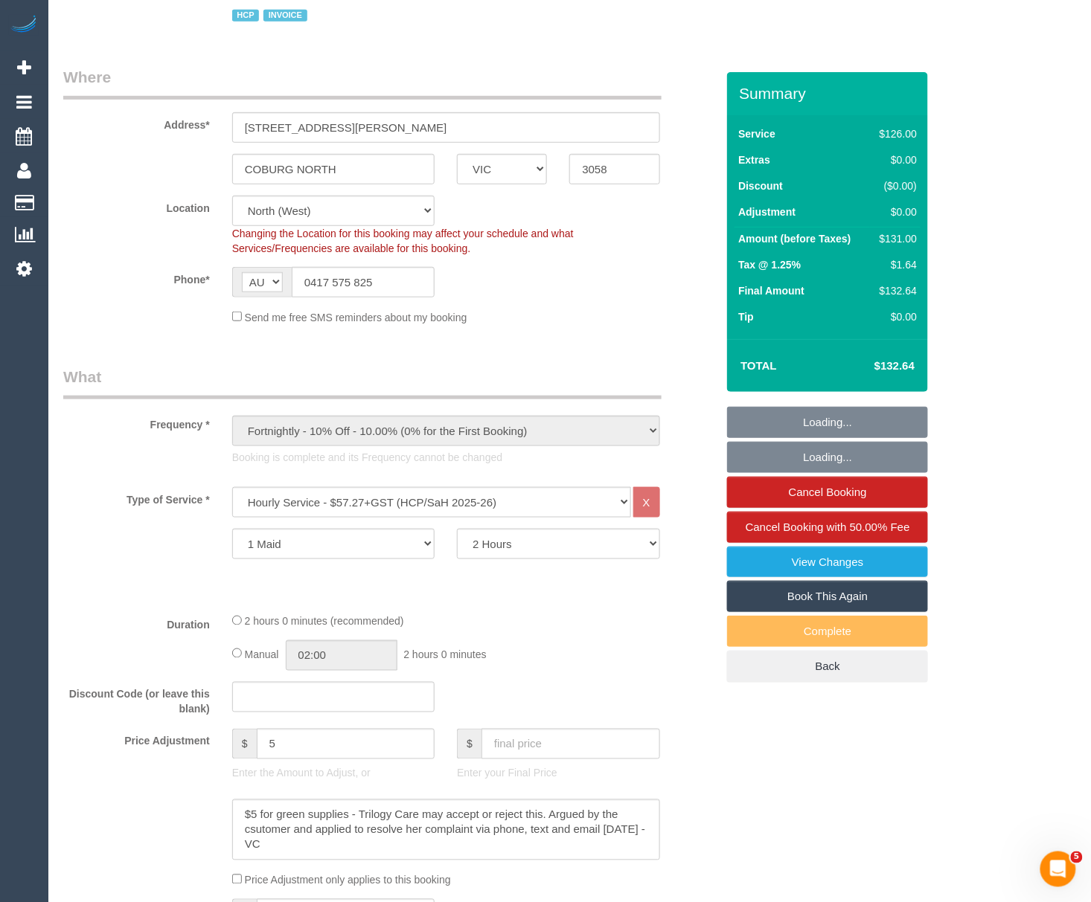
scroll to position [298, 0]
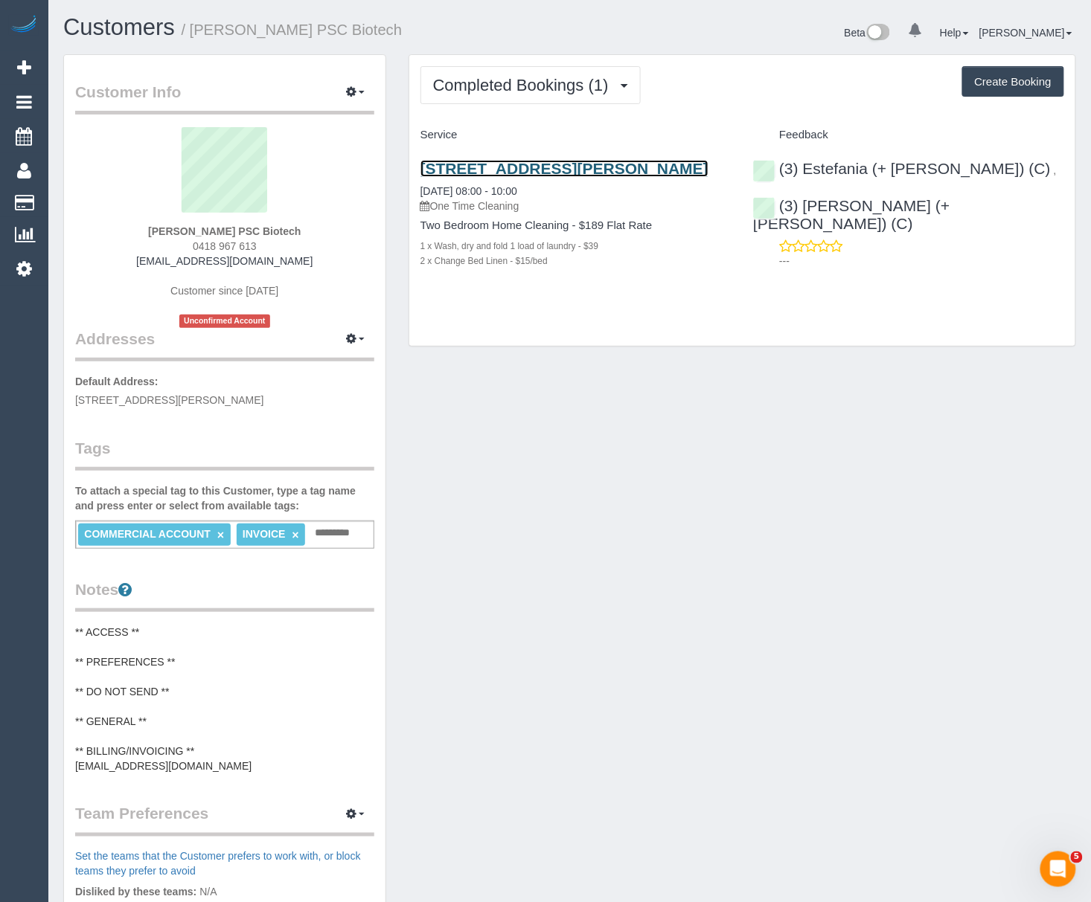
click at [437, 167] on link "17 Boronia St, Pascoe Vale, VIC 3044" at bounding box center [564, 168] width 288 height 17
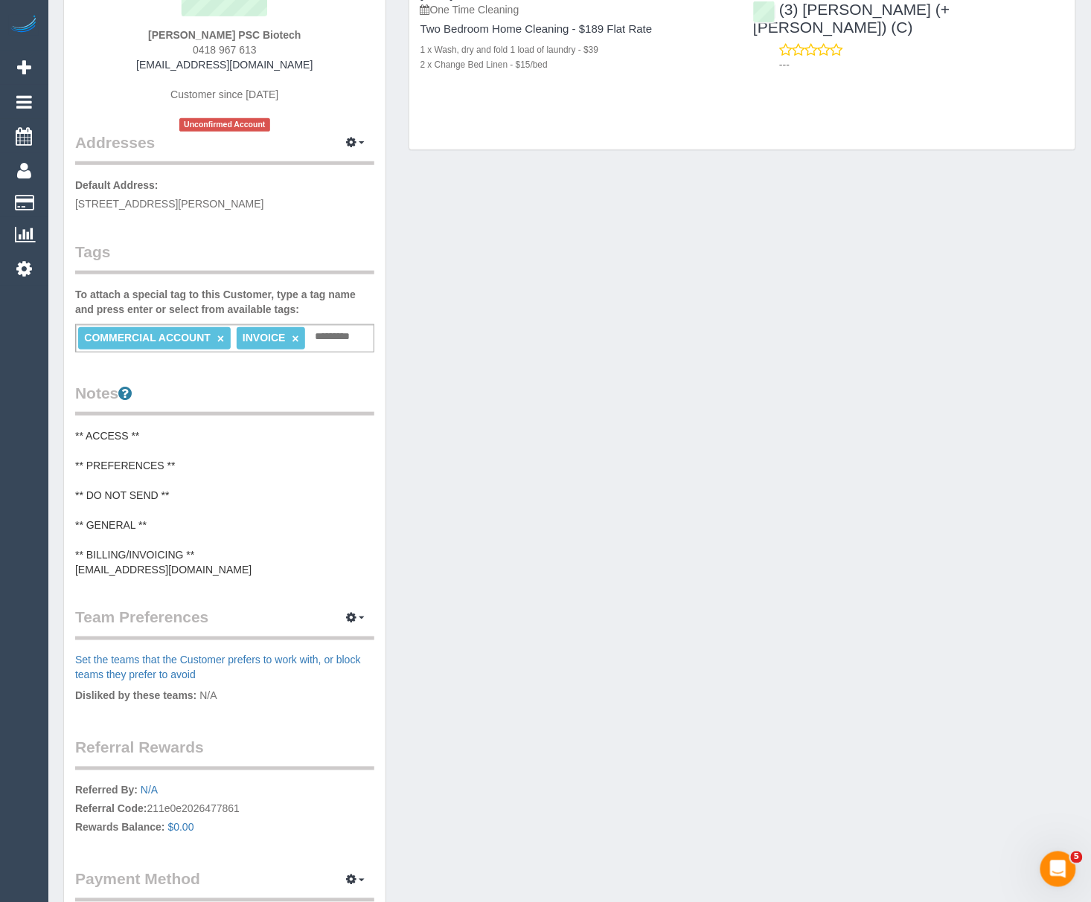
scroll to position [198, 0]
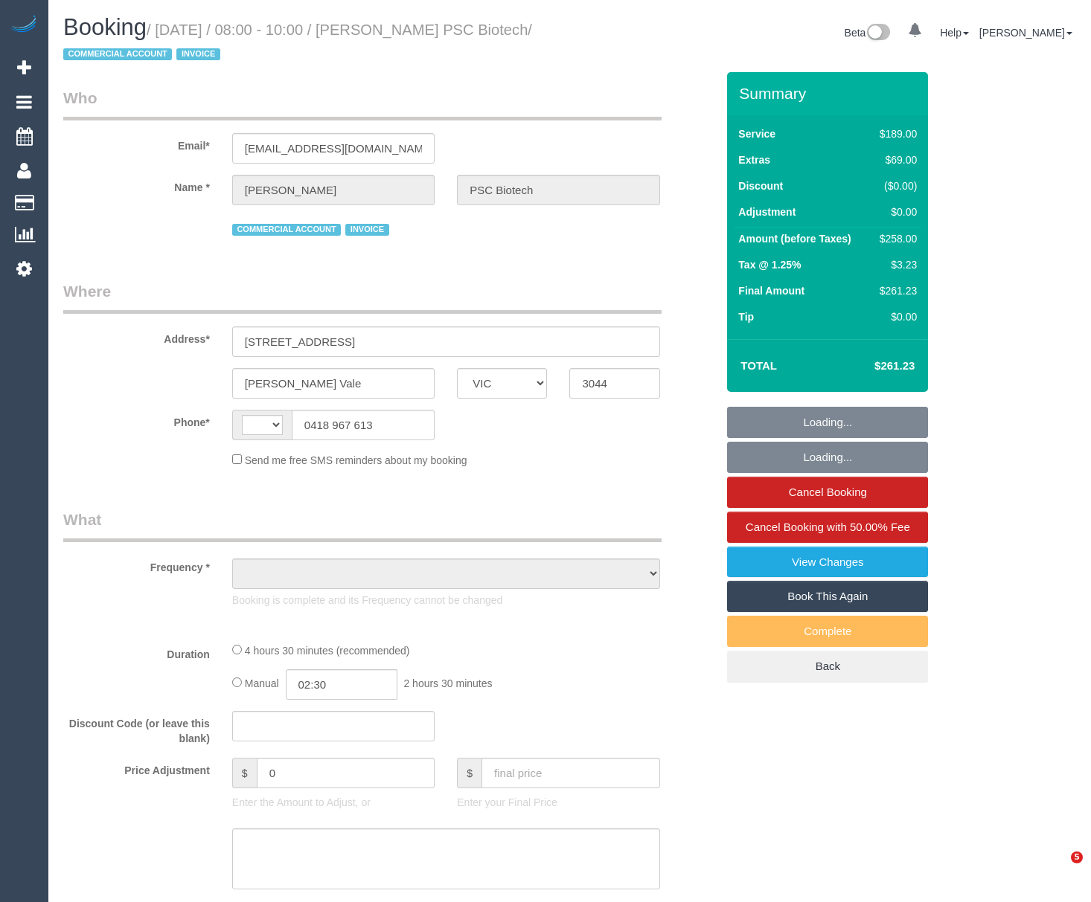
select select "VIC"
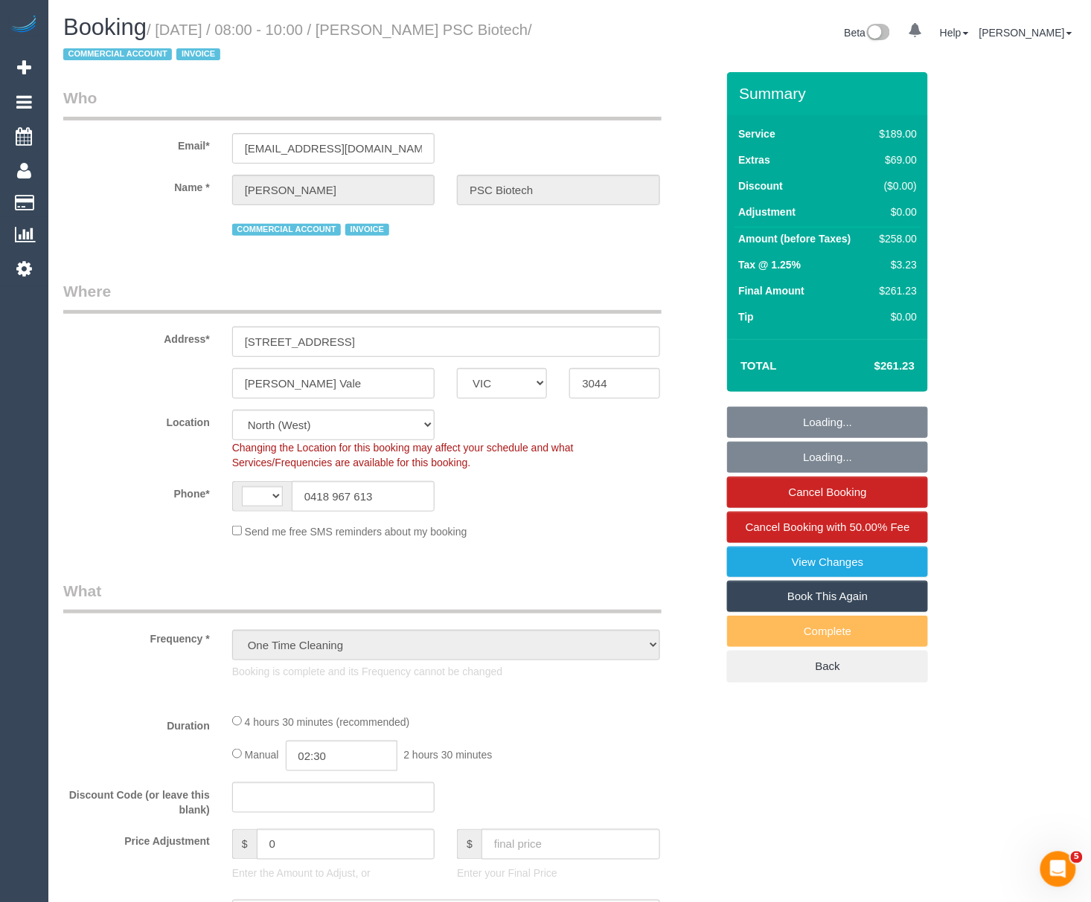
select select "object:298"
select select "string:AU"
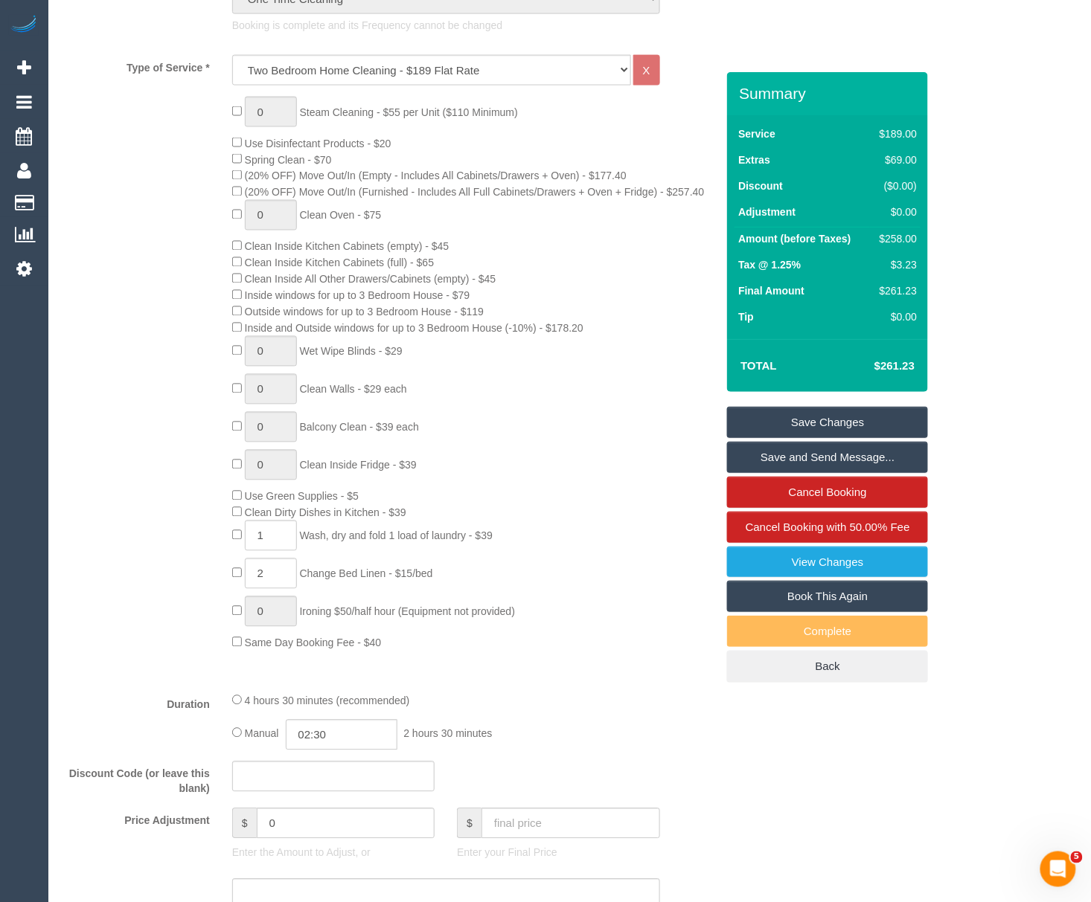
scroll to position [893, 0]
